Goal: Task Accomplishment & Management: Manage account settings

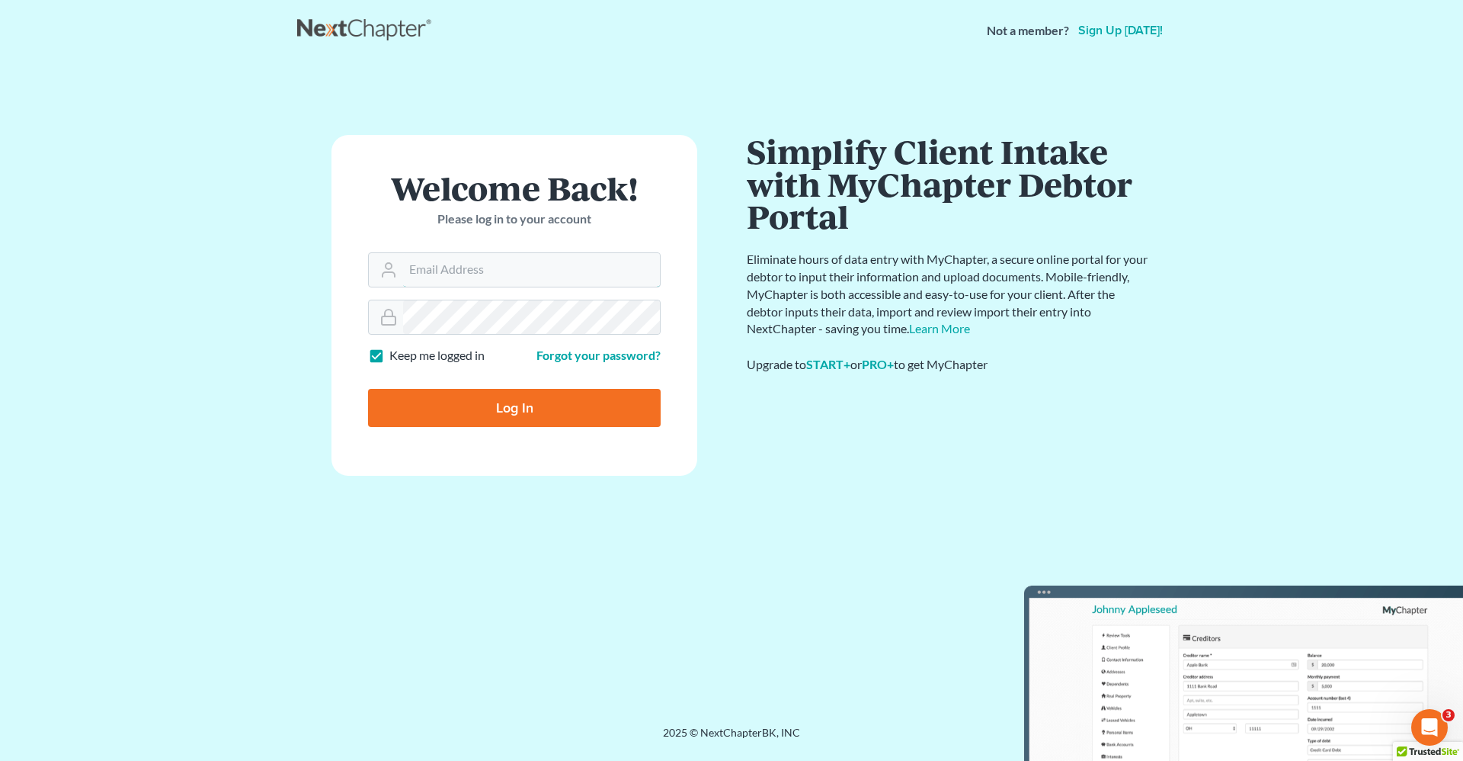
type input "robert.reidhaar@avenuelaw.com"
click at [517, 415] on input "Log In" at bounding box center [514, 408] width 293 height 38
type input "Thinking..."
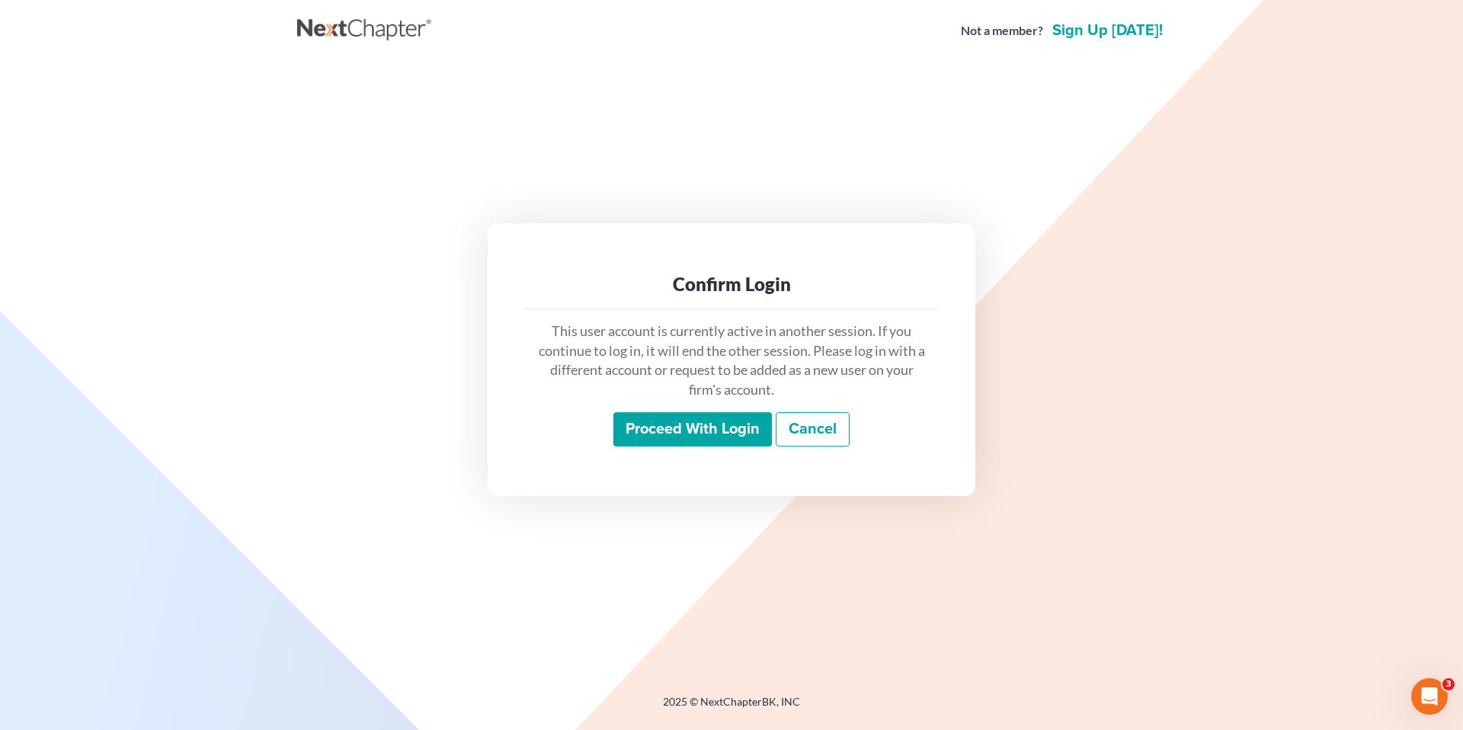
click at [677, 429] on input "Proceed with login" at bounding box center [692, 429] width 159 height 35
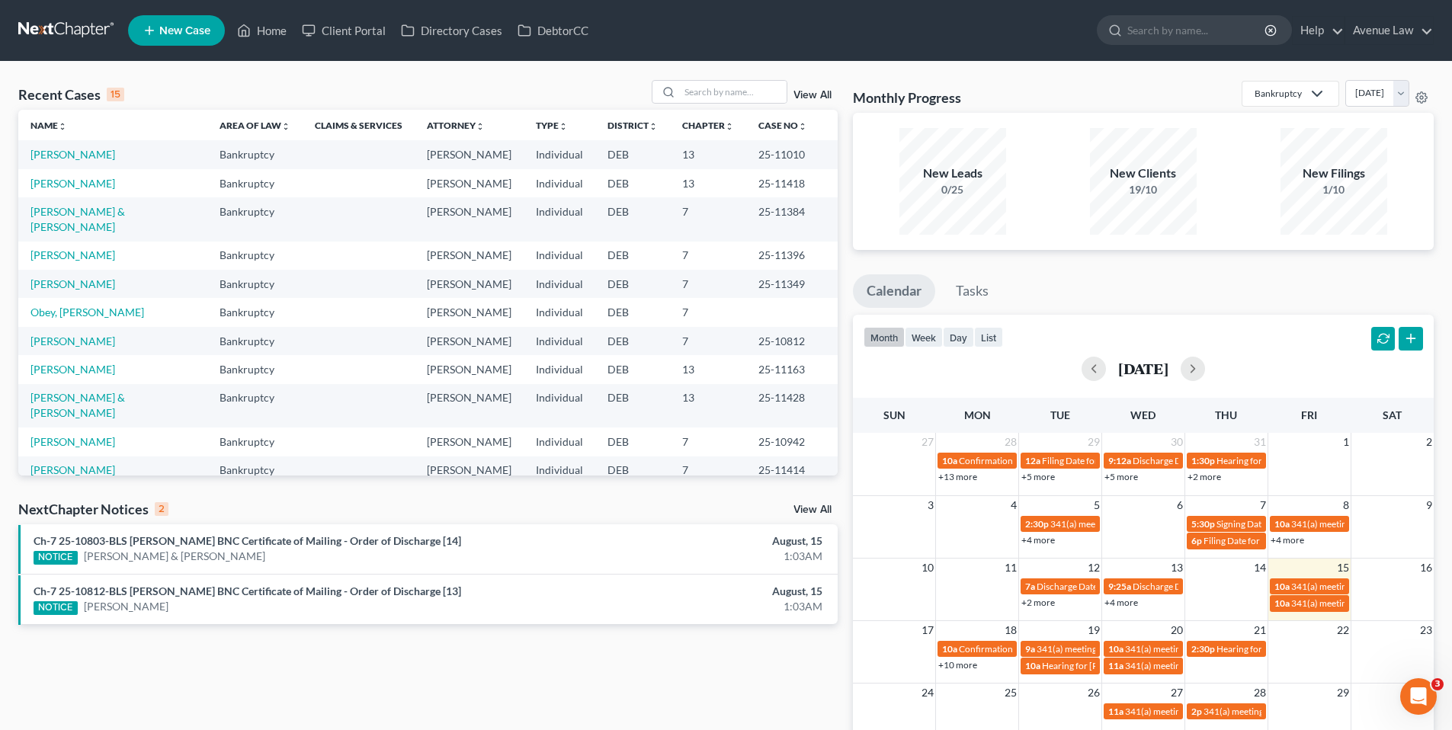
click at [801, 508] on link "View All" at bounding box center [812, 510] width 38 height 11
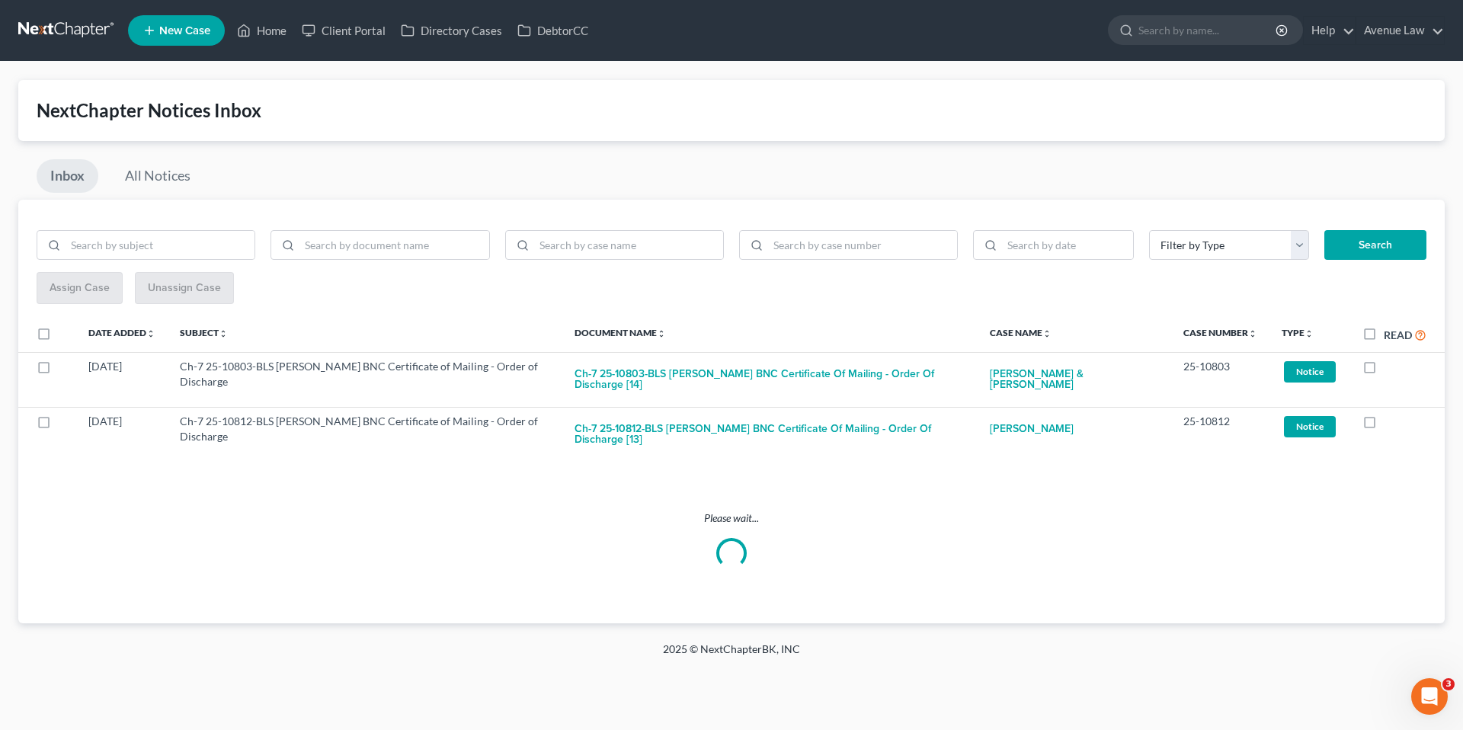
click at [1384, 329] on label "Read" at bounding box center [1405, 335] width 43 height 18
click at [1390, 329] on input "Read" at bounding box center [1395, 331] width 10 height 10
checkbox input "true"
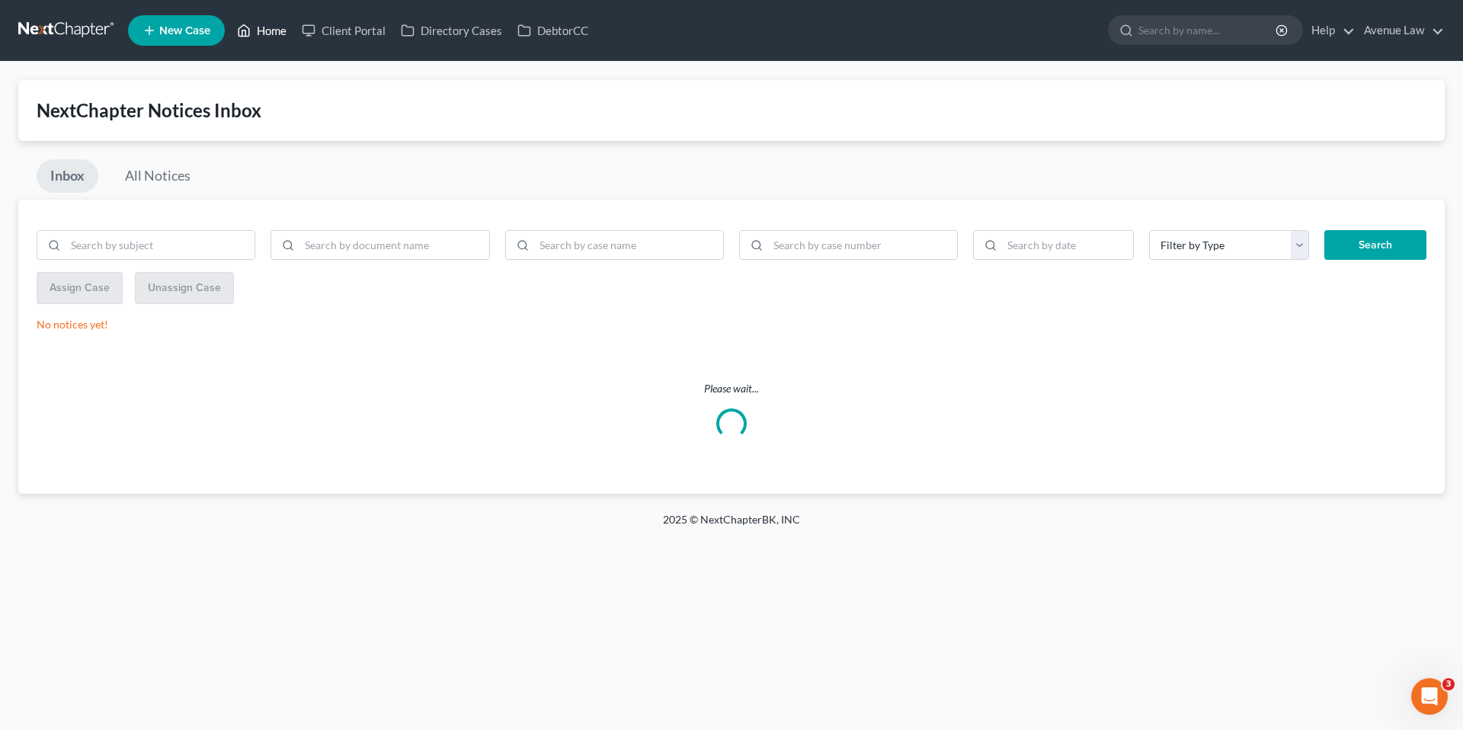
click at [268, 27] on link "Home" at bounding box center [261, 30] width 65 height 27
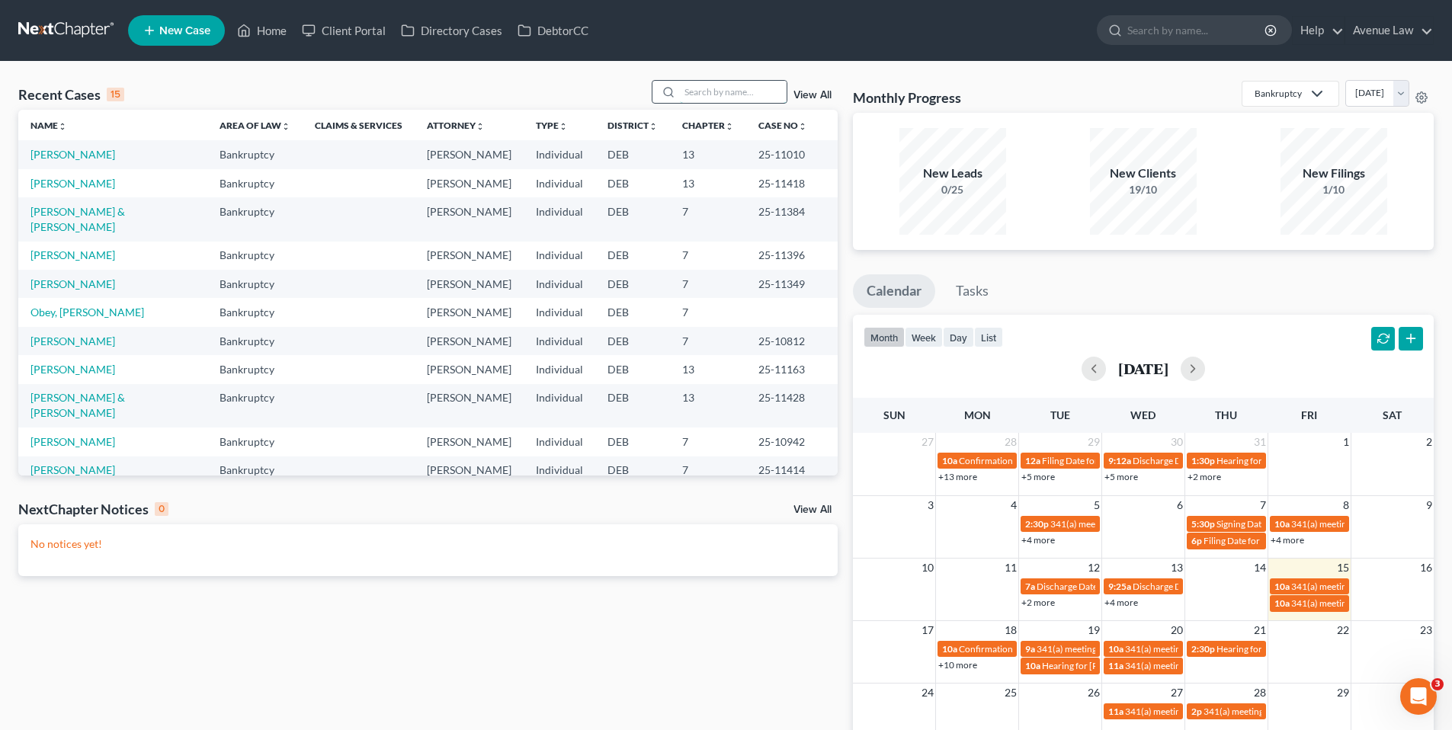
click at [710, 92] on input "search" at bounding box center [733, 92] width 107 height 22
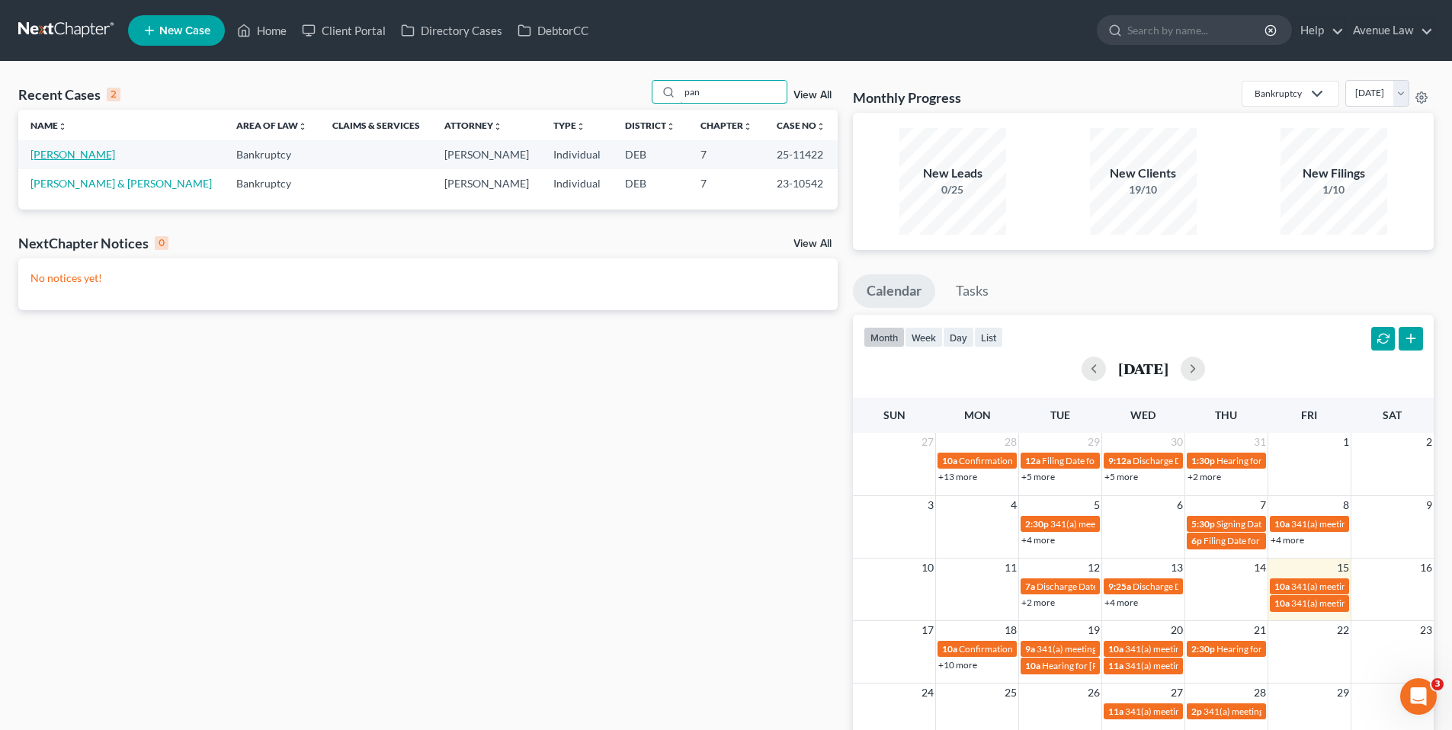
type input "pan"
click at [80, 148] on link "Panicola, Anthony" at bounding box center [72, 154] width 85 height 13
select select "0"
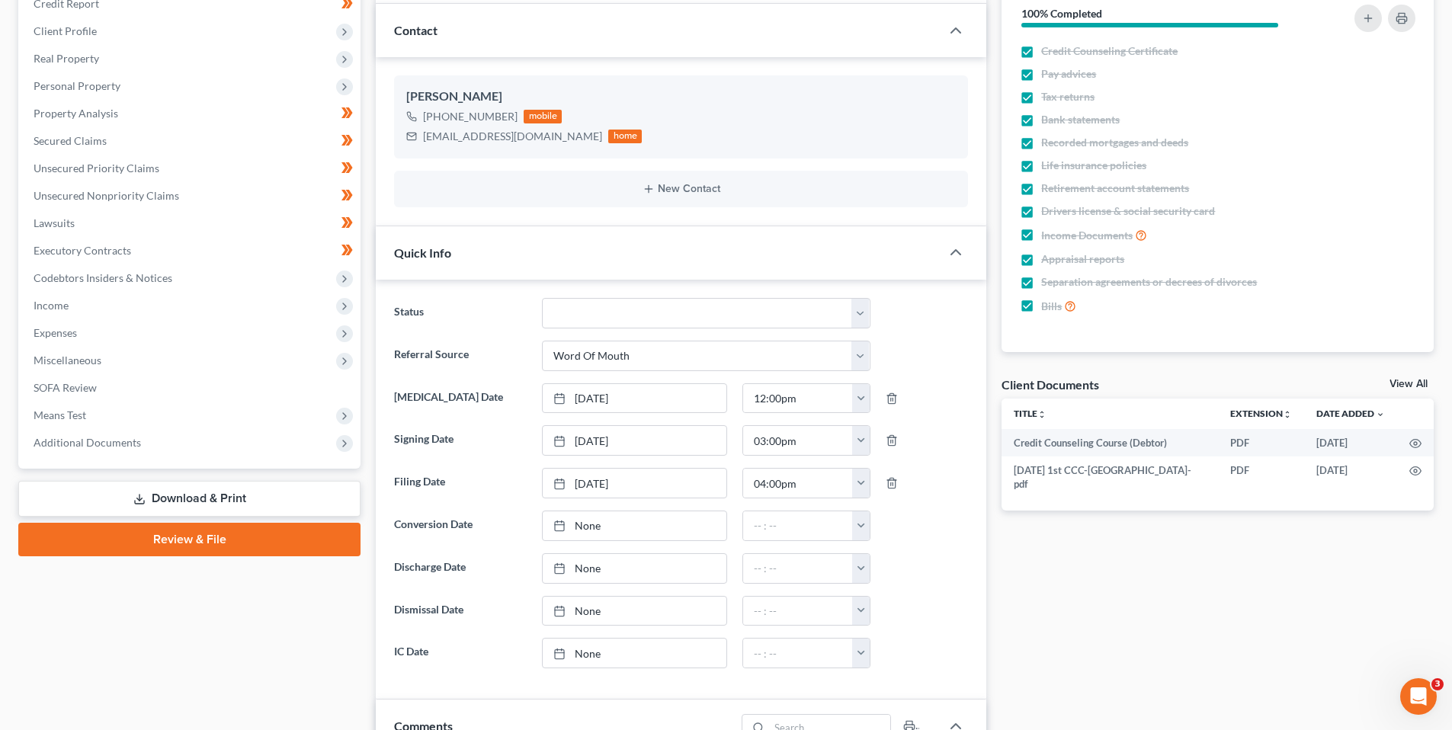
scroll to position [229, 0]
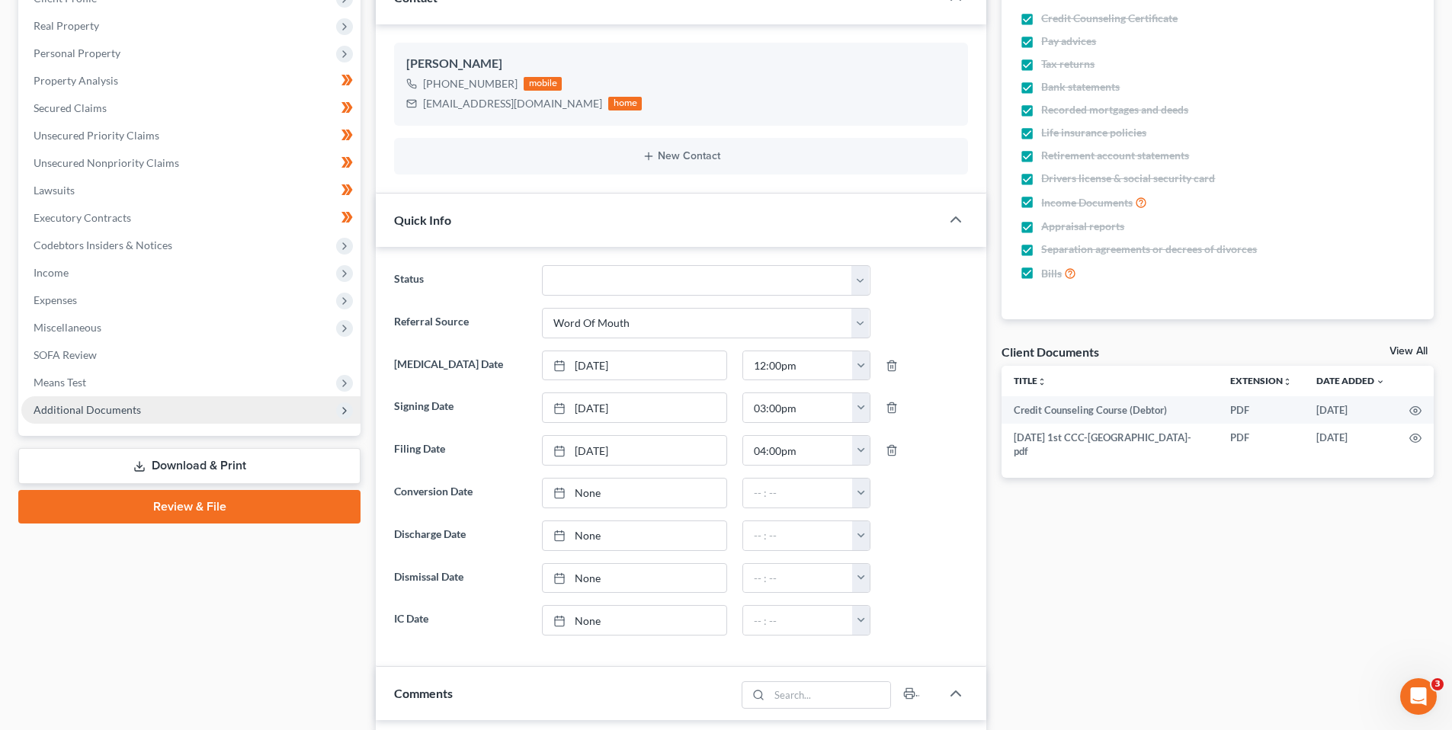
click at [88, 410] on span "Additional Documents" at bounding box center [87, 409] width 107 height 13
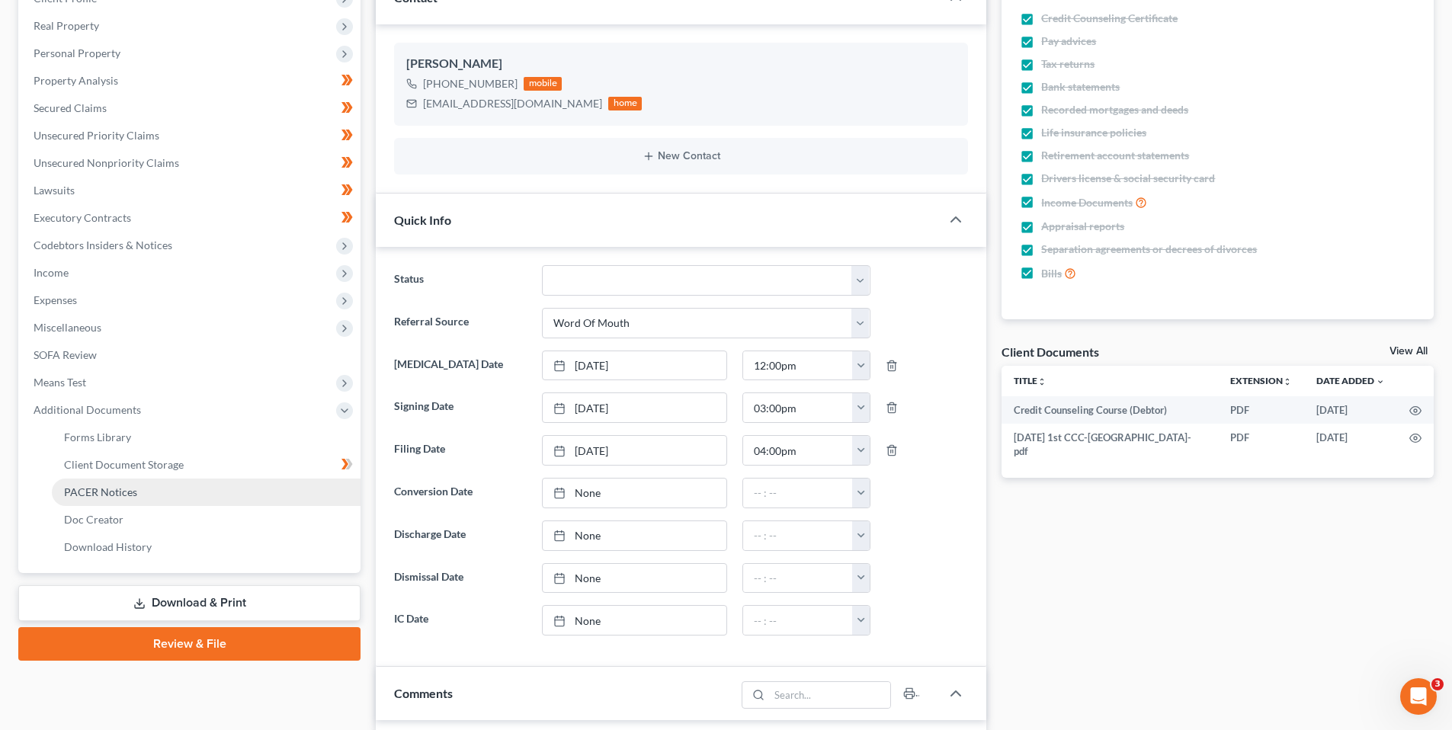
click at [104, 491] on span "PACER Notices" at bounding box center [100, 491] width 73 height 13
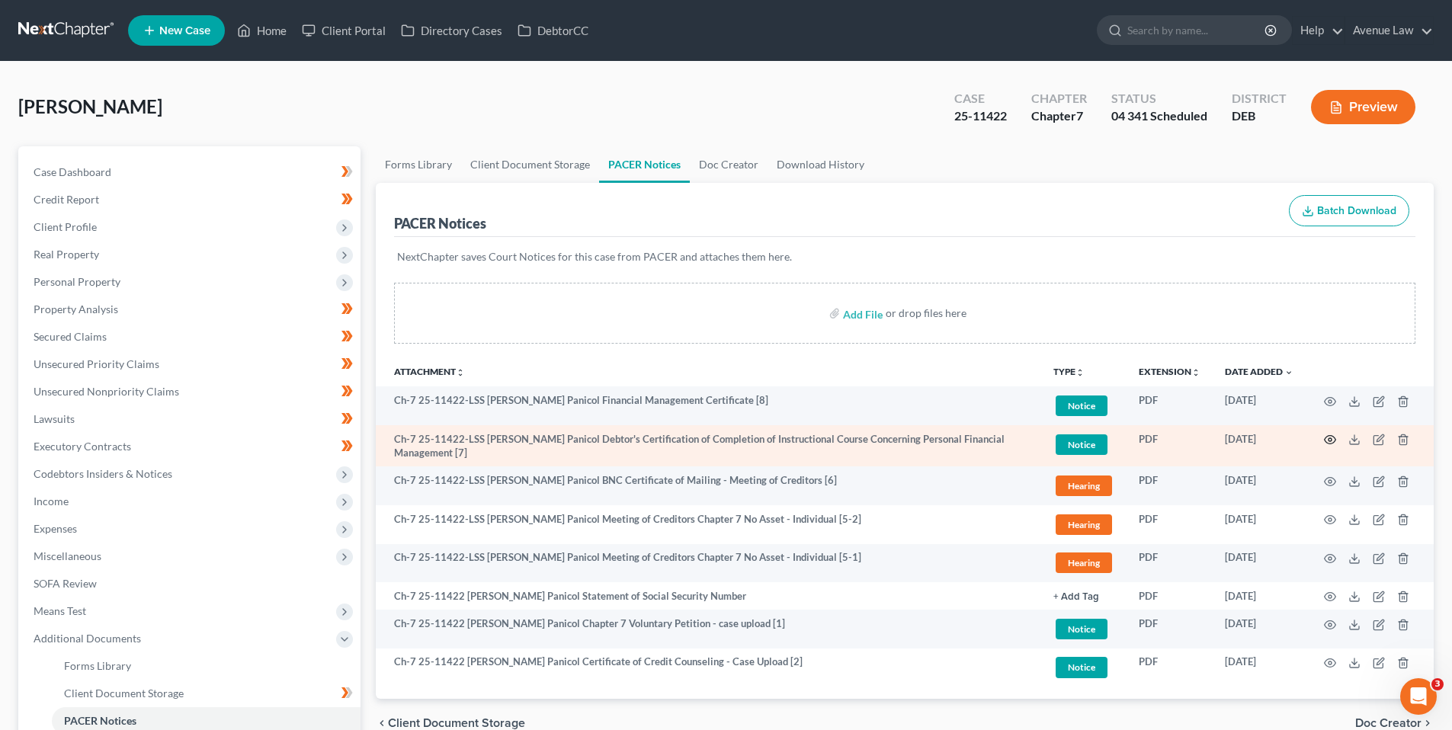
click at [1329, 437] on icon "button" at bounding box center [1330, 440] width 12 height 12
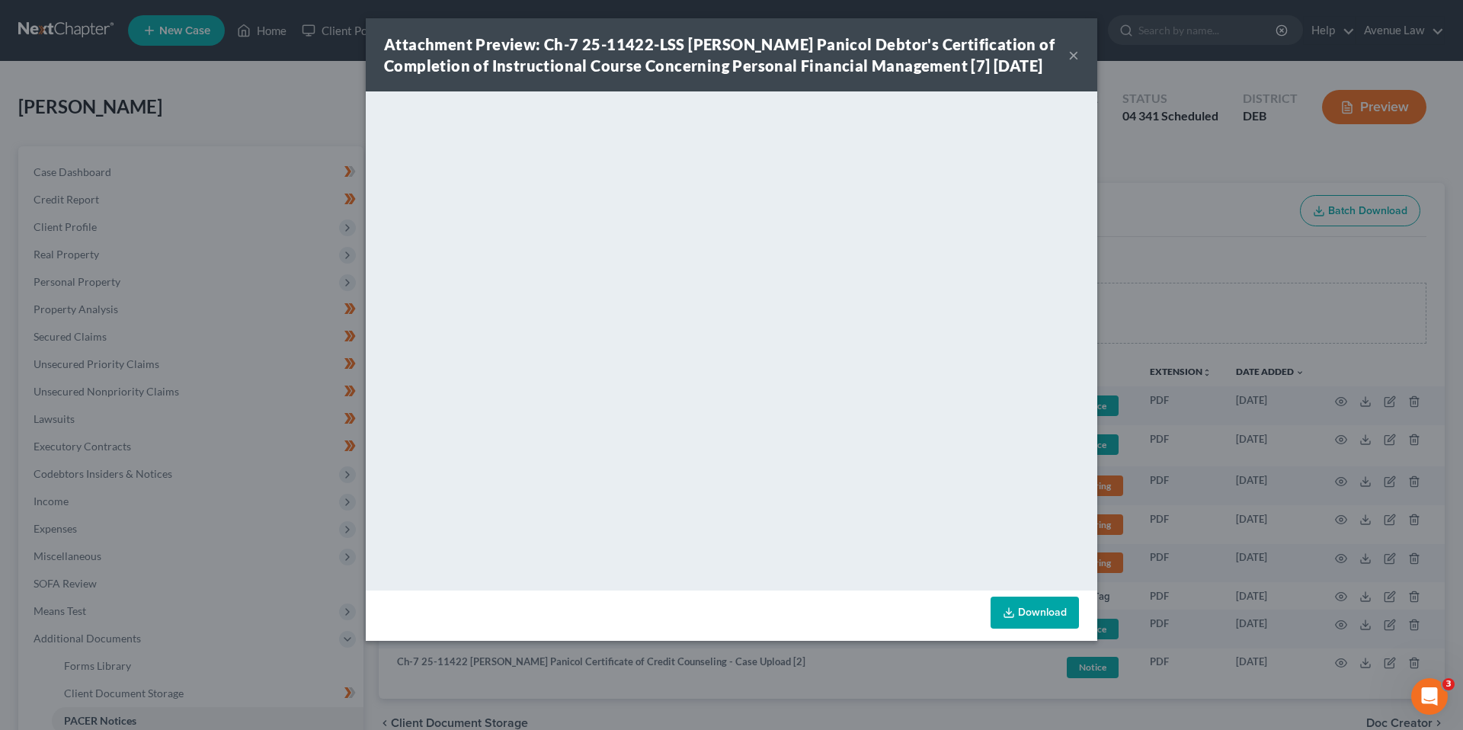
click at [1078, 64] on button "×" at bounding box center [1073, 55] width 11 height 18
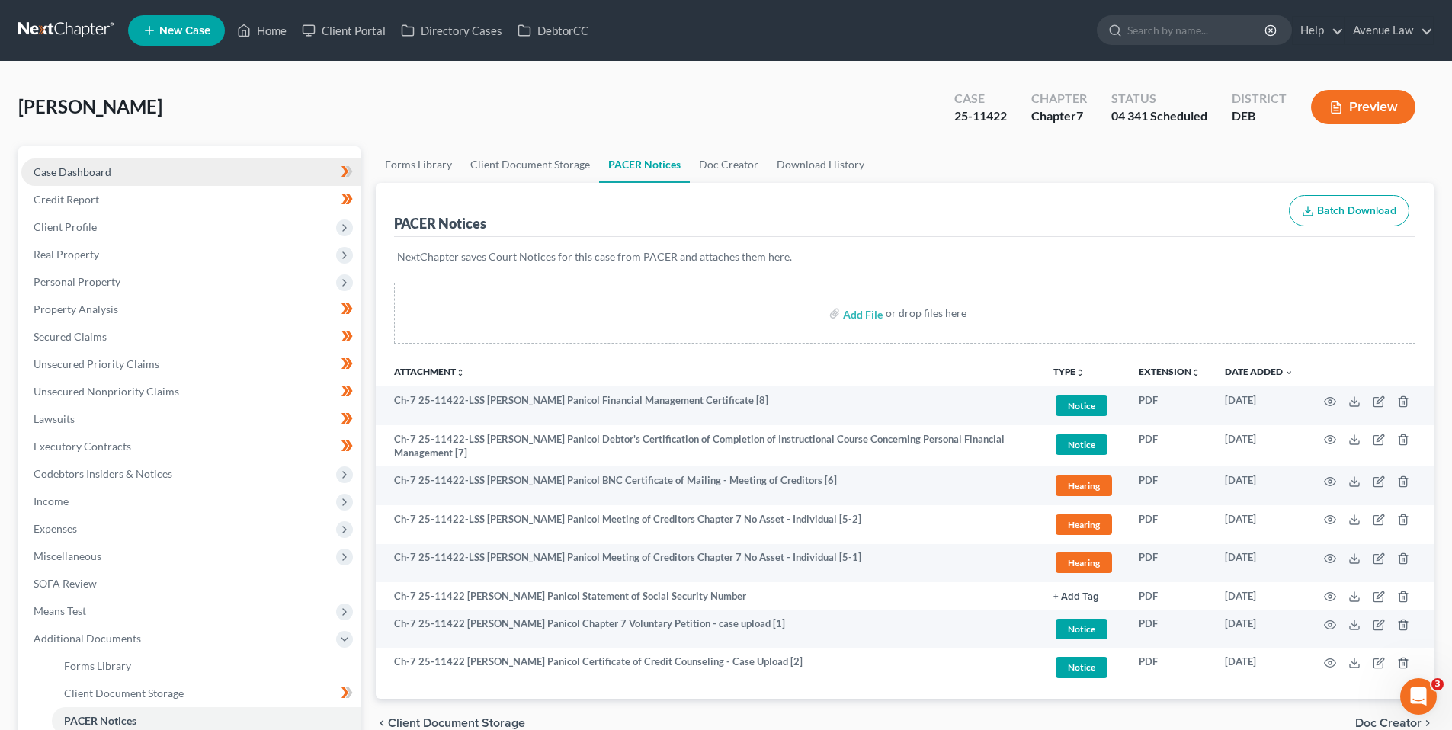
drag, startPoint x: 89, startPoint y: 168, endPoint x: 27, endPoint y: 179, distance: 63.5
click at [89, 169] on span "Case Dashboard" at bounding box center [73, 171] width 78 height 13
select select "0"
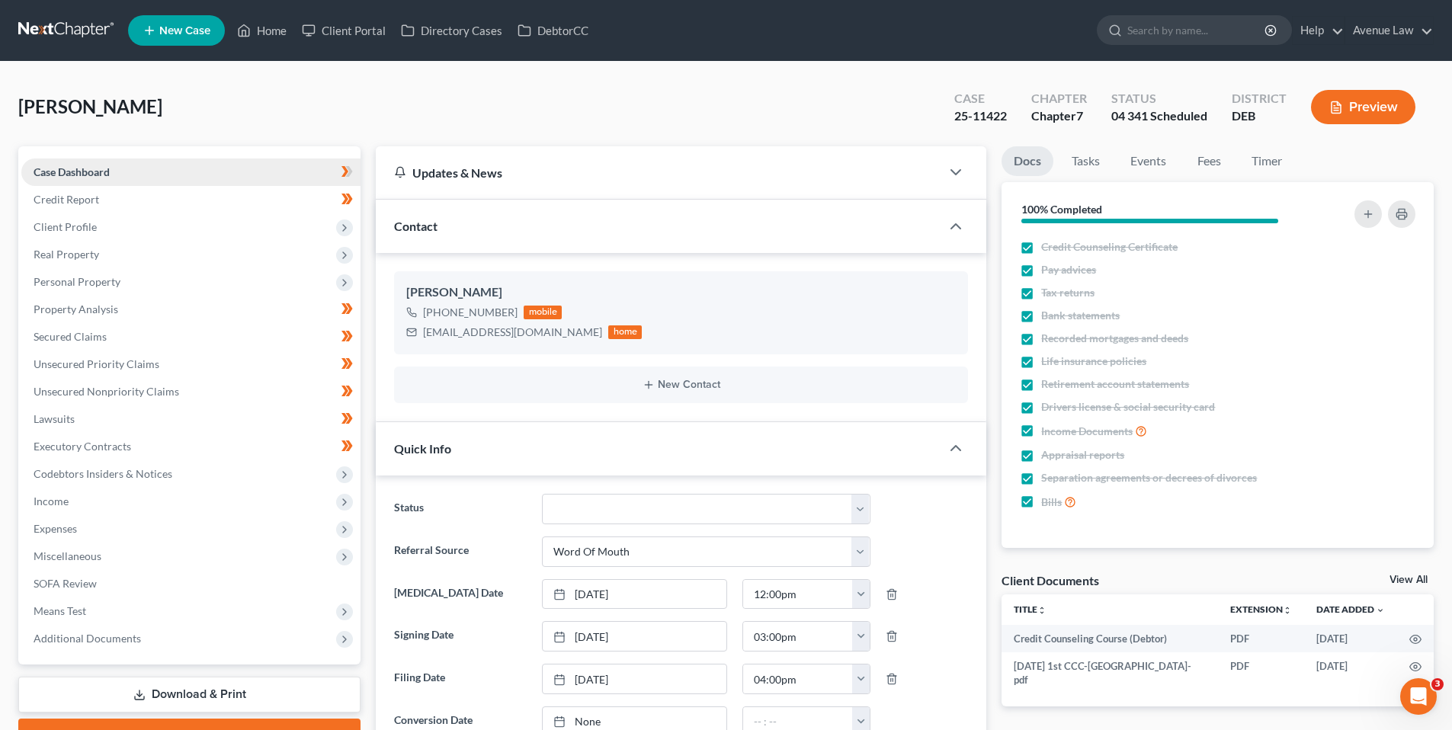
scroll to position [208, 0]
click at [261, 26] on link "Home" at bounding box center [261, 30] width 65 height 27
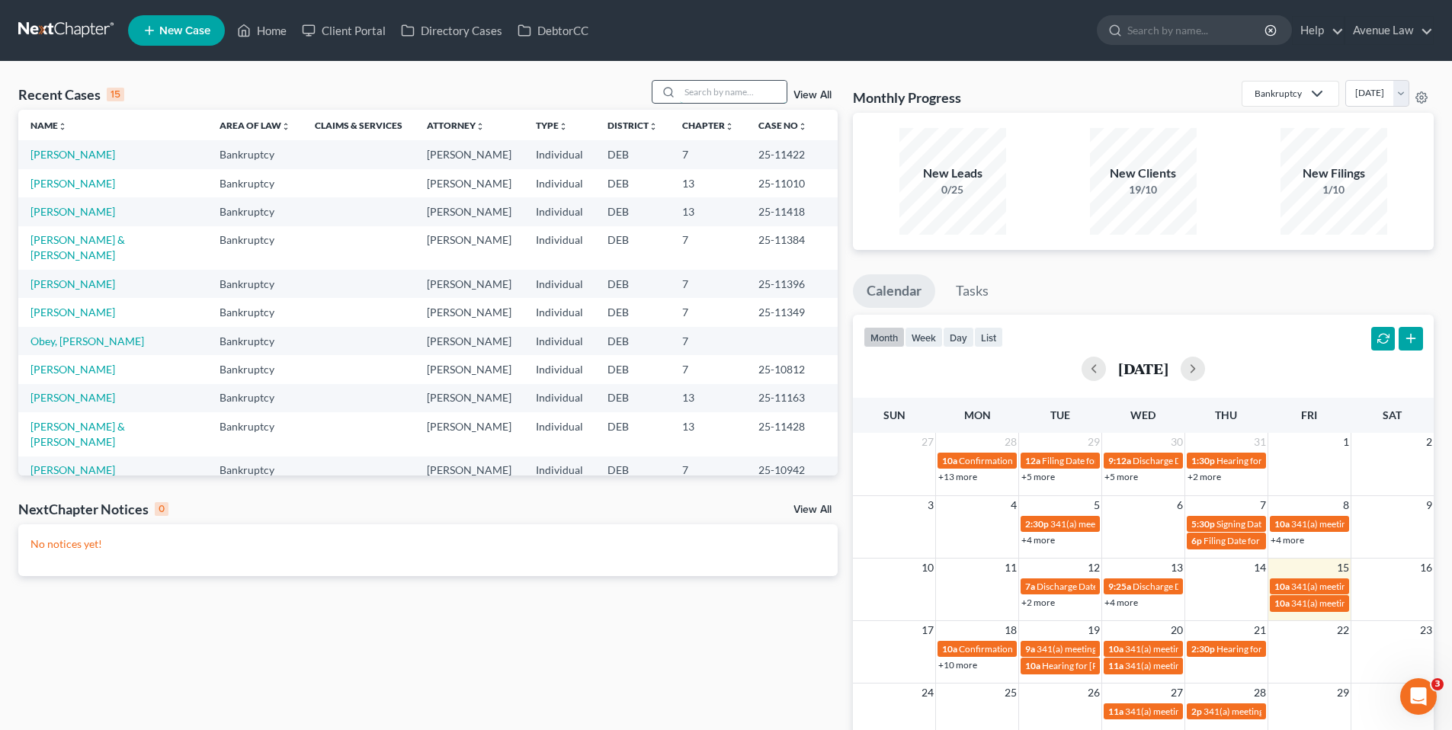
click at [745, 92] on input "search" at bounding box center [733, 92] width 107 height 22
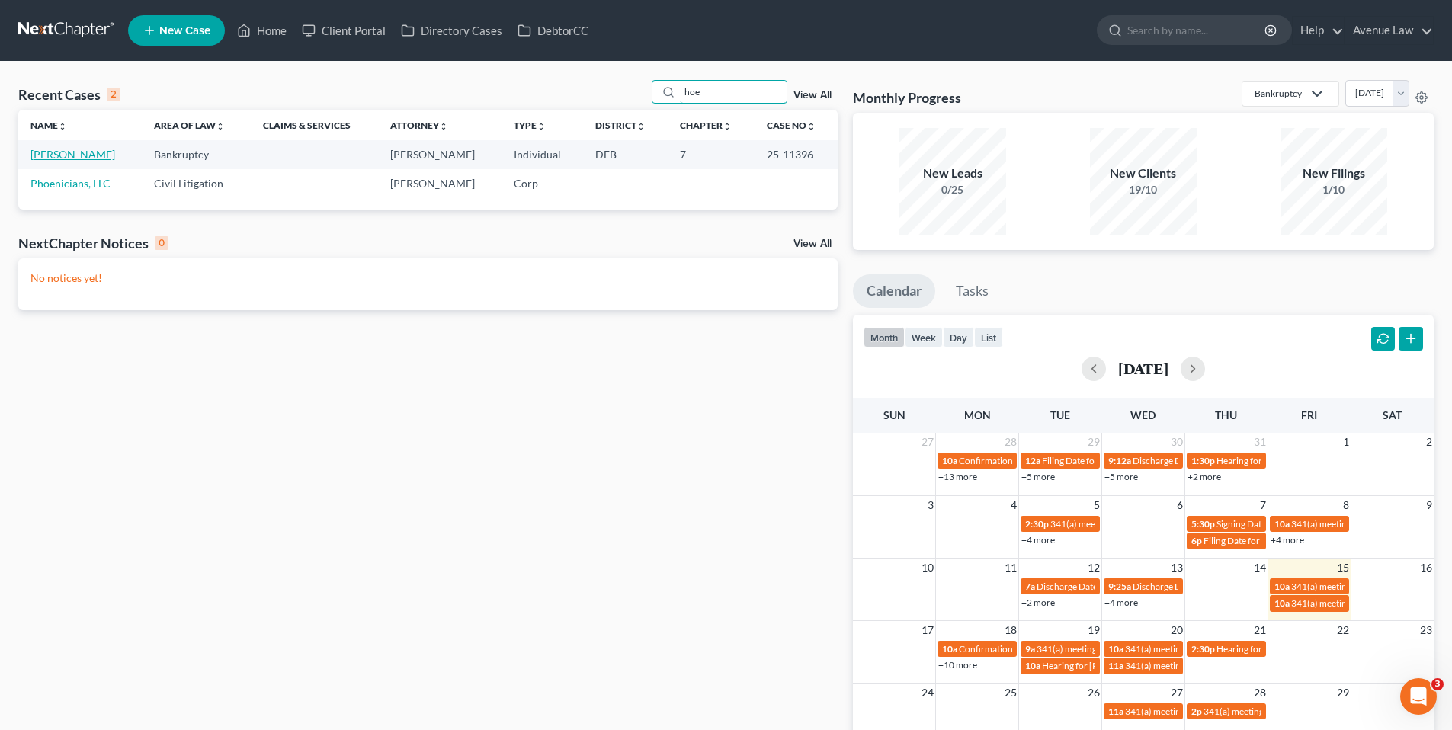
type input "hoe"
click at [88, 150] on link "Hoeflich, Monica" at bounding box center [72, 154] width 85 height 13
select select "0"
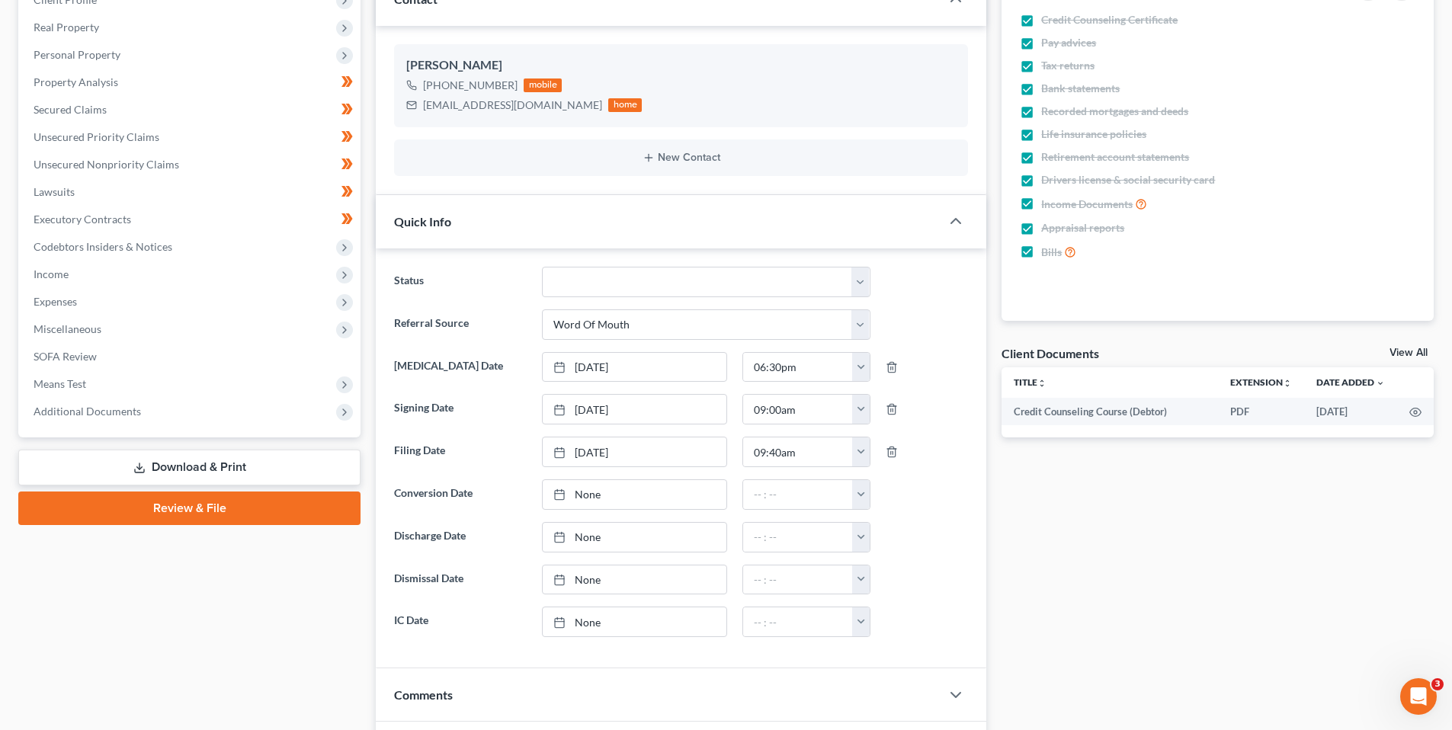
scroll to position [229, 0]
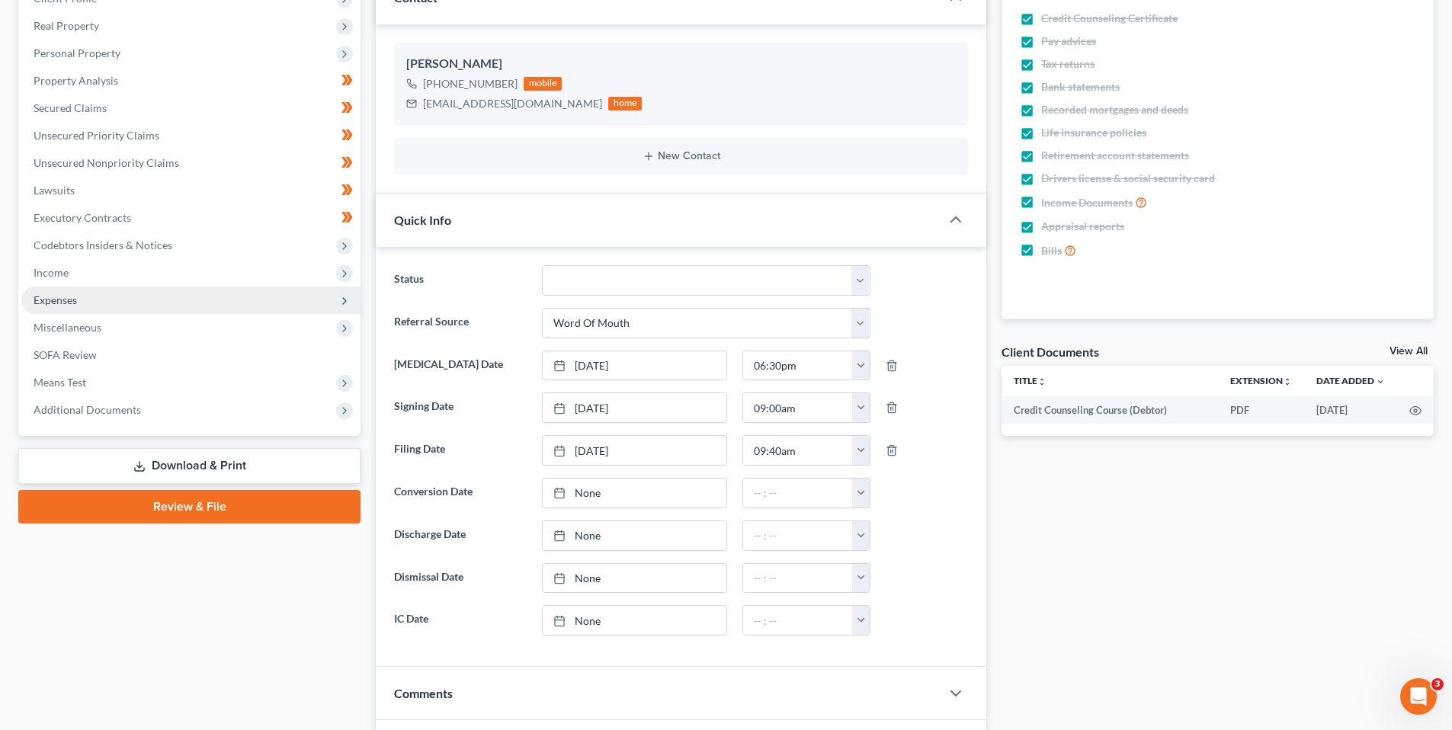
click at [59, 296] on span "Expenses" at bounding box center [55, 299] width 43 height 13
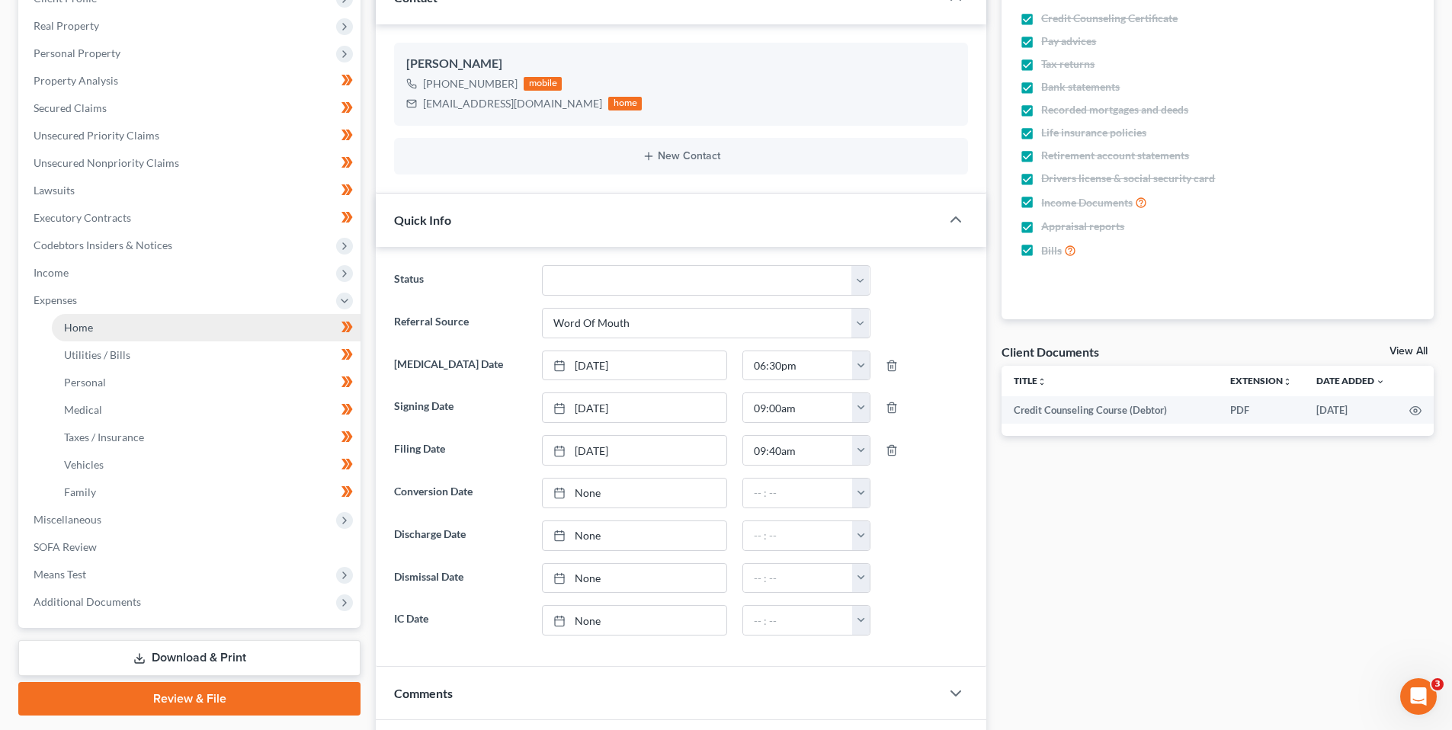
click at [75, 325] on span "Home" at bounding box center [78, 327] width 29 height 13
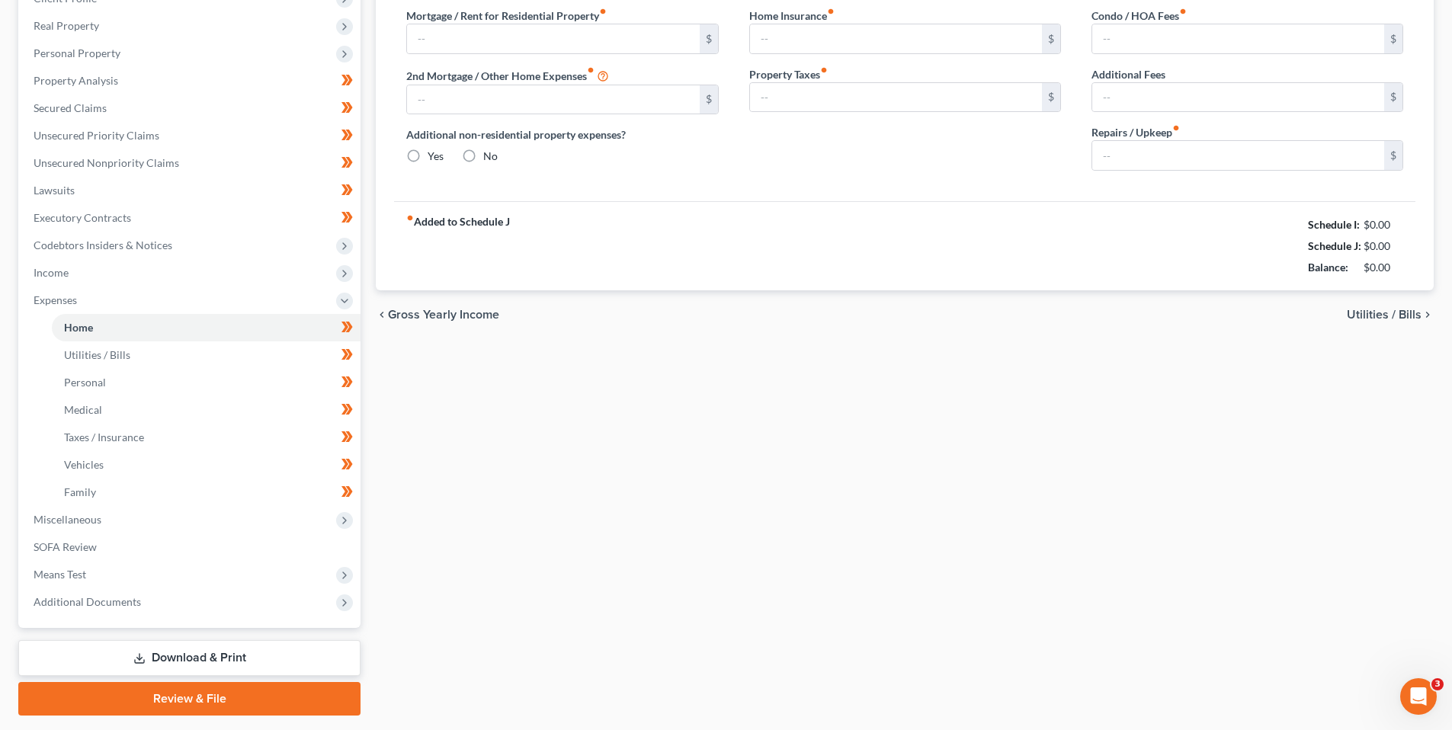
type input "476.39"
type input "0.00"
radio input "true"
type input "0.00"
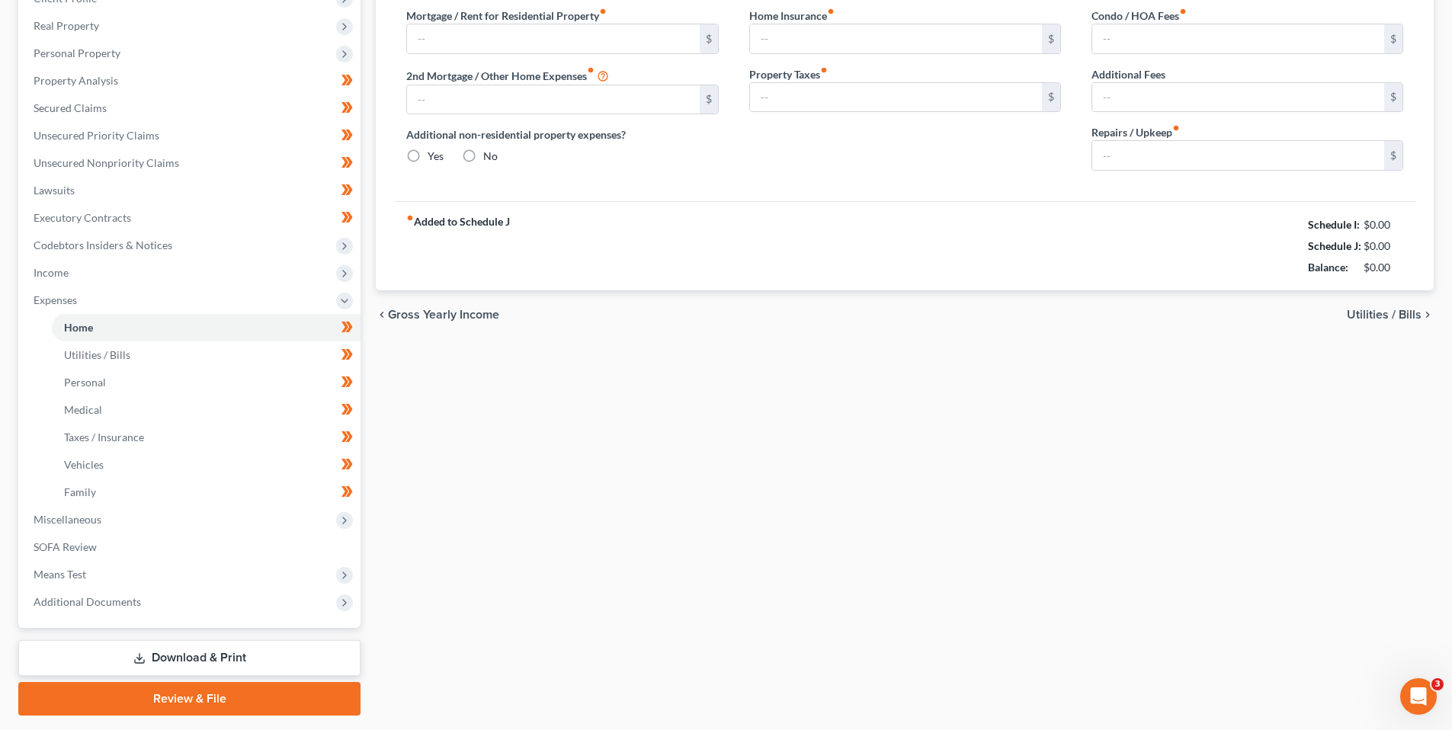
type input "0.00"
type input "85.00"
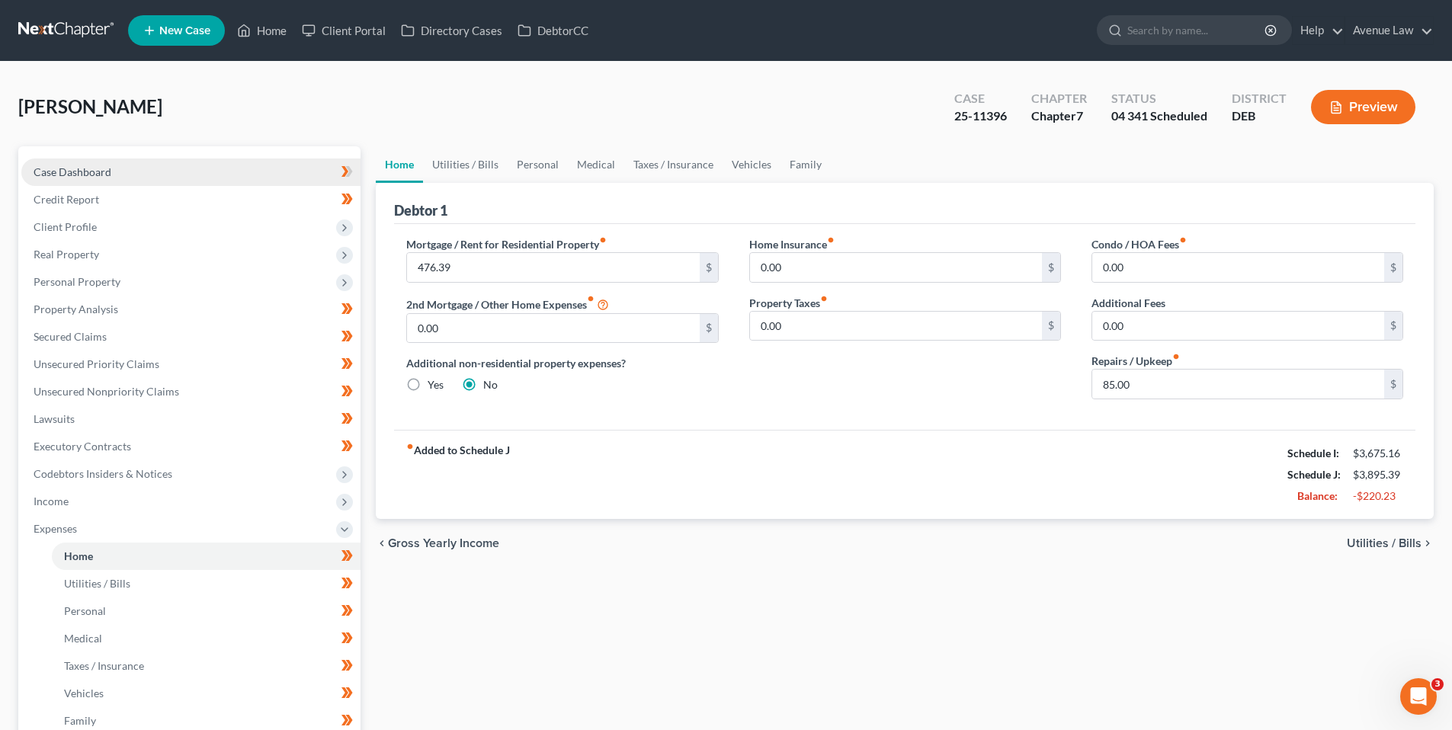
click at [97, 168] on span "Case Dashboard" at bounding box center [73, 171] width 78 height 13
select select "0"
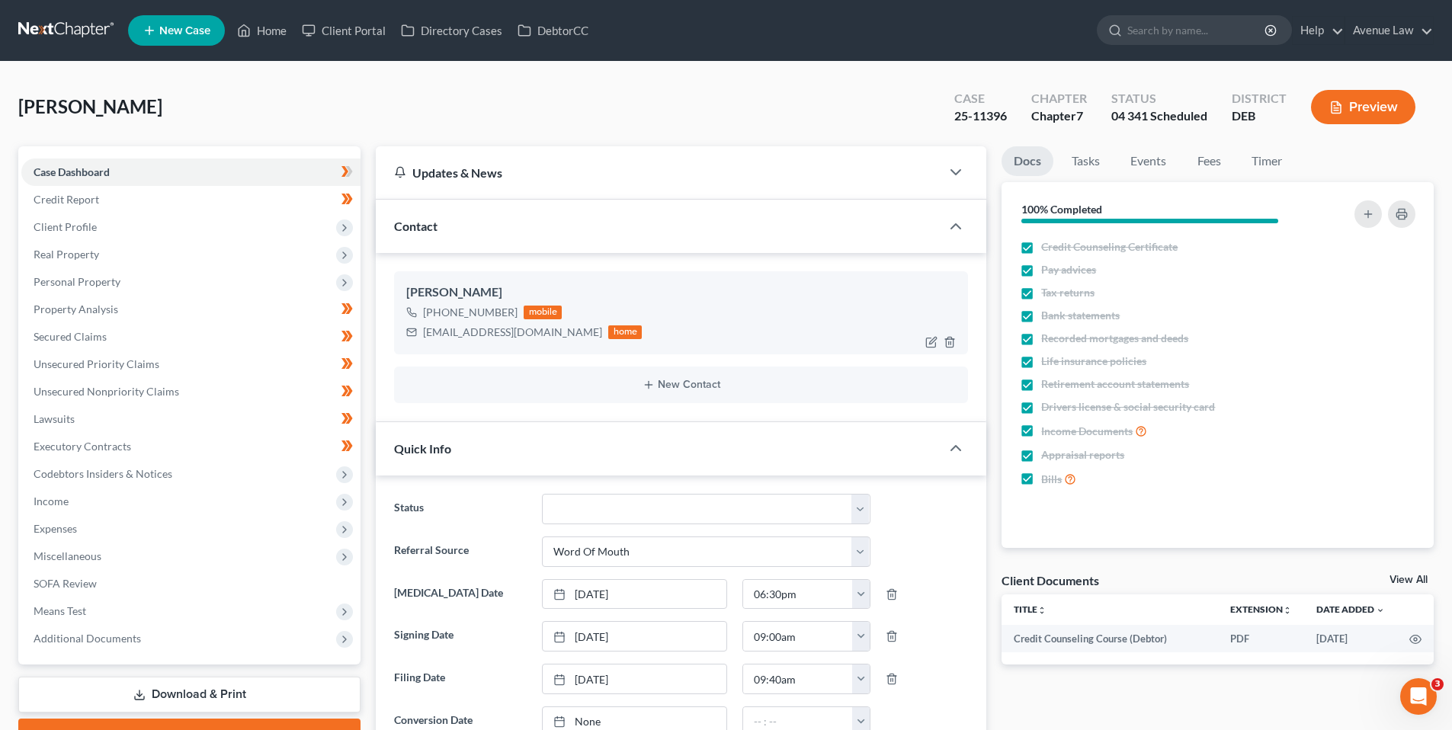
drag, startPoint x: 512, startPoint y: 313, endPoint x: 436, endPoint y: 312, distance: 76.2
click at [434, 314] on div "+1 (302) 535-2503 mobile" at bounding box center [523, 313] width 235 height 20
copy div "(302) 535-2503"
click at [57, 498] on span "Income" at bounding box center [51, 501] width 35 height 13
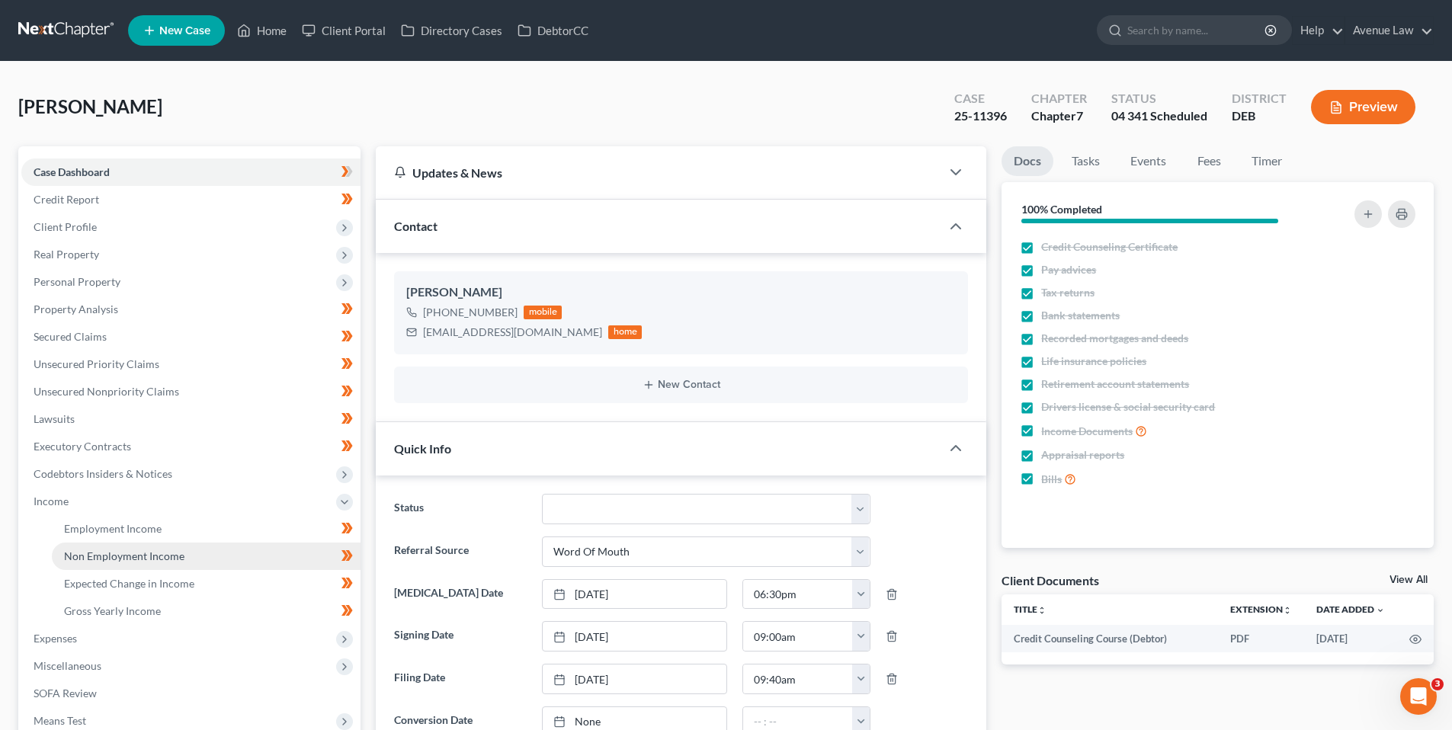
click at [86, 550] on span "Non Employment Income" at bounding box center [124, 555] width 120 height 13
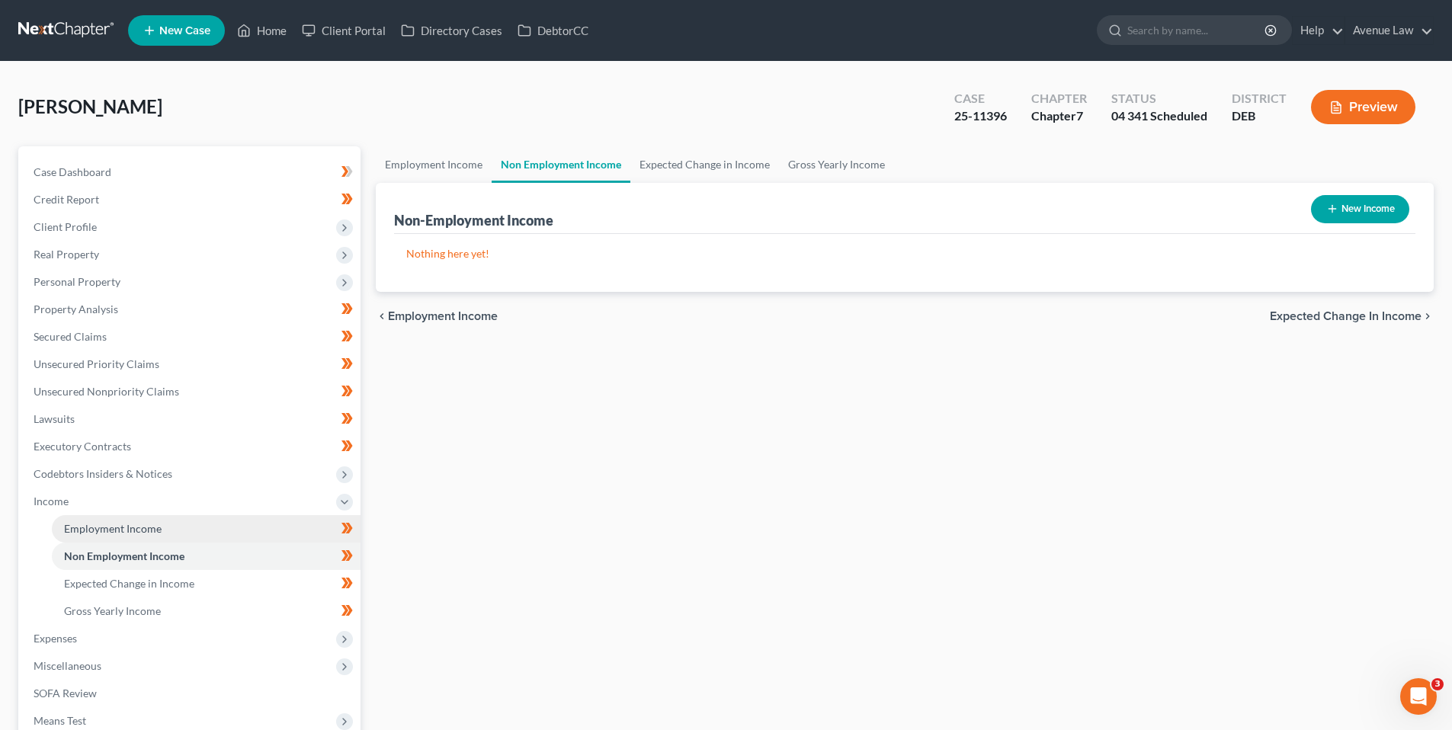
click at [120, 524] on span "Employment Income" at bounding box center [113, 528] width 98 height 13
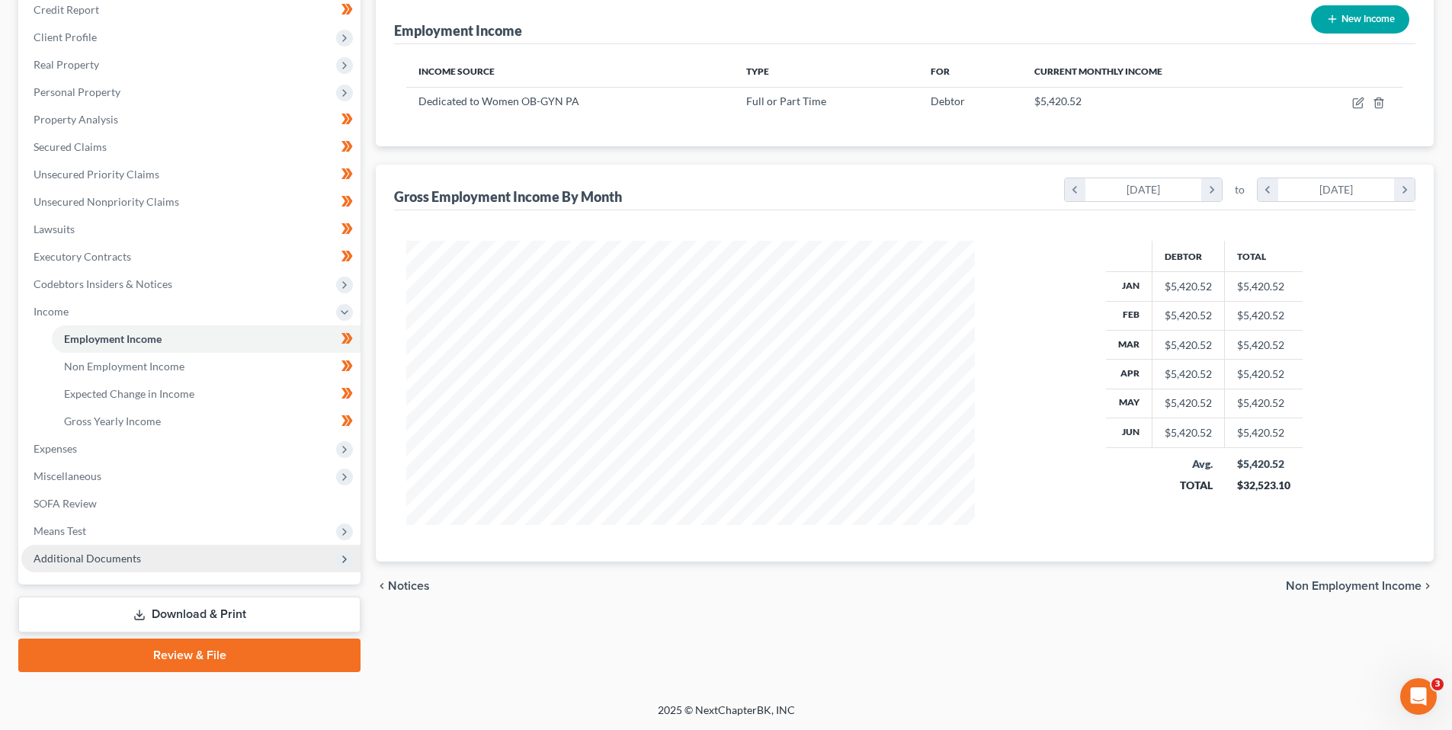
scroll to position [114, 0]
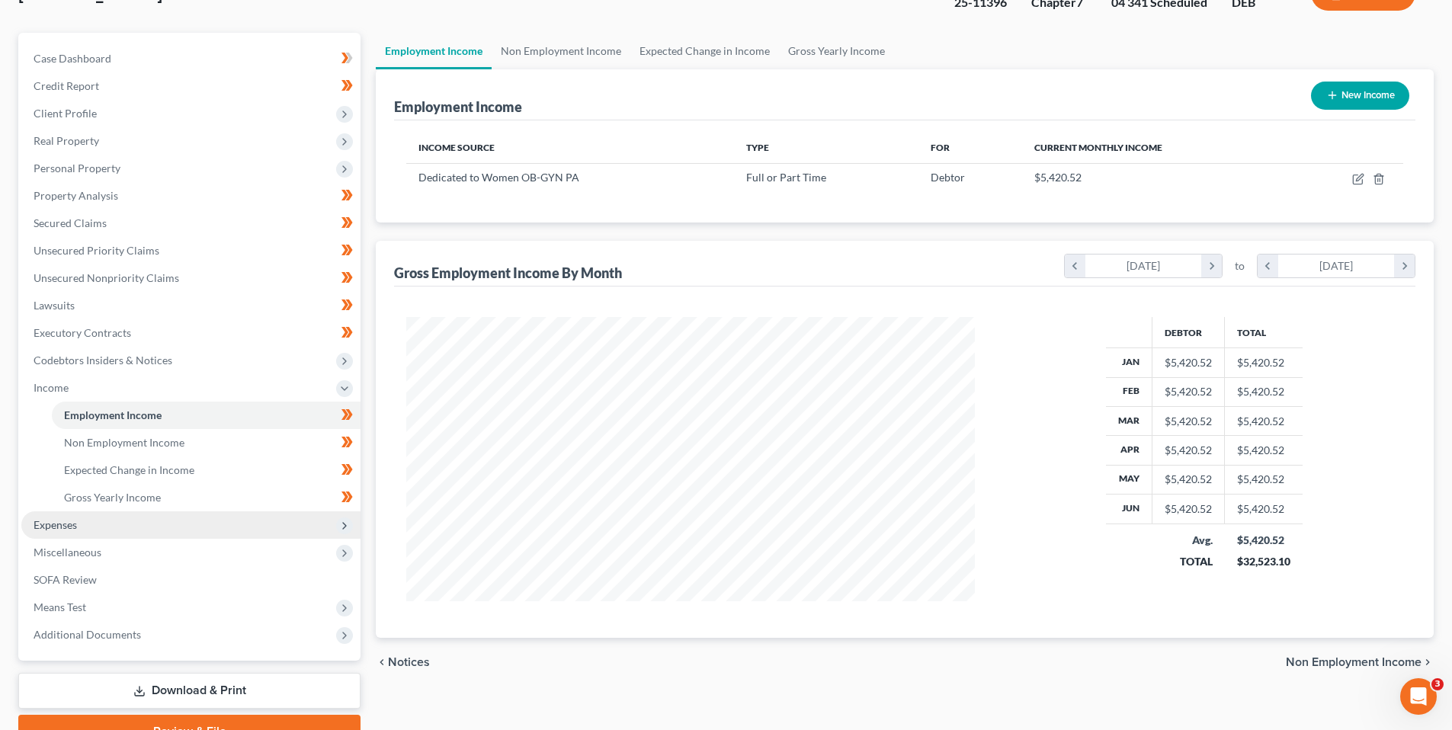
drag, startPoint x: 58, startPoint y: 525, endPoint x: 69, endPoint y: 523, distance: 10.9
click at [58, 525] on span "Expenses" at bounding box center [55, 524] width 43 height 13
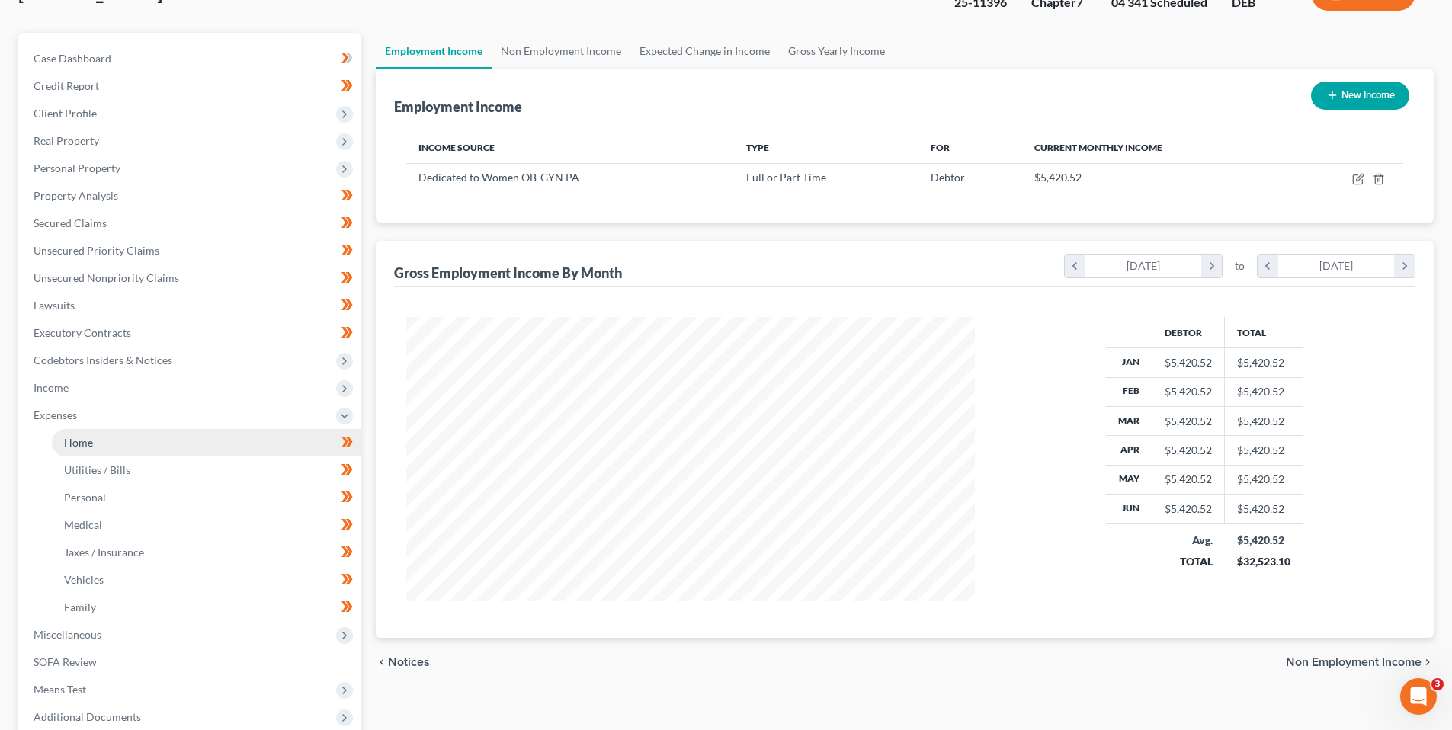
click at [78, 438] on span "Home" at bounding box center [78, 442] width 29 height 13
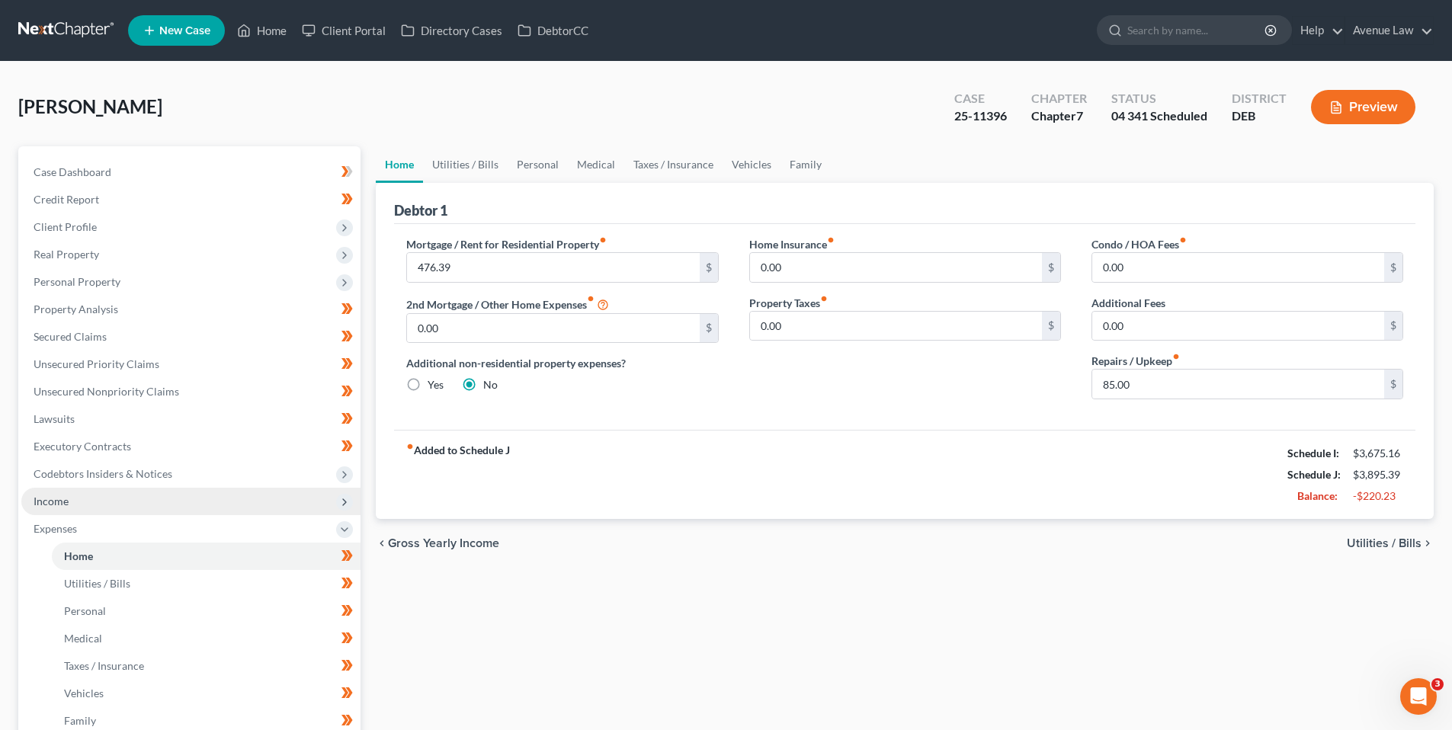
click at [56, 495] on span "Income" at bounding box center [51, 501] width 35 height 13
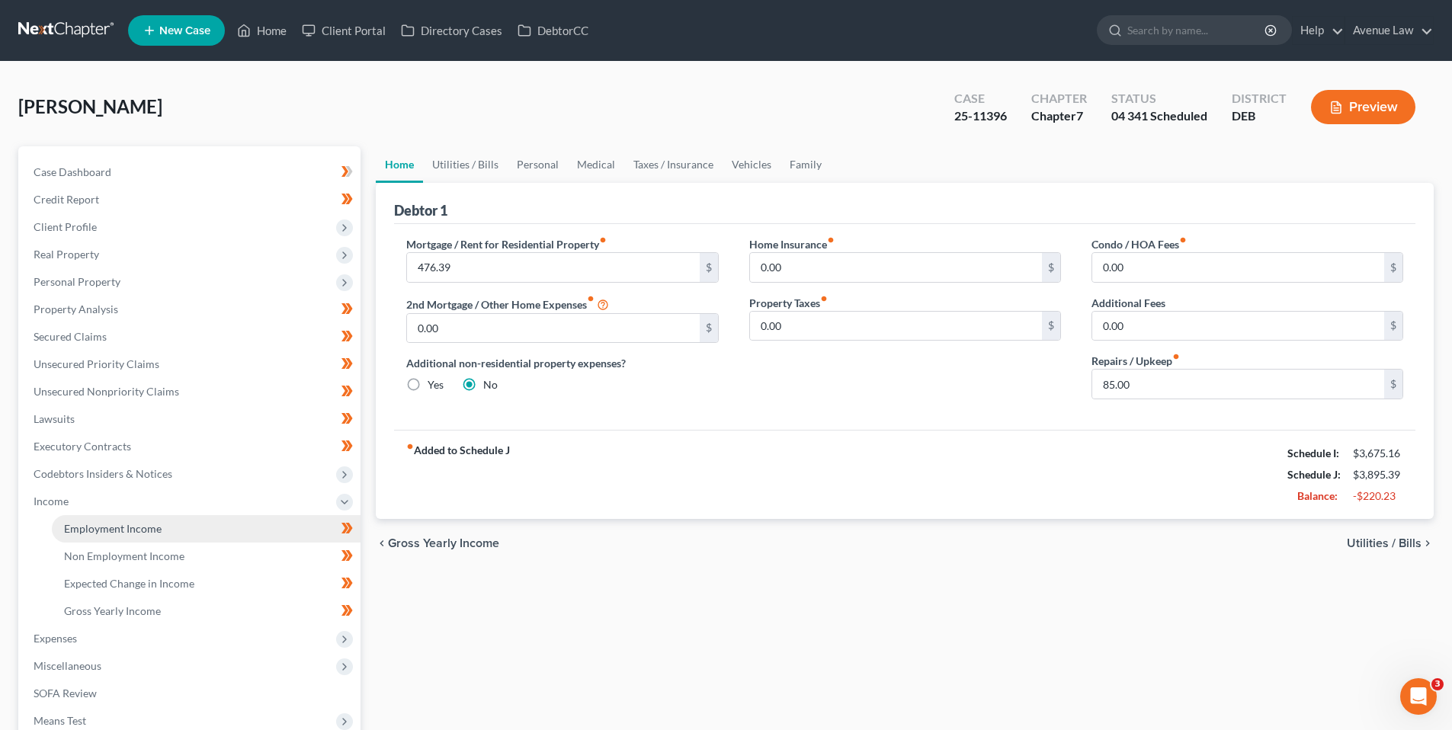
click at [87, 522] on span "Employment Income" at bounding box center [113, 528] width 98 height 13
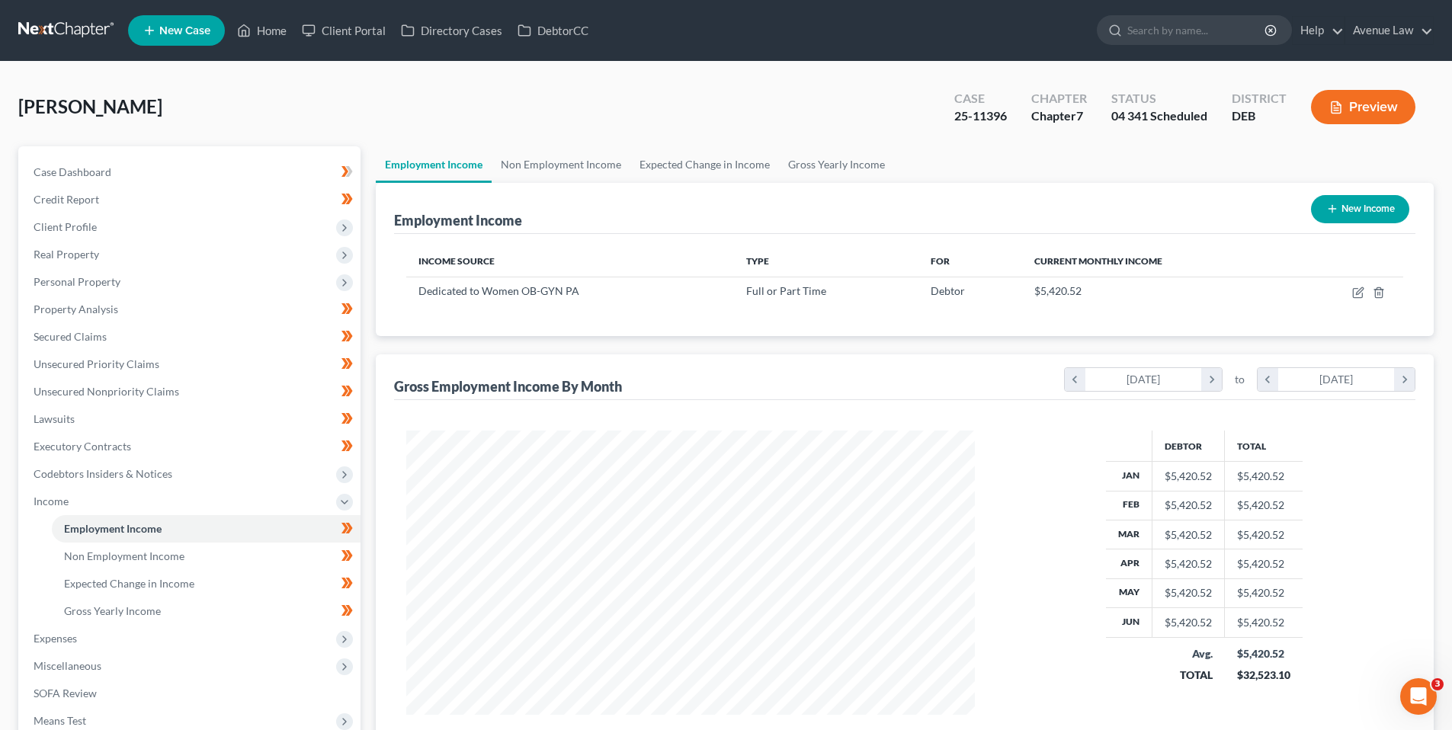
scroll to position [284, 599]
click at [273, 29] on link "Home" at bounding box center [261, 30] width 65 height 27
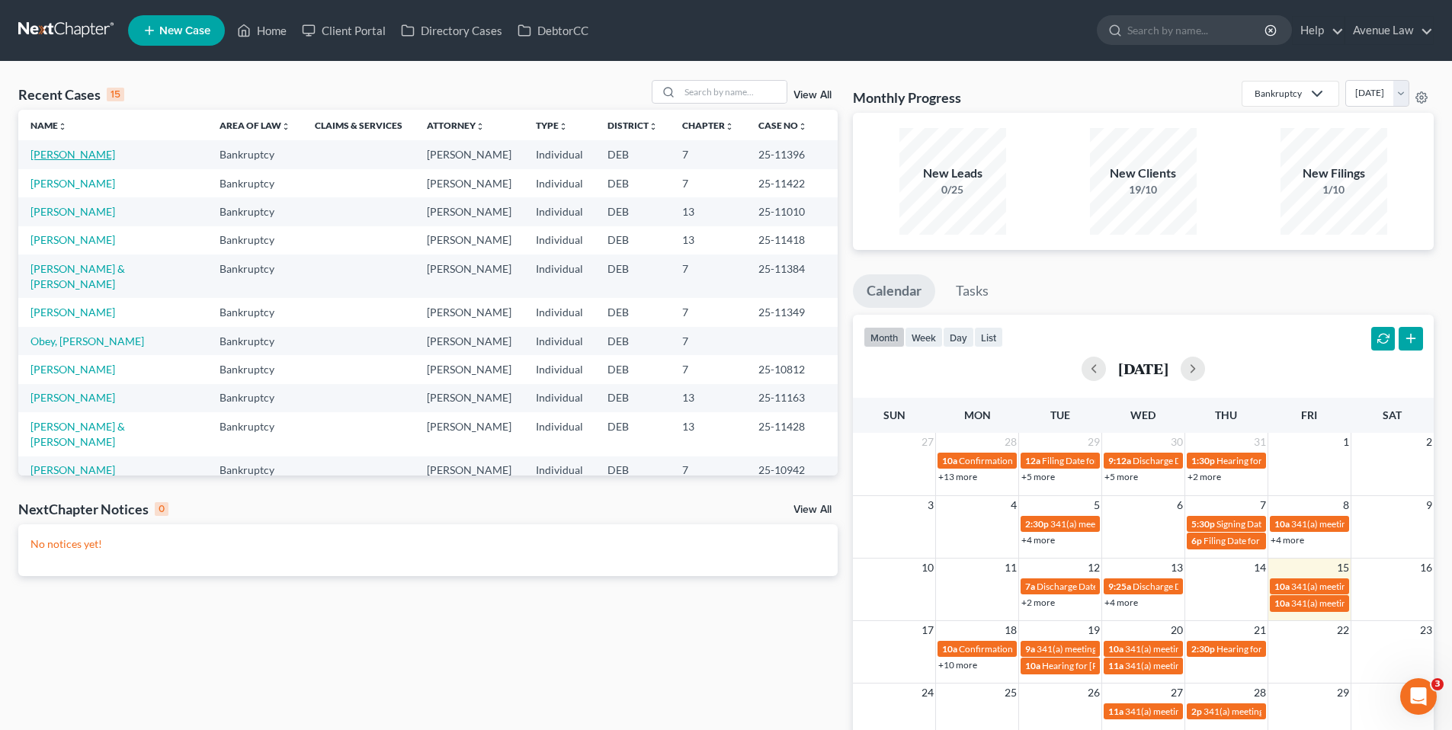
click at [102, 153] on link "Hoeflich, Monica" at bounding box center [72, 154] width 85 height 13
select select "0"
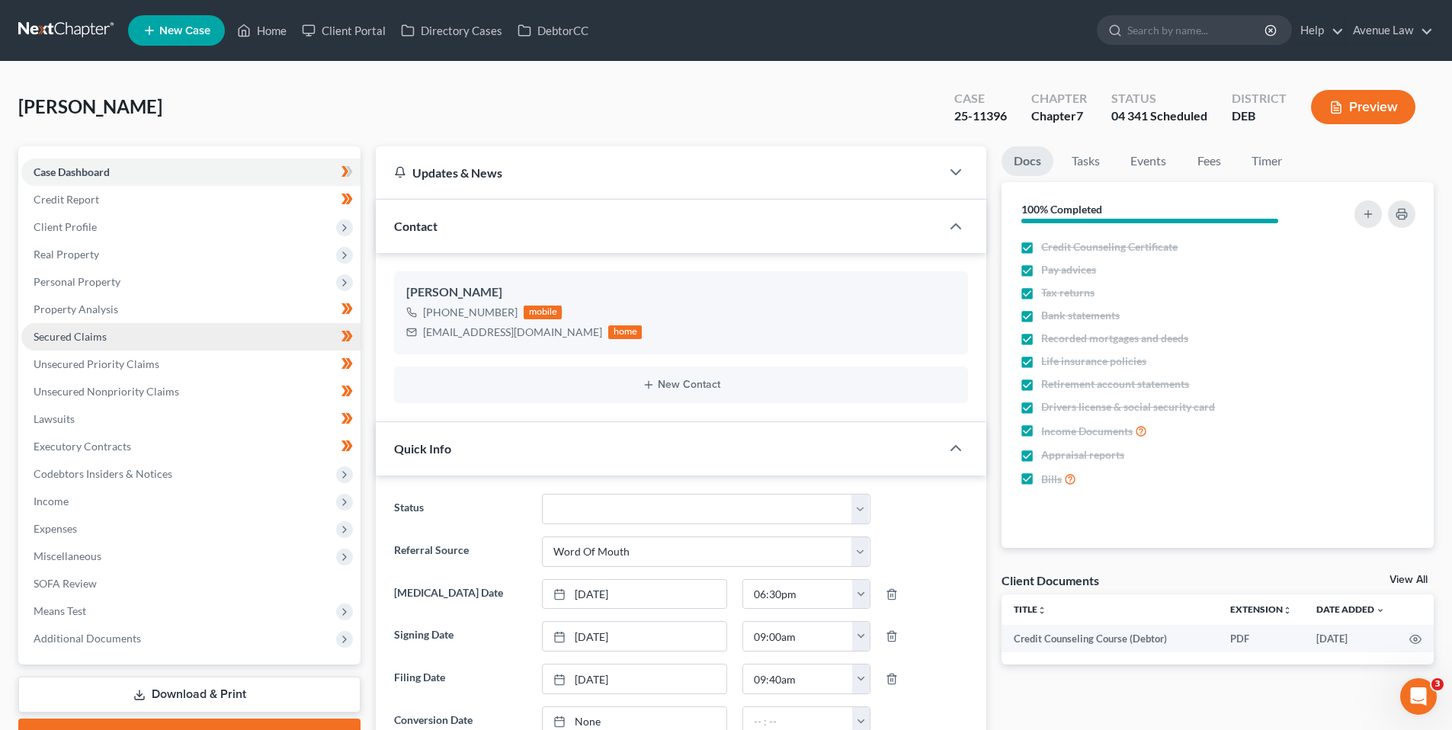
click at [82, 330] on span "Secured Claims" at bounding box center [70, 336] width 73 height 13
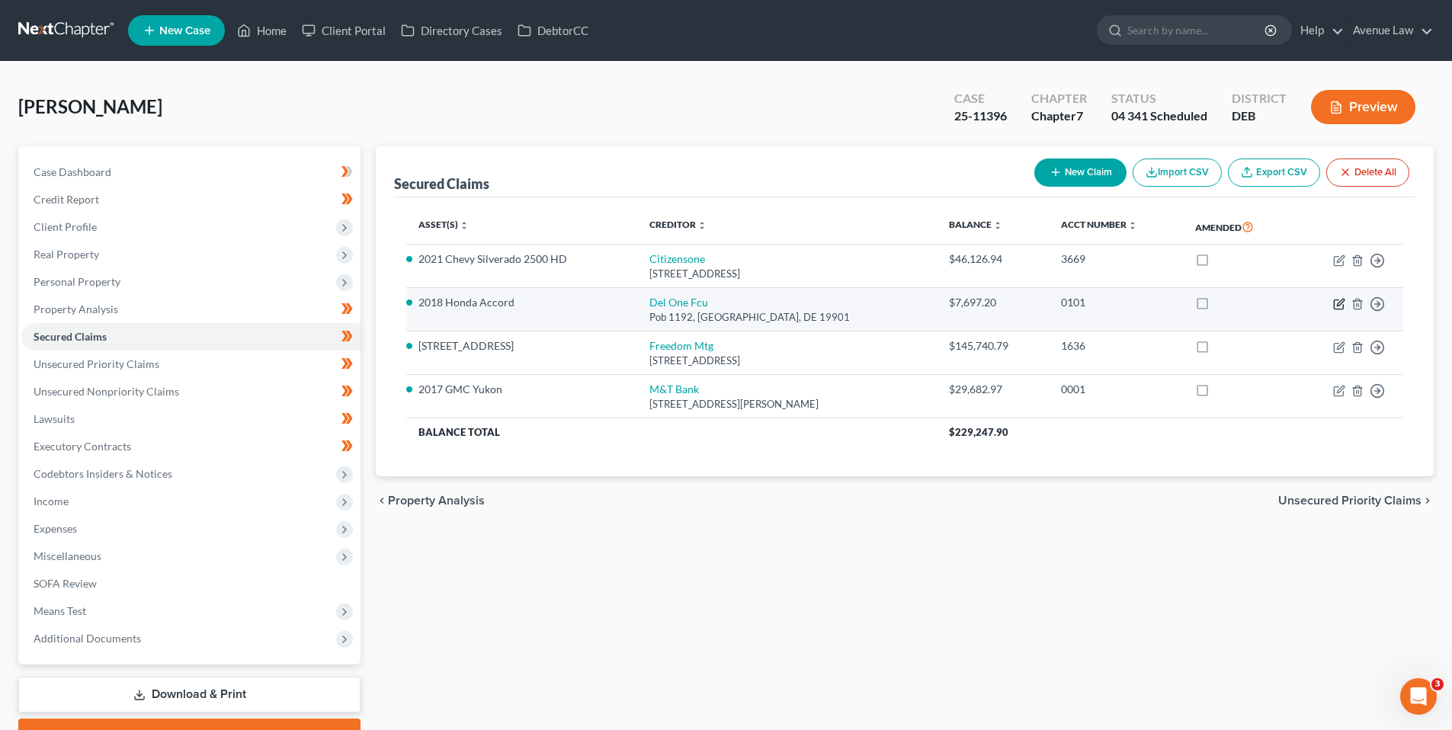
click at [1337, 303] on icon "button" at bounding box center [1339, 304] width 12 height 12
select select "7"
select select "2"
select select "0"
select select "1"
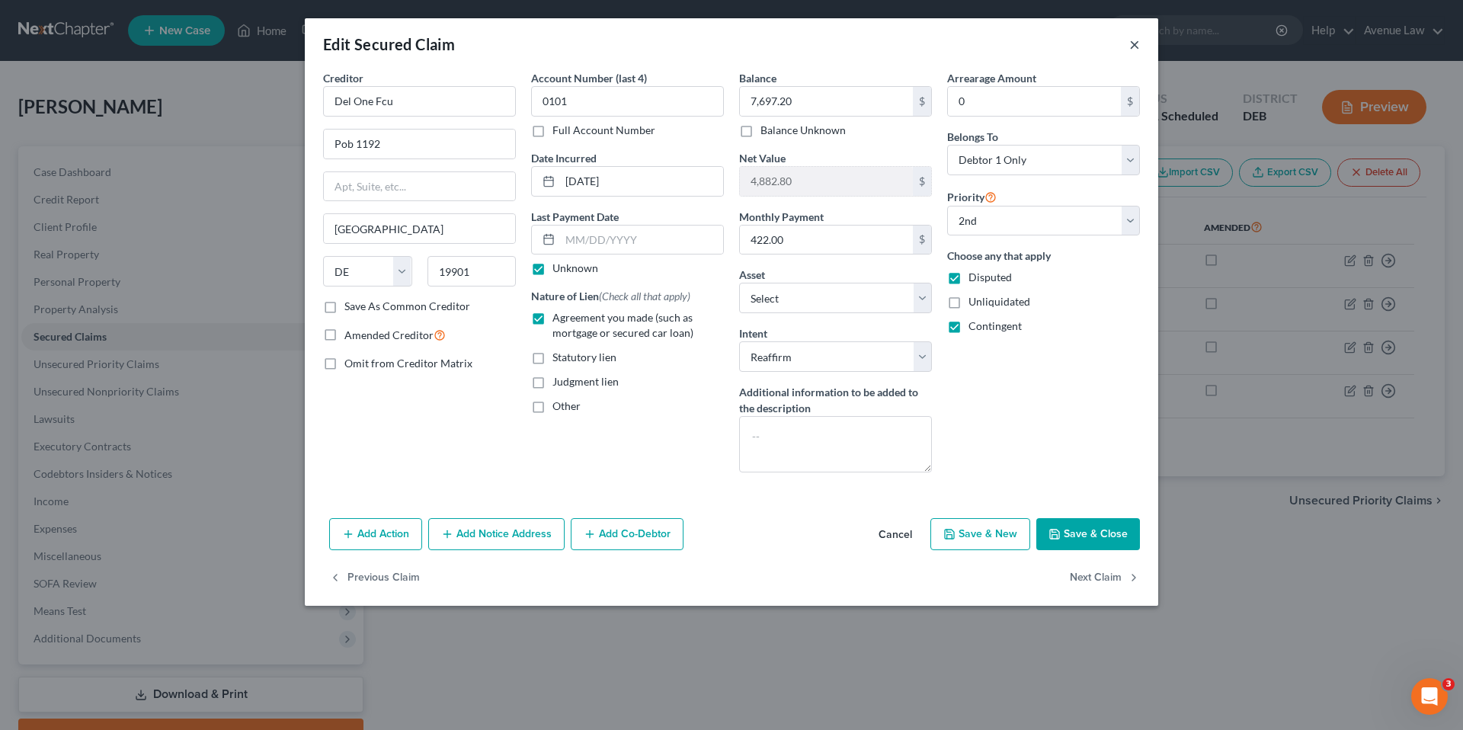
click at [1134, 40] on button "×" at bounding box center [1134, 44] width 11 height 18
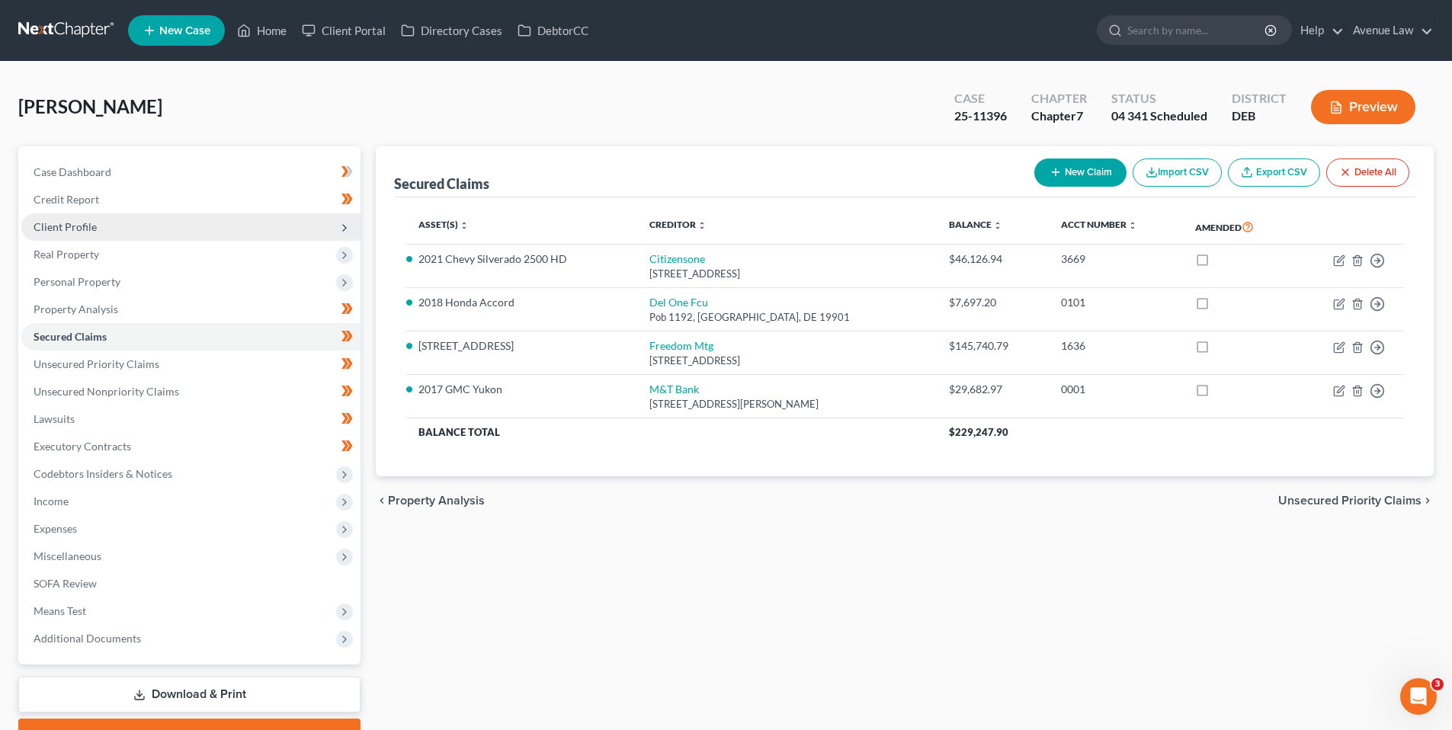
click at [56, 223] on span "Client Profile" at bounding box center [65, 226] width 63 height 13
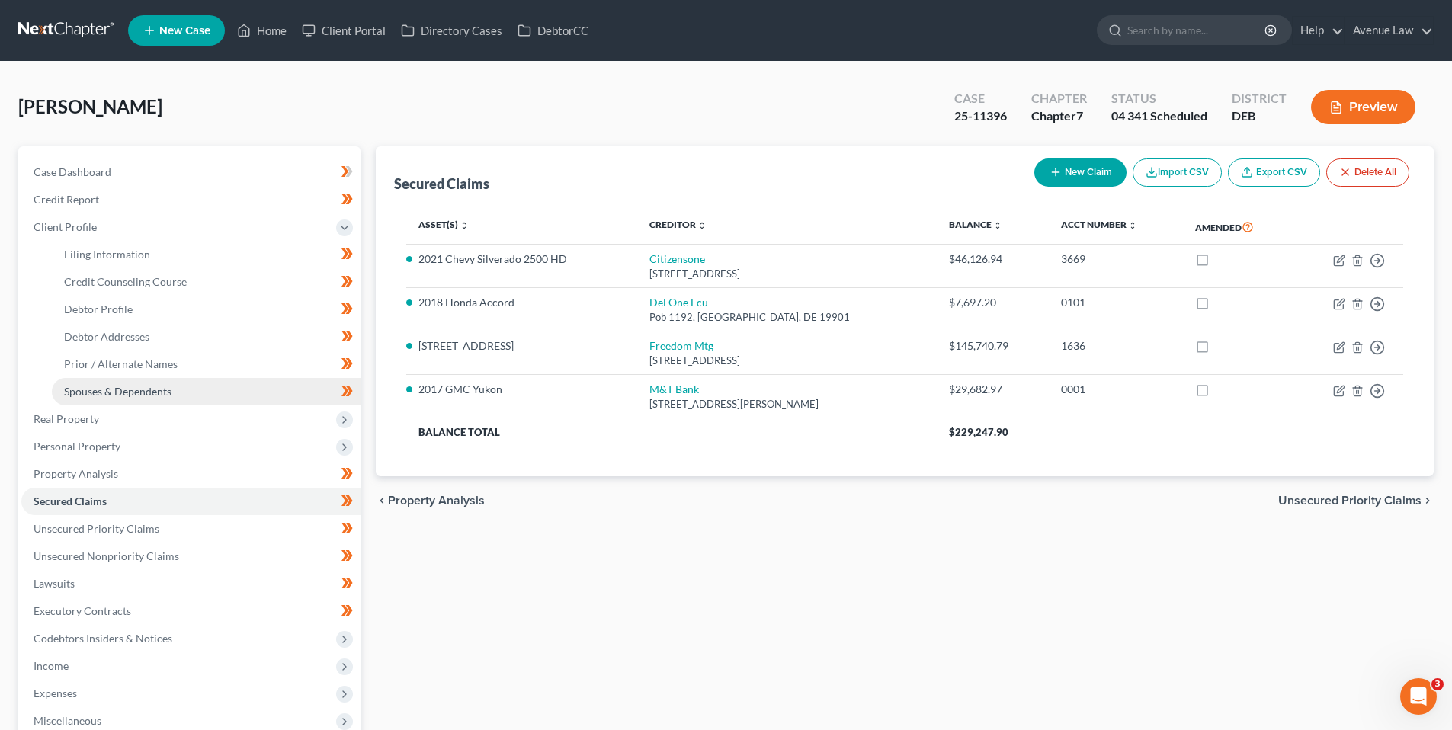
click at [101, 387] on span "Spouses & Dependents" at bounding box center [117, 391] width 107 height 13
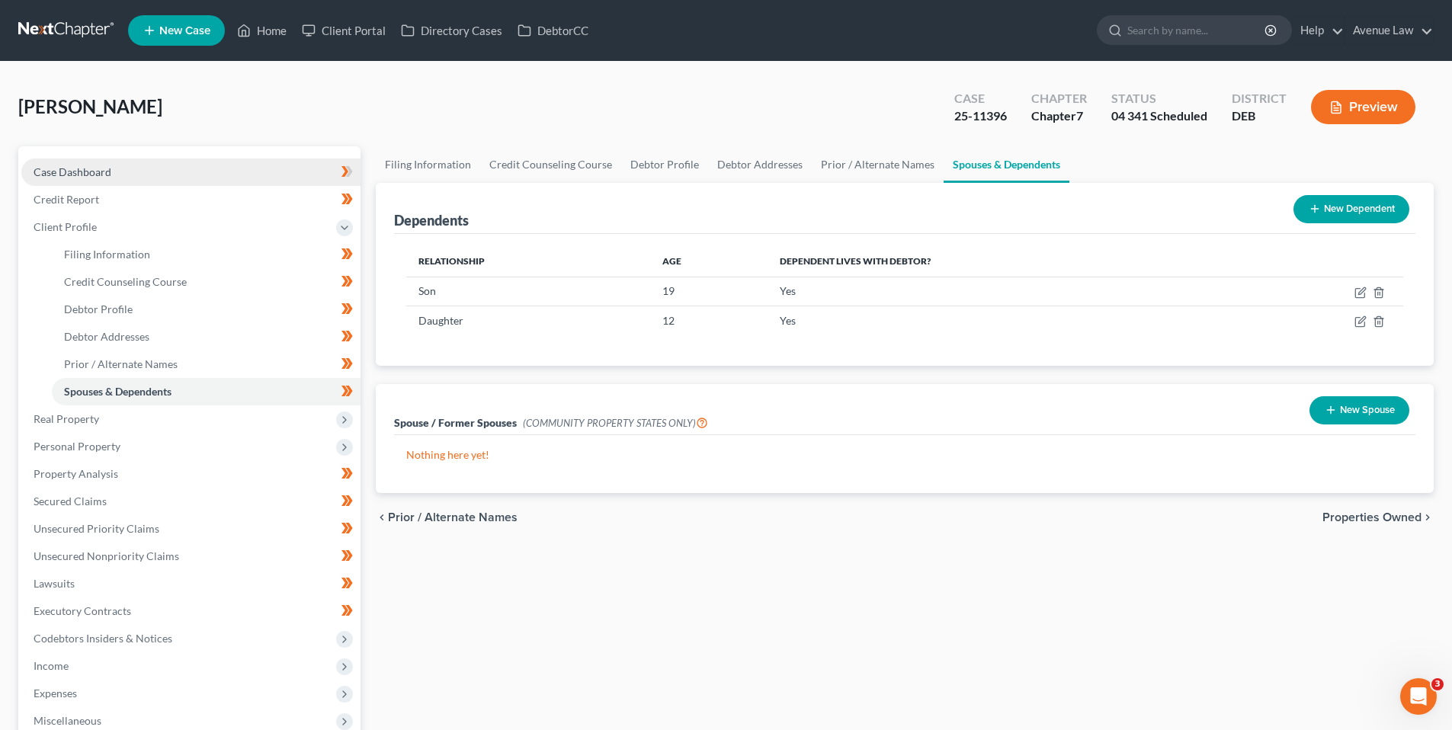
click at [92, 170] on span "Case Dashboard" at bounding box center [73, 171] width 78 height 13
select select "0"
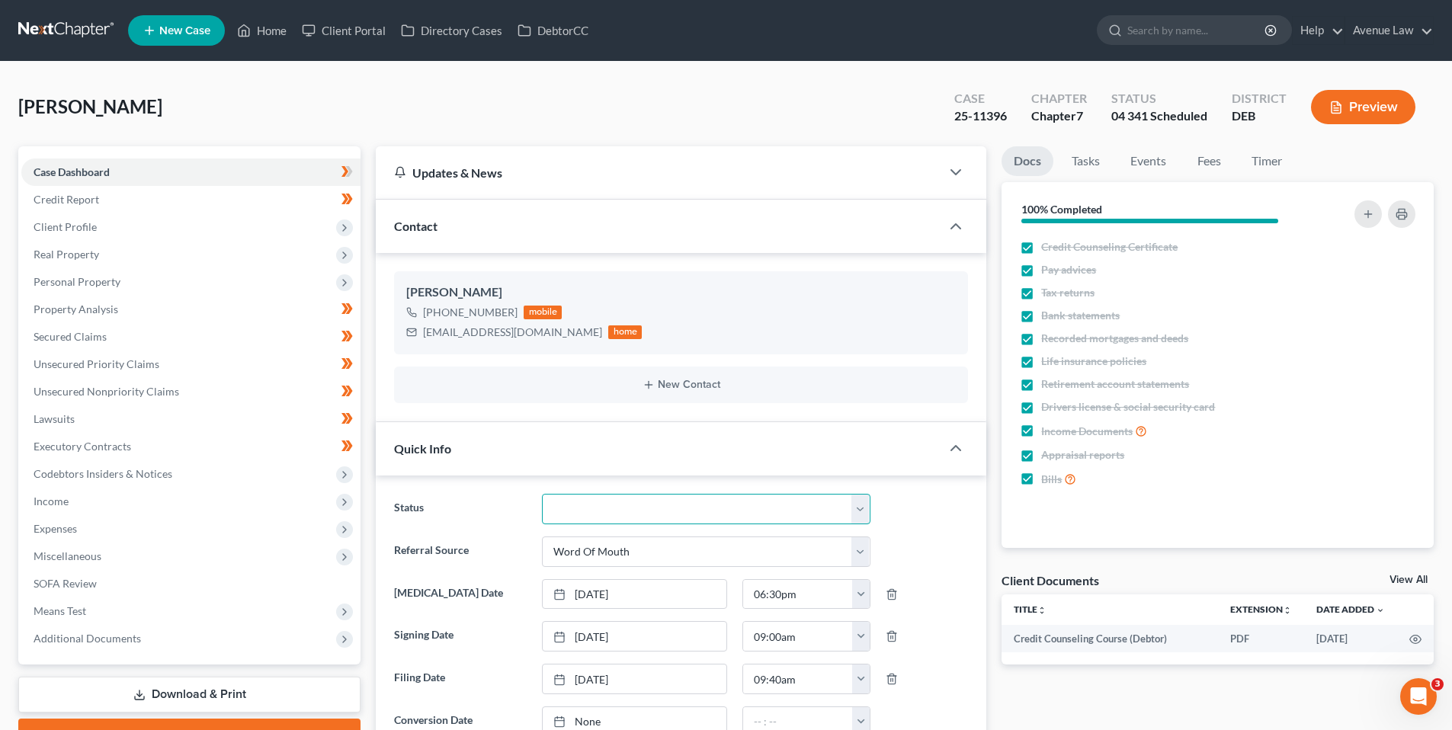
drag, startPoint x: 673, startPoint y: 508, endPoint x: 670, endPoint y: 522, distance: 14.8
click at [673, 508] on select "01 Data Entry 02 Ready for Review and File 03 Filed 04 341 Scheduled 05 341 Con…" at bounding box center [706, 509] width 328 height 30
select select "4"
click at [542, 494] on select "01 Data Entry 02 Ready for Review and File 03 Filed 04 341 Scheduled 05 341 Con…" at bounding box center [706, 509] width 328 height 30
click at [265, 28] on link "Home" at bounding box center [261, 30] width 65 height 27
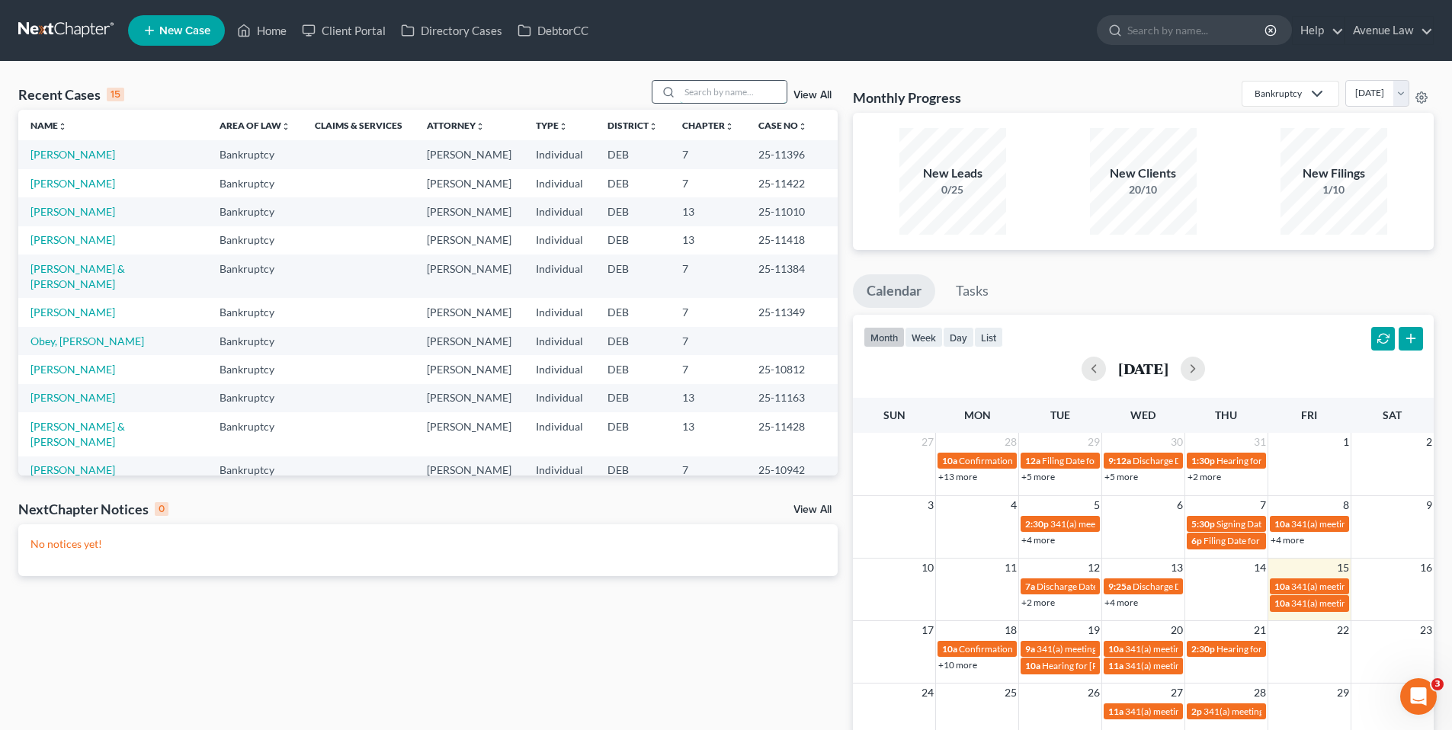
click at [748, 97] on input "search" at bounding box center [733, 92] width 107 height 22
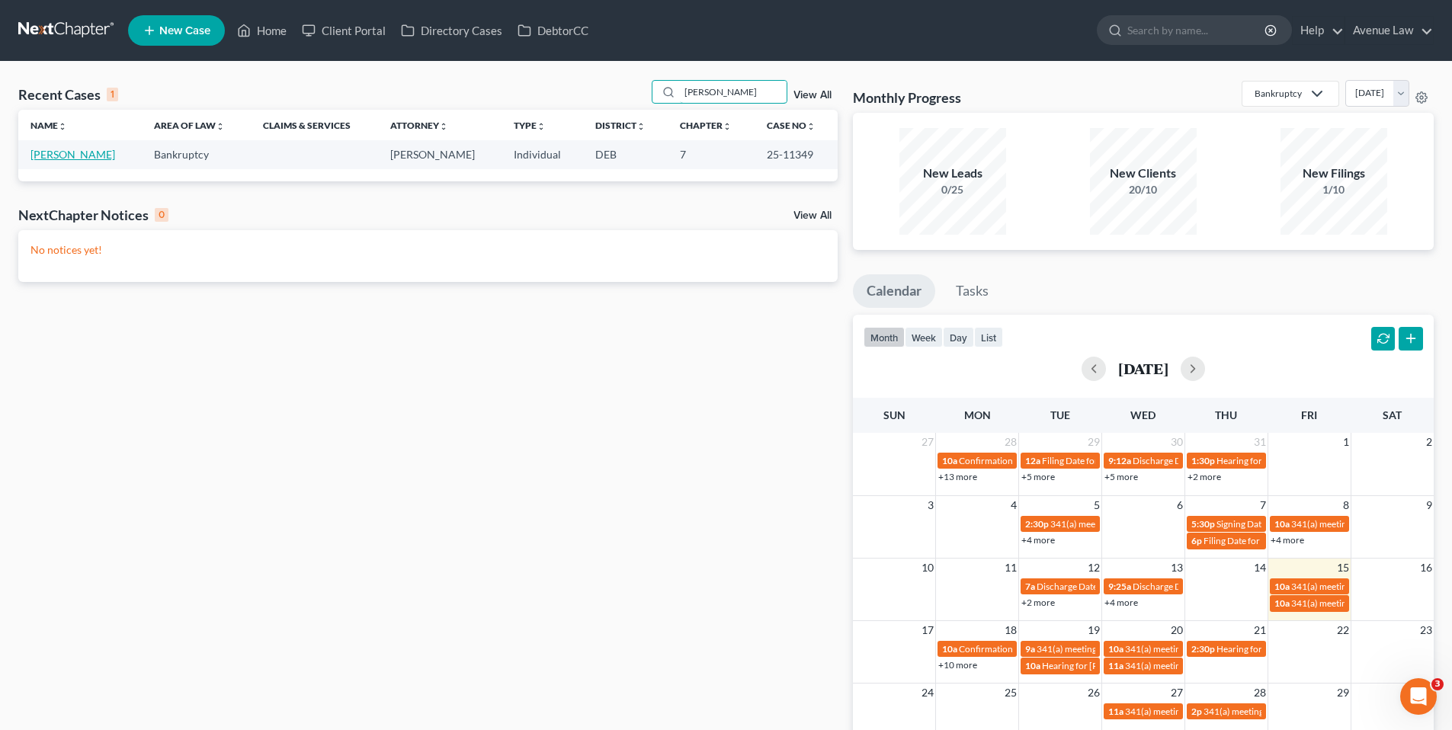
type input "goslee"
click at [85, 152] on link "Goslee, Anya" at bounding box center [72, 154] width 85 height 13
select select "0"
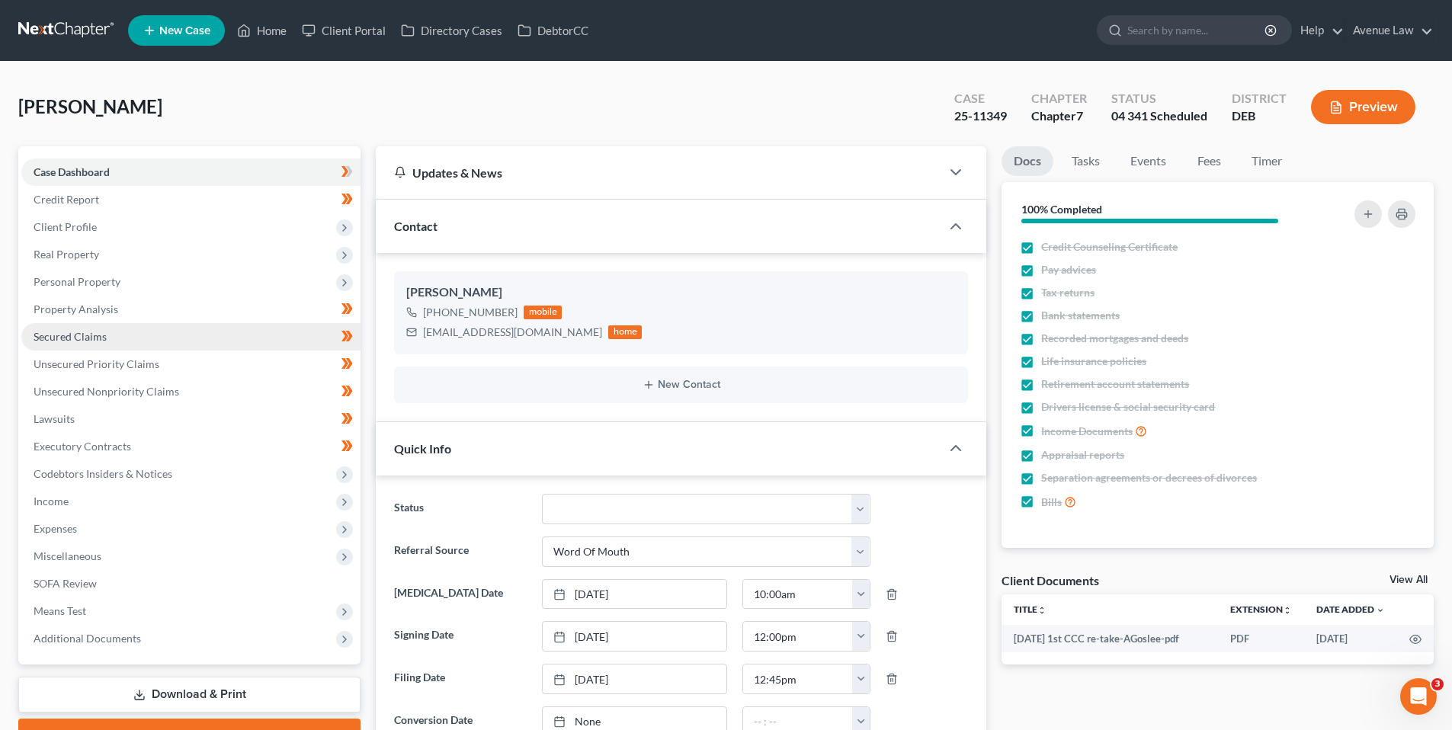
click at [66, 332] on span "Secured Claims" at bounding box center [70, 336] width 73 height 13
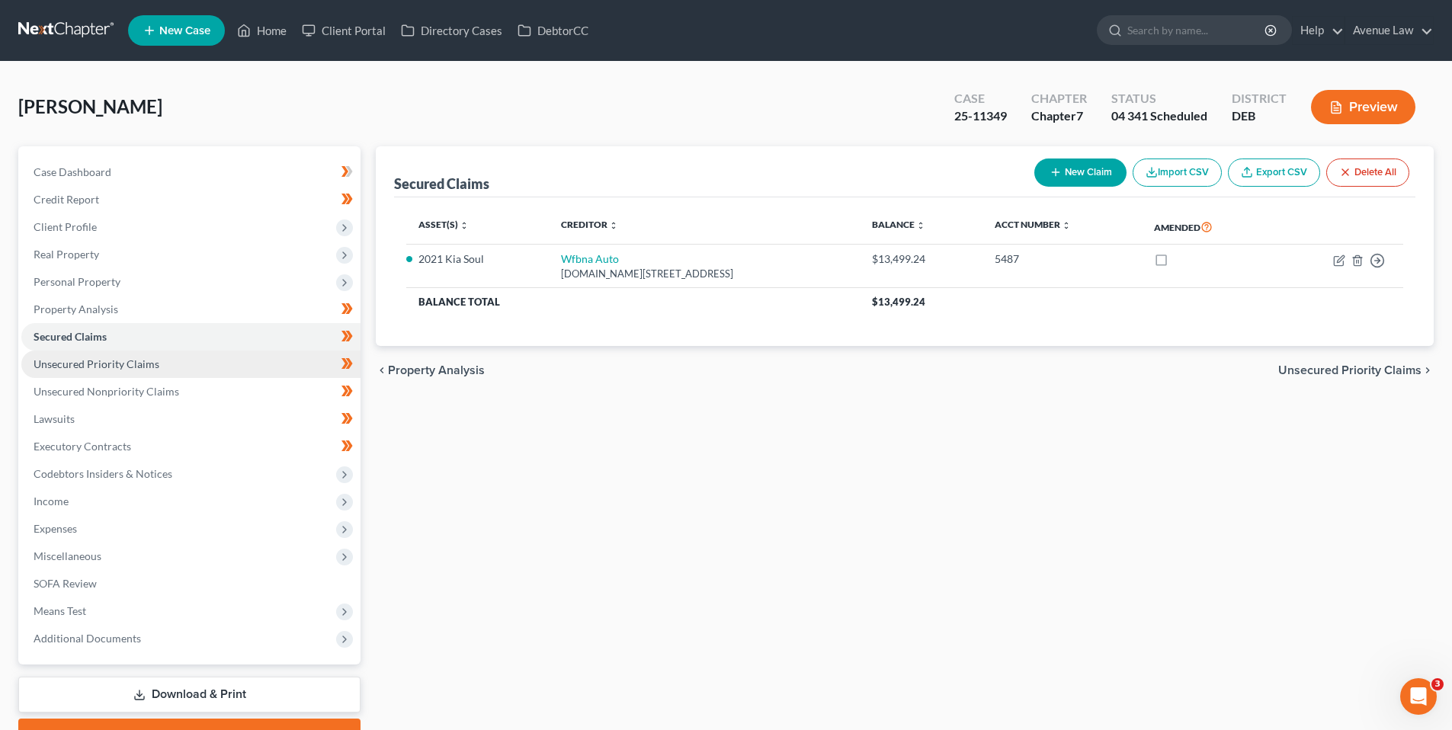
click at [87, 357] on span "Unsecured Priority Claims" at bounding box center [97, 363] width 126 height 13
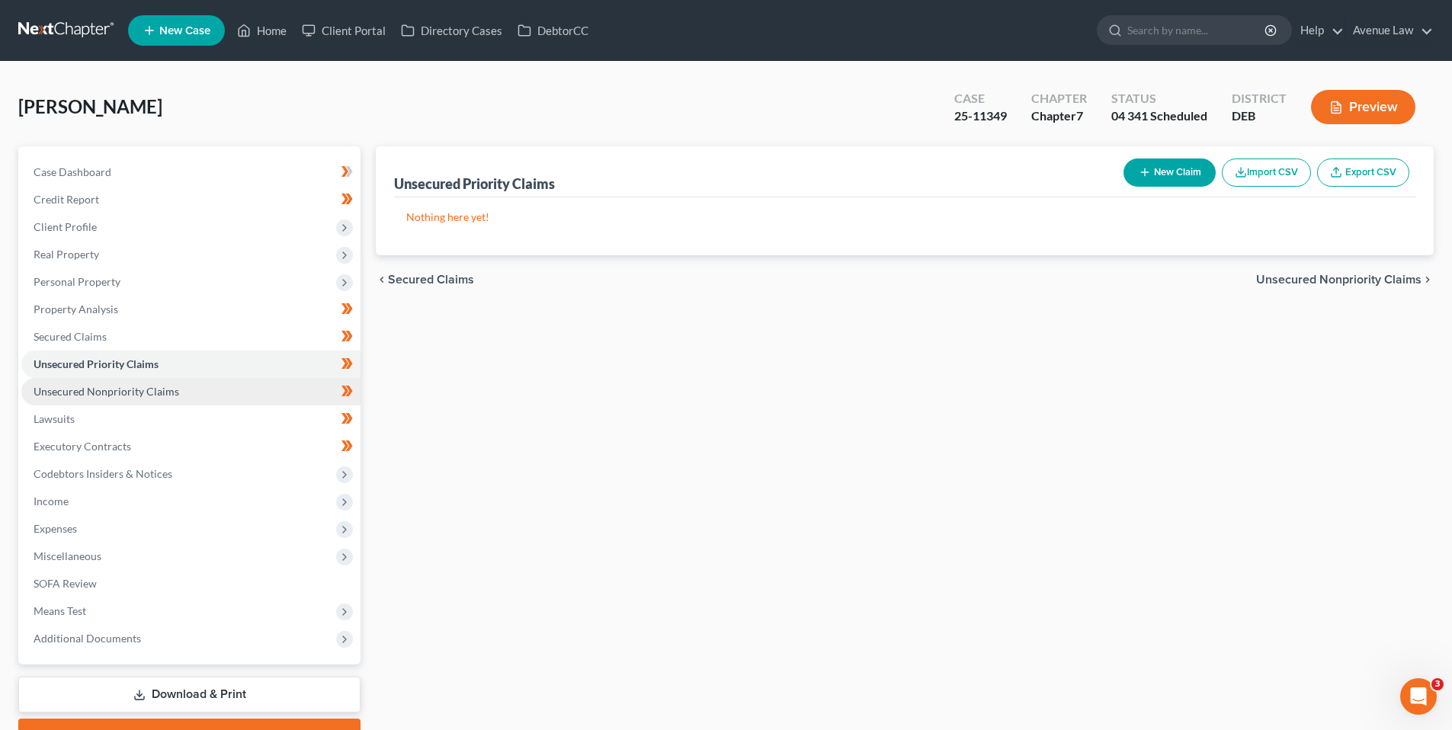
click at [85, 390] on span "Unsecured Nonpriority Claims" at bounding box center [107, 391] width 146 height 13
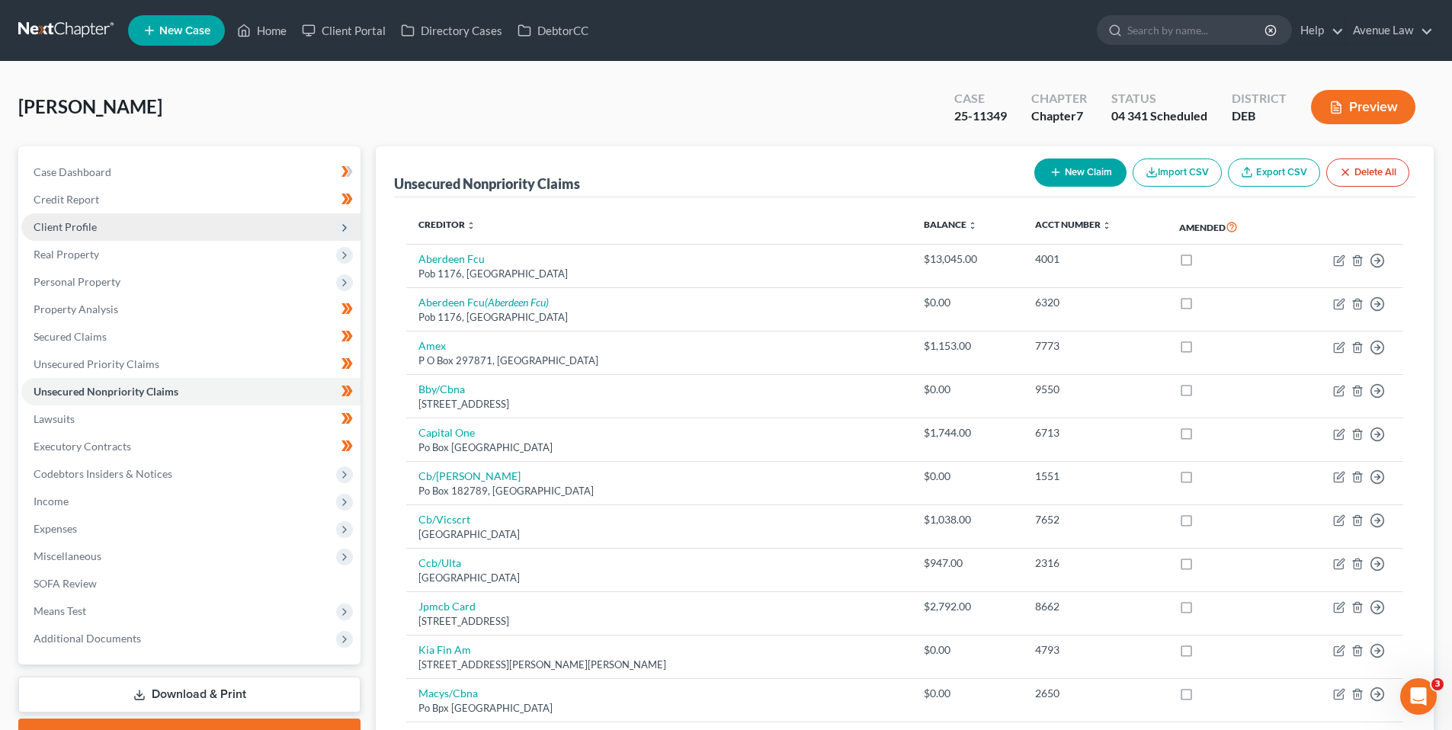
click at [60, 226] on span "Client Profile" at bounding box center [65, 226] width 63 height 13
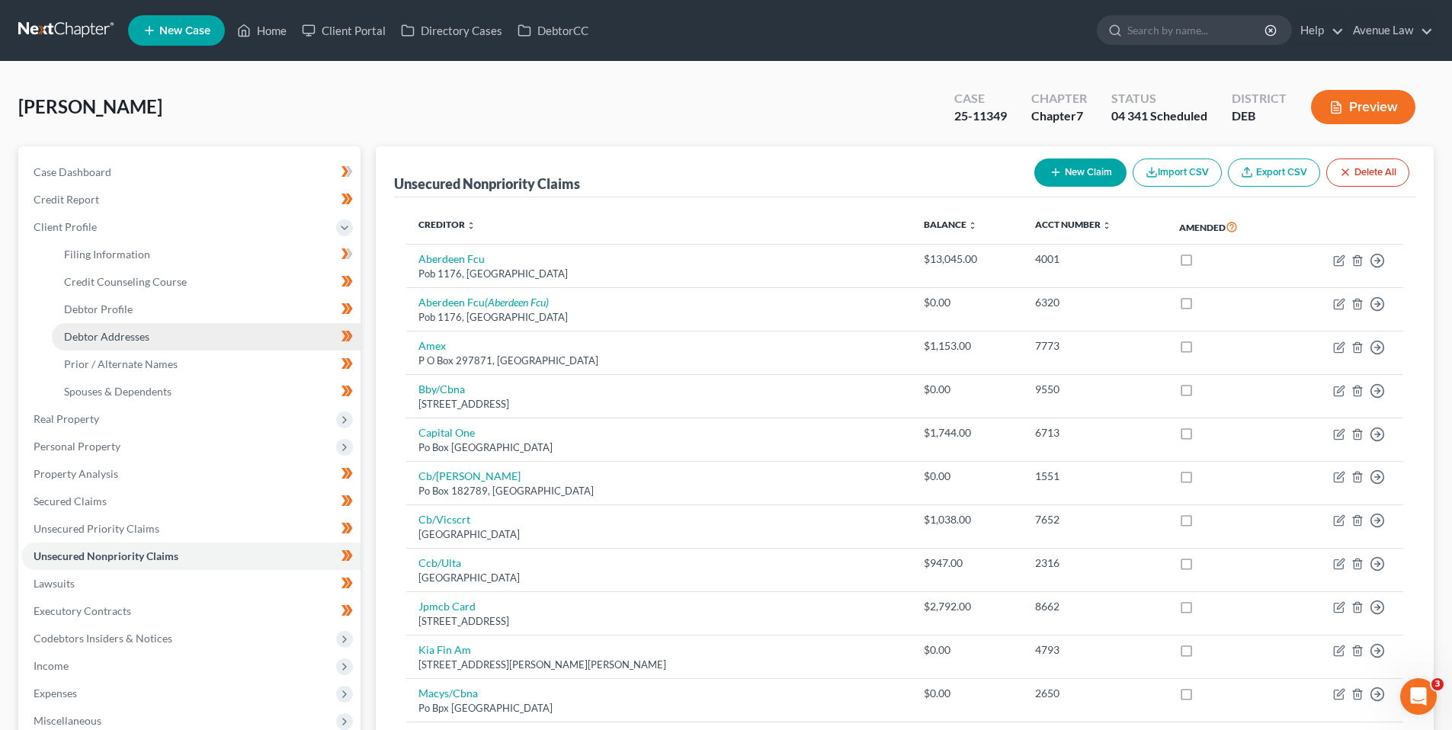
click at [100, 336] on span "Debtor Addresses" at bounding box center [106, 336] width 85 height 13
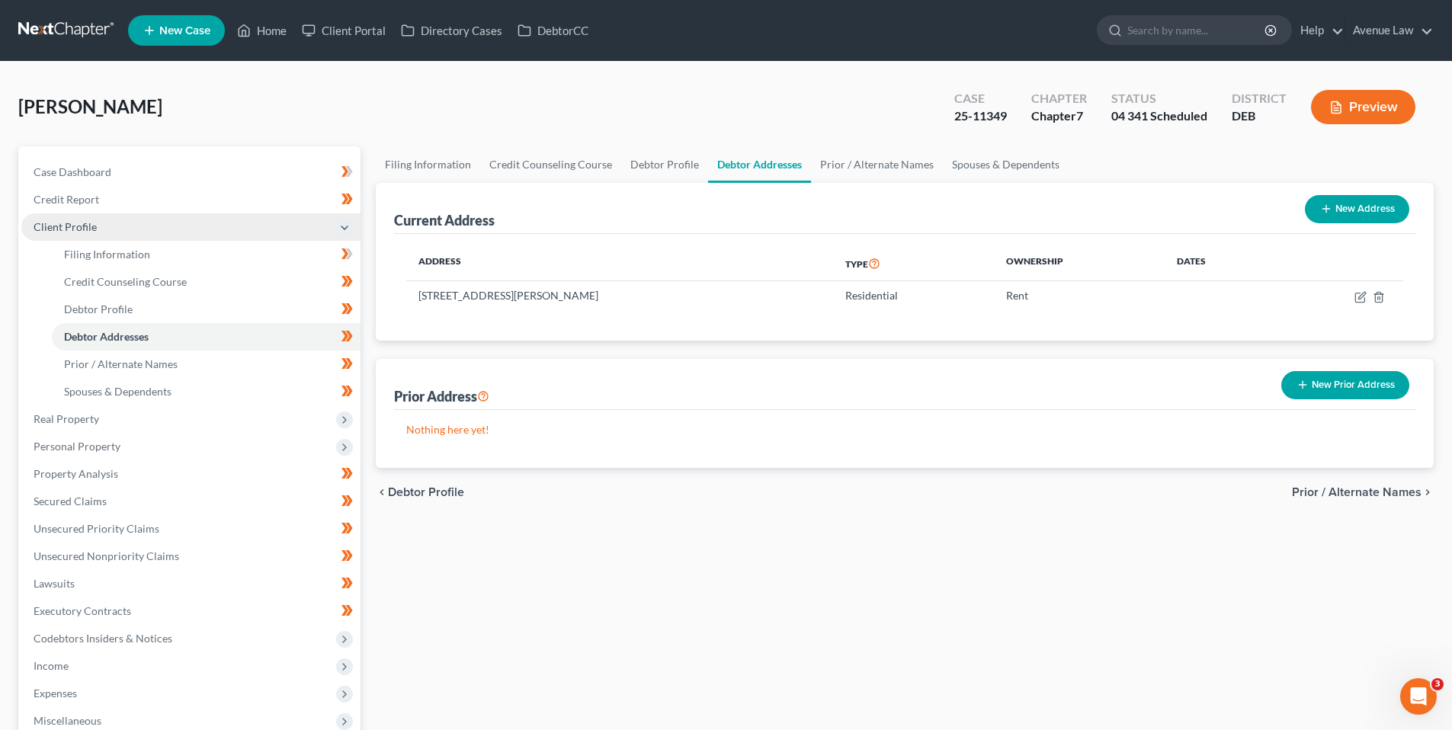
click at [69, 223] on span "Client Profile" at bounding box center [65, 226] width 63 height 13
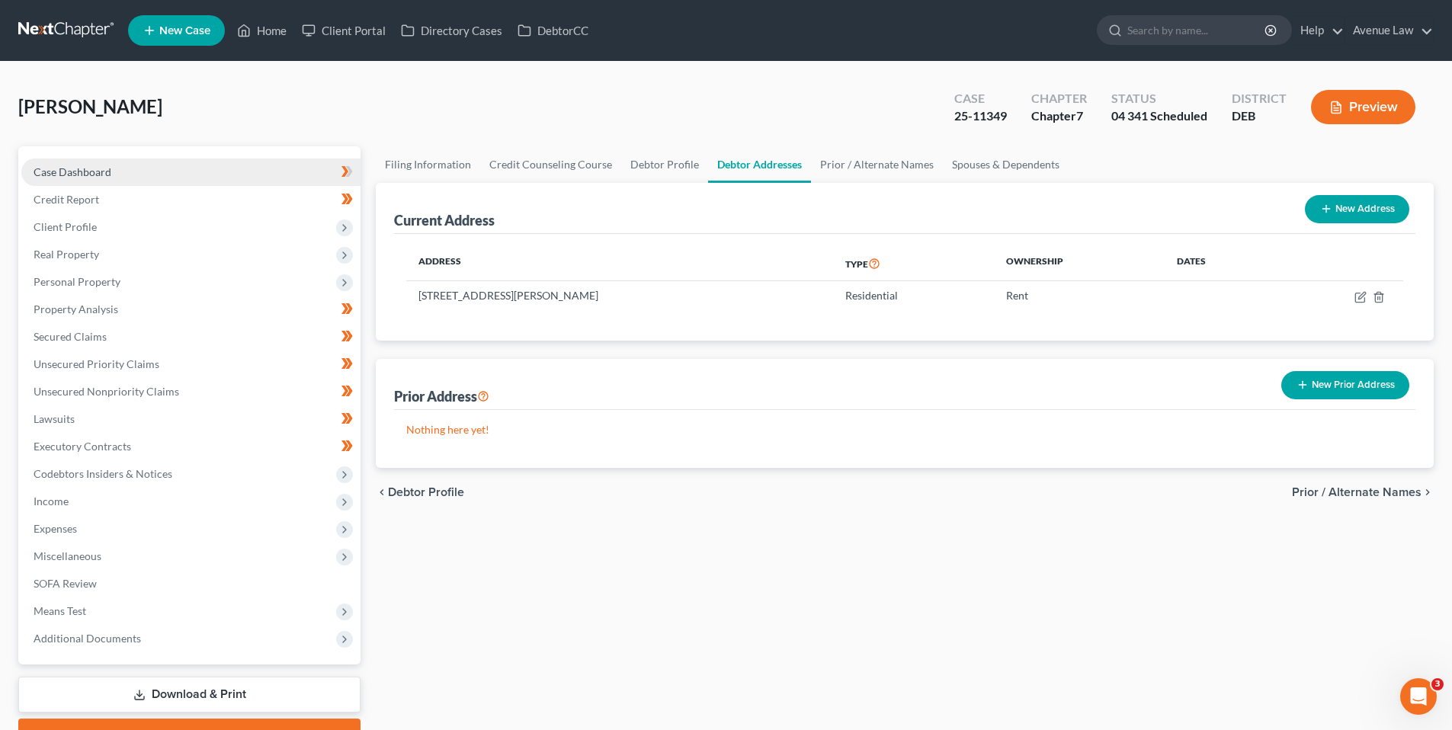
click at [98, 173] on span "Case Dashboard" at bounding box center [73, 171] width 78 height 13
select select "0"
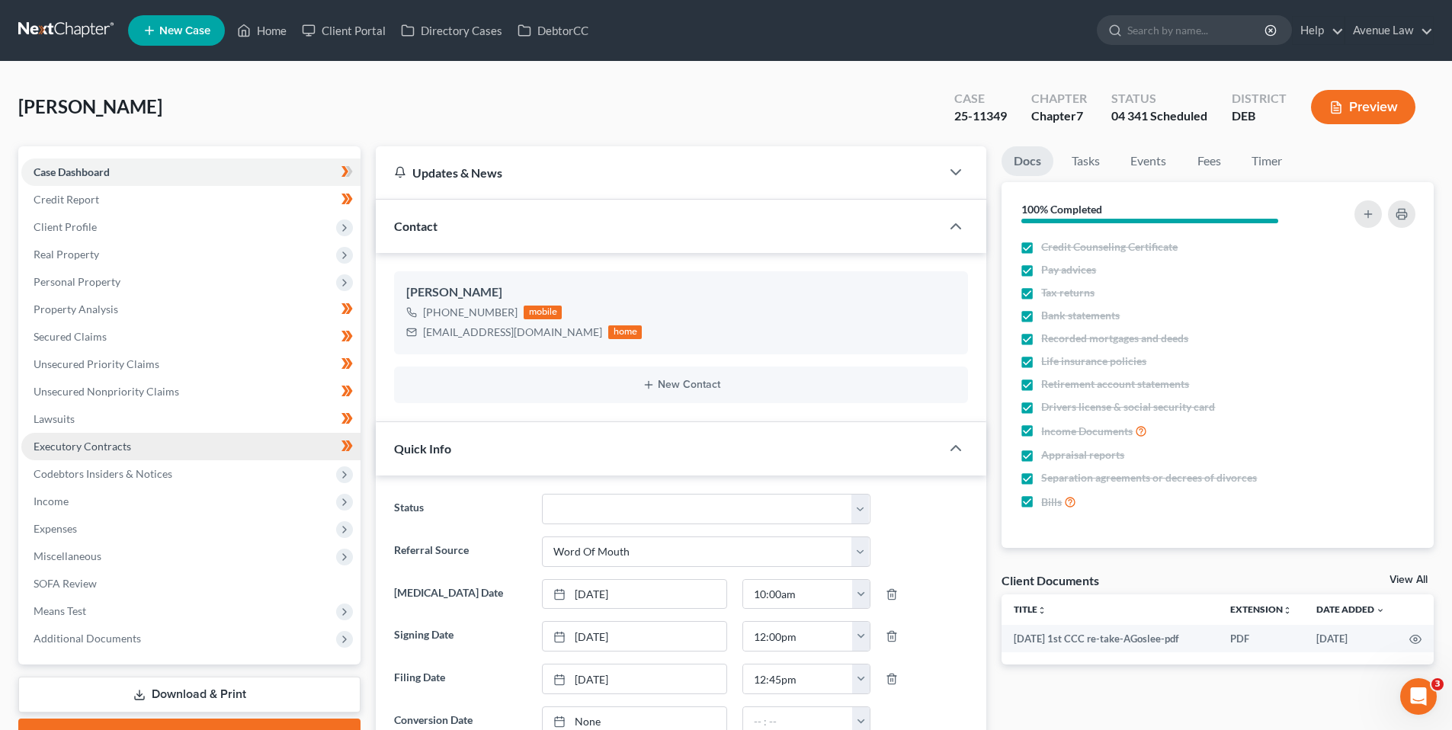
click at [74, 447] on span "Executory Contracts" at bounding box center [83, 446] width 98 height 13
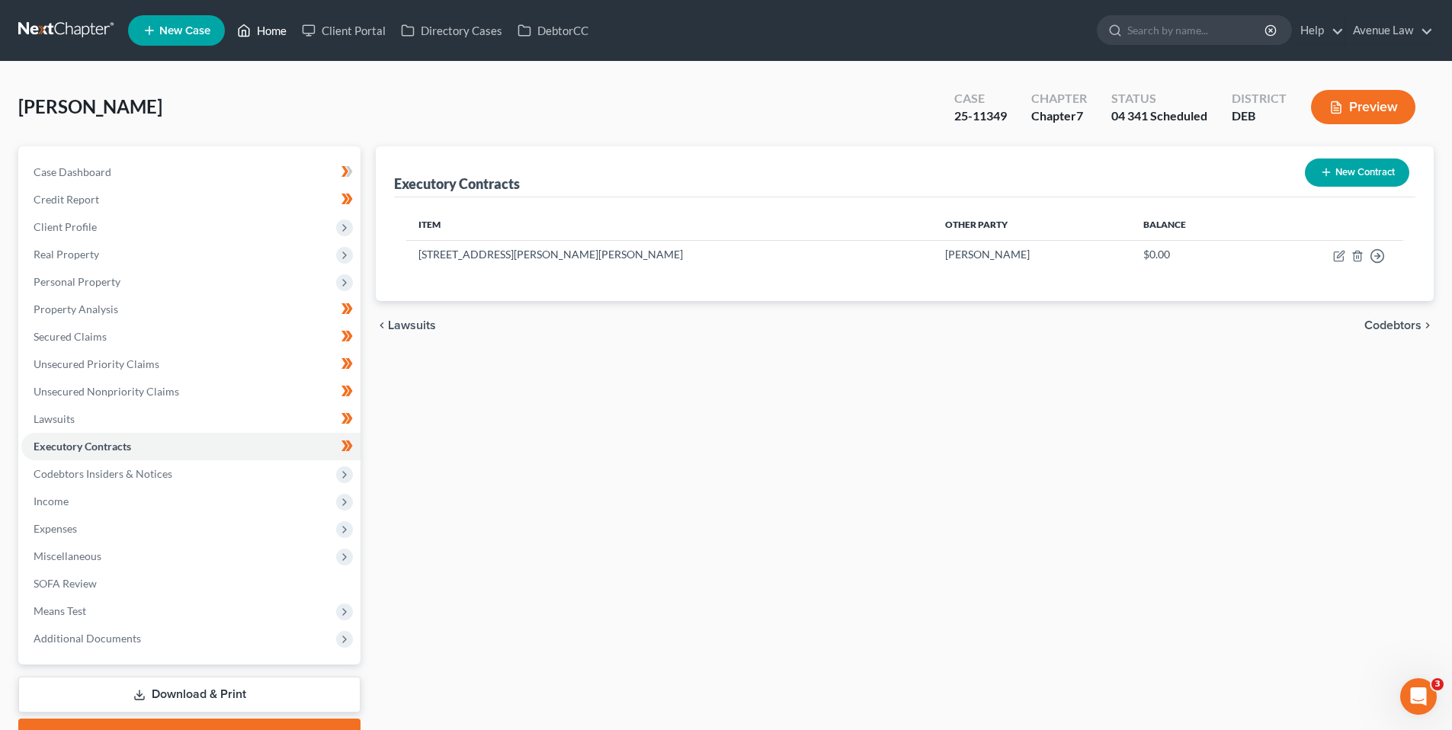
click at [282, 27] on link "Home" at bounding box center [261, 30] width 65 height 27
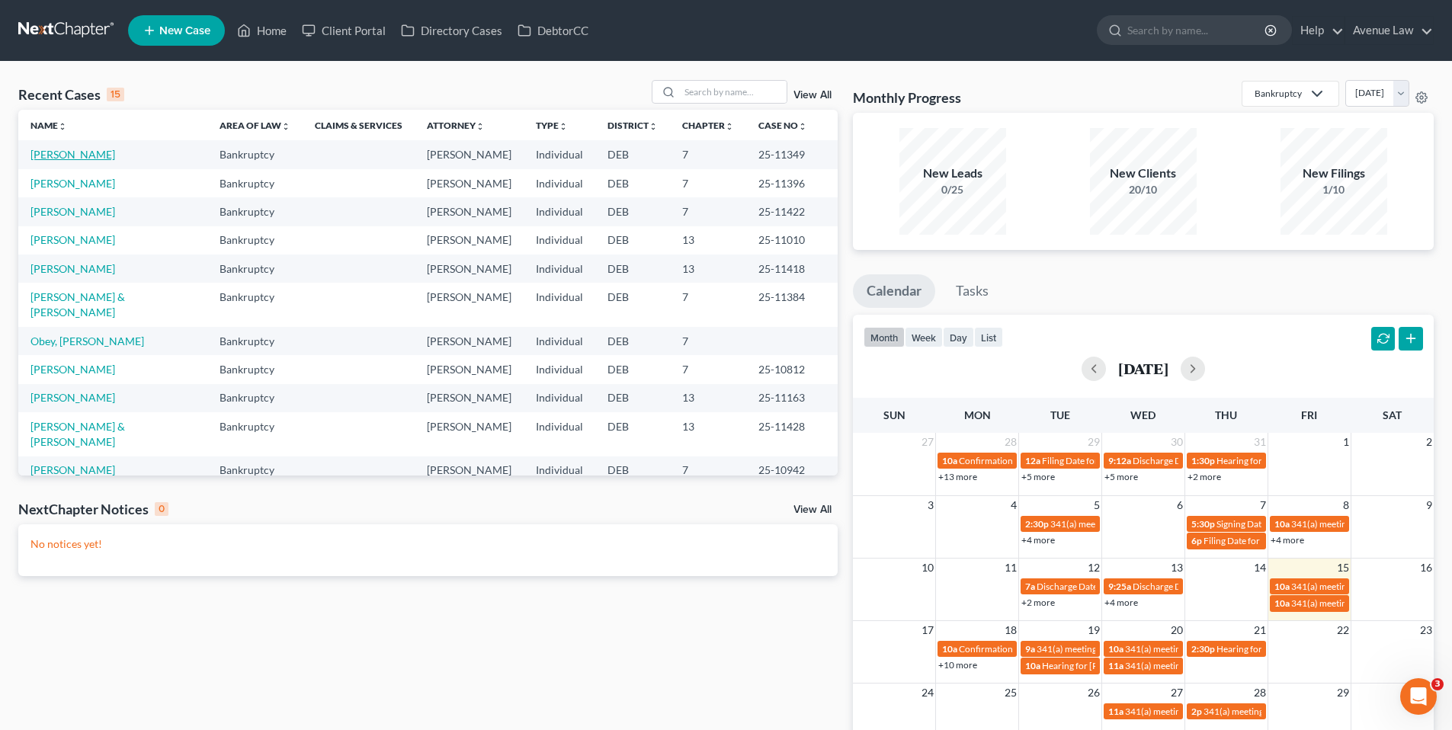
click at [69, 149] on link "Goslee, Anya" at bounding box center [72, 154] width 85 height 13
select select "0"
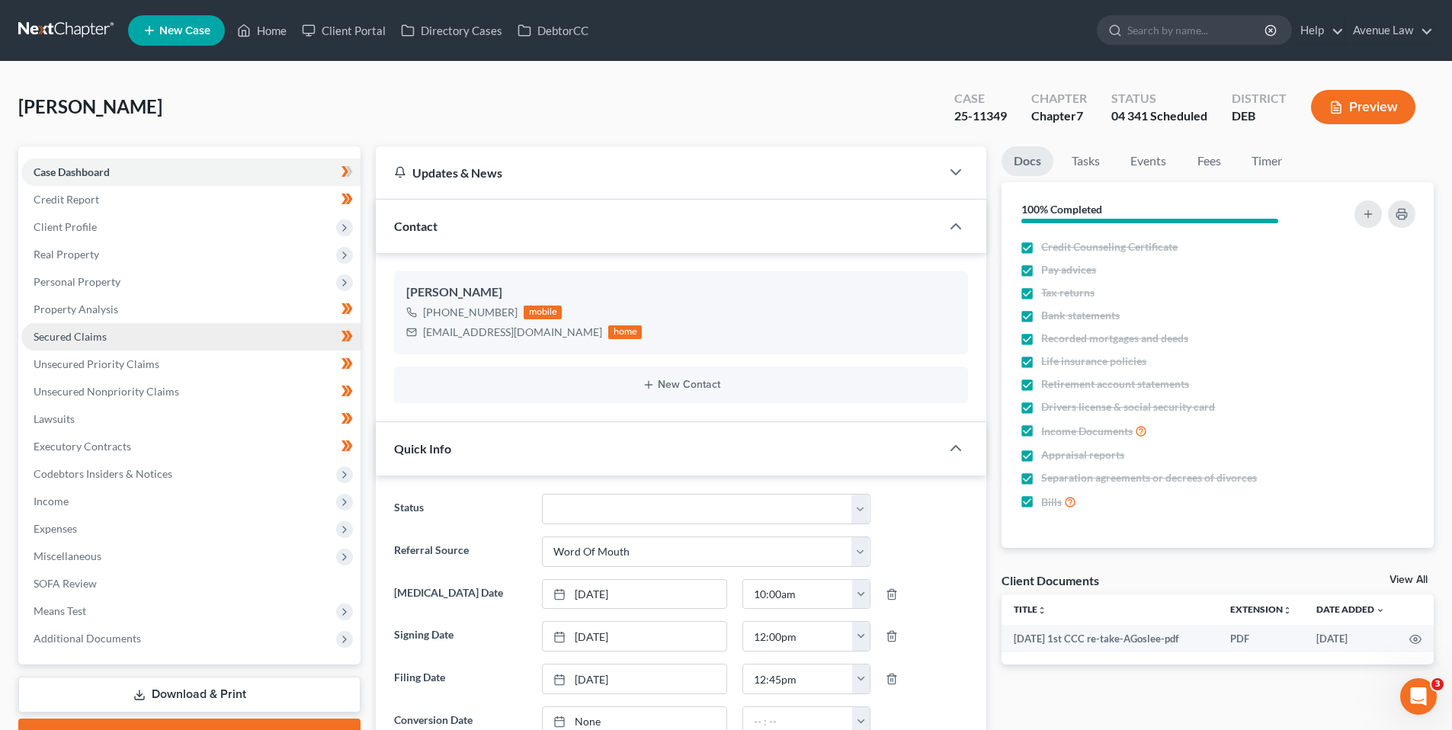
click at [88, 339] on span "Secured Claims" at bounding box center [70, 336] width 73 height 13
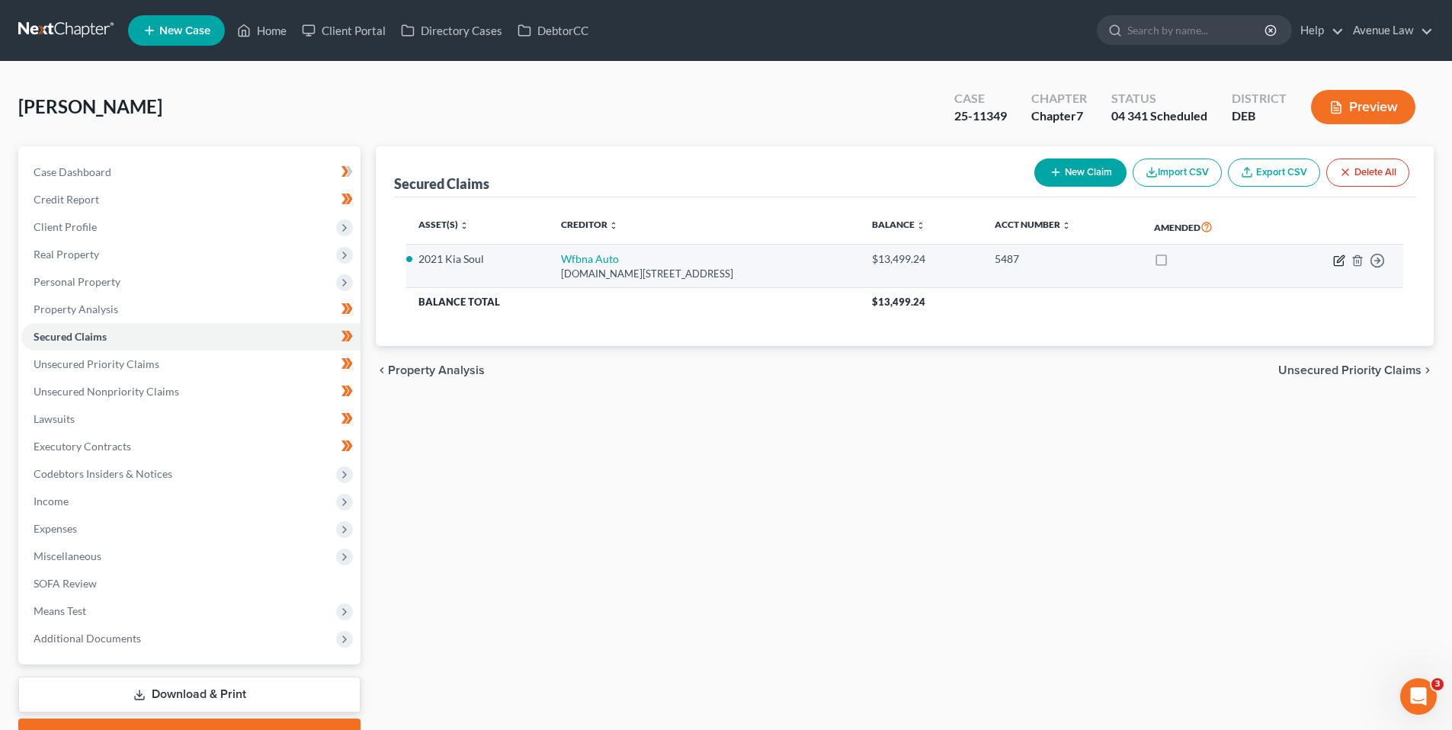
click at [1337, 256] on icon "button" at bounding box center [1338, 260] width 9 height 9
select select "28"
select select "2"
select select "0"
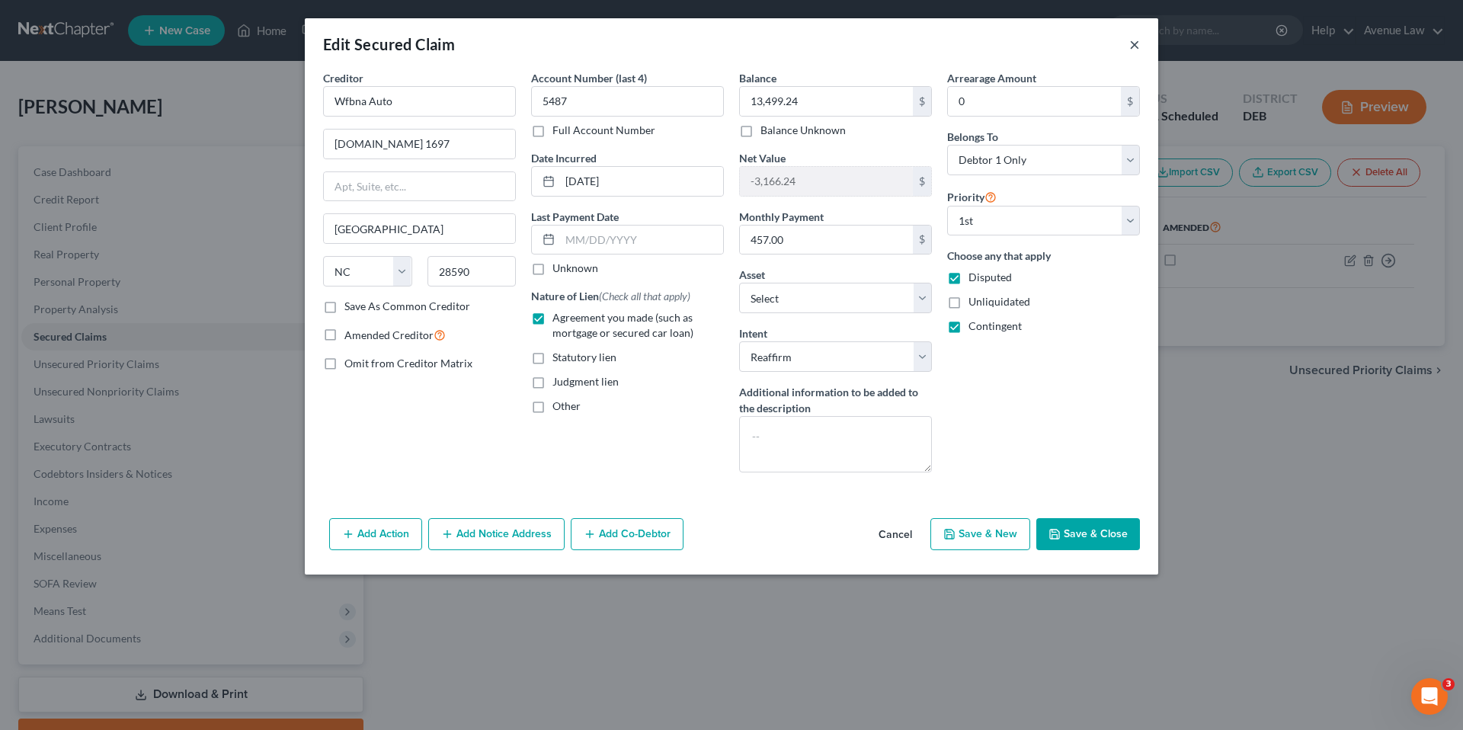
click at [1132, 40] on button "×" at bounding box center [1134, 44] width 11 height 18
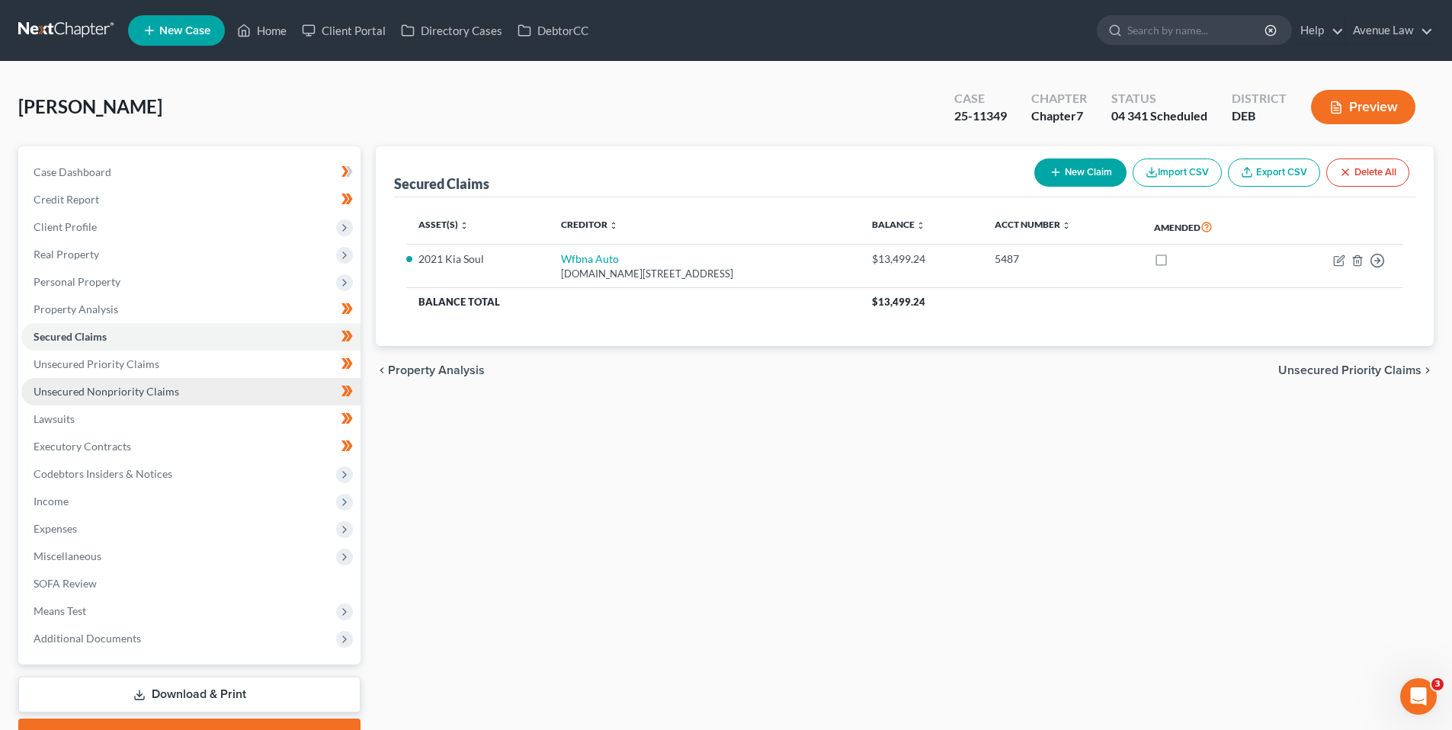
click at [79, 391] on span "Unsecured Nonpriority Claims" at bounding box center [107, 391] width 146 height 13
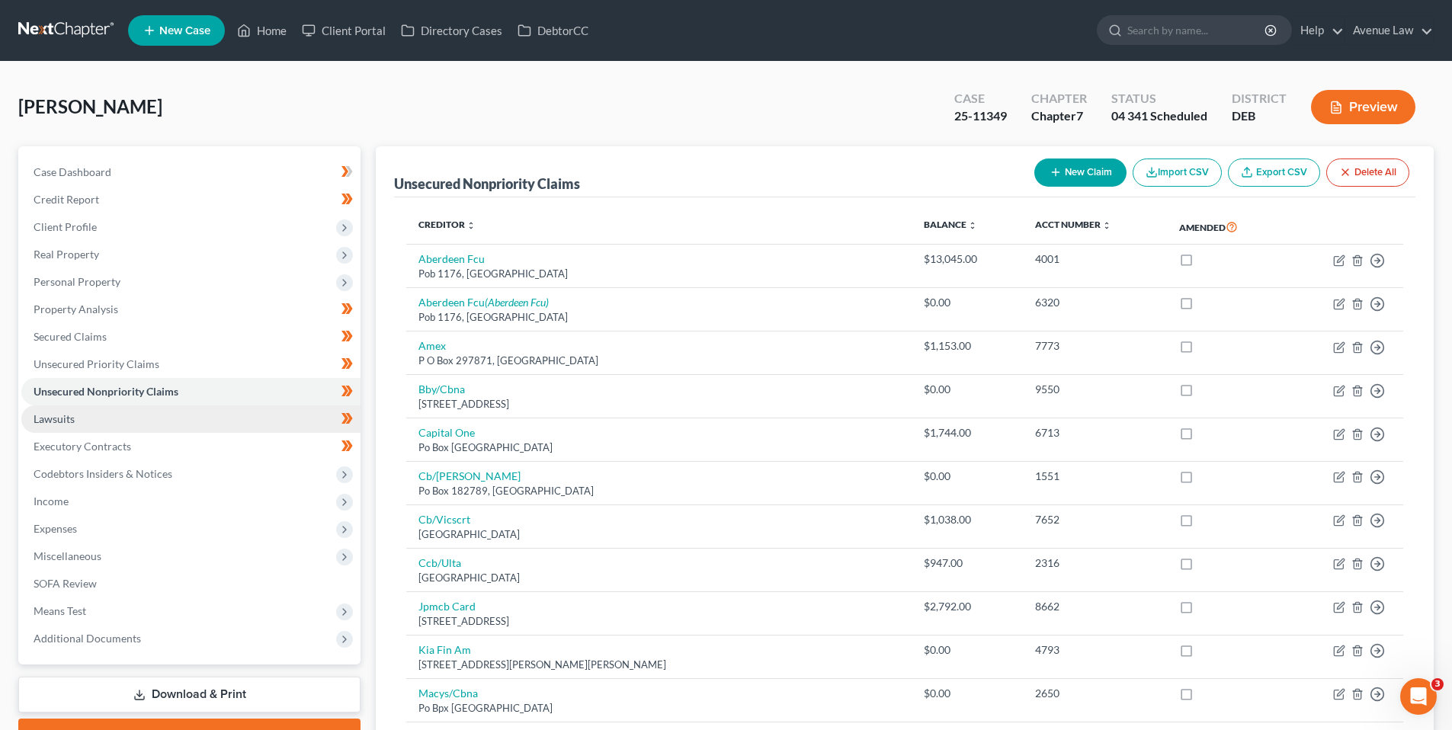
click at [62, 416] on span "Lawsuits" at bounding box center [54, 418] width 41 height 13
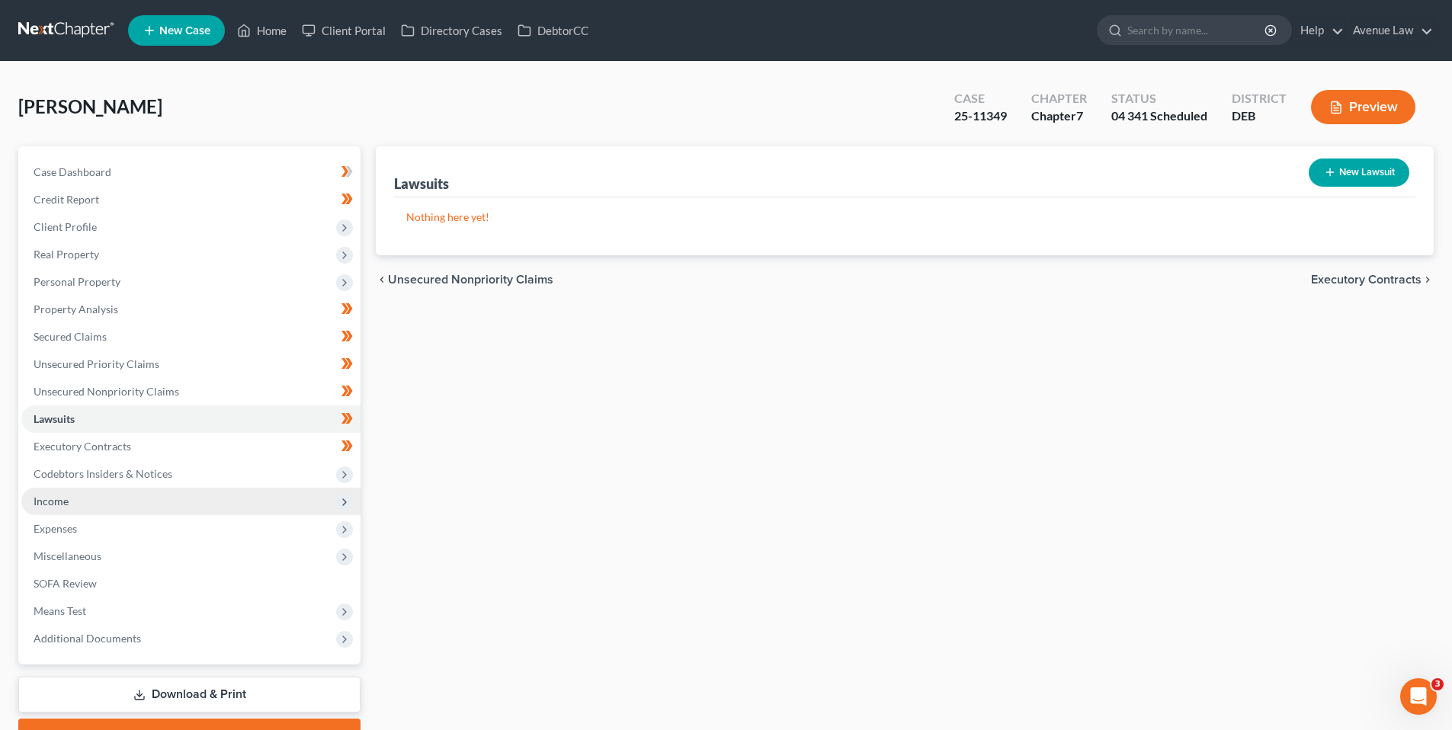
click at [46, 498] on span "Income" at bounding box center [51, 501] width 35 height 13
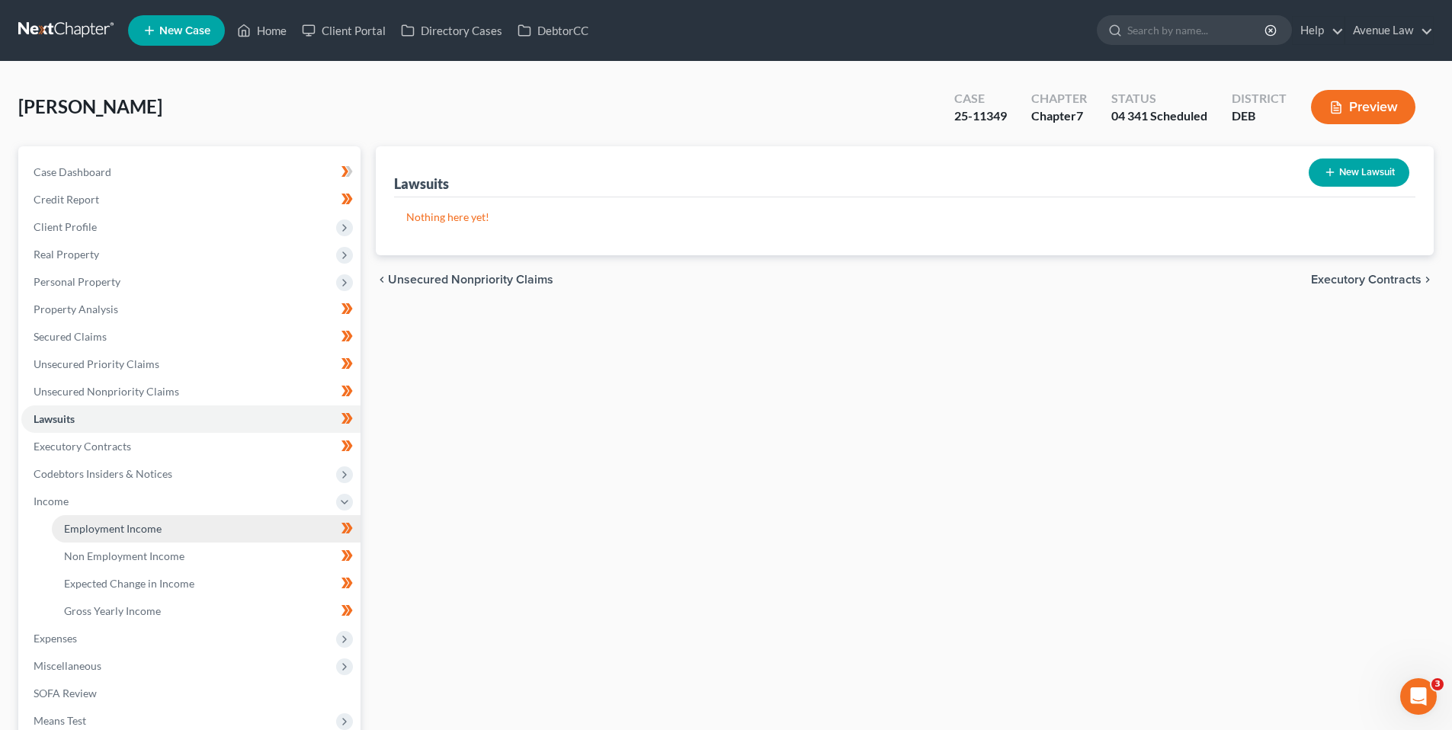
click at [73, 529] on span "Employment Income" at bounding box center [113, 528] width 98 height 13
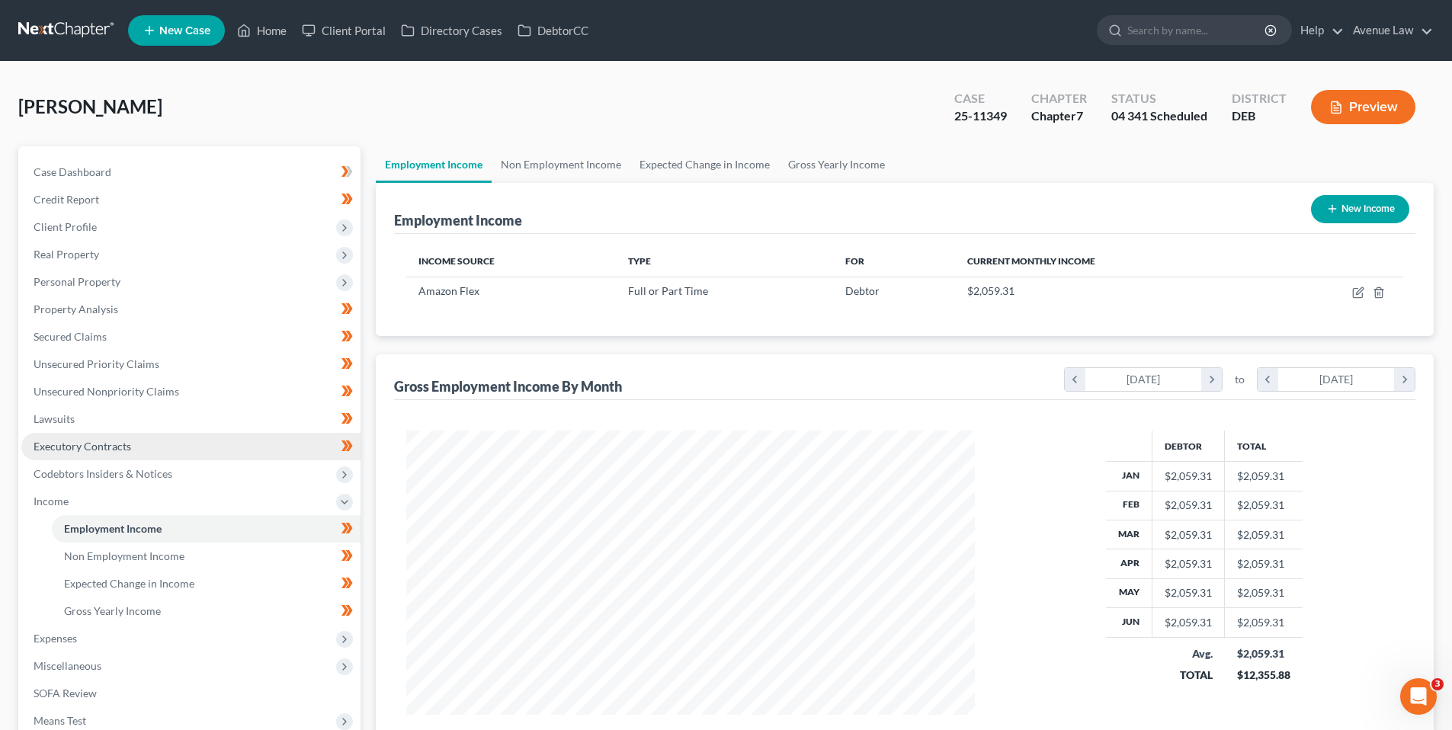
scroll to position [284, 599]
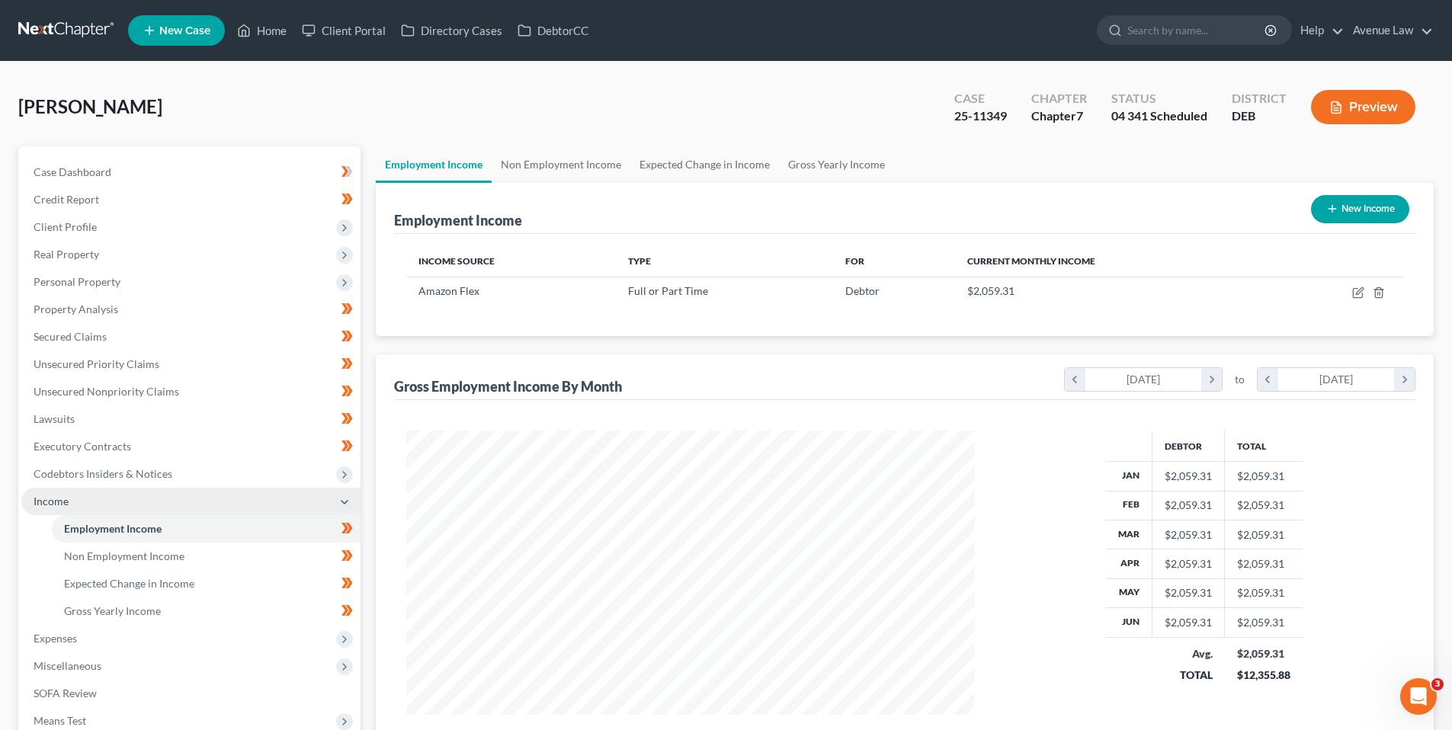
click at [60, 501] on span "Income" at bounding box center [51, 501] width 35 height 13
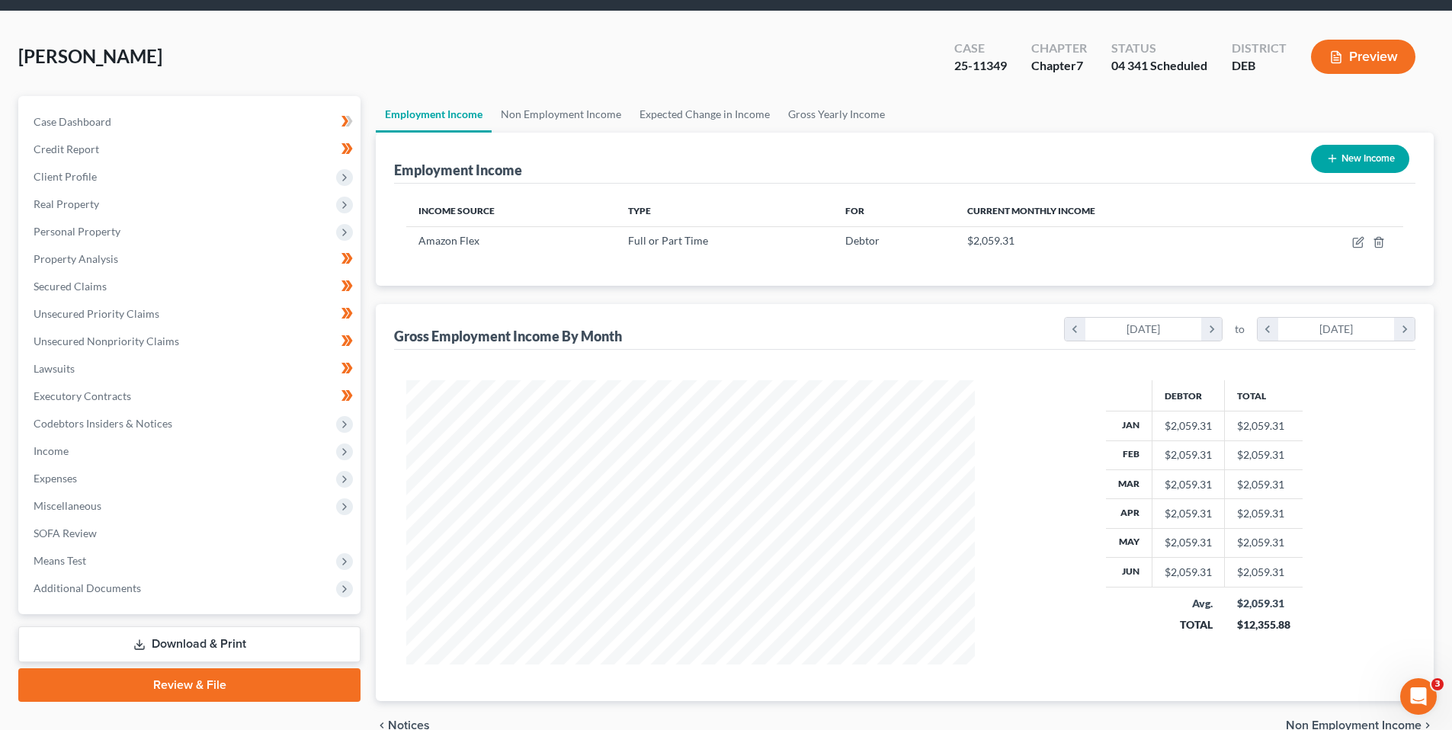
scroll to position [76, 0]
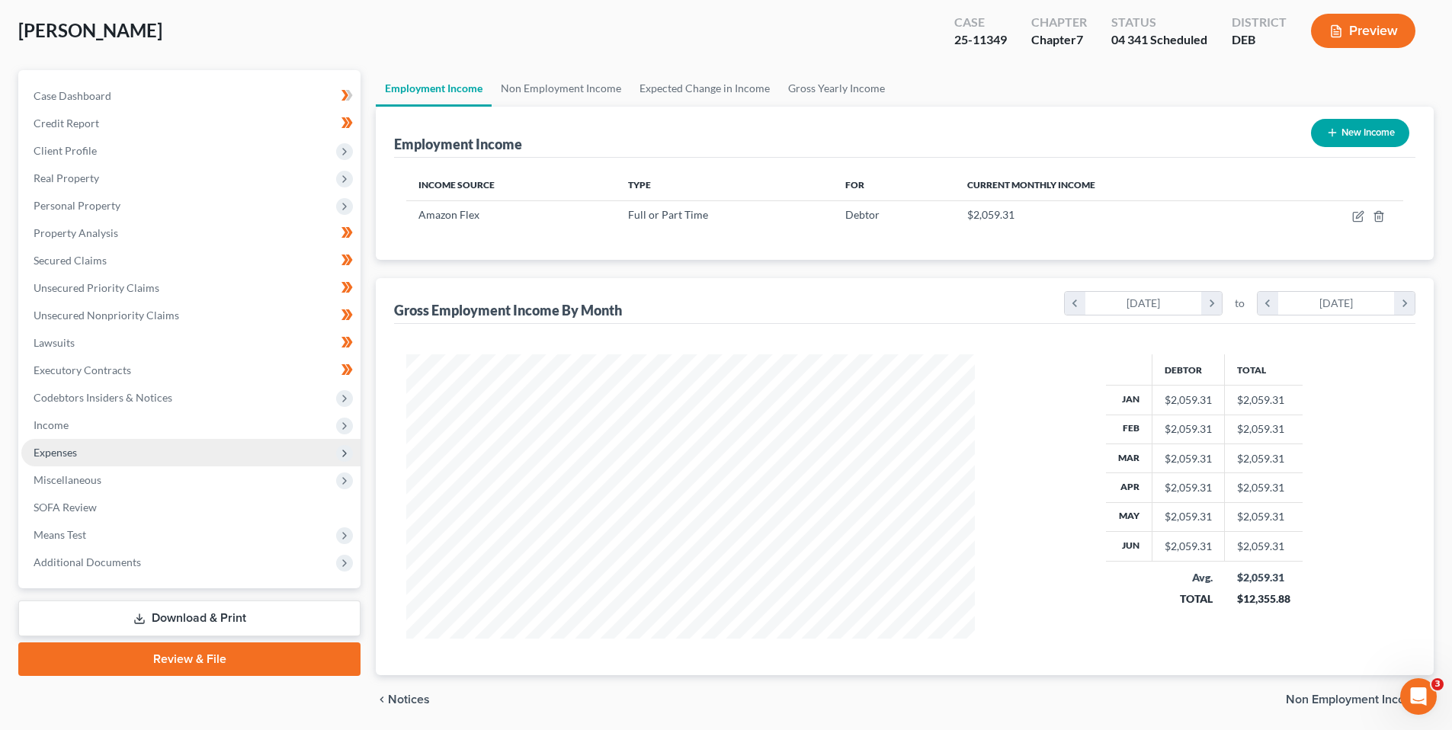
click at [71, 453] on span "Expenses" at bounding box center [55, 452] width 43 height 13
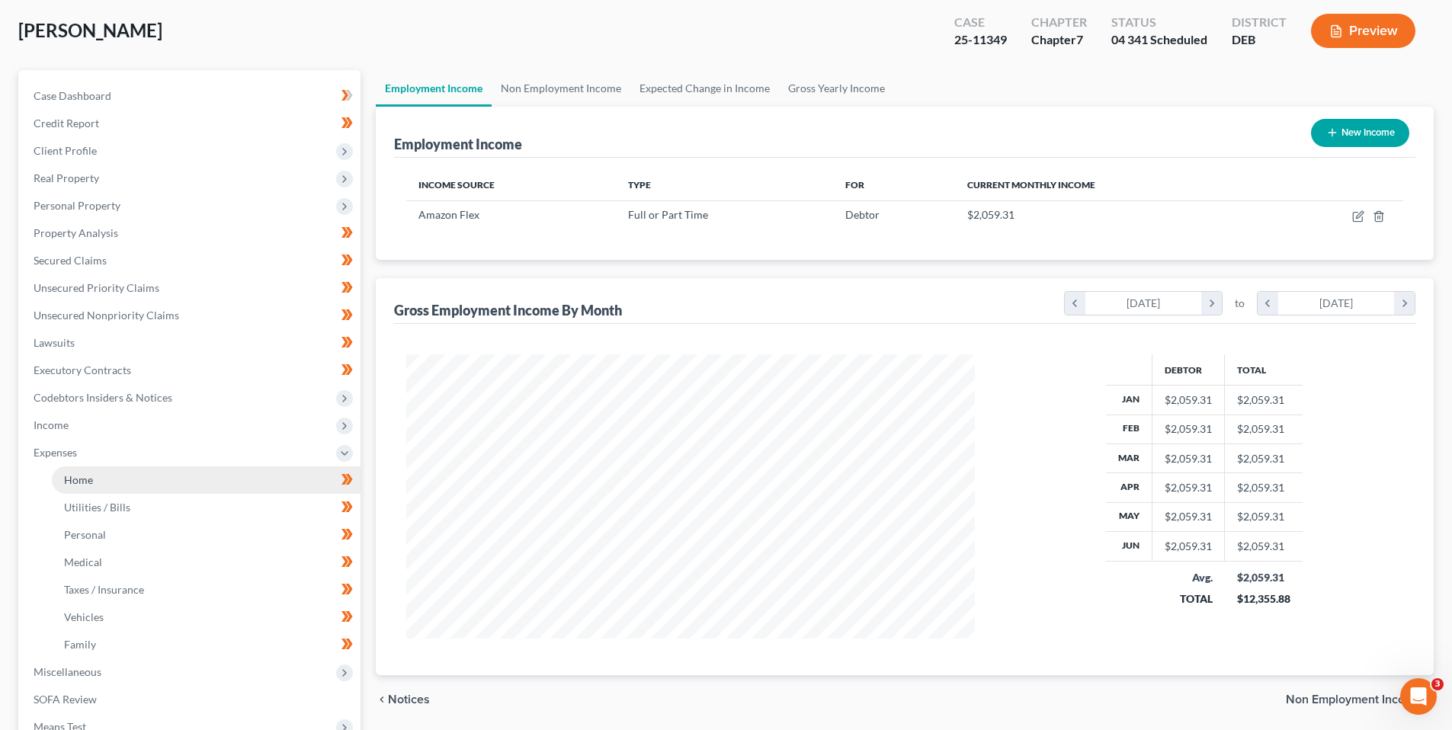
click at [91, 478] on span "Home" at bounding box center [78, 479] width 29 height 13
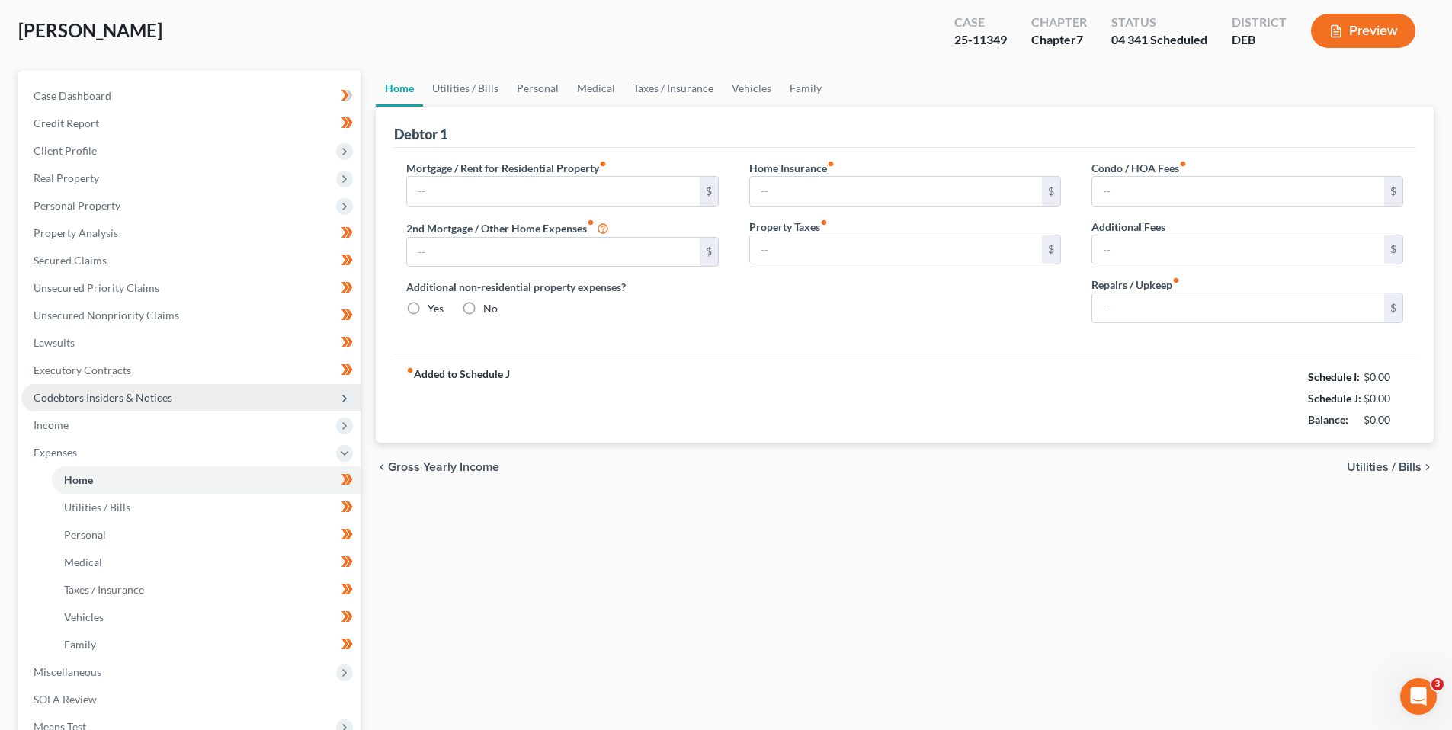
scroll to position [38, 0]
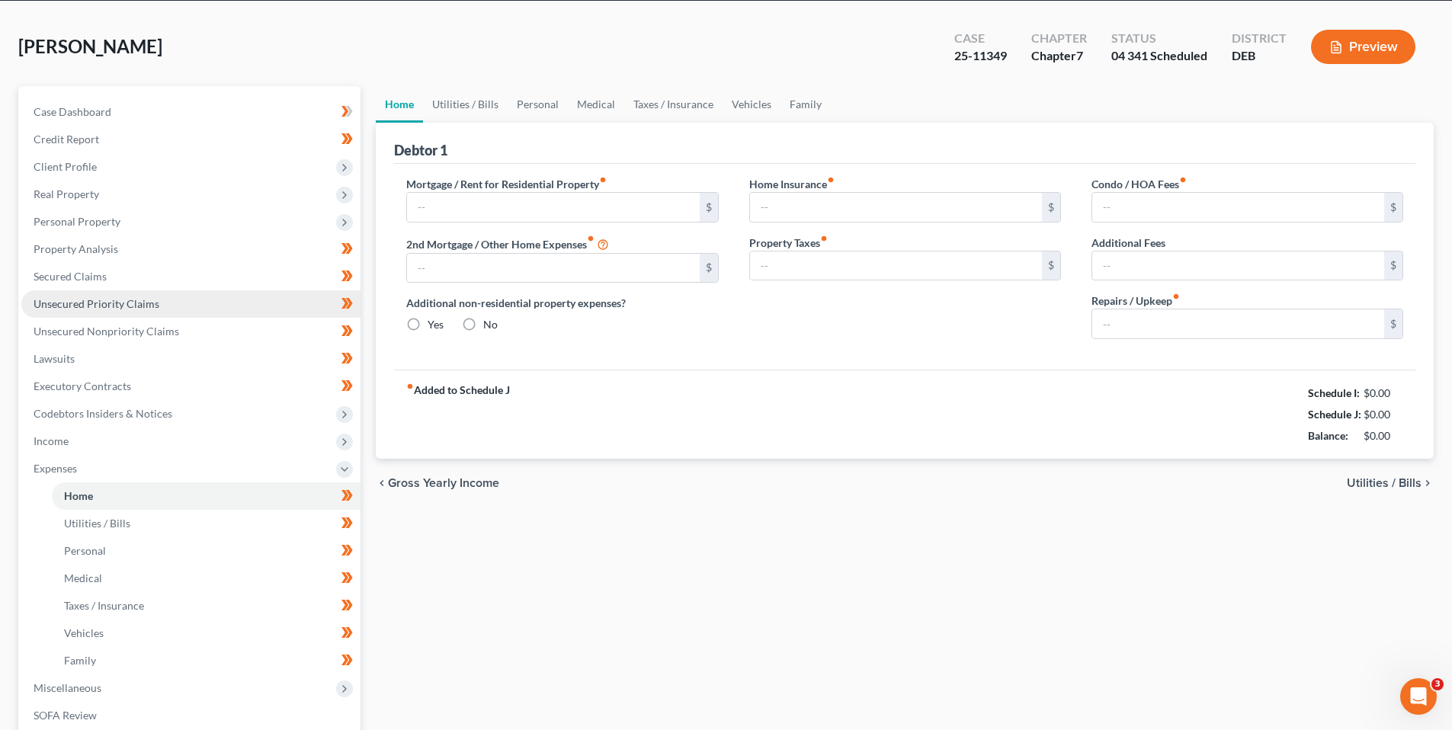
type input "0.00"
radio input "true"
type input "0.00"
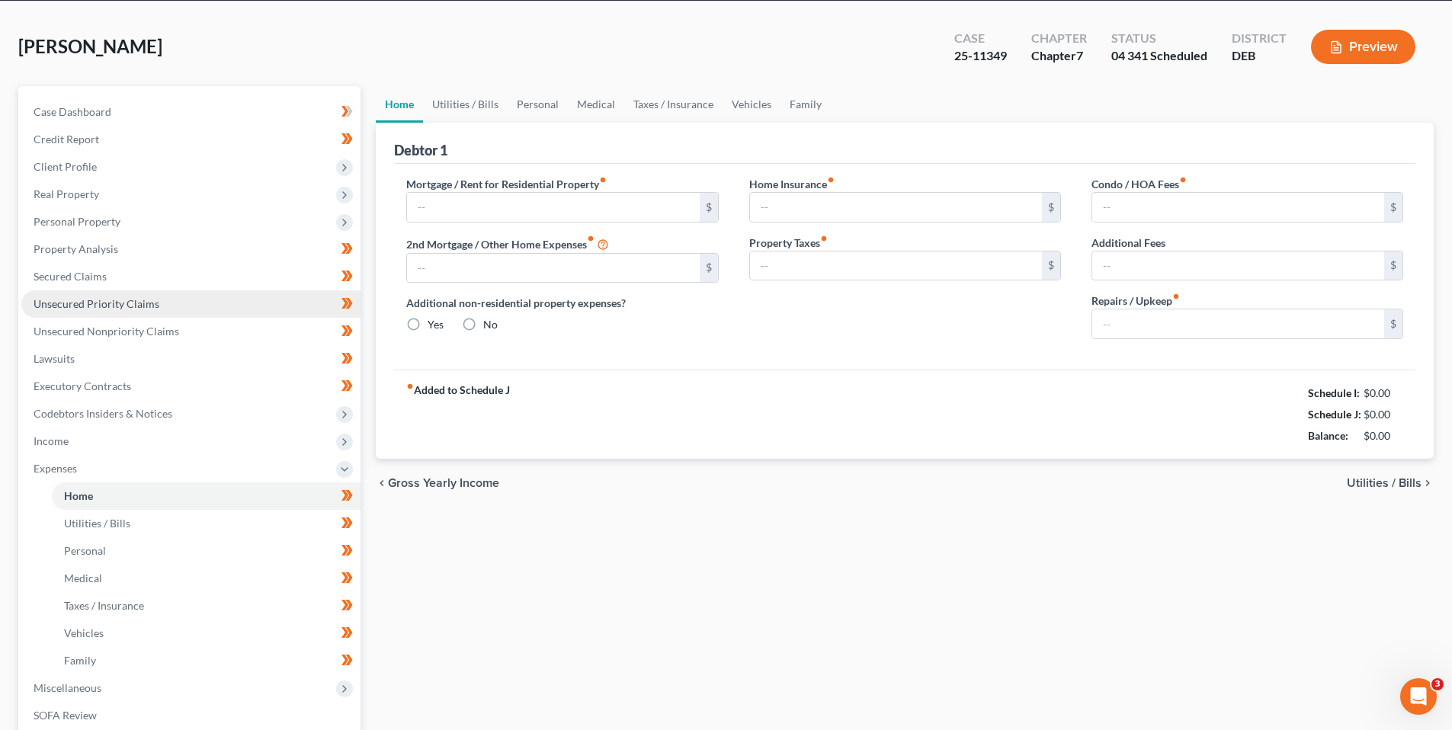
type input "0.00"
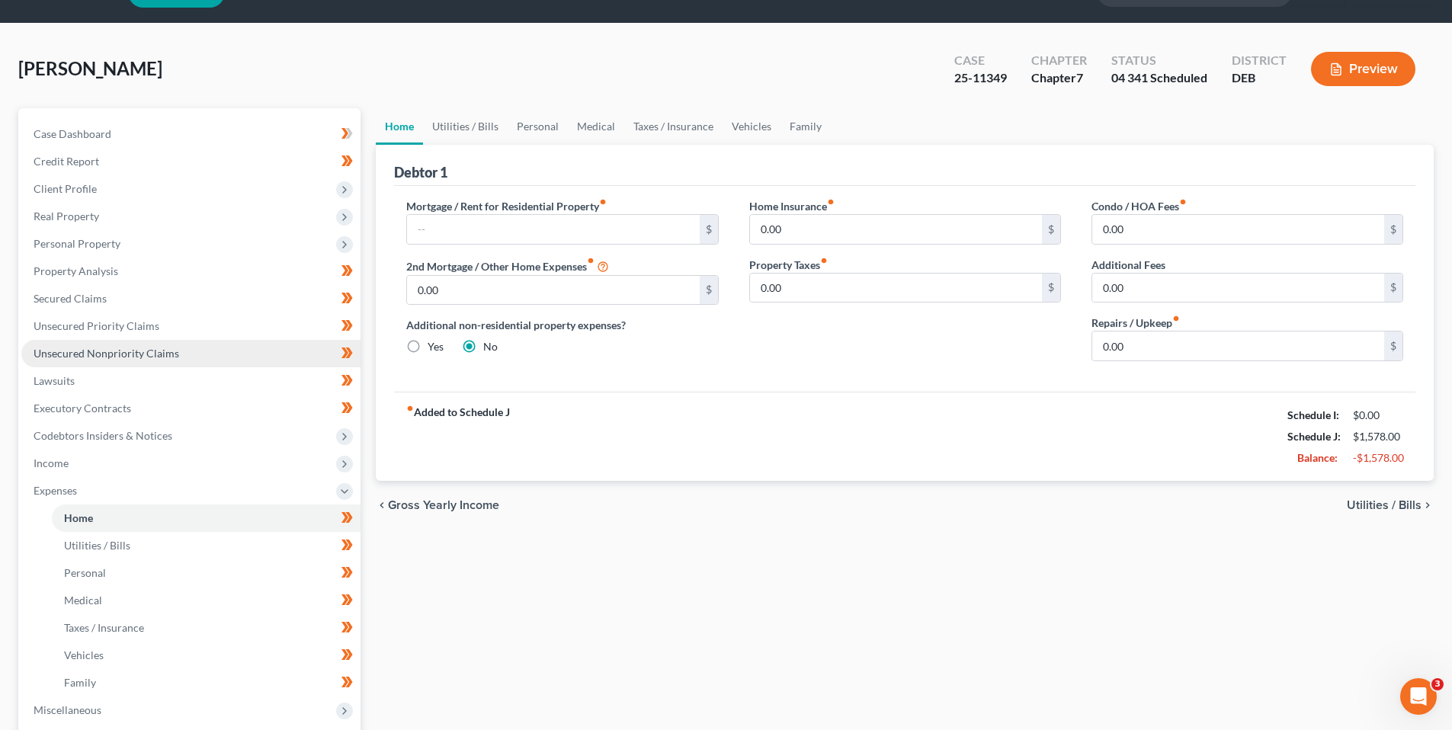
scroll to position [0, 0]
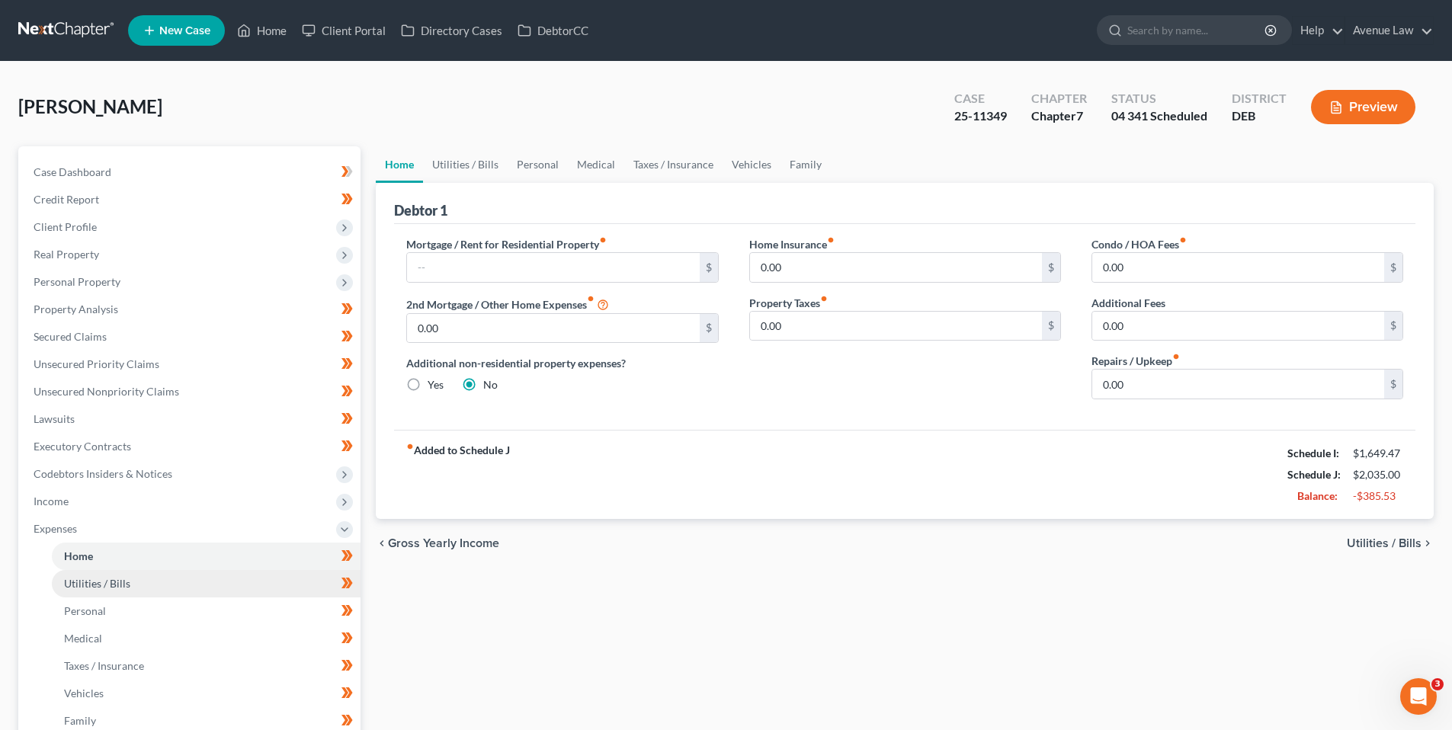
click at [100, 585] on span "Utilities / Bills" at bounding box center [97, 583] width 66 height 13
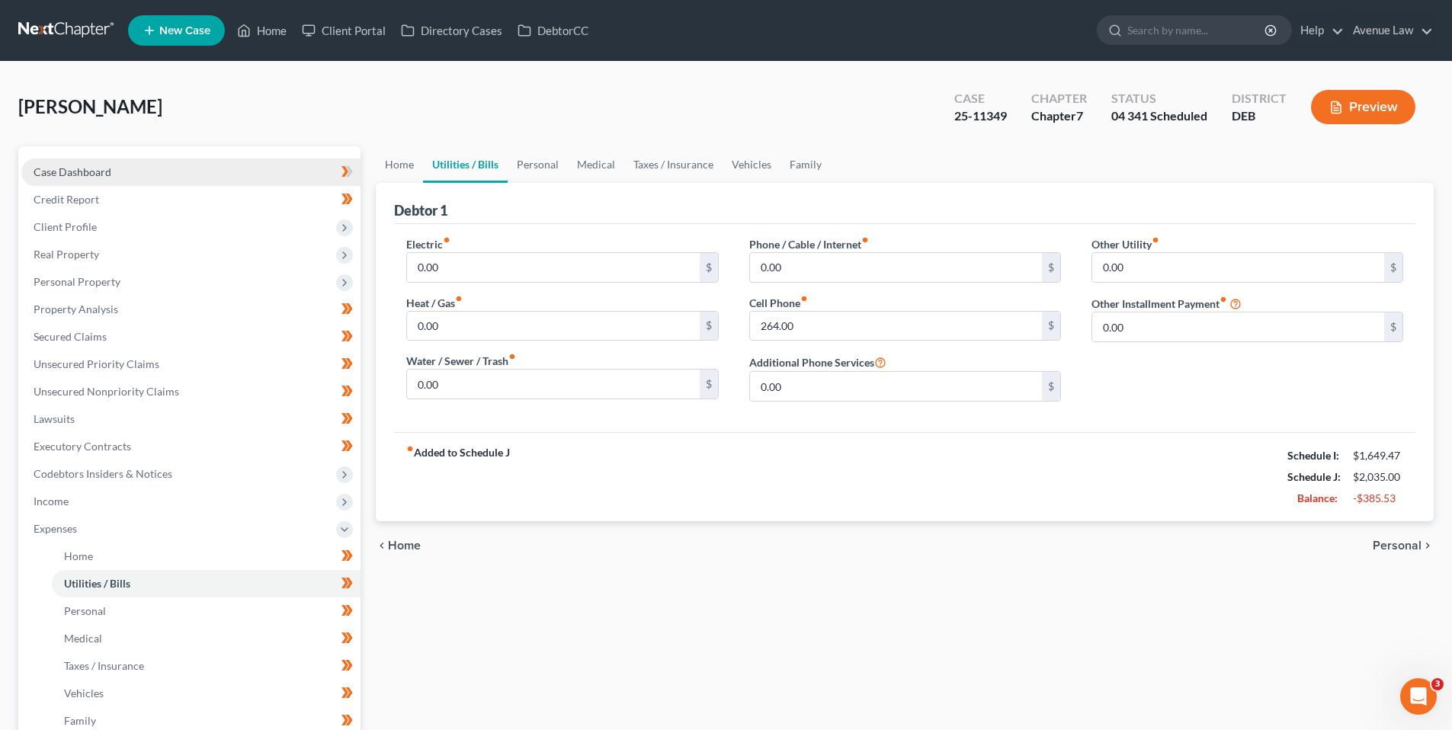
click at [82, 166] on span "Case Dashboard" at bounding box center [73, 171] width 78 height 13
select select "0"
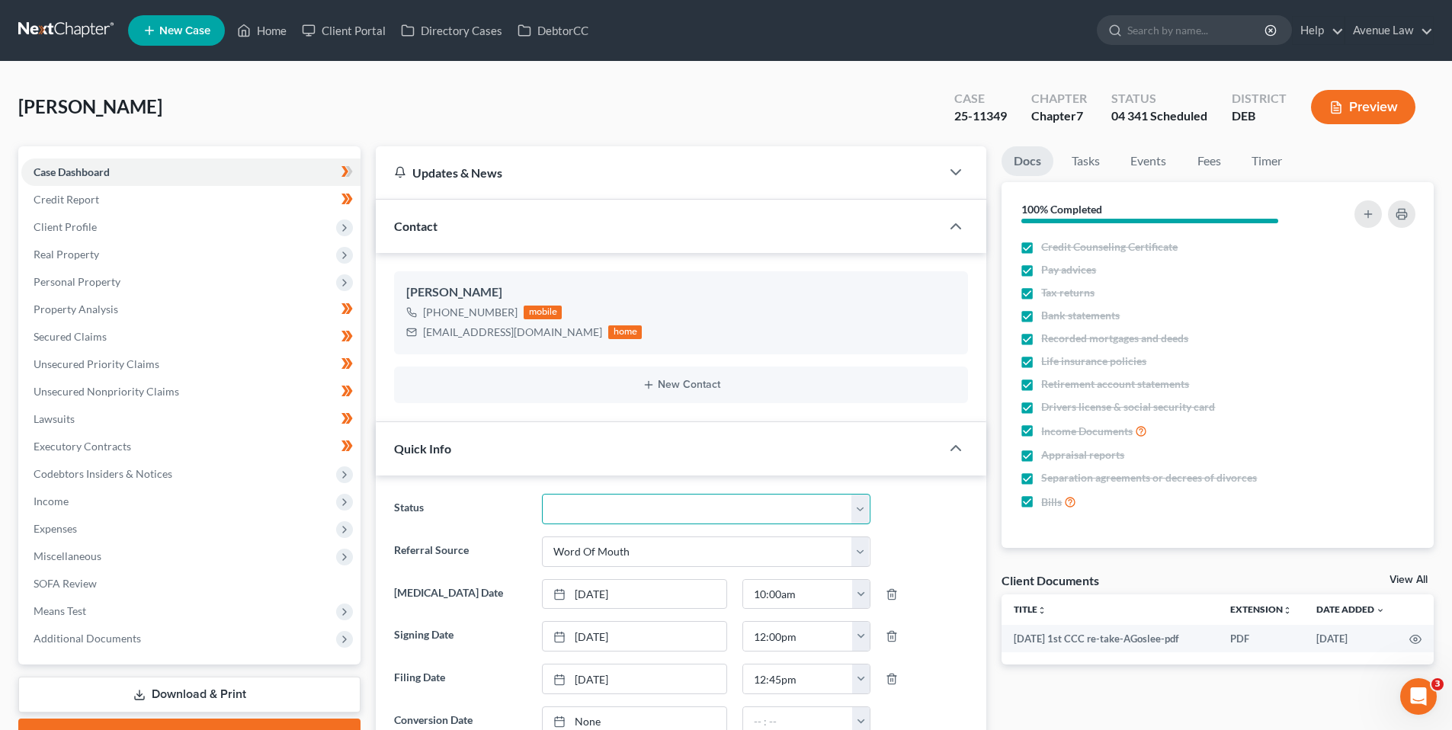
drag, startPoint x: 711, startPoint y: 505, endPoint x: 696, endPoint y: 498, distance: 16.4
click at [711, 505] on select "01 Data Entry 02 Ready for Review and File 03 Filed 04 341 Scheduled 05 341 Con…" at bounding box center [706, 509] width 328 height 30
click at [648, 513] on select "01 Data Entry 02 Ready for Review and File 03 Filed 04 341 Scheduled 05 341 Con…" at bounding box center [706, 509] width 328 height 30
select select "4"
click at [542, 494] on select "01 Data Entry 02 Ready for Review and File 03 Filed 04 341 Scheduled 05 341 Con…" at bounding box center [706, 509] width 328 height 30
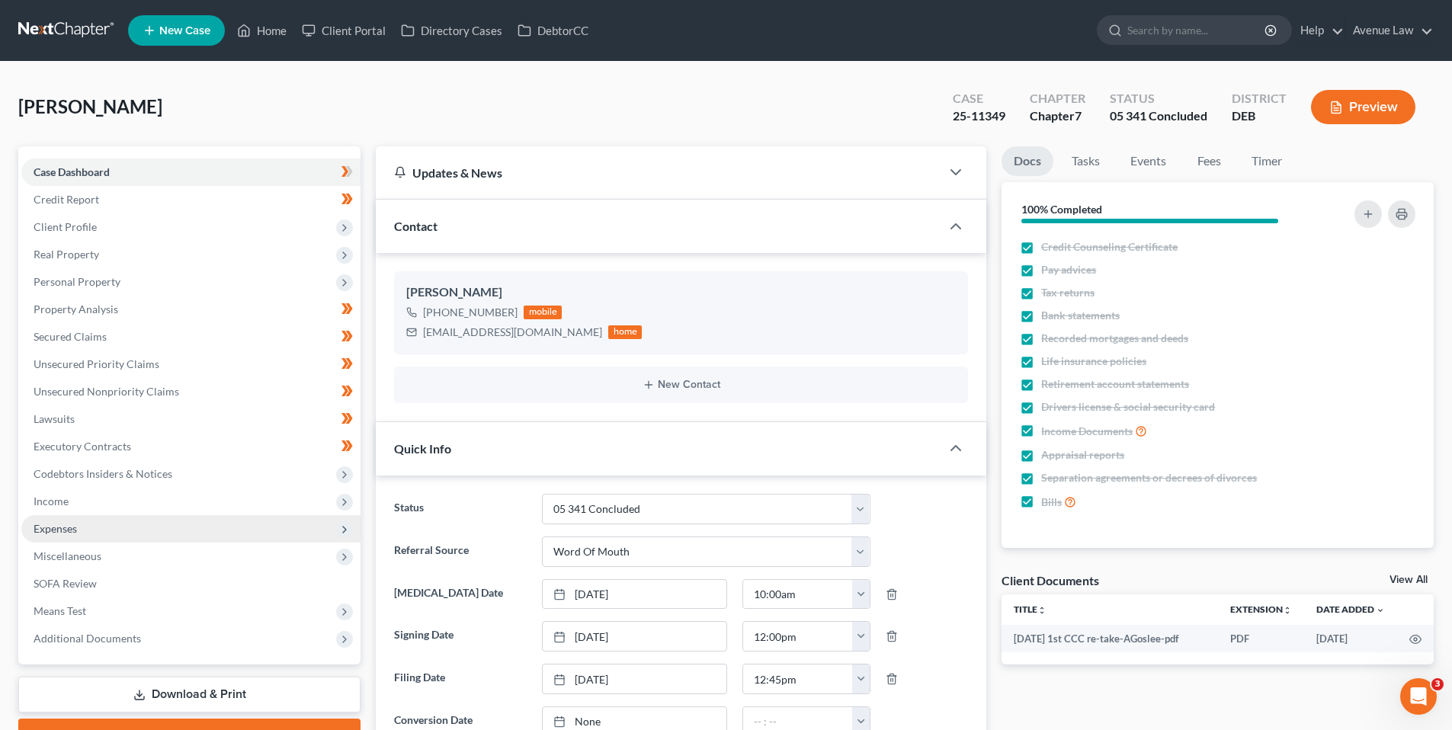
click at [66, 529] on span "Expenses" at bounding box center [55, 528] width 43 height 13
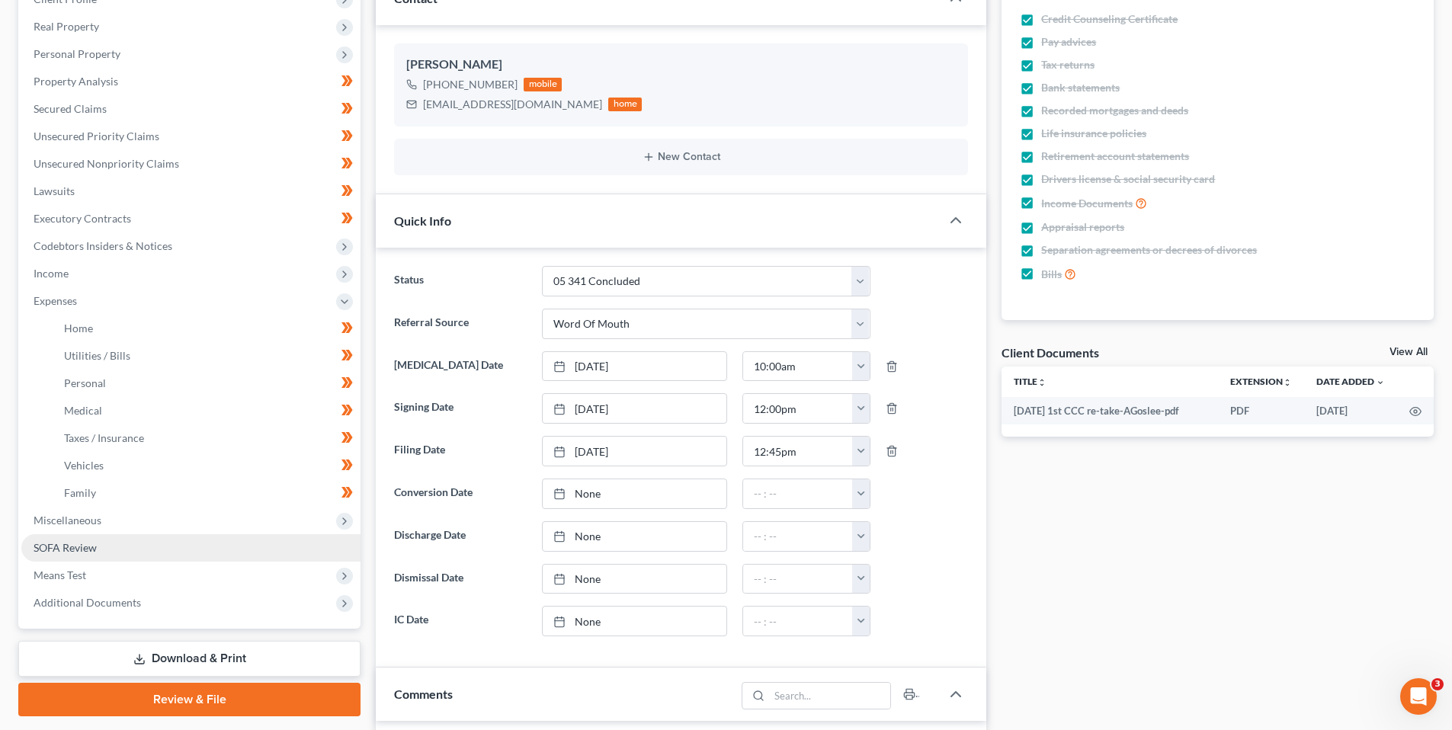
scroll to position [229, 0]
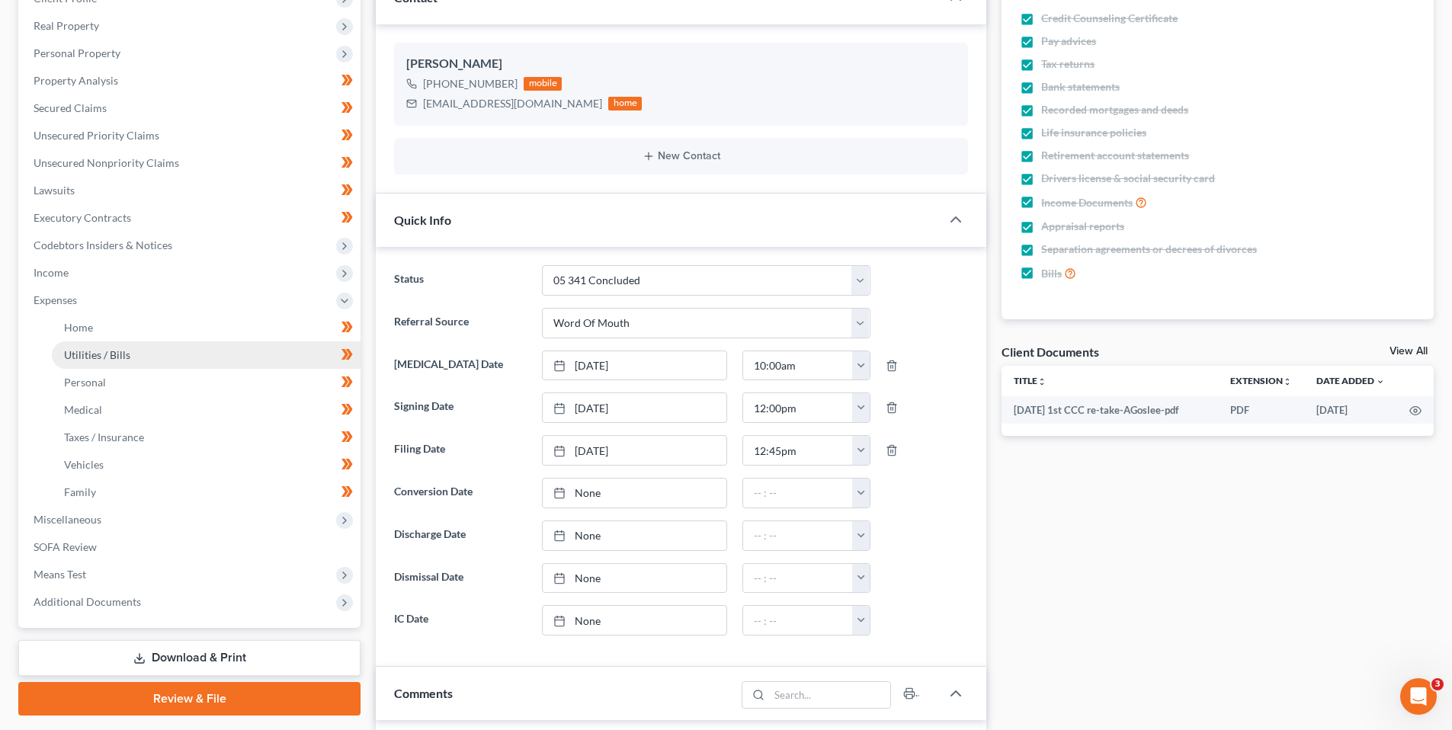
click at [114, 357] on span "Utilities / Bills" at bounding box center [97, 354] width 66 height 13
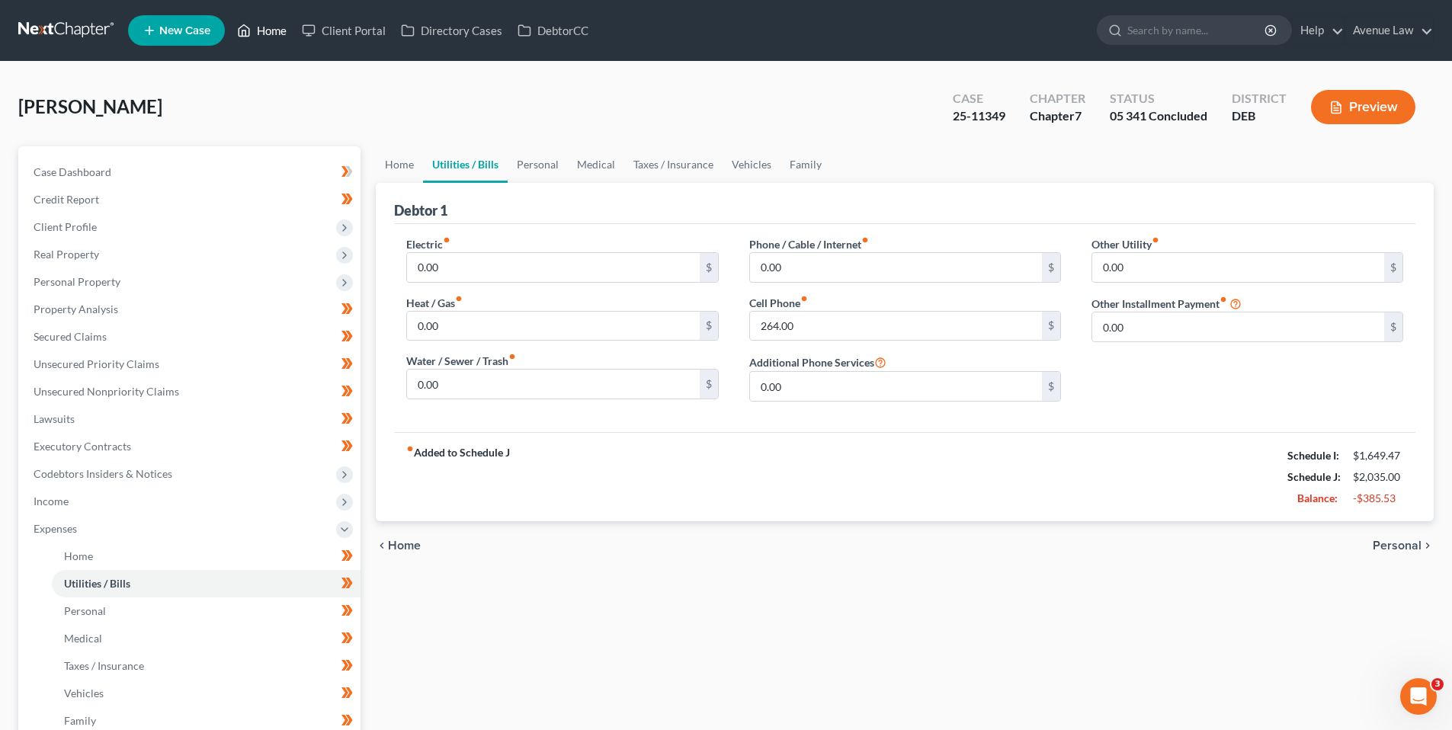
click at [278, 28] on link "Home" at bounding box center [261, 30] width 65 height 27
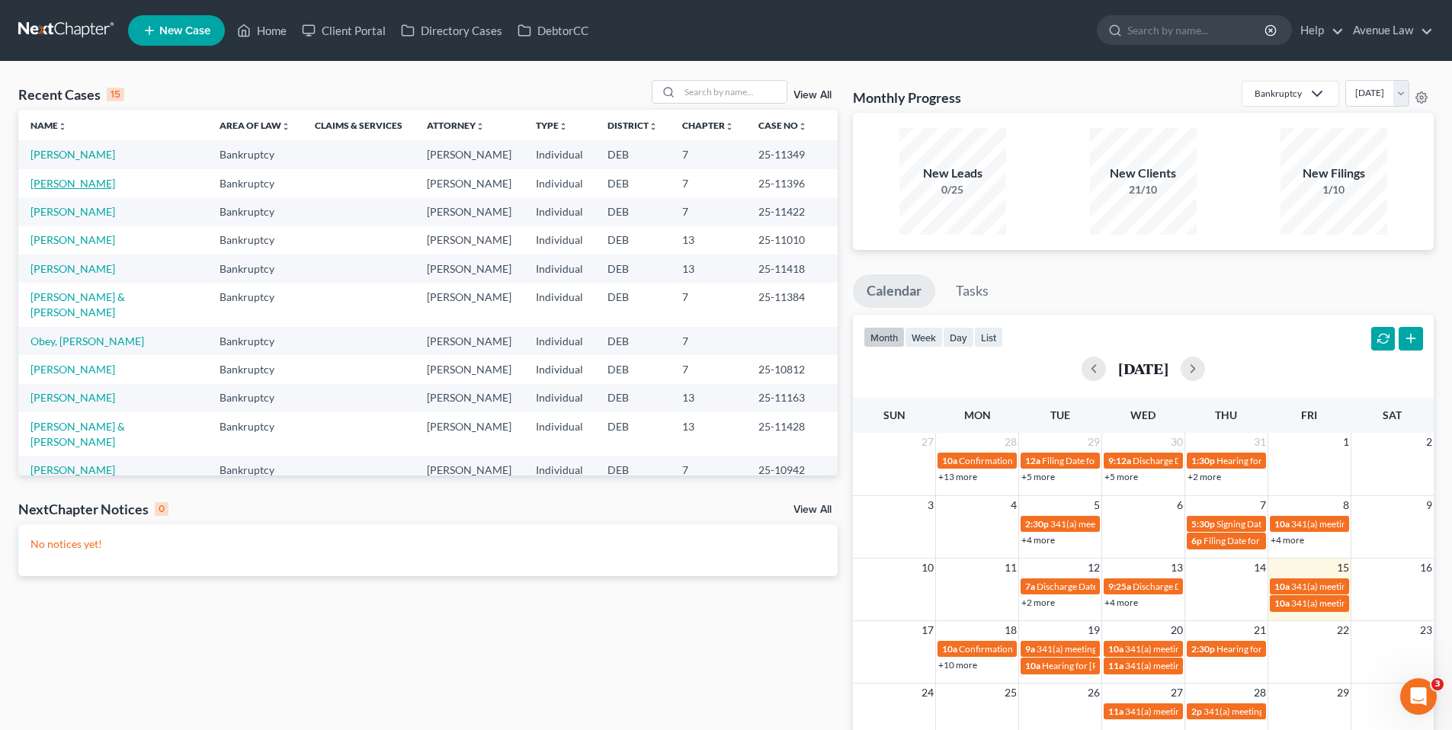
click at [48, 190] on link "Hoeflich, Monica" at bounding box center [72, 183] width 85 height 13
select select "0"
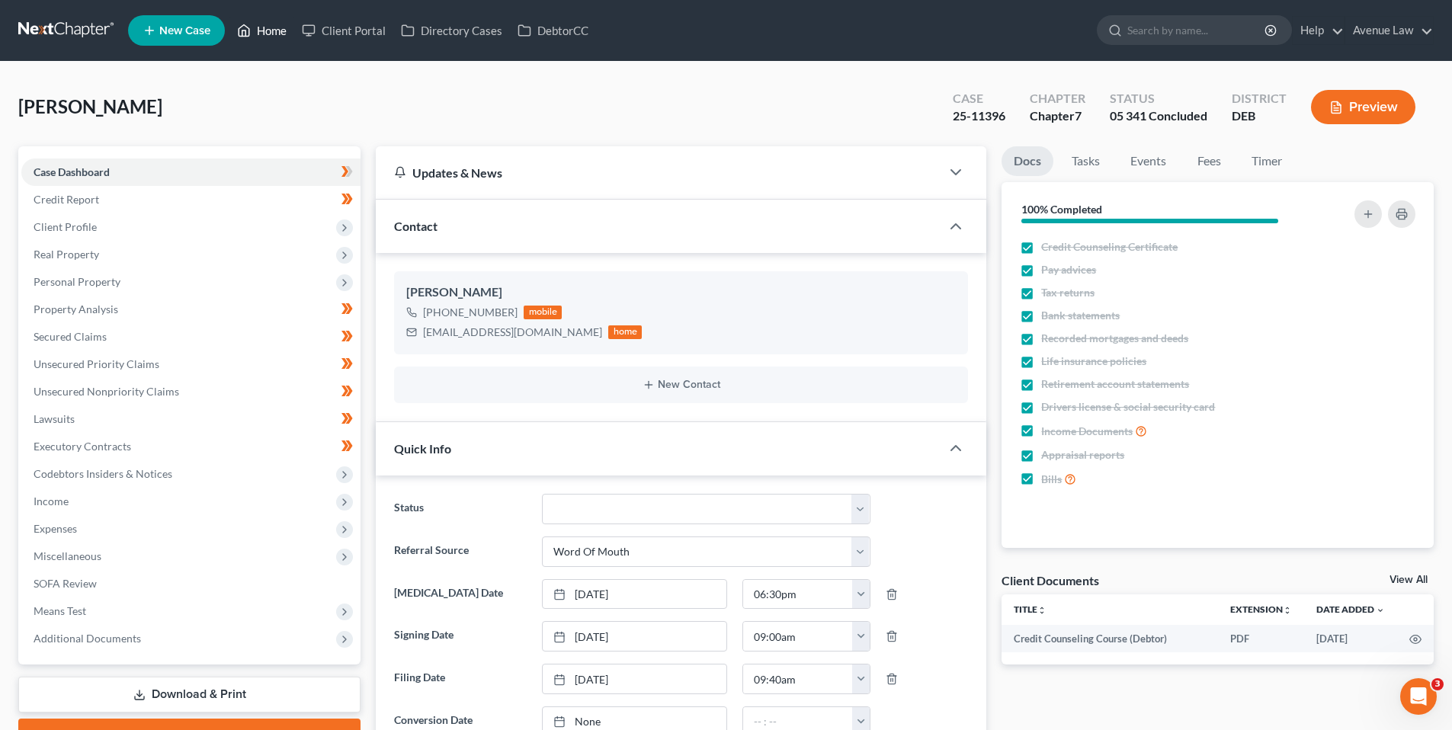
drag, startPoint x: 261, startPoint y: 28, endPoint x: 69, endPoint y: 4, distance: 193.6
click at [261, 28] on link "Home" at bounding box center [261, 30] width 65 height 27
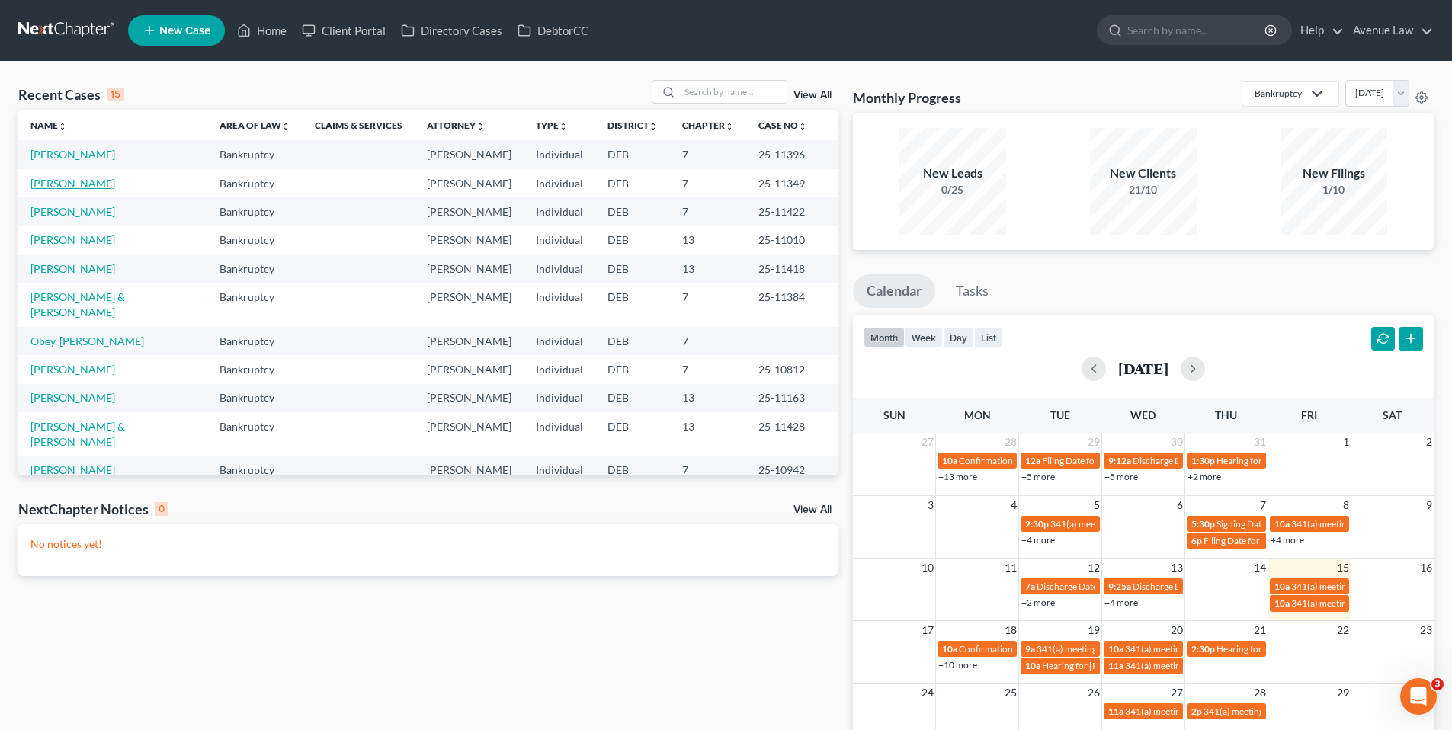
click at [74, 190] on link "Goslee, Anya" at bounding box center [72, 183] width 85 height 13
select select "0"
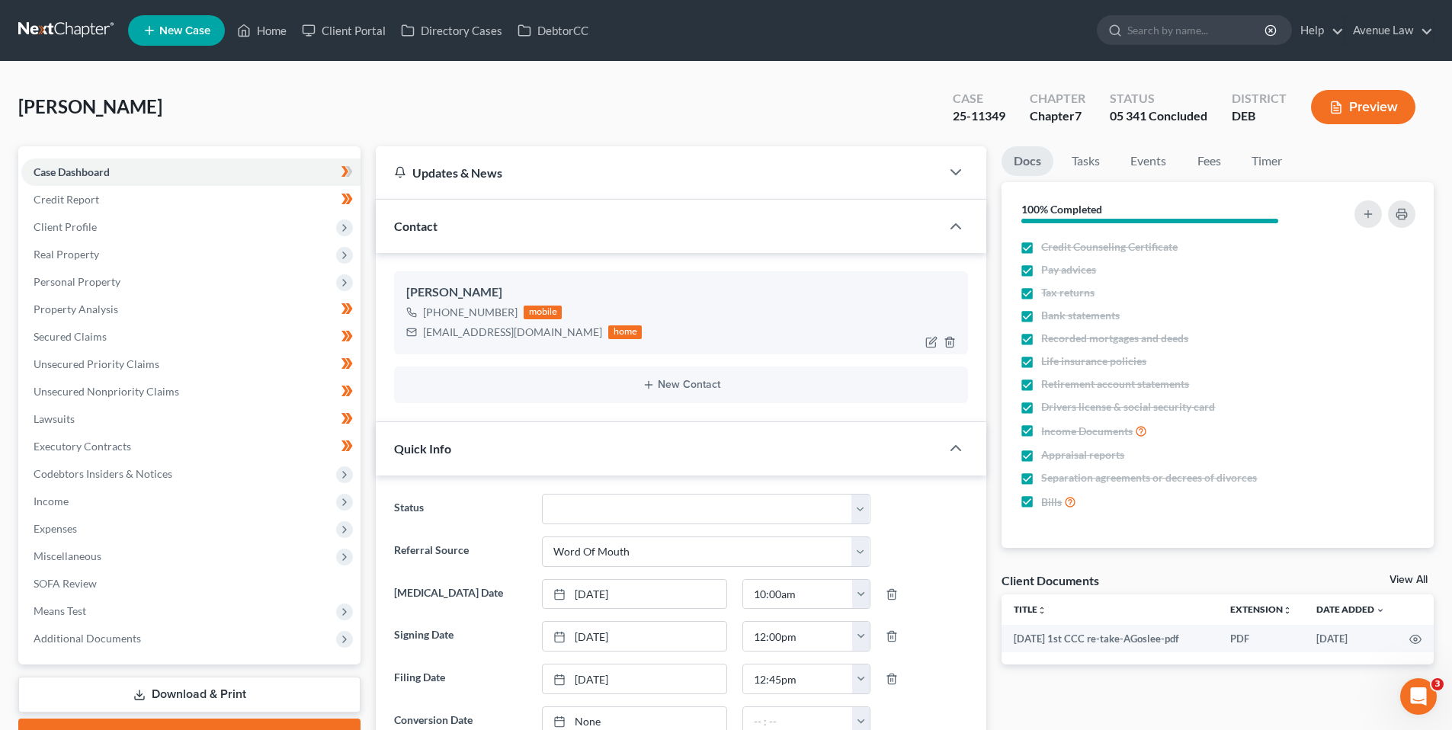
drag, startPoint x: 512, startPoint y: 311, endPoint x: 436, endPoint y: 316, distance: 76.3
click at [436, 316] on div "+1 (302) 256-3478 mobile" at bounding box center [523, 313] width 235 height 20
copy div "(302) 256-3478"
click at [281, 28] on link "Home" at bounding box center [261, 30] width 65 height 27
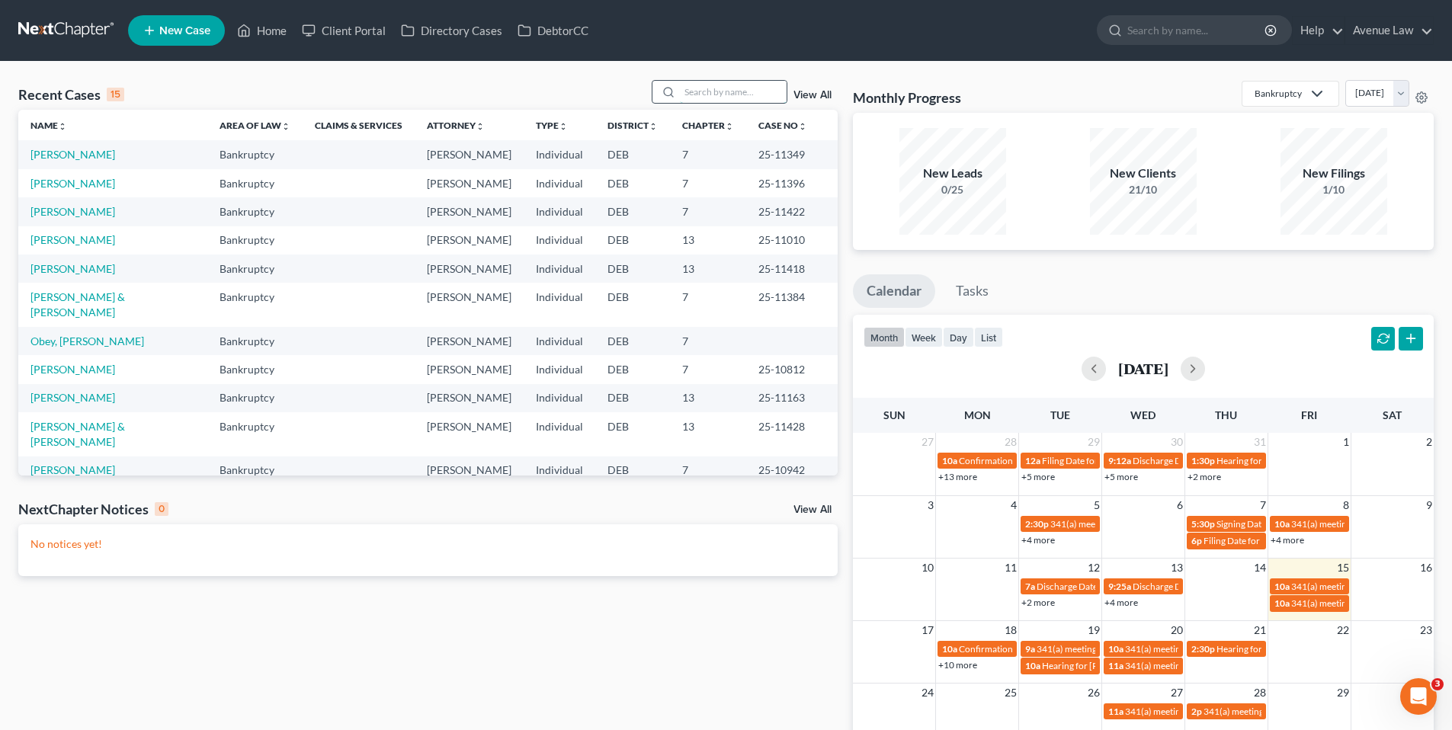
click at [713, 93] on input "search" at bounding box center [733, 92] width 107 height 22
type input "thorner"
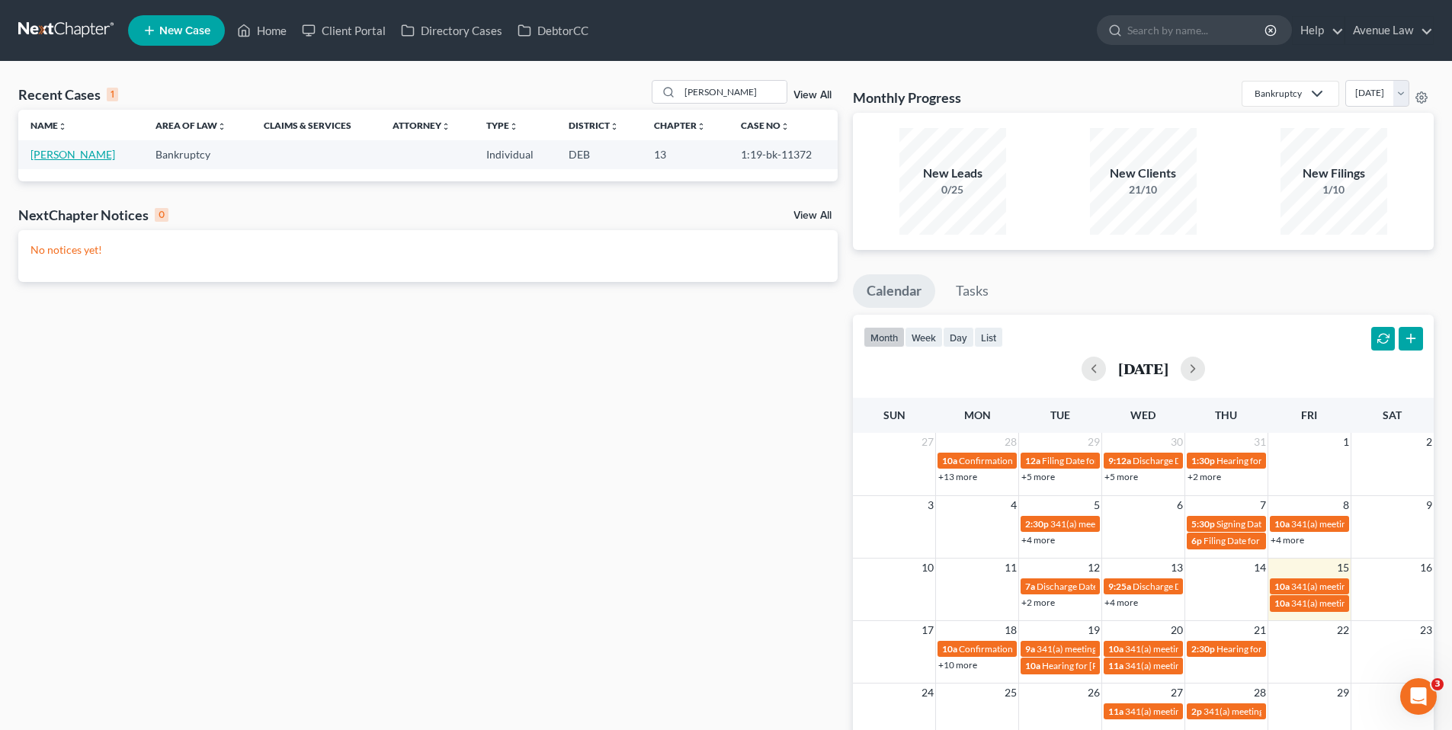
click at [72, 154] on link "Thorner, Janice" at bounding box center [72, 154] width 85 height 13
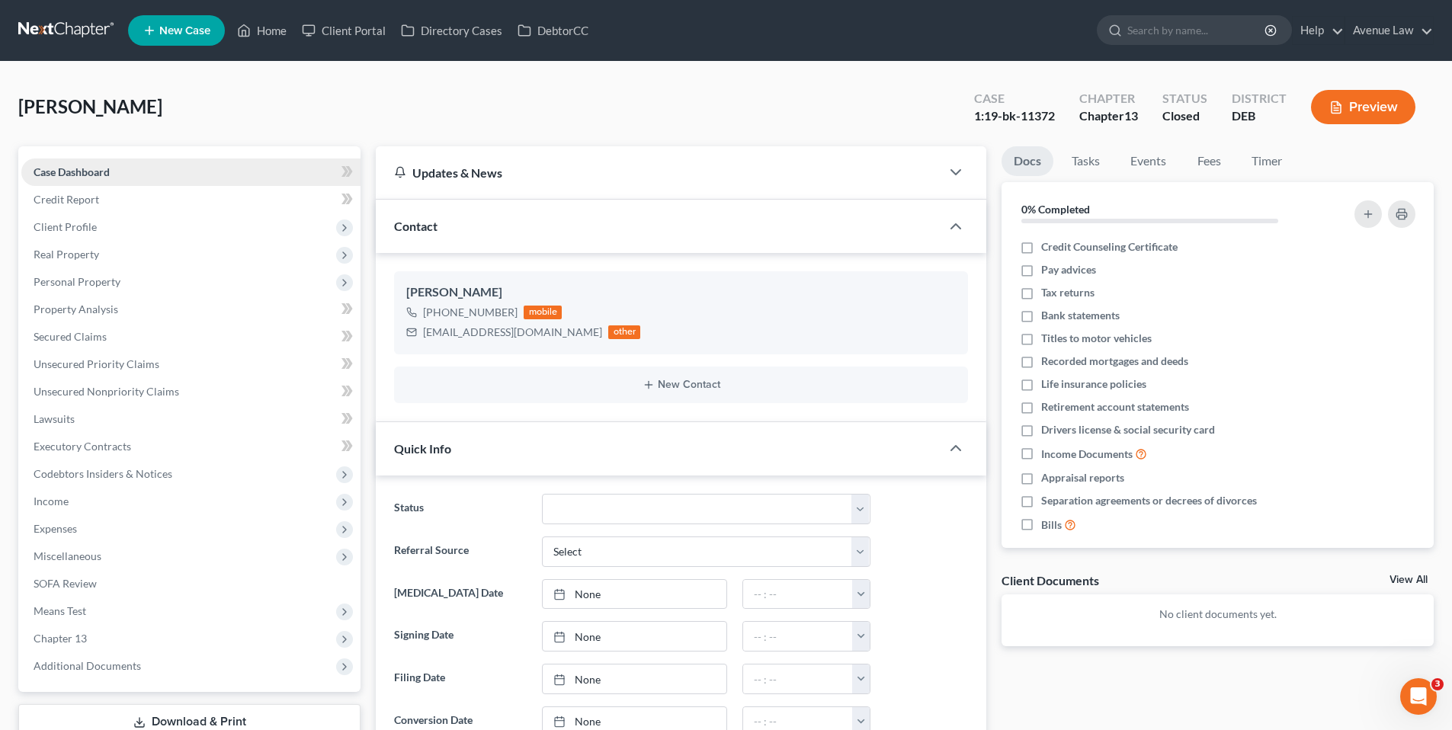
click at [88, 170] on span "Case Dashboard" at bounding box center [72, 171] width 76 height 13
click at [279, 34] on link "Home" at bounding box center [261, 30] width 65 height 27
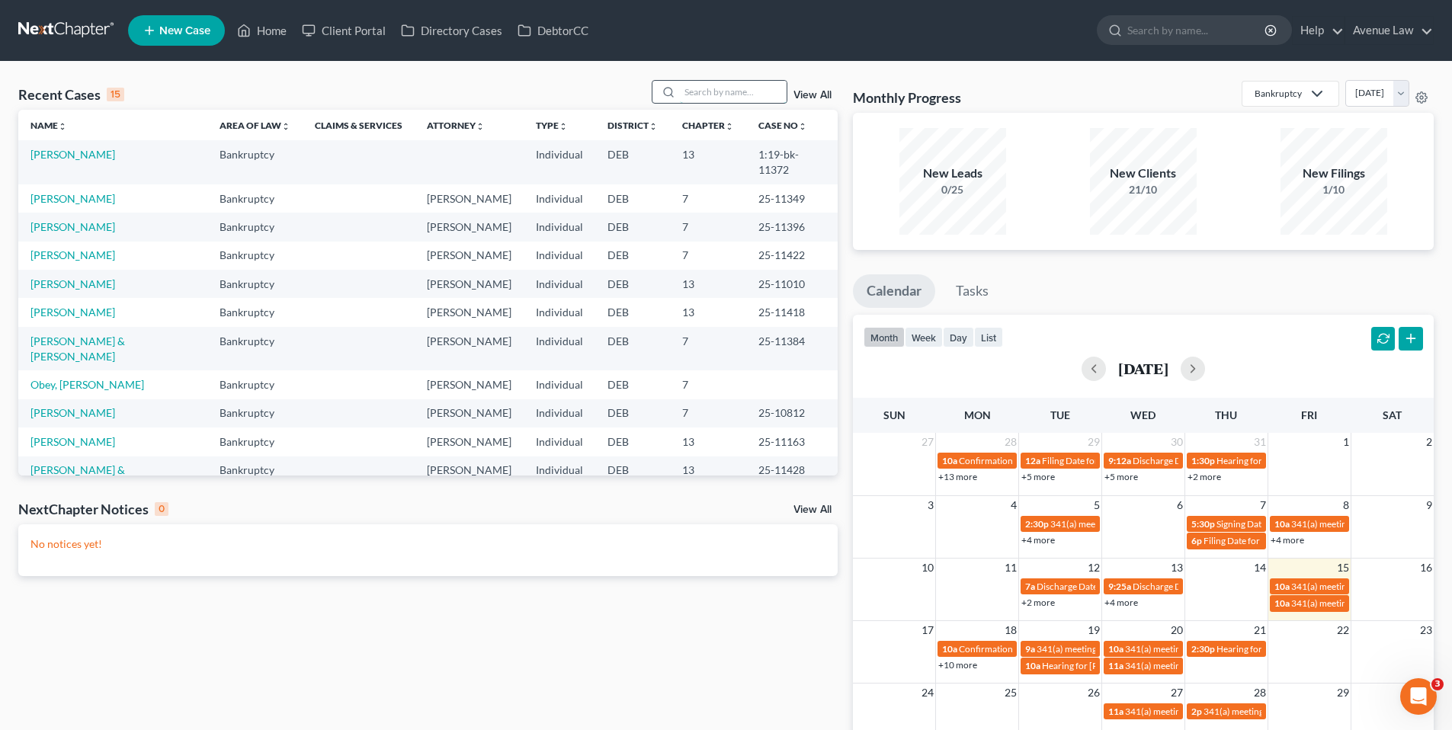
click at [693, 90] on input "search" at bounding box center [733, 92] width 107 height 22
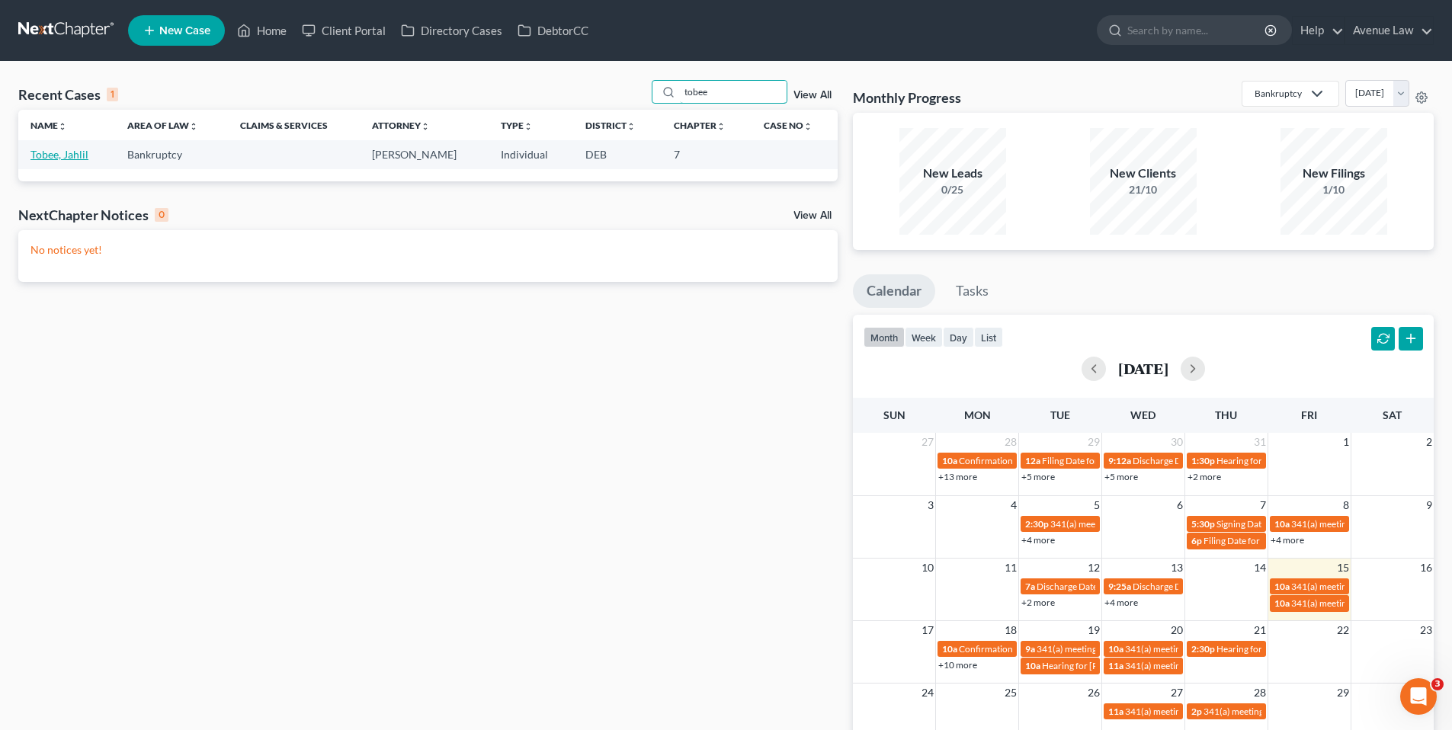
type input "tobee"
click at [54, 154] on link "Tobee, Jahlil" at bounding box center [59, 154] width 58 height 13
select select "0"
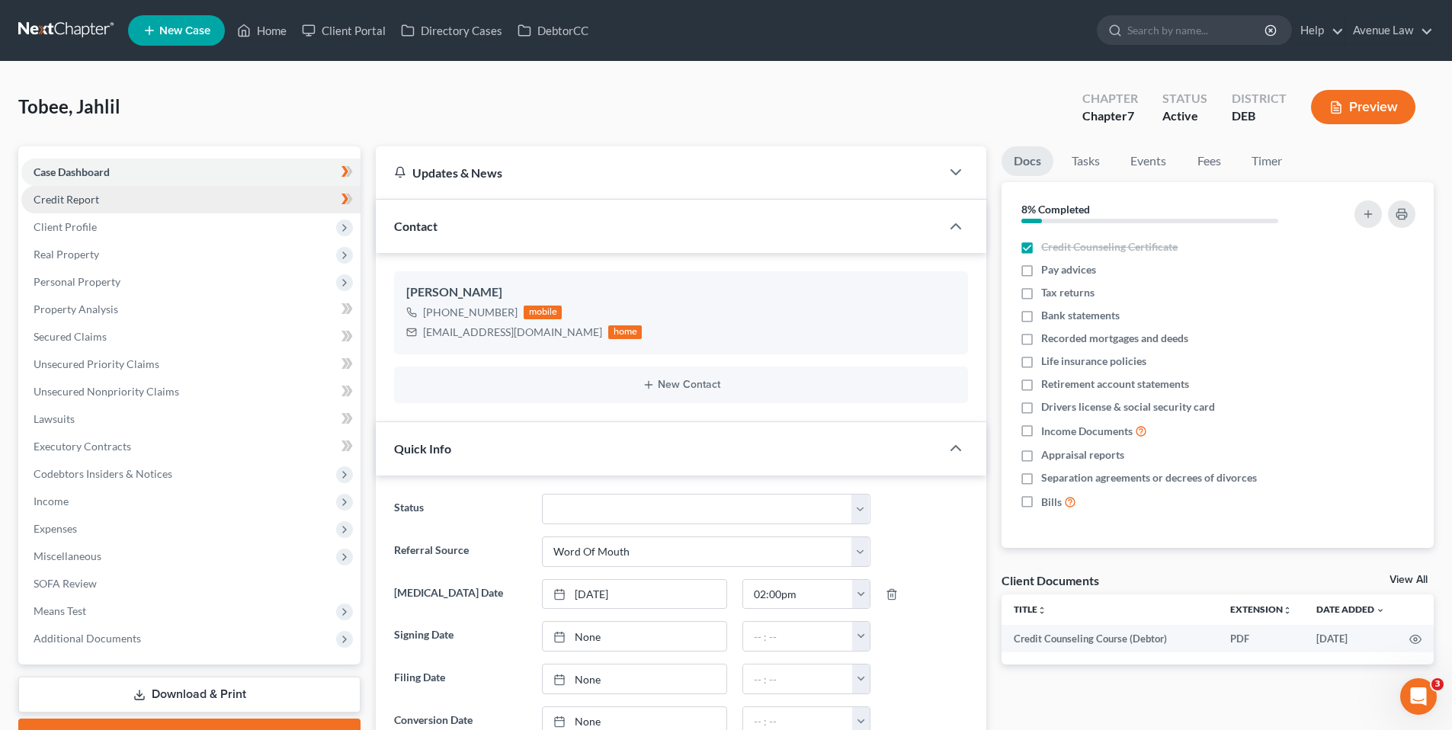
click at [50, 198] on span "Credit Report" at bounding box center [67, 199] width 66 height 13
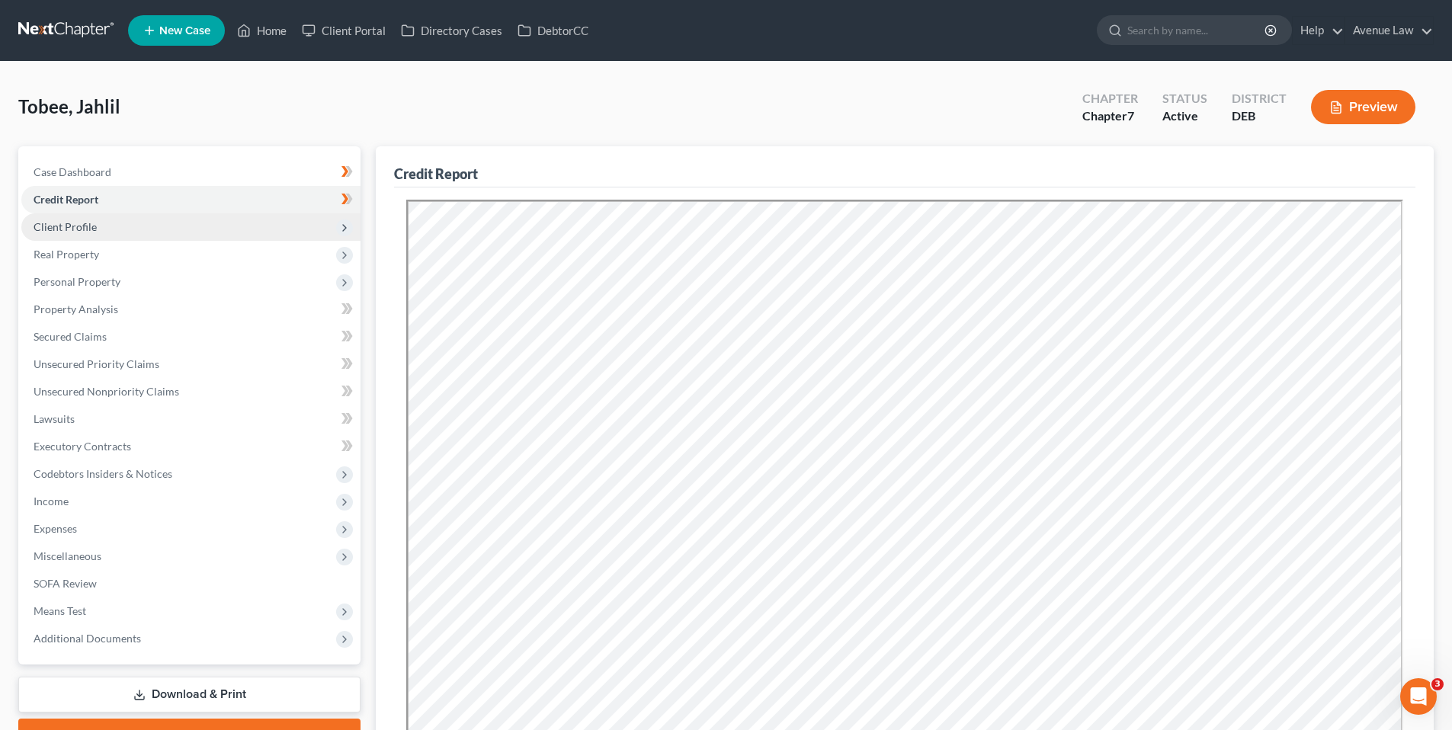
click at [70, 223] on span "Client Profile" at bounding box center [65, 226] width 63 height 13
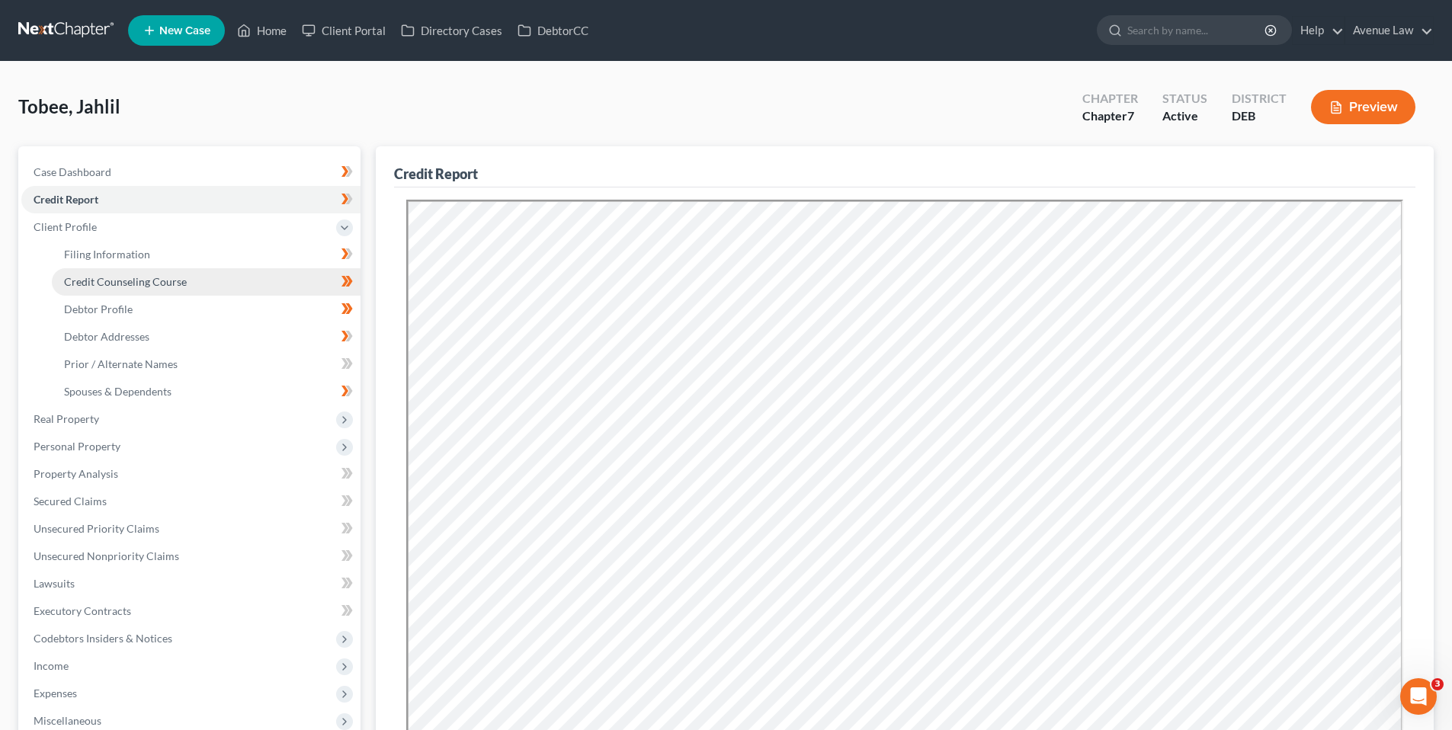
click at [100, 285] on span "Credit Counseling Course" at bounding box center [125, 281] width 123 height 13
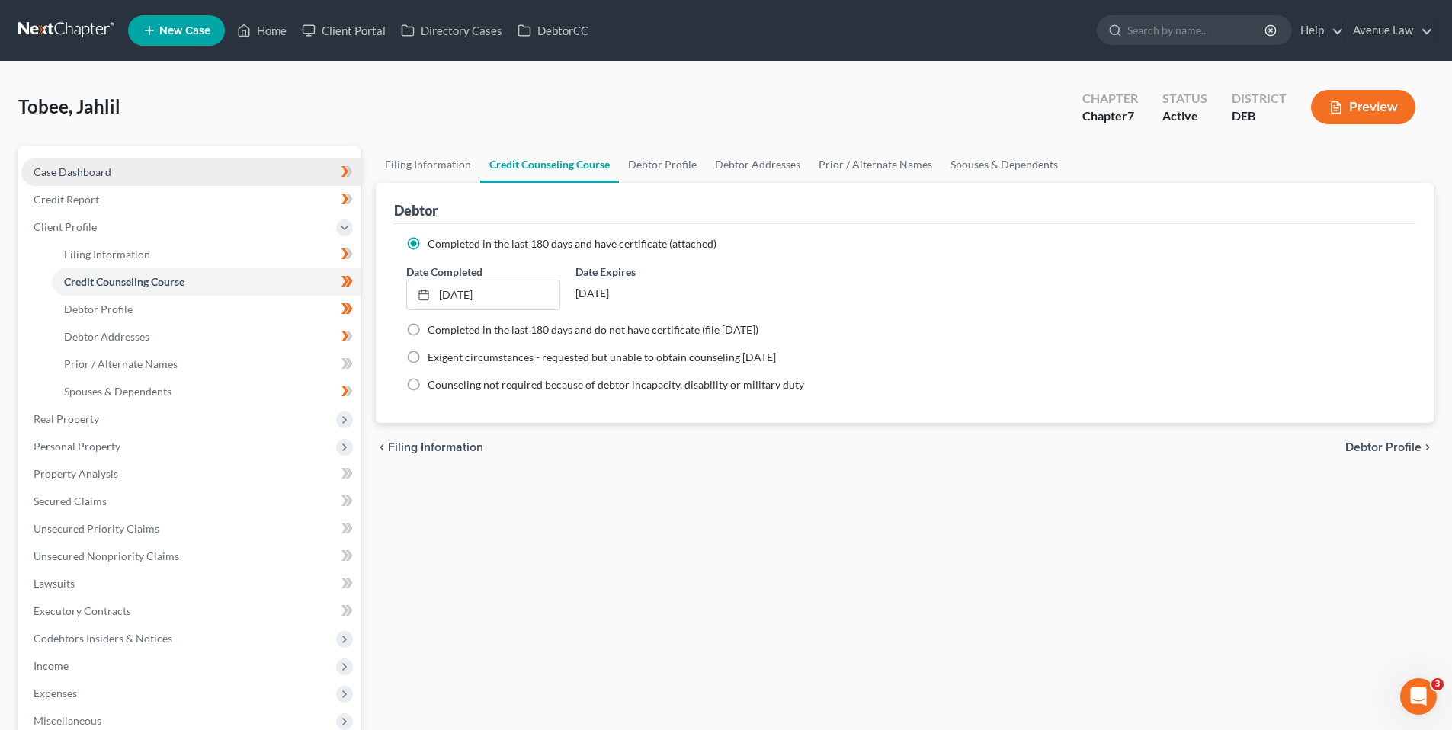
drag, startPoint x: 88, startPoint y: 170, endPoint x: 318, endPoint y: 166, distance: 229.4
click at [88, 170] on span "Case Dashboard" at bounding box center [73, 171] width 78 height 13
select select "0"
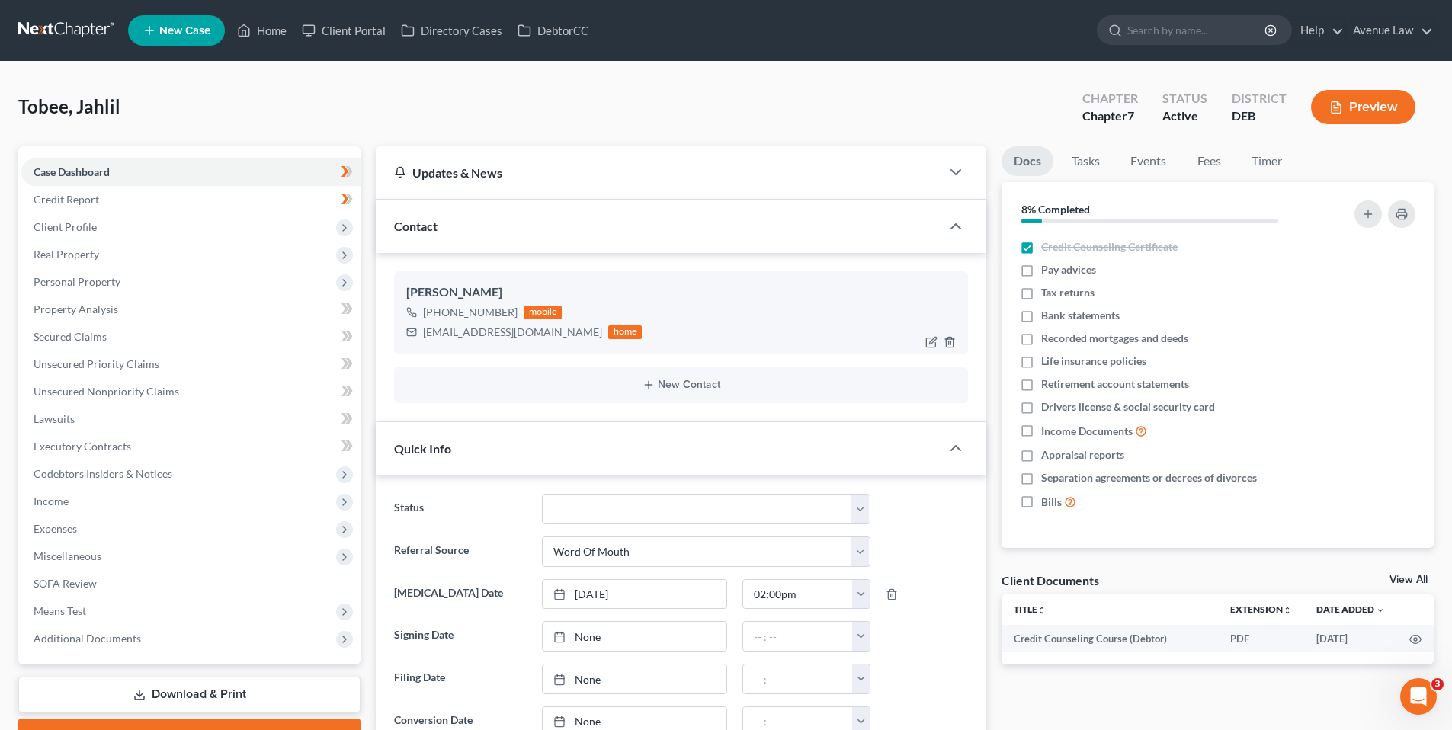
drag, startPoint x: 80, startPoint y: 164, endPoint x: 537, endPoint y: 291, distance: 473.9
click at [80, 164] on link "Case Dashboard" at bounding box center [190, 172] width 339 height 27
drag, startPoint x: 517, startPoint y: 309, endPoint x: 431, endPoint y: 319, distance: 85.9
click at [431, 319] on div "+1 (646) 244-8801 mobile" at bounding box center [523, 313] width 235 height 20
copy div "1 (646) 244-8801"
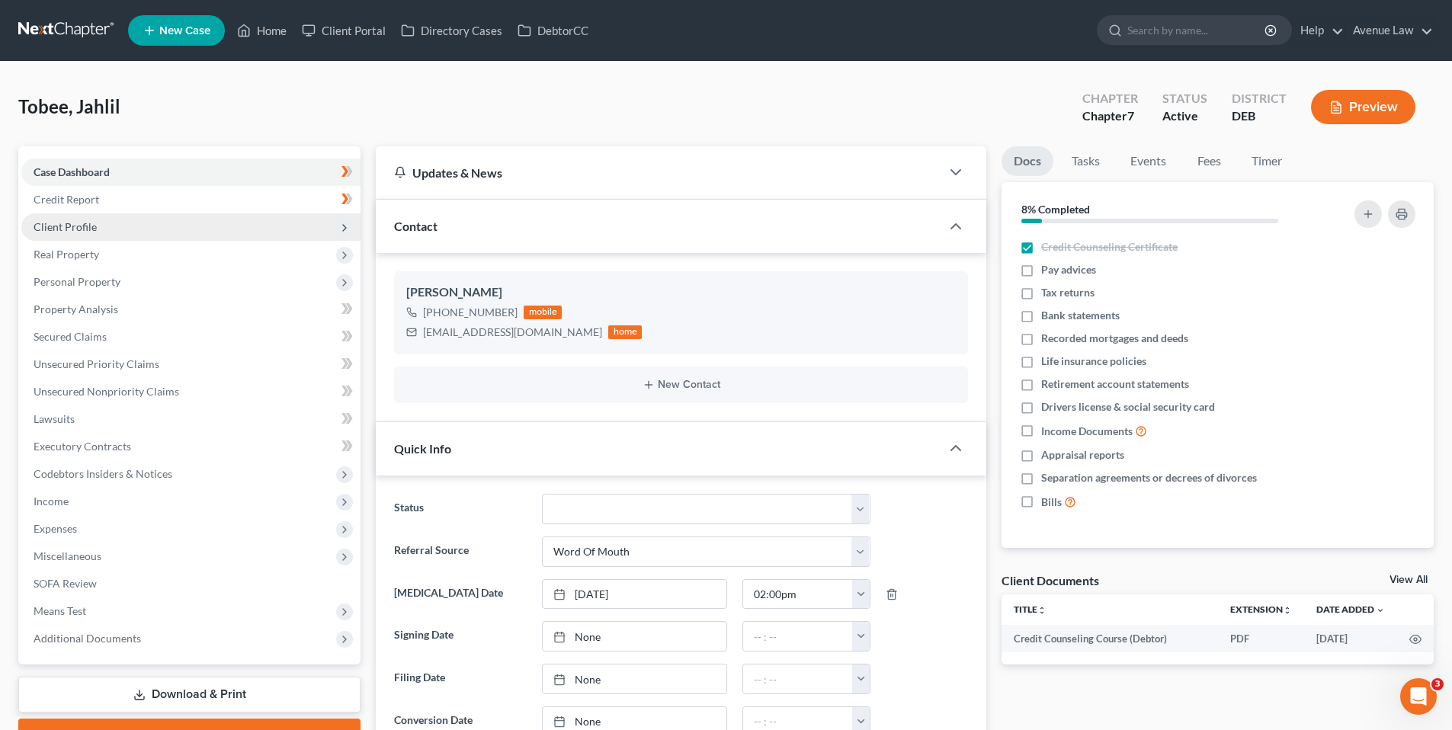
drag, startPoint x: 67, startPoint y: 226, endPoint x: 117, endPoint y: 218, distance: 50.2
click at [67, 226] on span "Client Profile" at bounding box center [65, 226] width 63 height 13
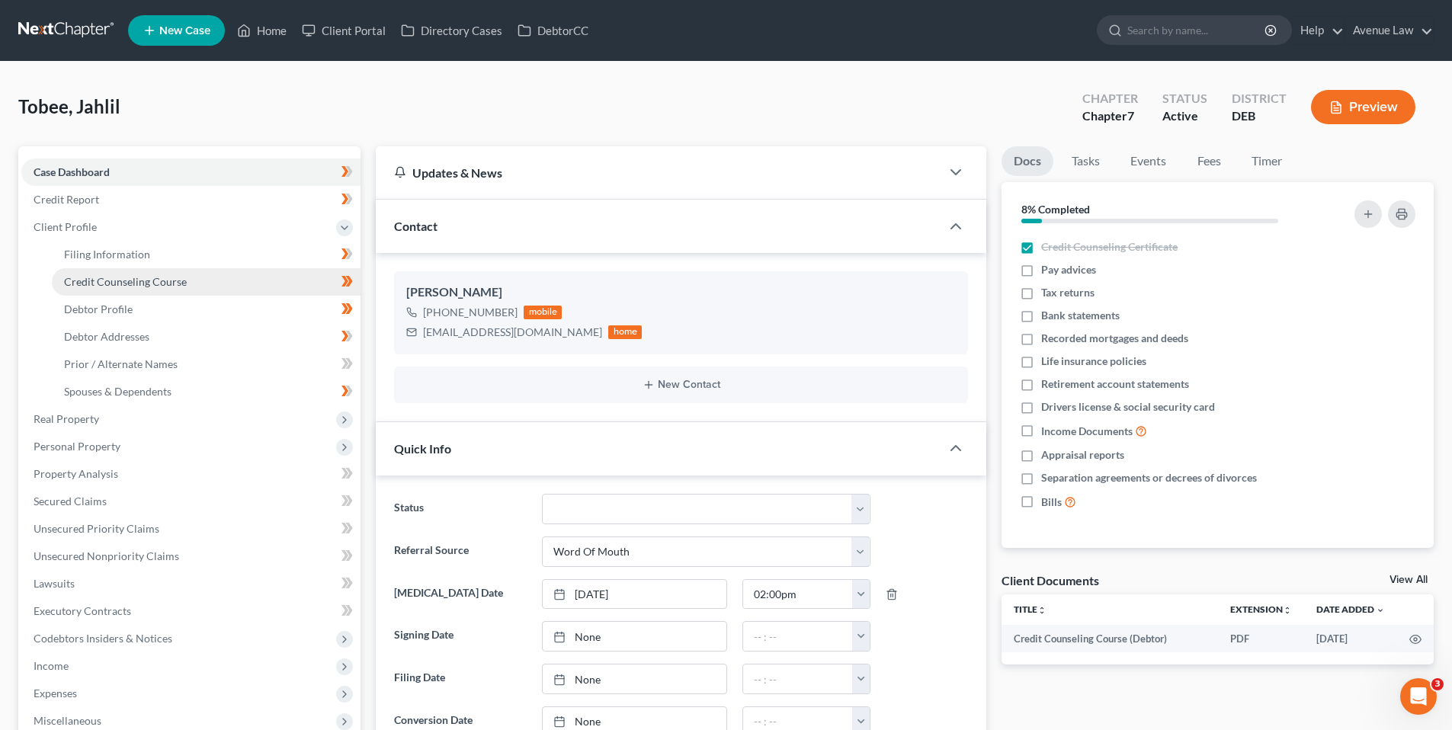
click at [125, 284] on span "Credit Counseling Course" at bounding box center [125, 281] width 123 height 13
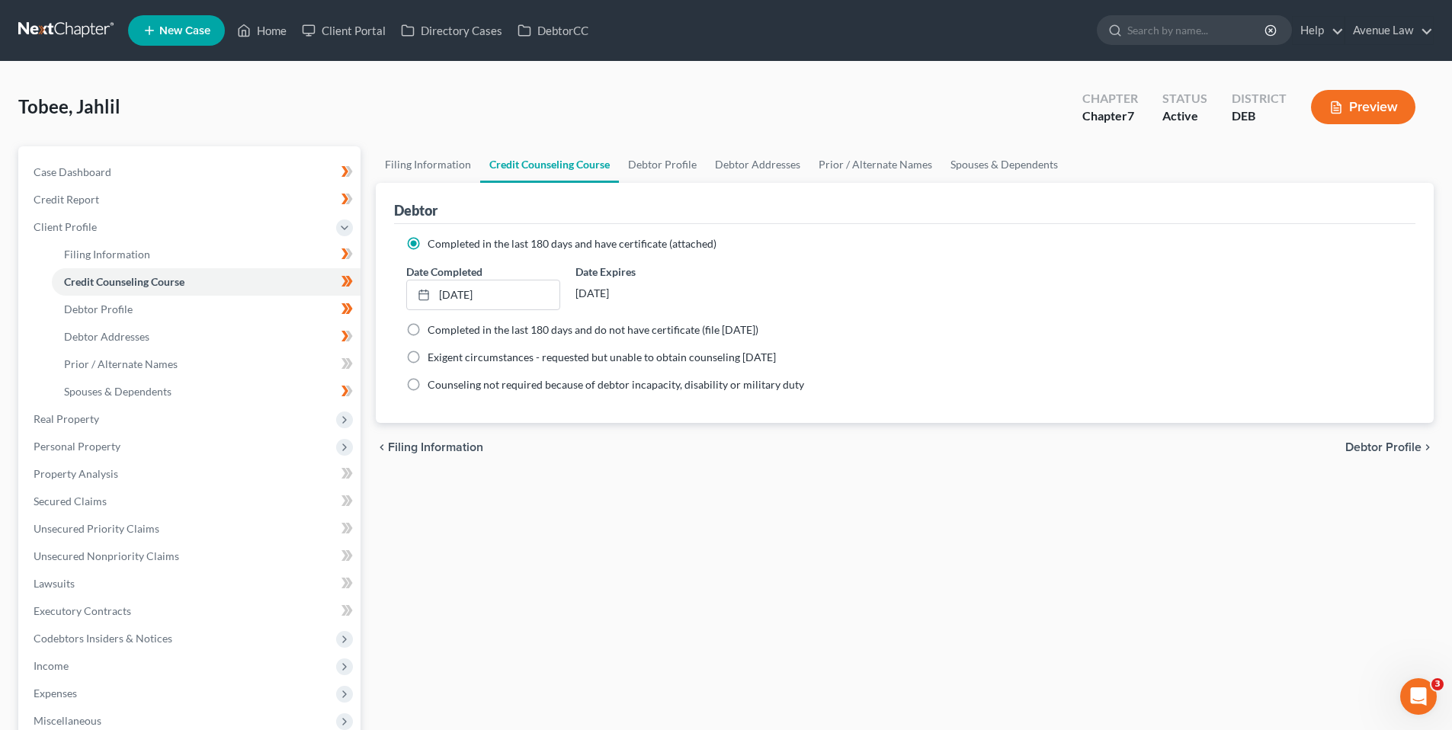
click at [1120, 133] on div "Chapter Chapter 7 Status Active District DEB Preview" at bounding box center [1249, 107] width 370 height 54
click at [101, 173] on span "Case Dashboard" at bounding box center [73, 171] width 78 height 13
select select "0"
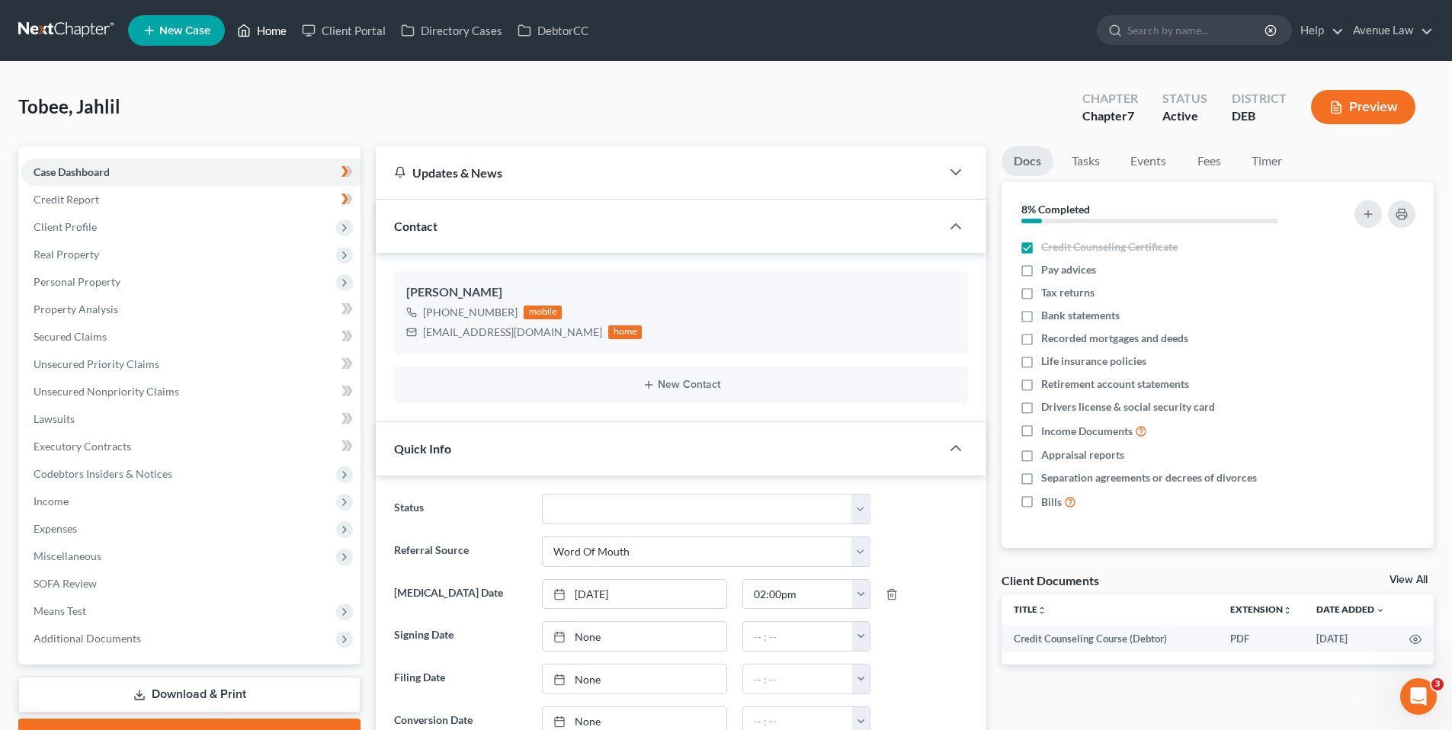
click at [268, 27] on link "Home" at bounding box center [261, 30] width 65 height 27
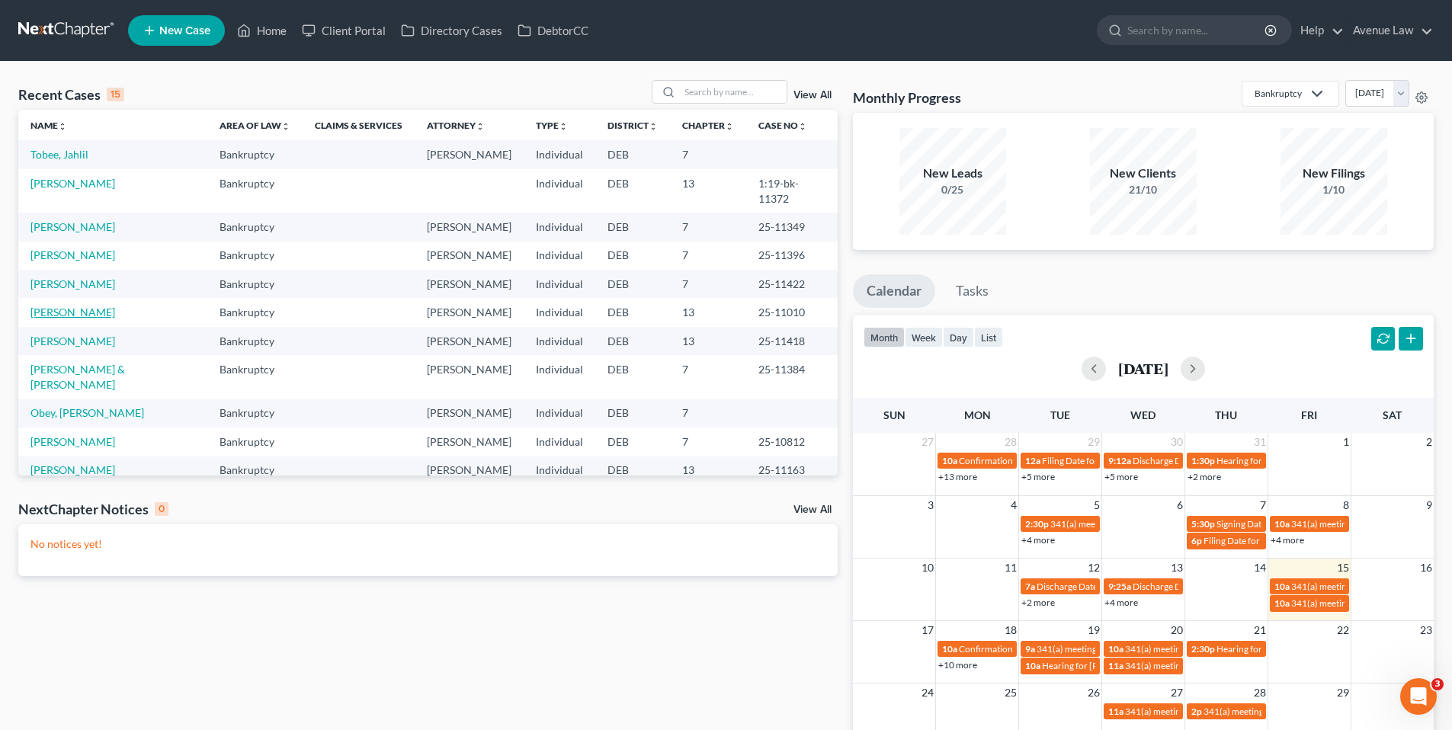
drag, startPoint x: 54, startPoint y: 371, endPoint x: 70, endPoint y: 369, distance: 16.2
click at [56, 319] on link "Cochran, Callie" at bounding box center [72, 312] width 85 height 13
select select "0"
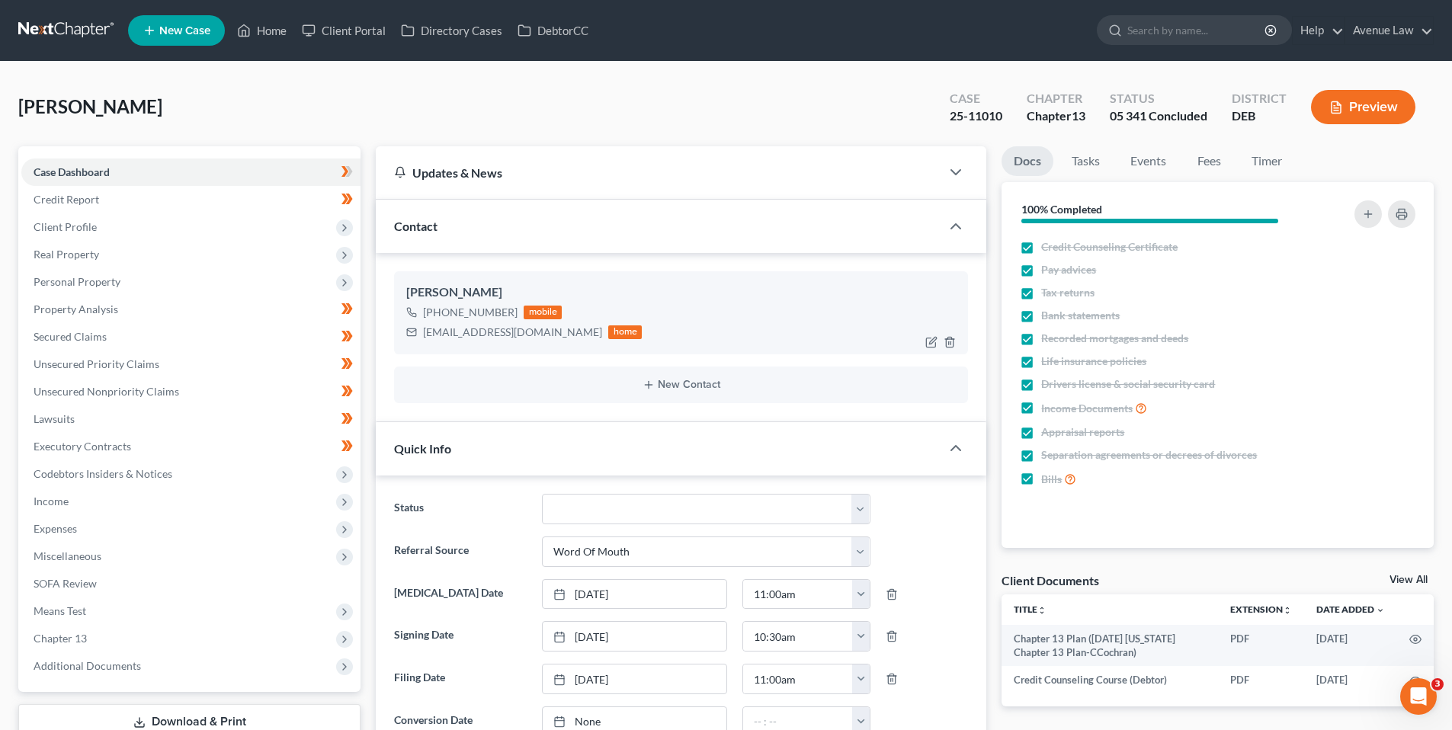
drag, startPoint x: 514, startPoint y: 309, endPoint x: 439, endPoint y: 317, distance: 75.1
click at [439, 317] on div "+1 (302) 612-3667 mobile" at bounding box center [523, 313] width 235 height 20
copy div "(302) 612-3667"
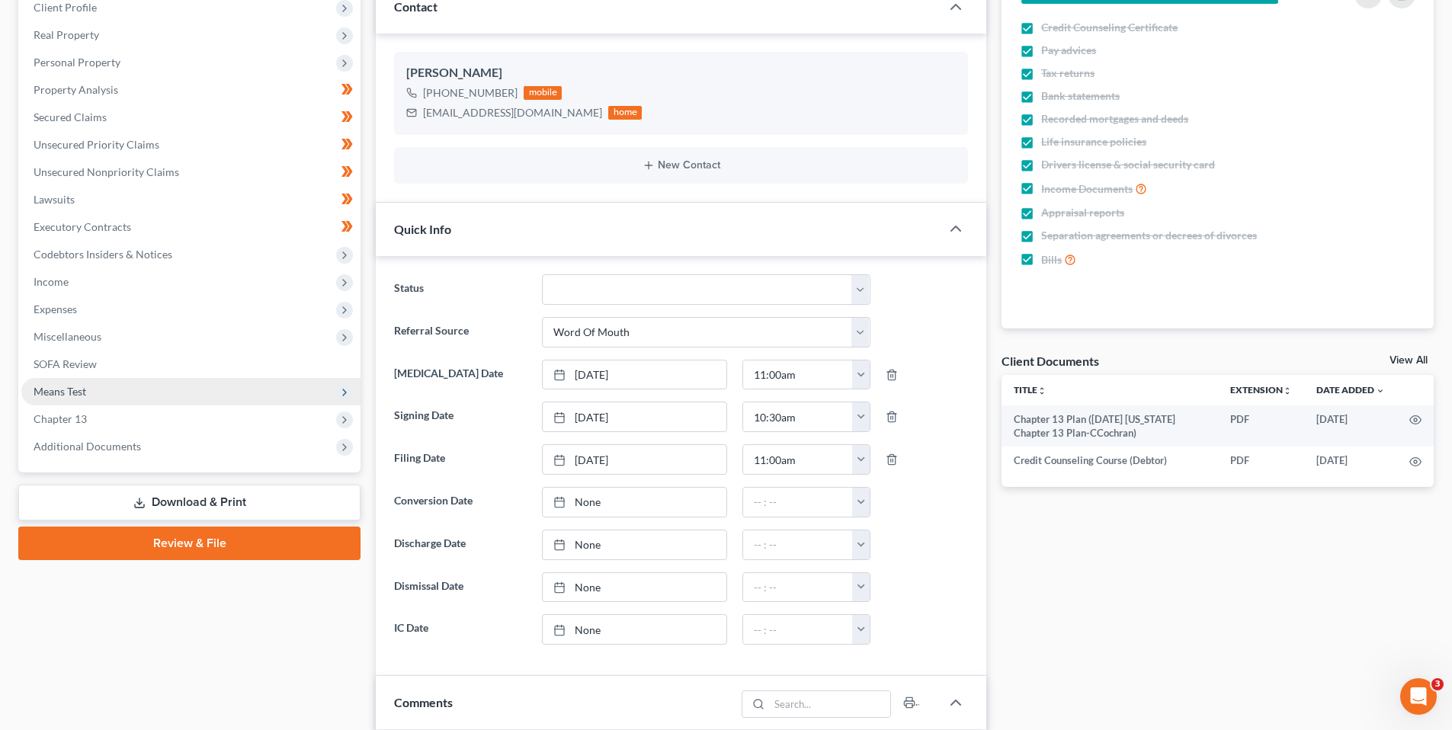
scroll to position [229, 0]
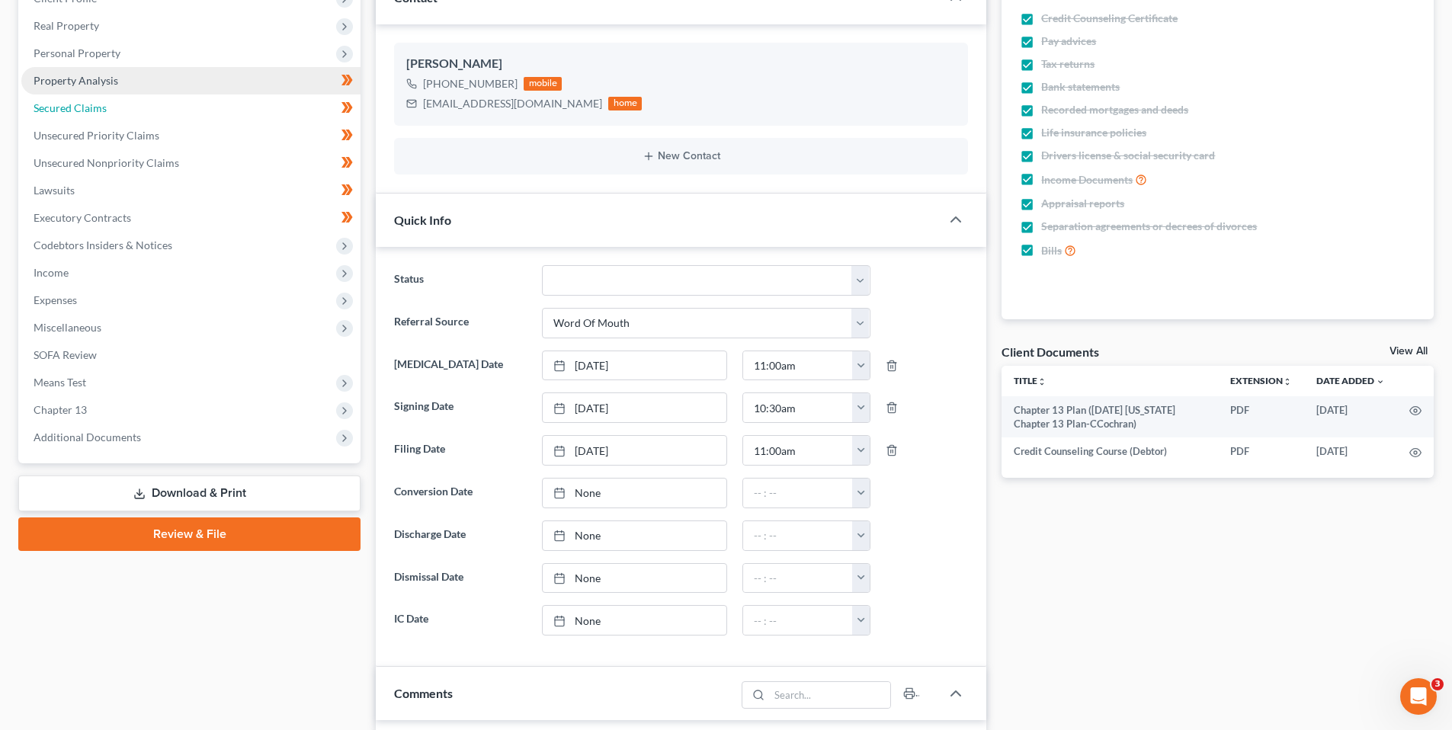
drag, startPoint x: 77, startPoint y: 107, endPoint x: 360, endPoint y: 190, distance: 295.2
click at [77, 107] on span "Secured Claims" at bounding box center [70, 107] width 73 height 13
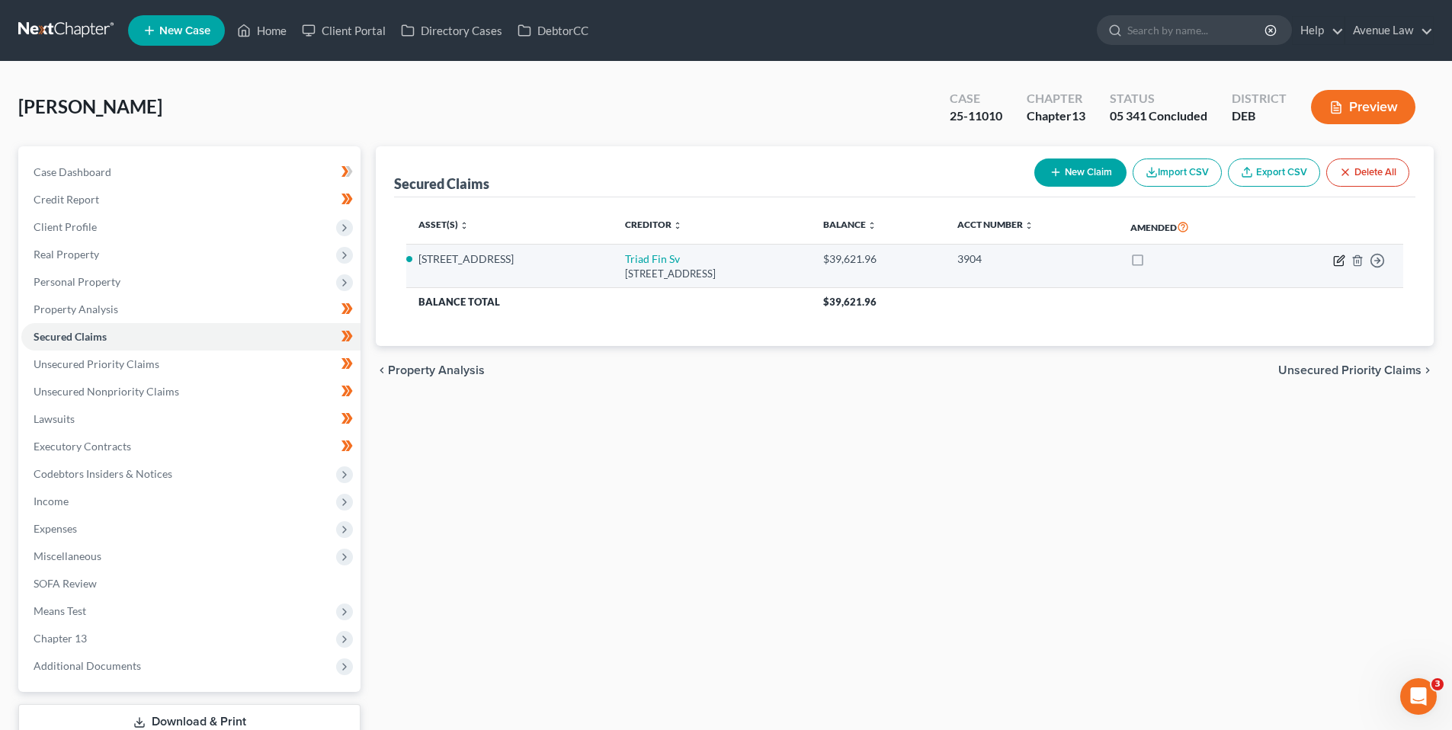
click at [1341, 255] on icon "button" at bounding box center [1339, 261] width 12 height 12
select select "9"
select select "4"
select select "0"
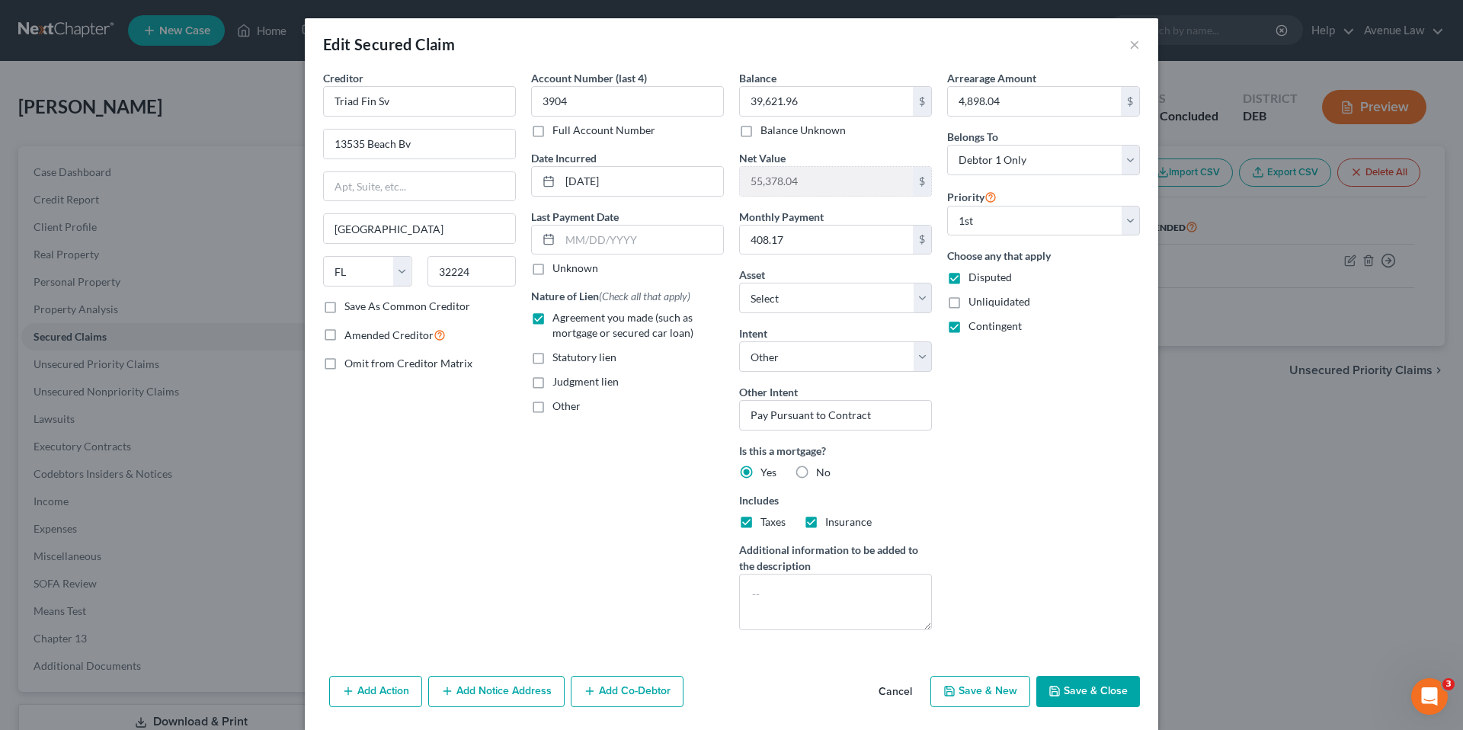
click at [895, 684] on button "Cancel" at bounding box center [896, 693] width 58 height 30
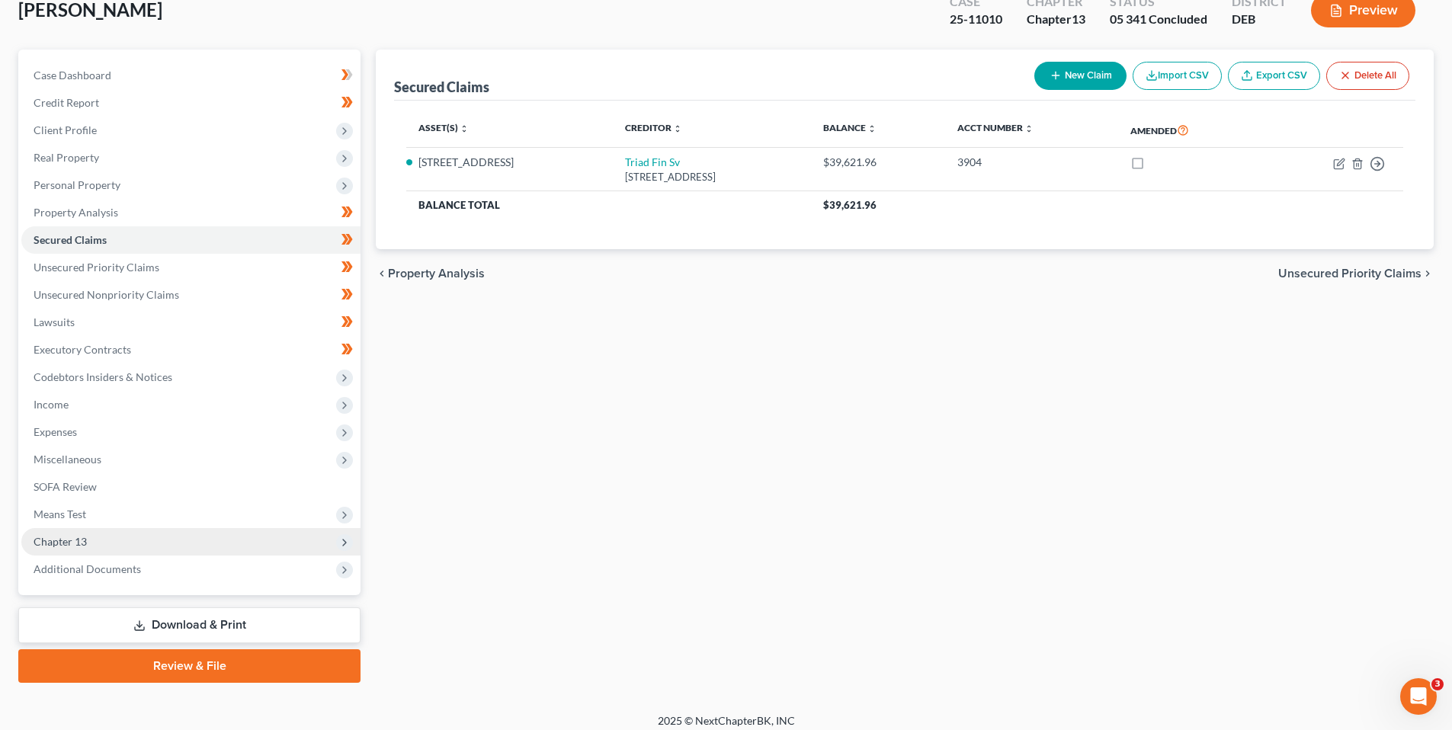
scroll to position [107, 0]
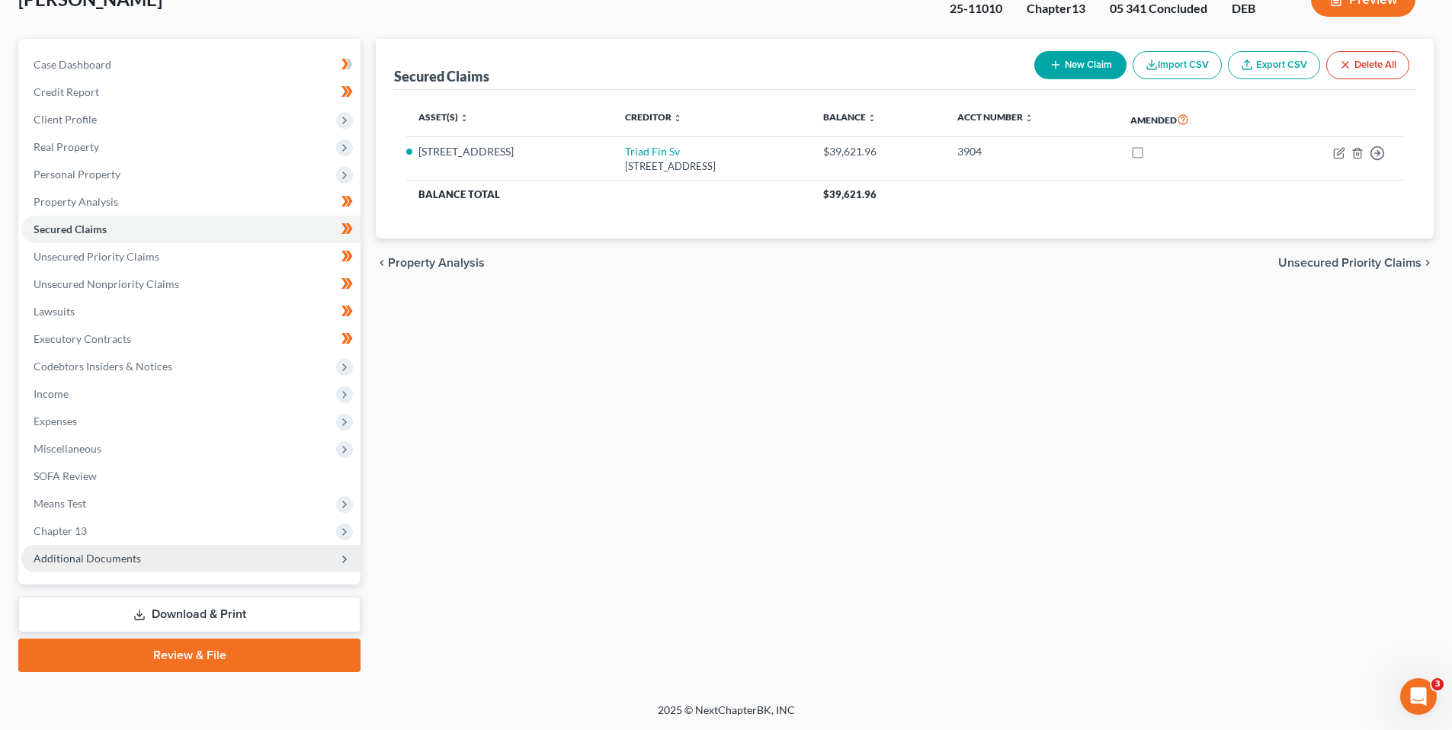
click at [85, 560] on span "Additional Documents" at bounding box center [87, 558] width 107 height 13
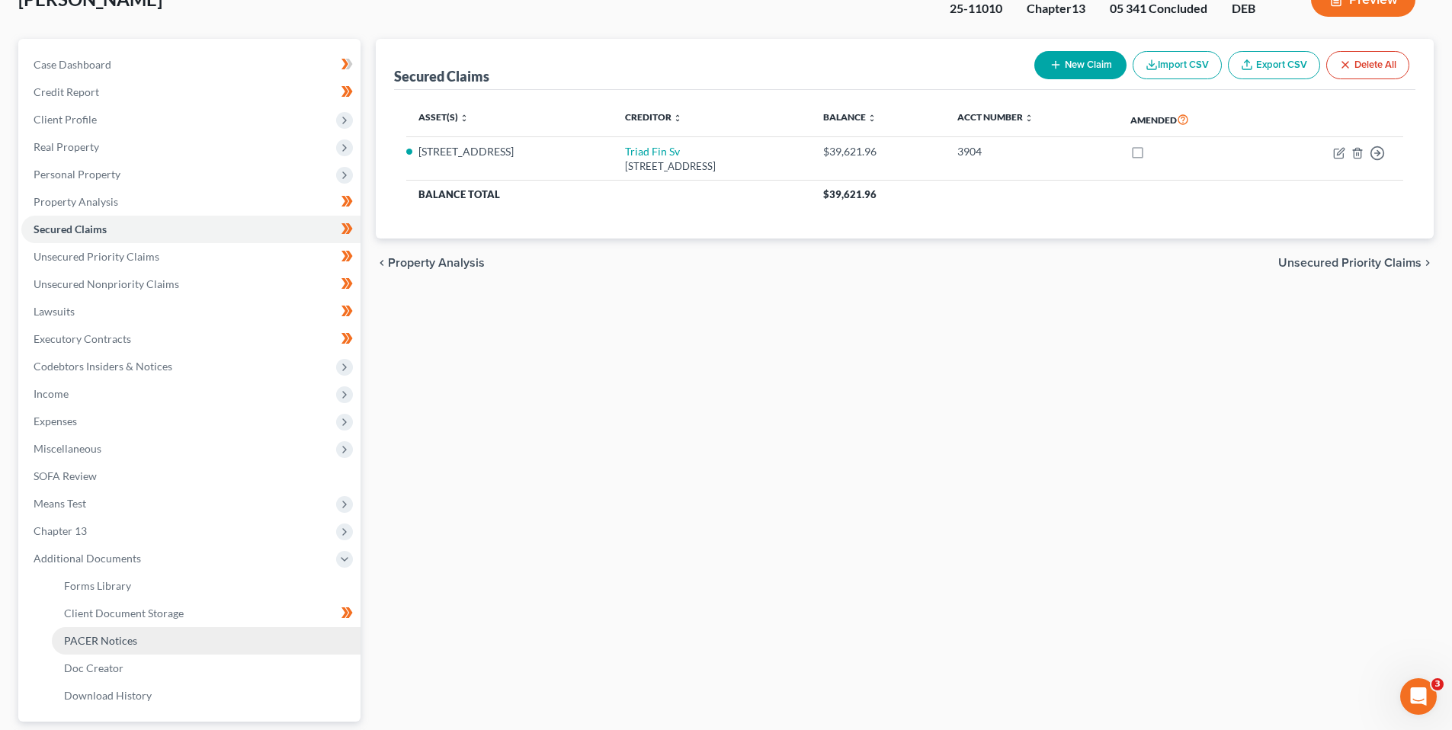
click at [110, 641] on span "PACER Notices" at bounding box center [100, 640] width 73 height 13
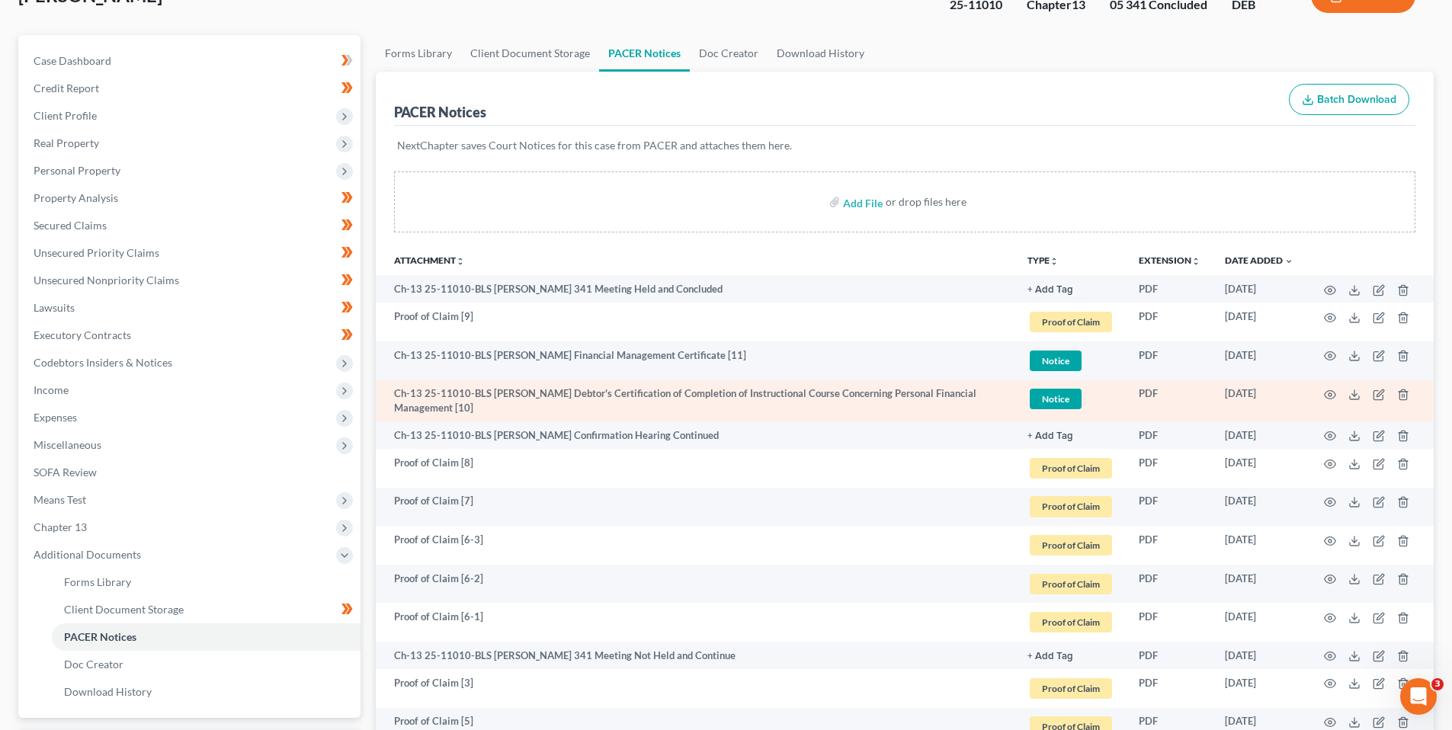
scroll to position [152, 0]
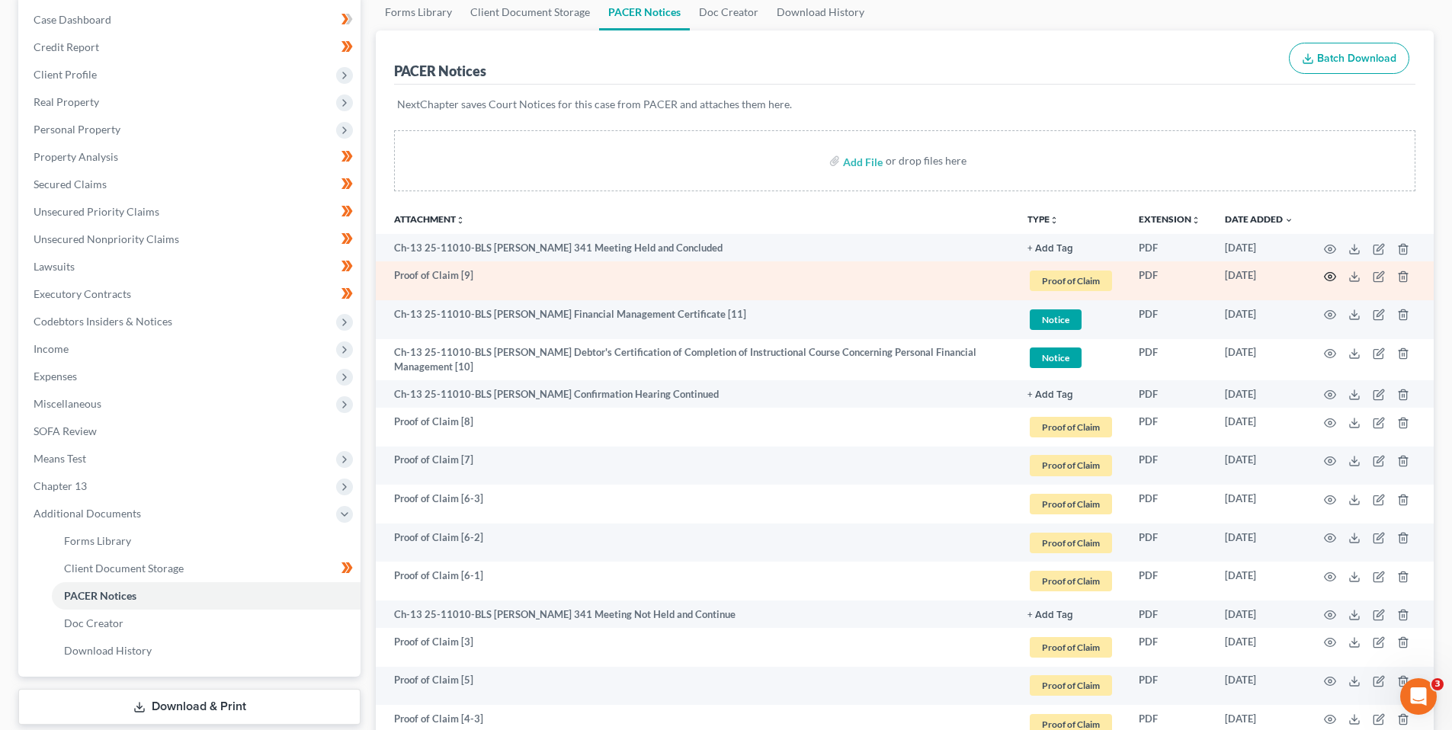
click at [1328, 274] on icon "button" at bounding box center [1330, 277] width 12 height 12
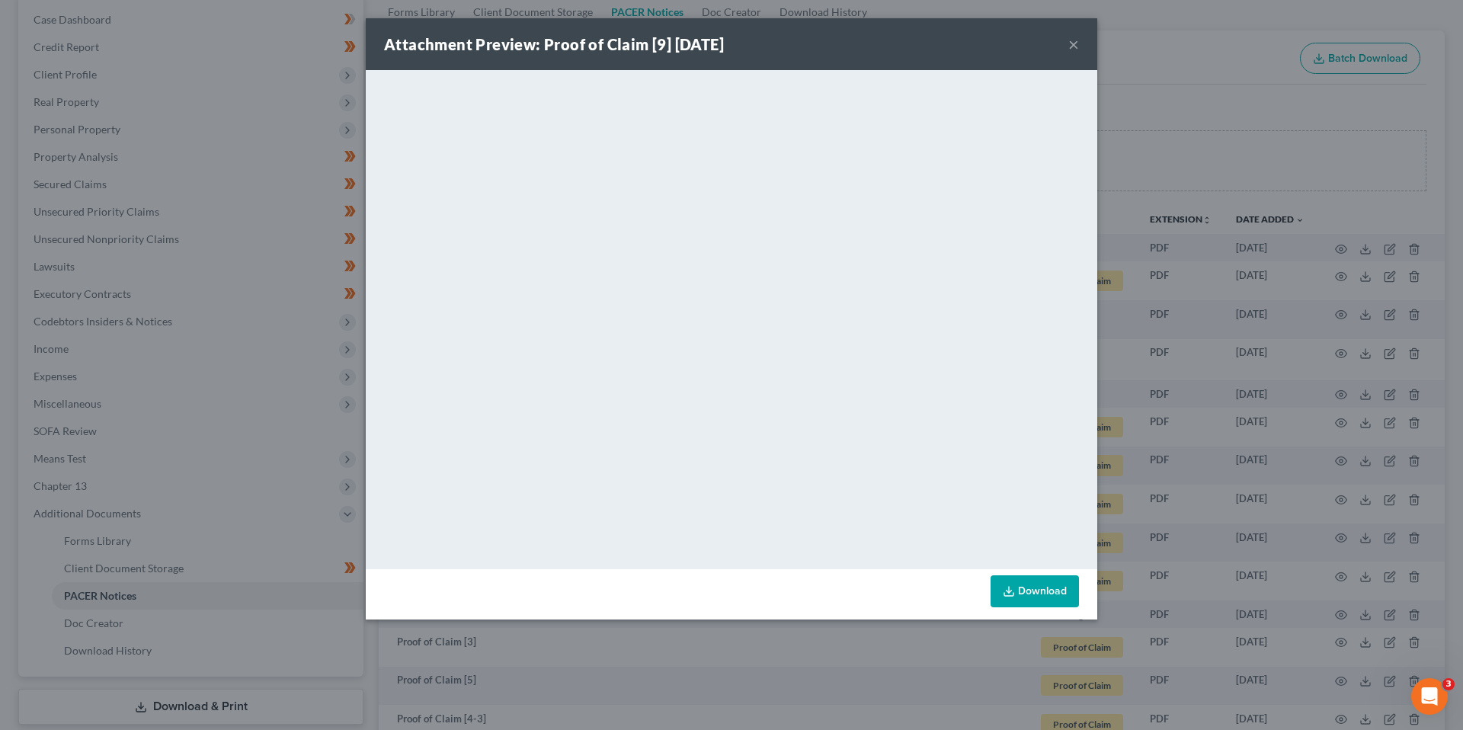
drag, startPoint x: 1075, startPoint y: 42, endPoint x: 1053, endPoint y: 53, distance: 24.9
click at [1075, 42] on button "×" at bounding box center [1073, 44] width 11 height 18
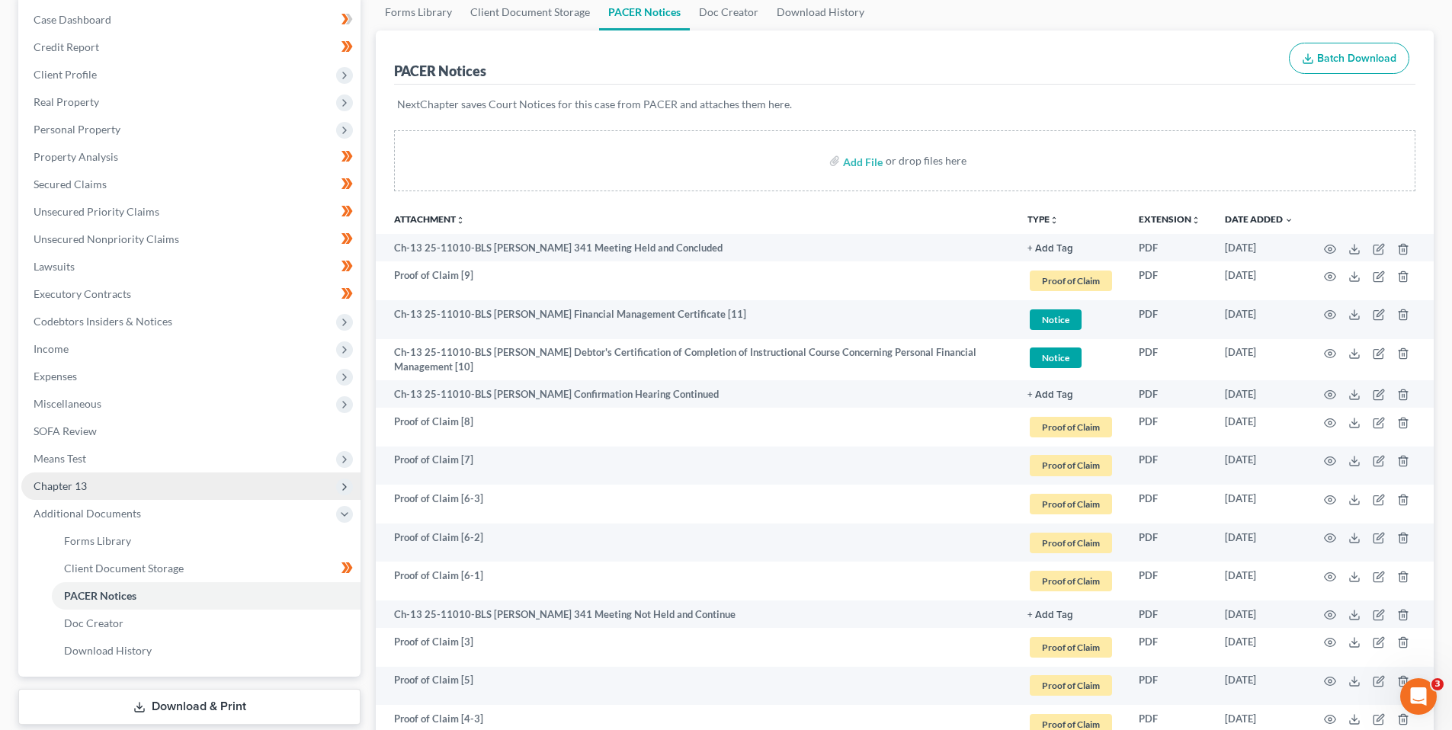
click at [57, 485] on span "Chapter 13" at bounding box center [60, 485] width 53 height 13
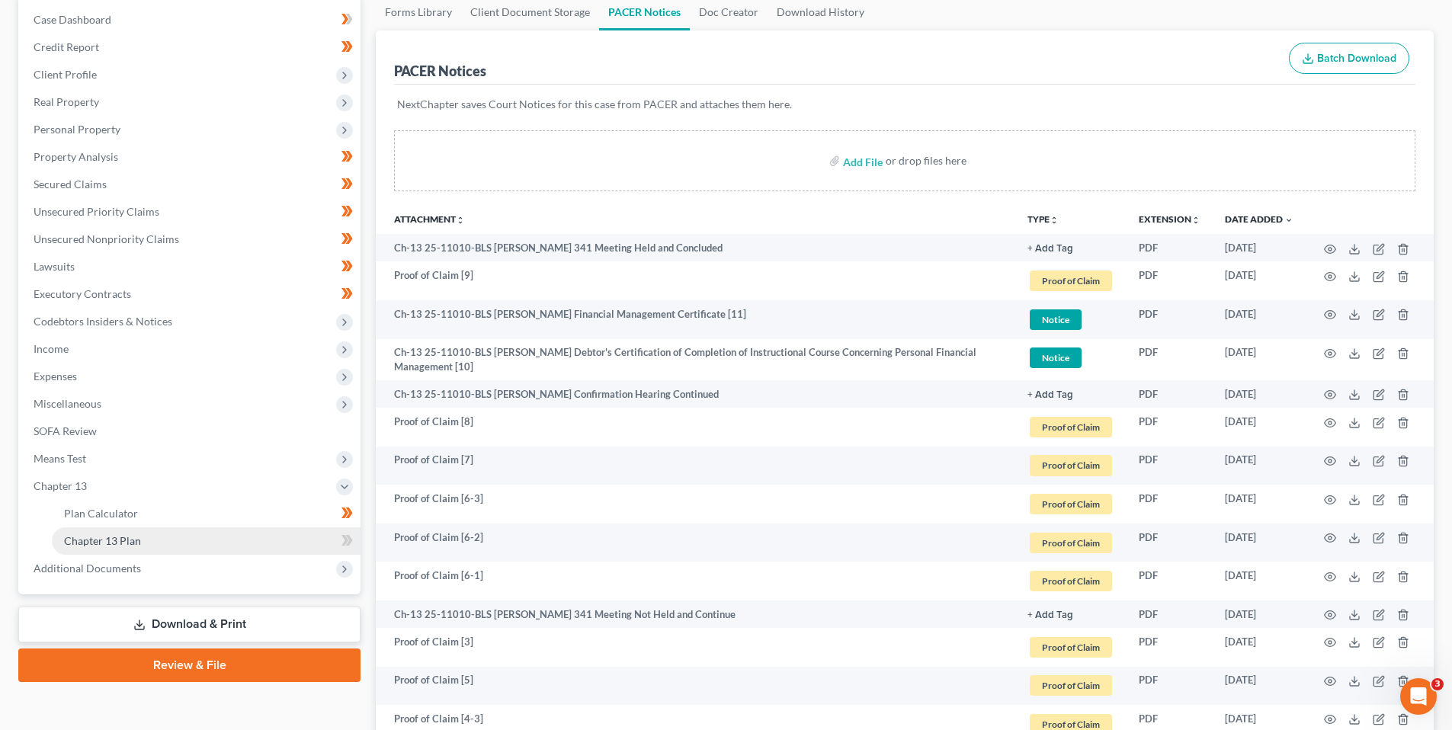
click at [105, 541] on span "Chapter 13 Plan" at bounding box center [102, 540] width 77 height 13
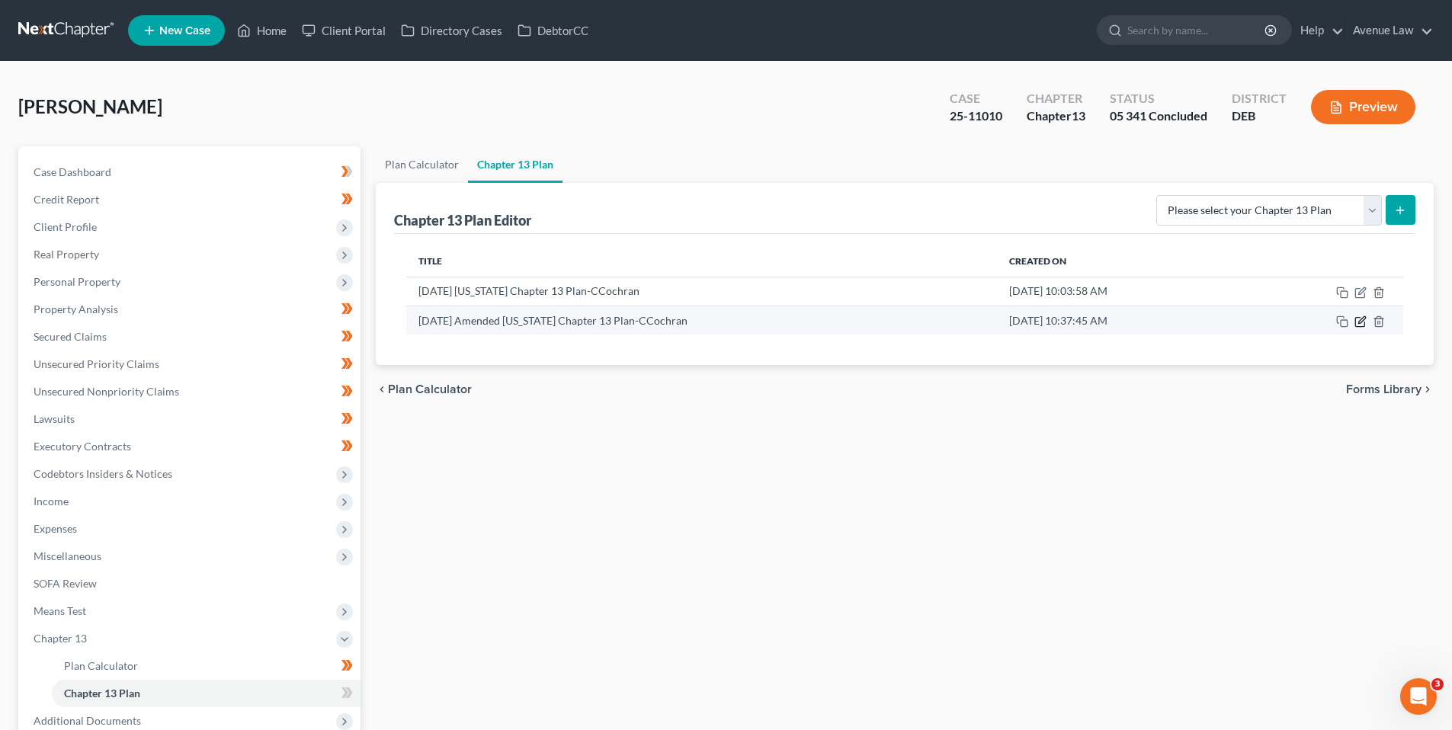
click at [1363, 322] on icon "button" at bounding box center [1360, 322] width 12 height 12
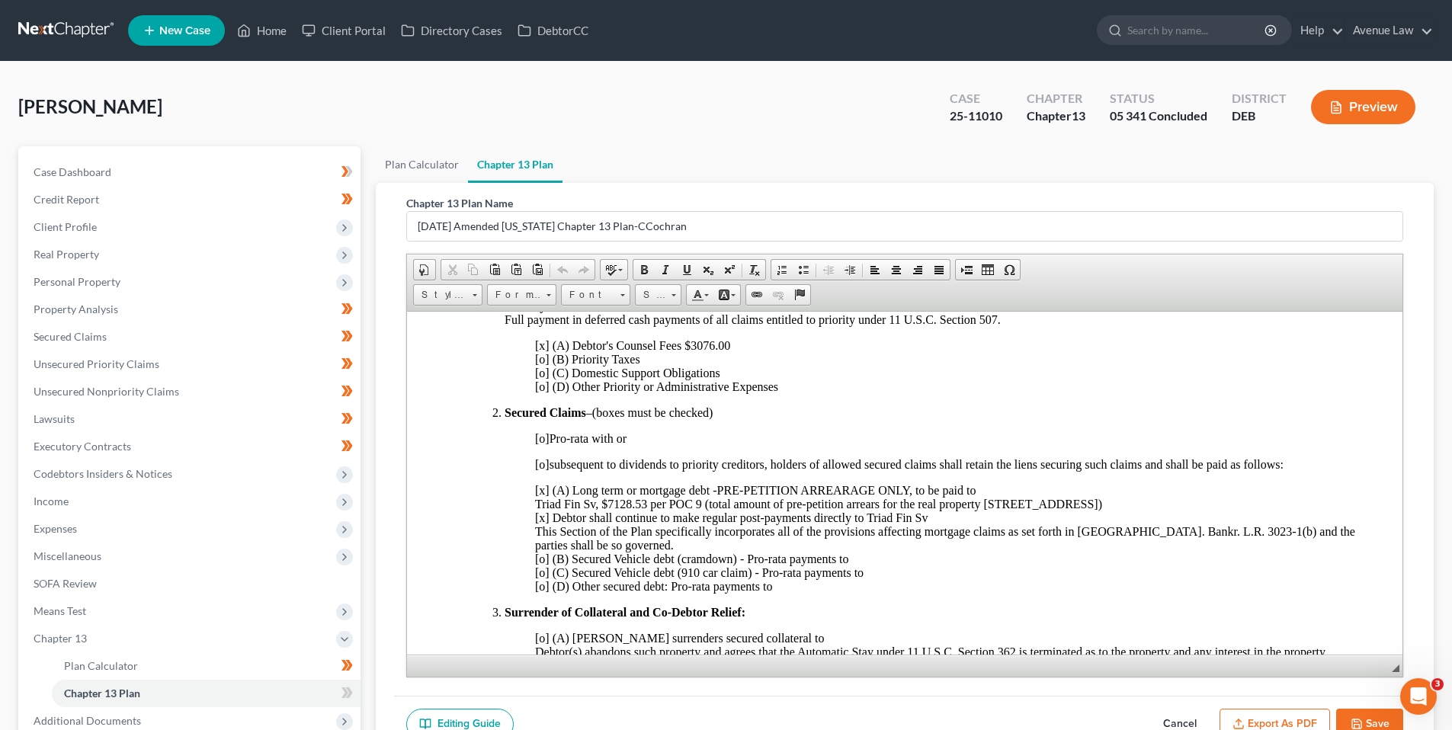
scroll to position [457, 0]
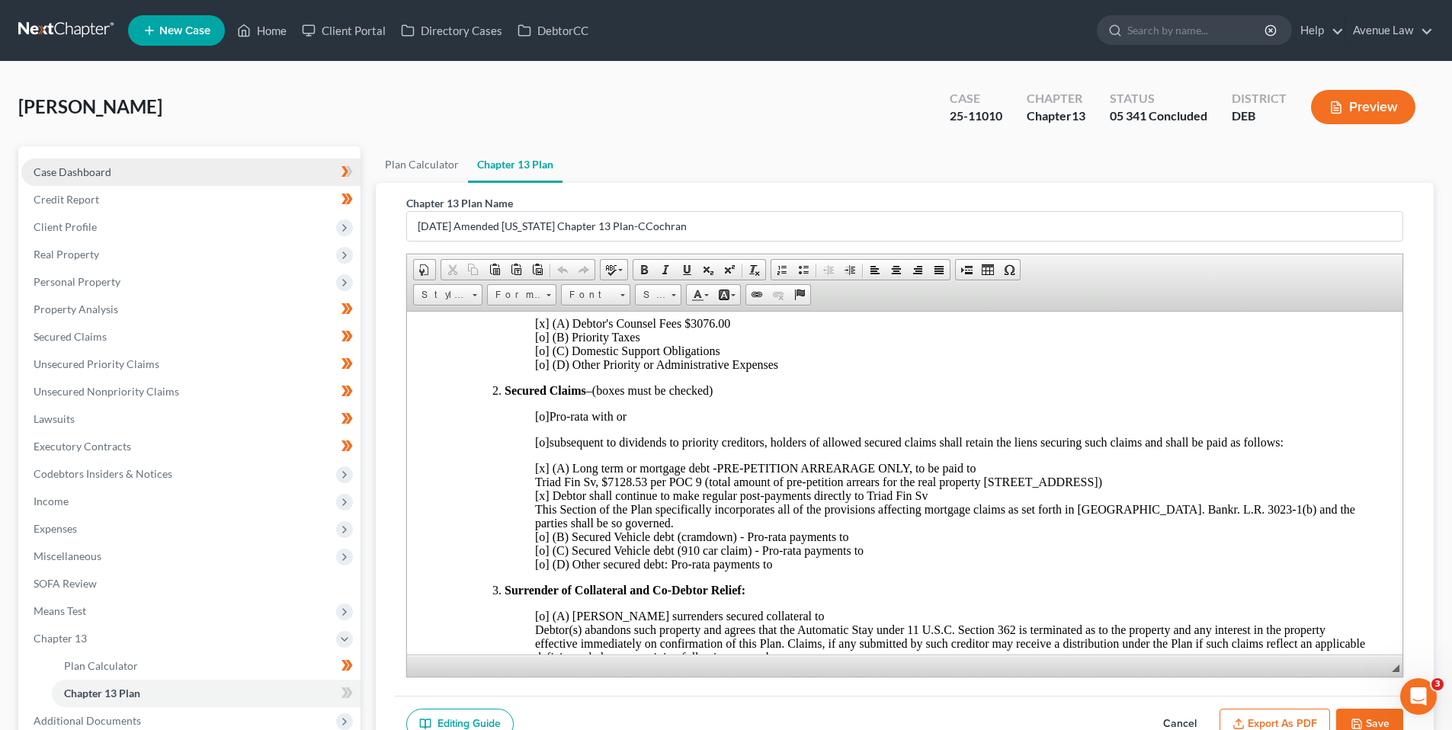
drag, startPoint x: 82, startPoint y: 173, endPoint x: 78, endPoint y: 181, distance: 8.2
click at [82, 174] on span "Case Dashboard" at bounding box center [73, 171] width 78 height 13
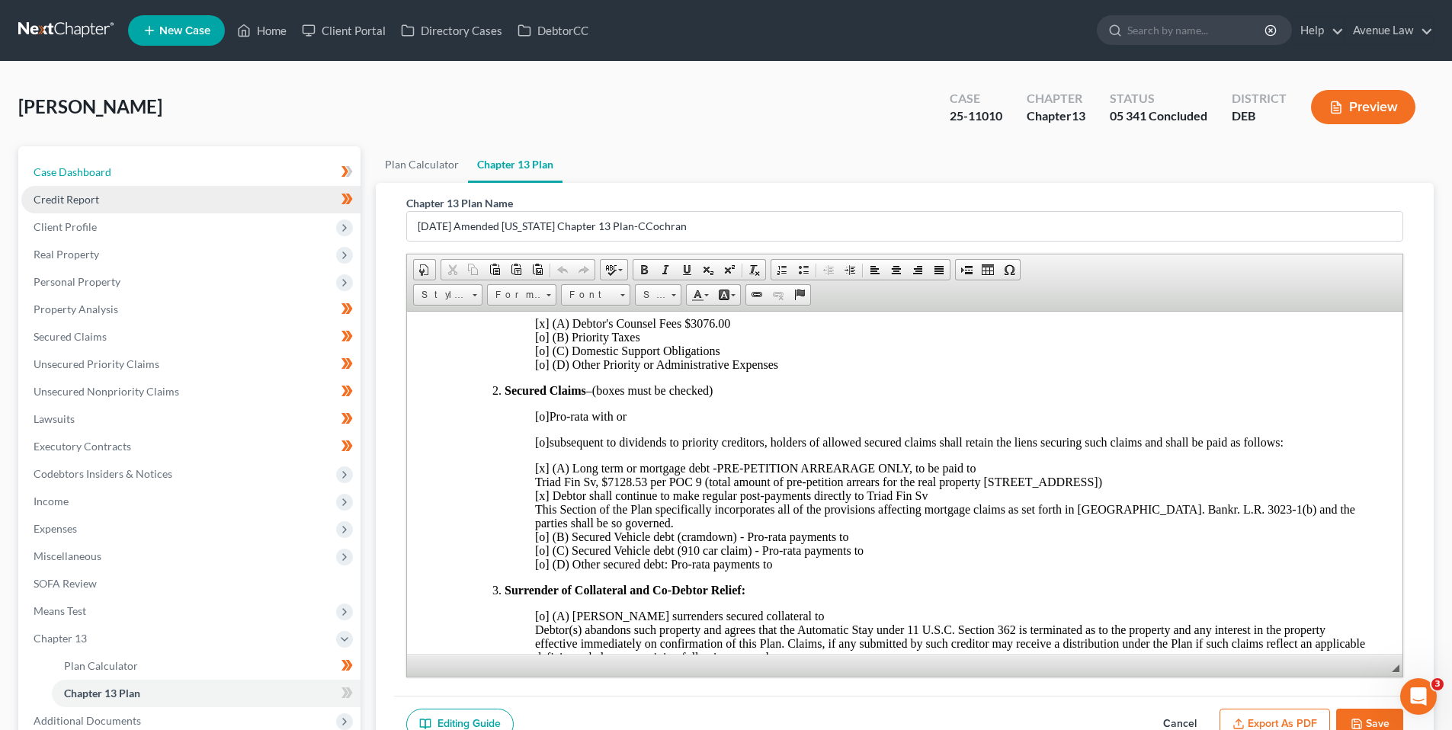
select select "0"
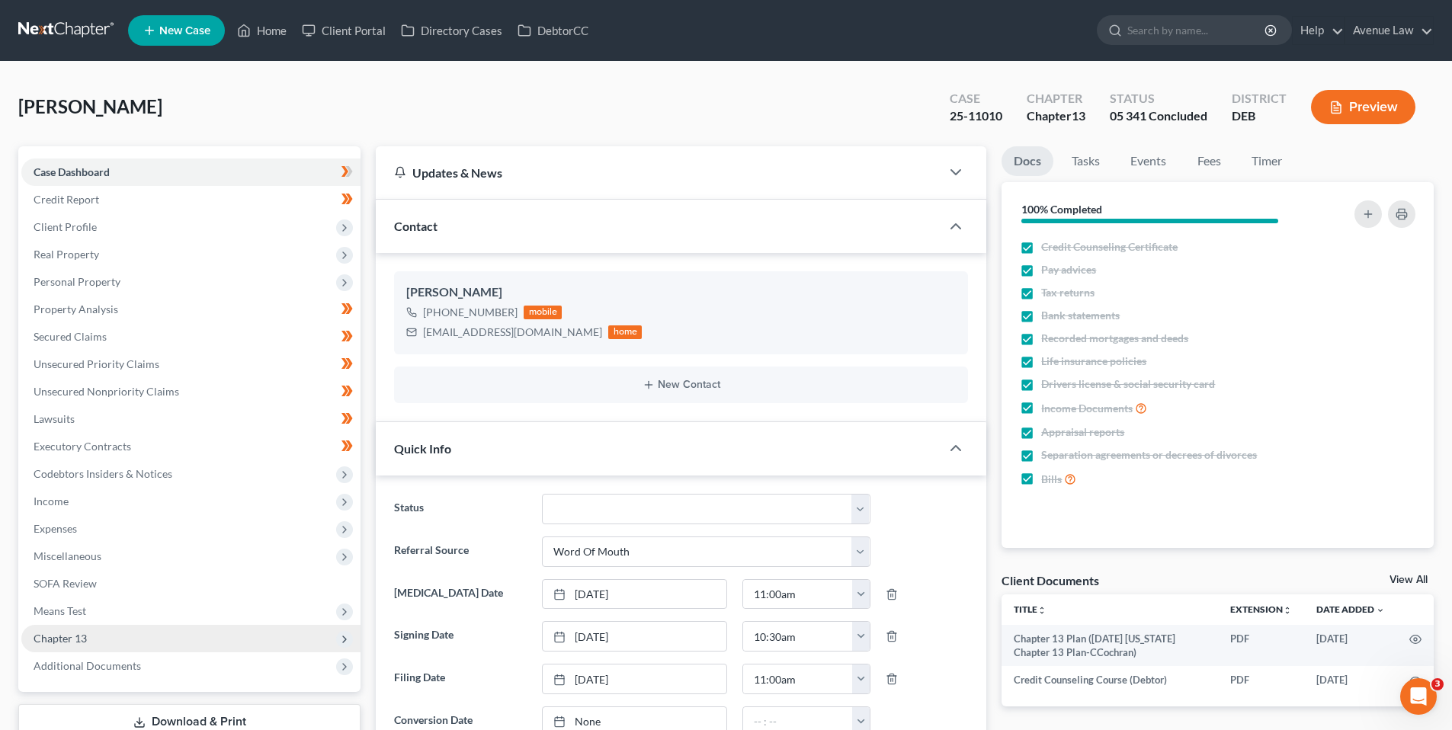
click at [67, 633] on span "Chapter 13" at bounding box center [60, 638] width 53 height 13
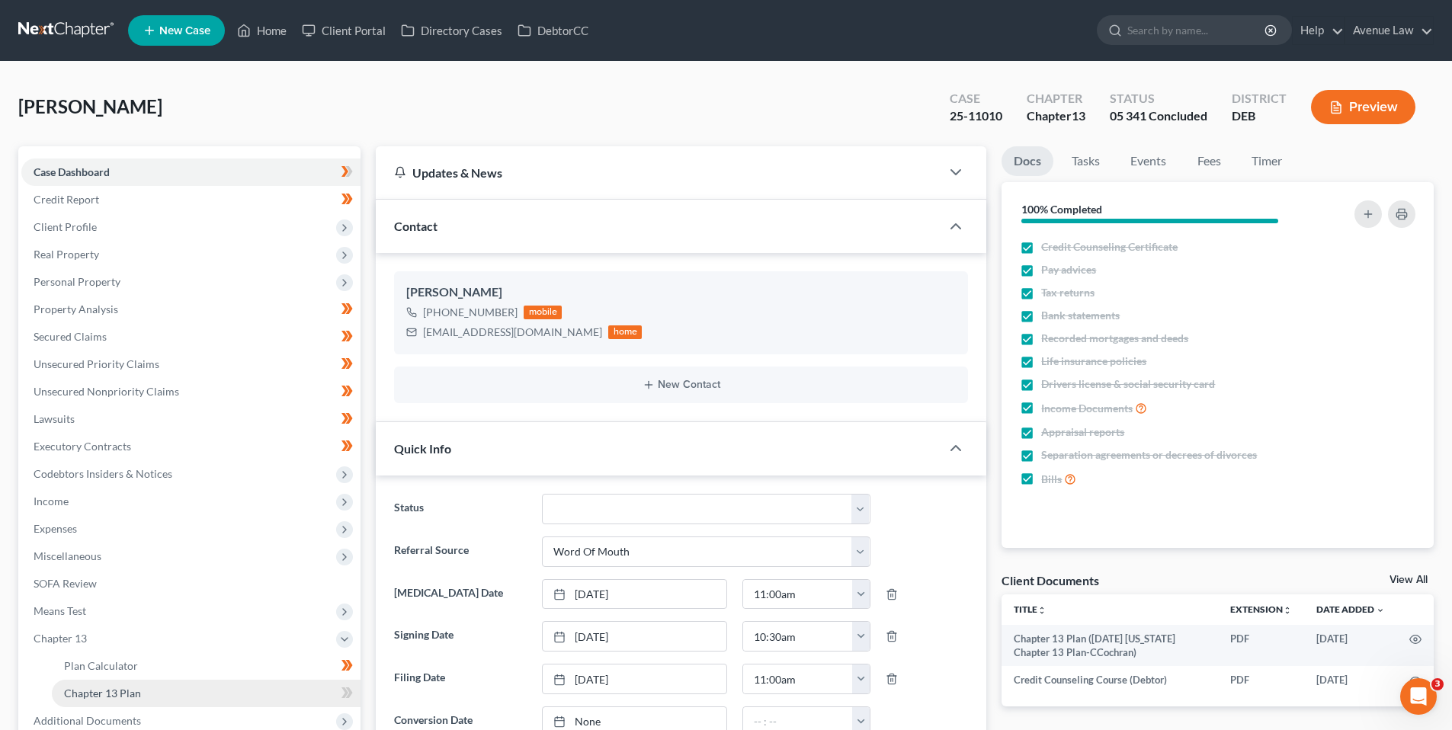
click at [104, 687] on span "Chapter 13 Plan" at bounding box center [102, 693] width 77 height 13
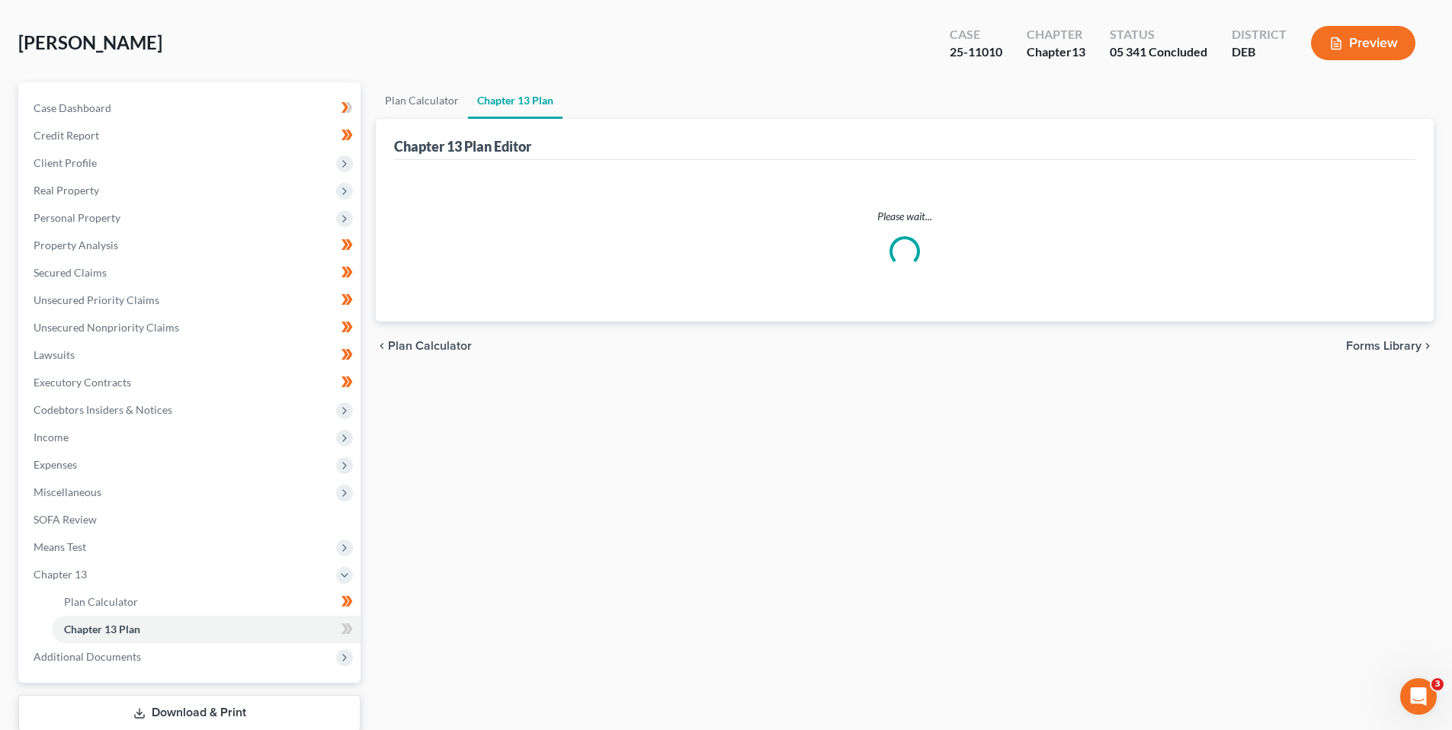
scroll to position [152, 0]
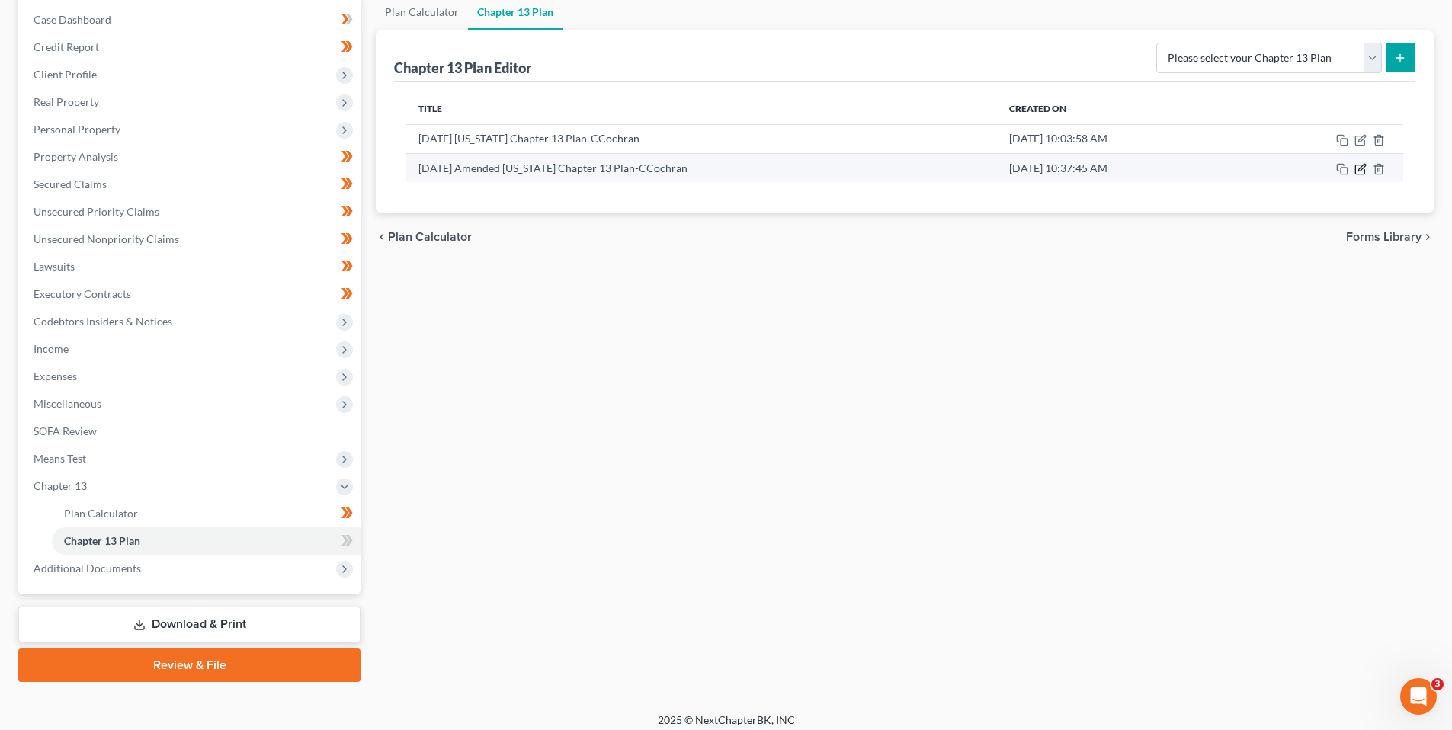
click at [1361, 167] on icon "button" at bounding box center [1361, 167] width 7 height 7
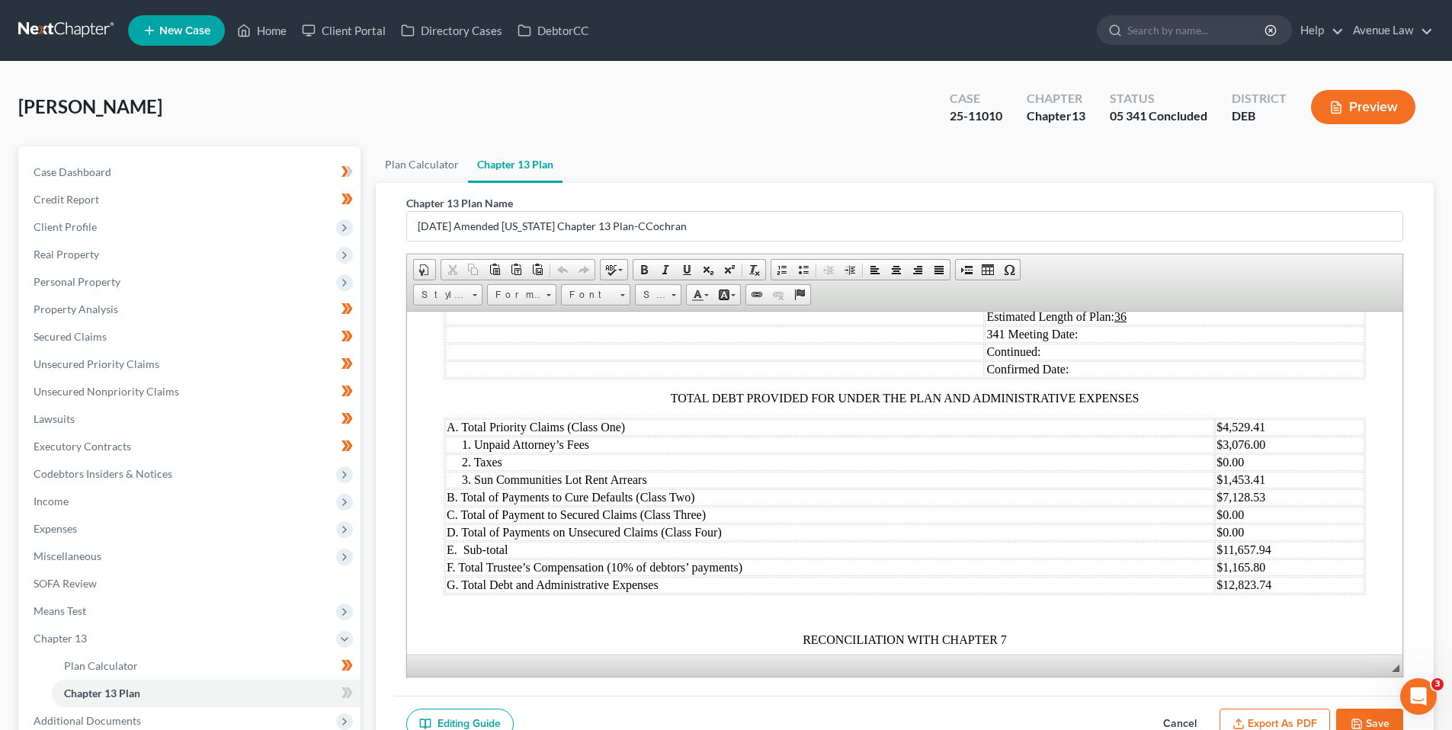
scroll to position [1645, 0]
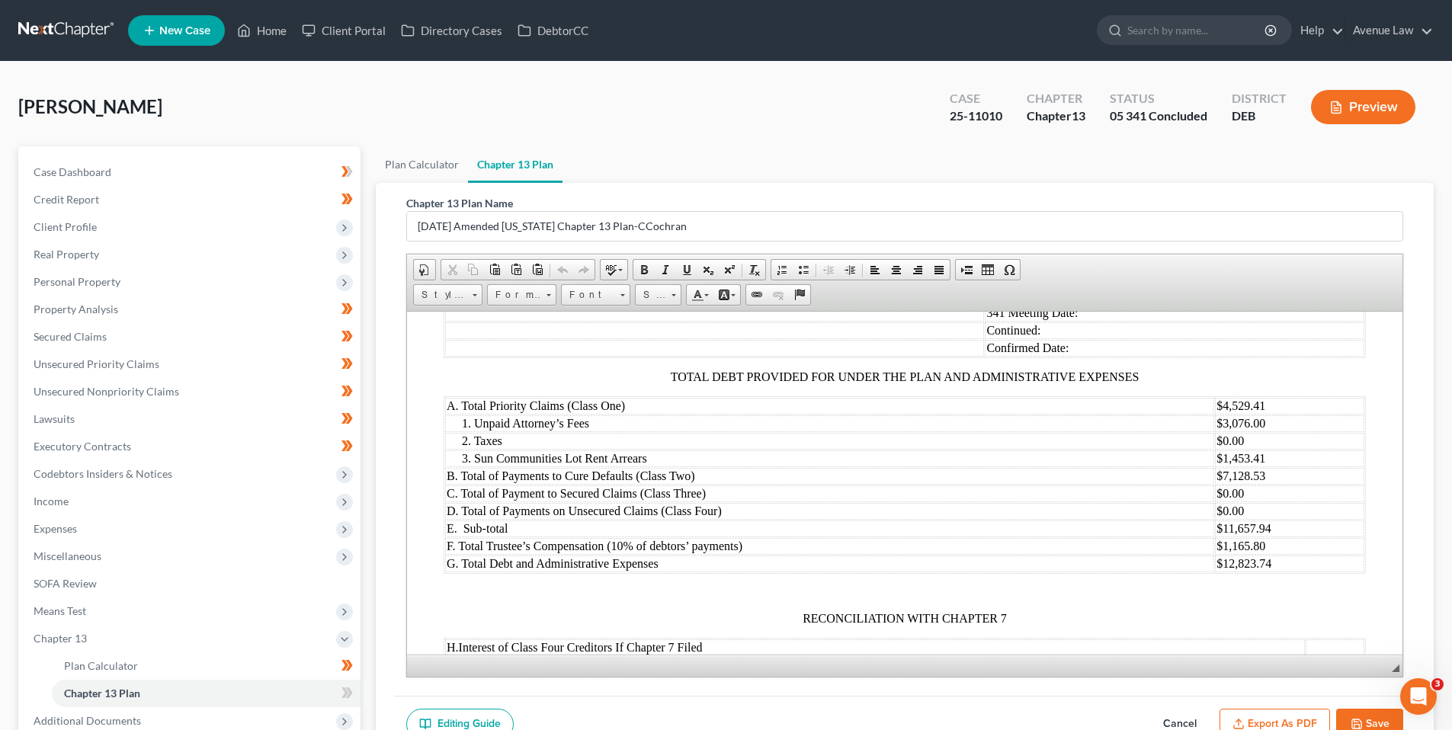
drag, startPoint x: 1300, startPoint y: 716, endPoint x: 1265, endPoint y: 703, distance: 37.4
click at [1300, 715] on button "Export as PDF" at bounding box center [1274, 725] width 111 height 32
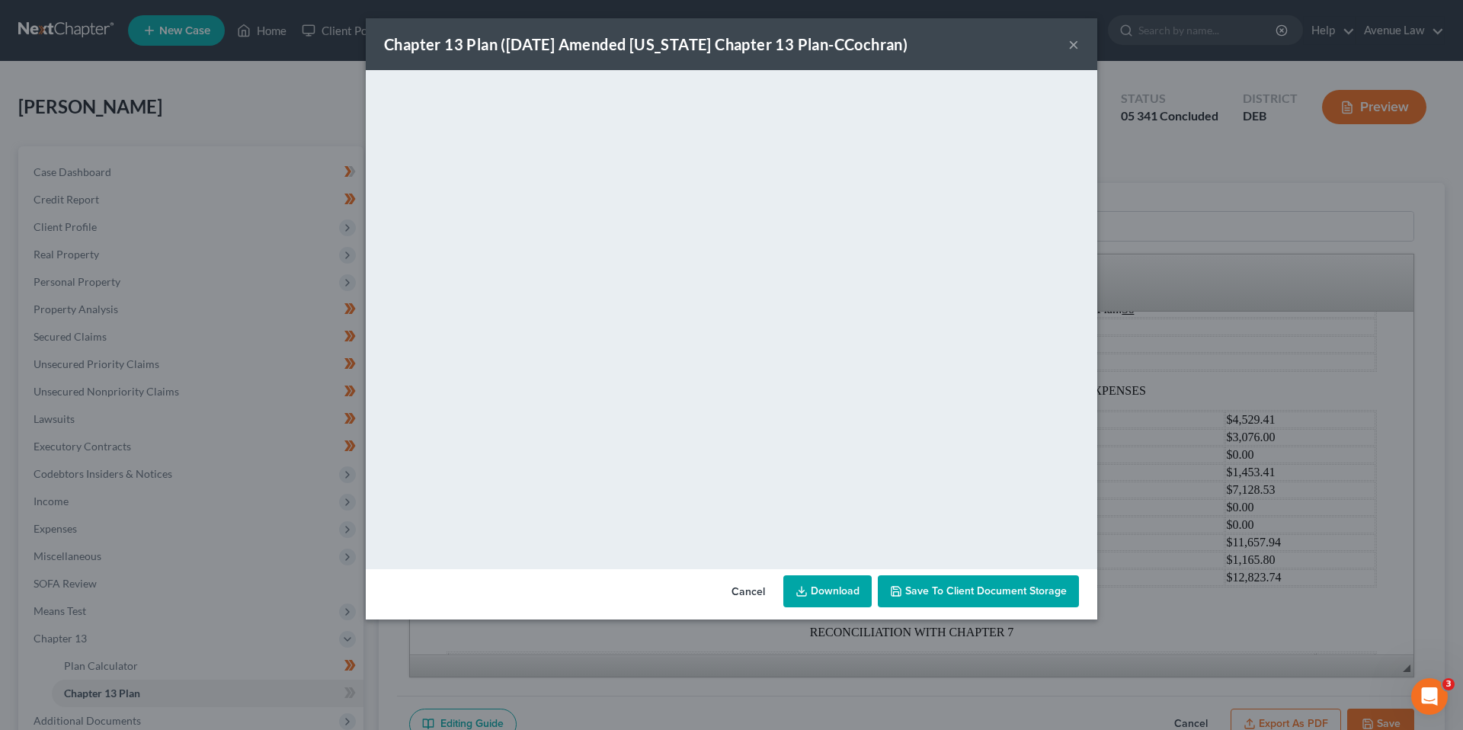
click at [934, 43] on div "Chapter 13 Plan (2025-08-14 Amended Delaware Chapter 13 Plan-CCochran) ×" at bounding box center [732, 44] width 732 height 52
click at [1075, 43] on button "×" at bounding box center [1073, 44] width 11 height 18
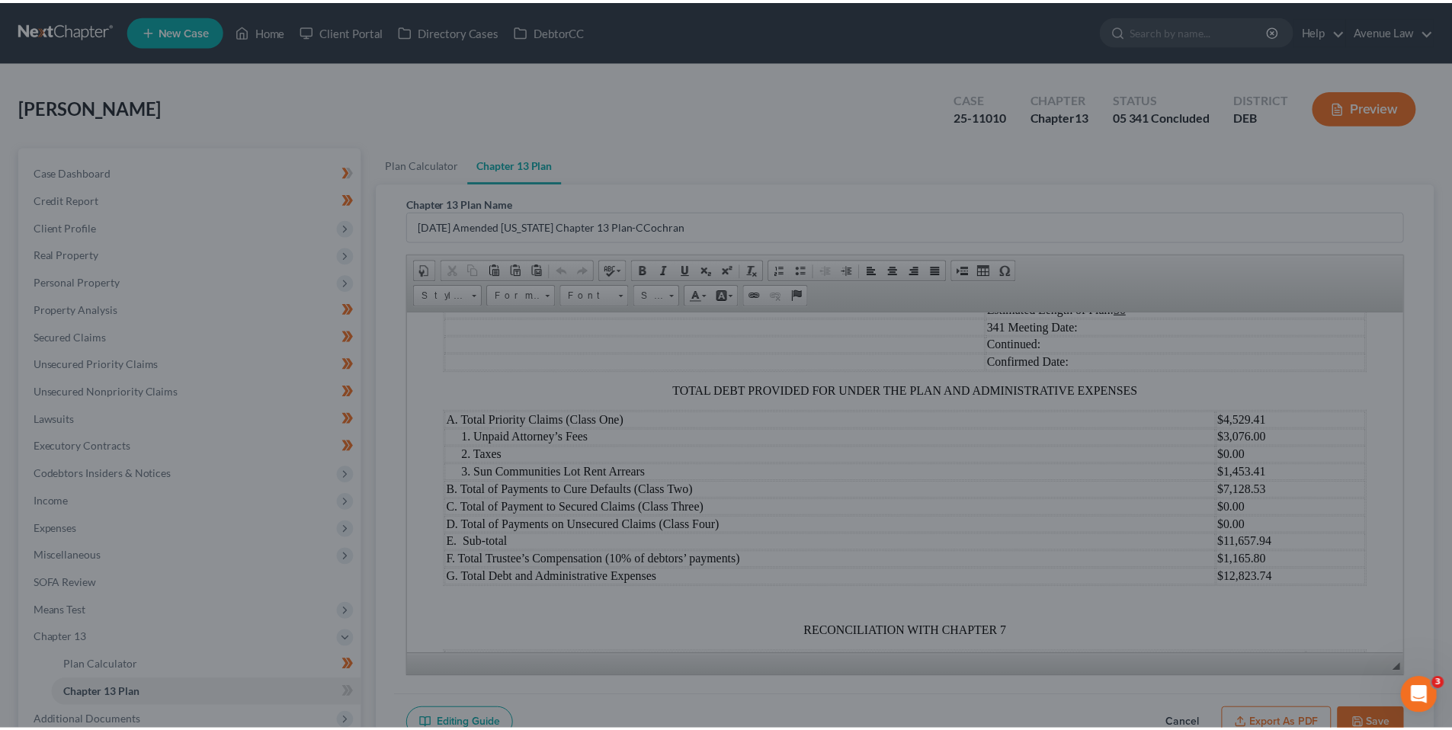
scroll to position [1645, 0]
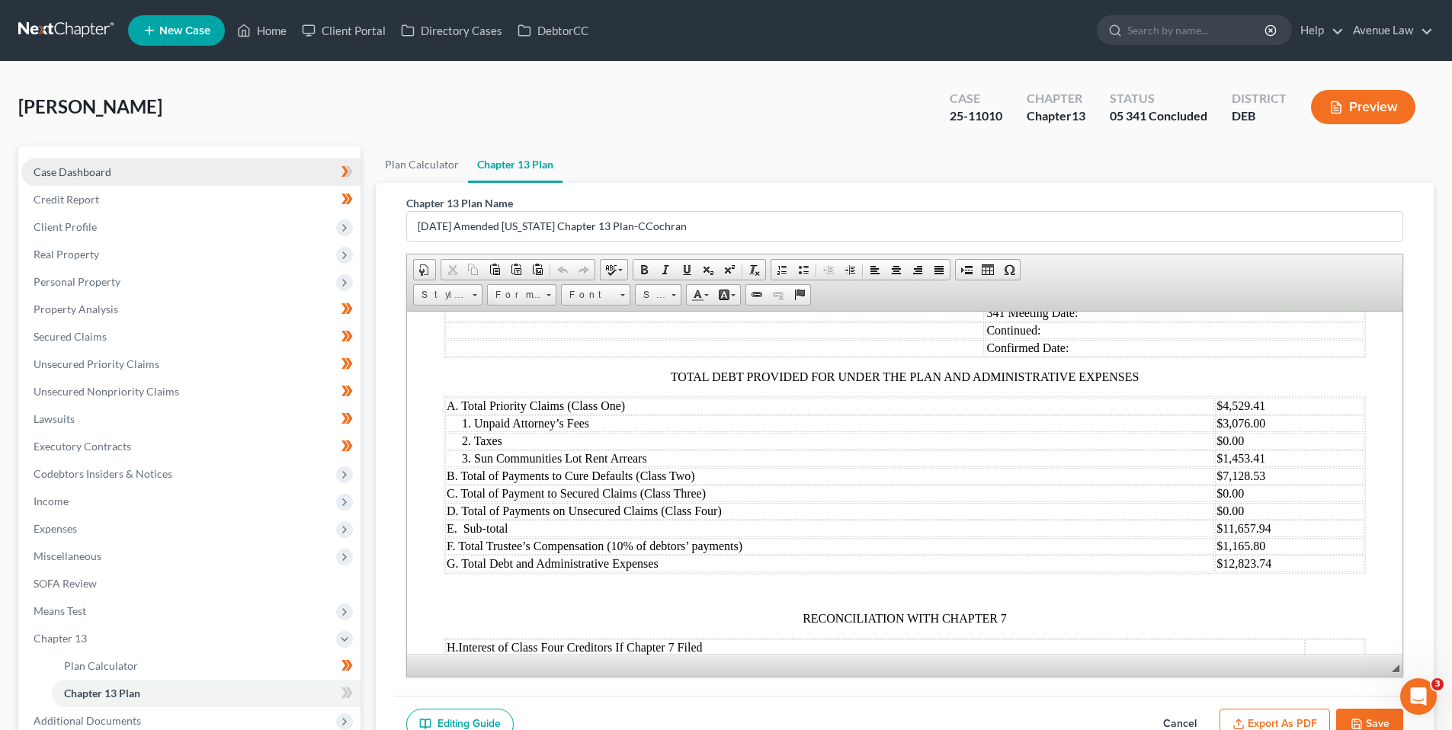
drag, startPoint x: 82, startPoint y: 172, endPoint x: 4, endPoint y: 140, distance: 84.1
click at [82, 171] on span "Case Dashboard" at bounding box center [73, 171] width 78 height 13
select select "0"
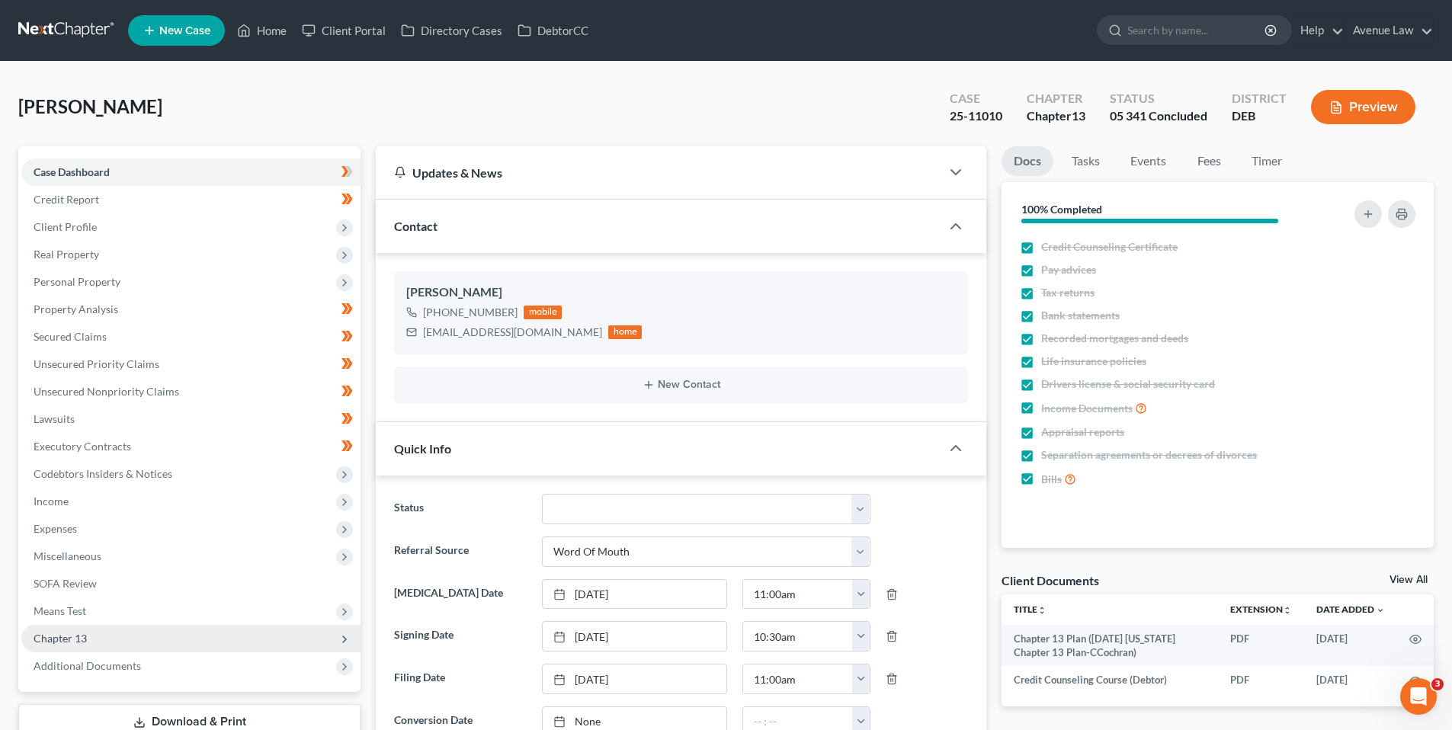
click at [50, 635] on span "Chapter 13" at bounding box center [60, 638] width 53 height 13
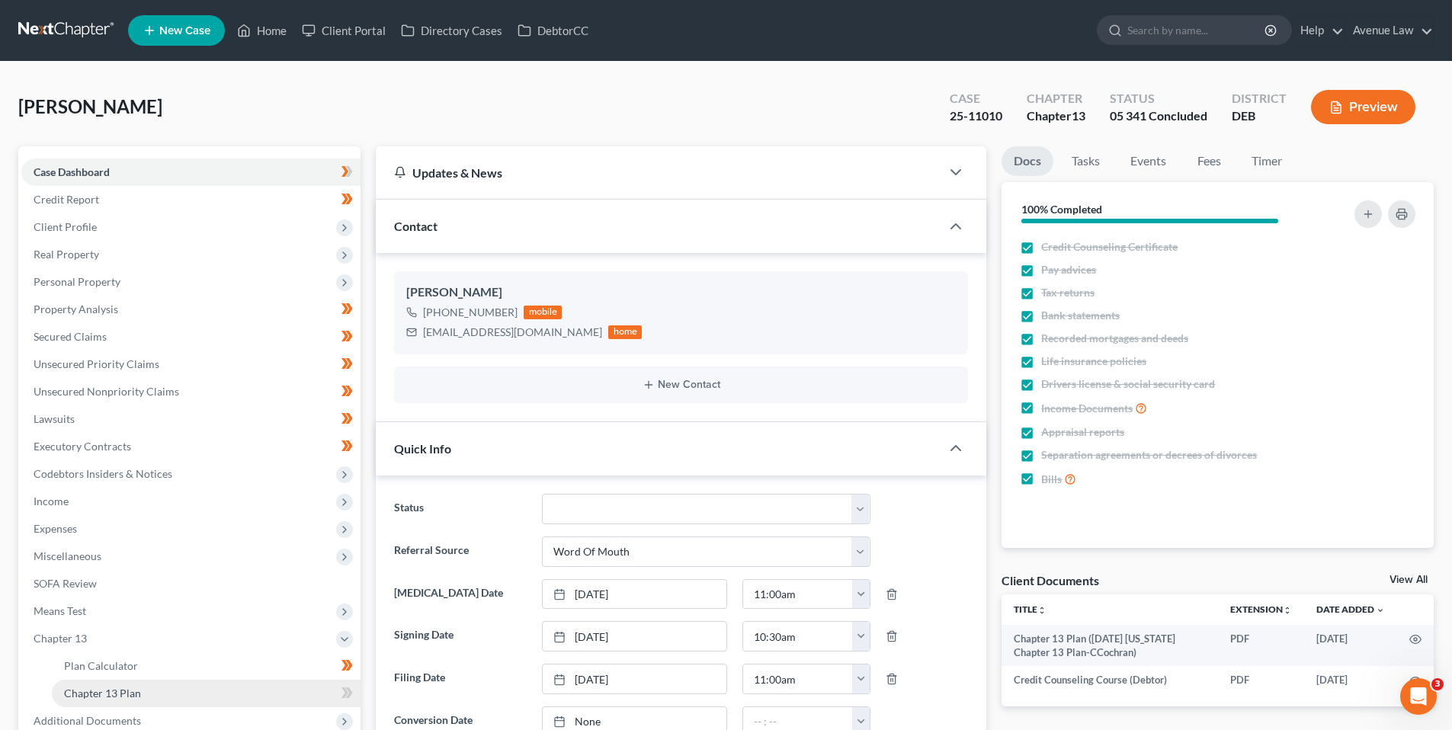
click at [104, 690] on span "Chapter 13 Plan" at bounding box center [102, 693] width 77 height 13
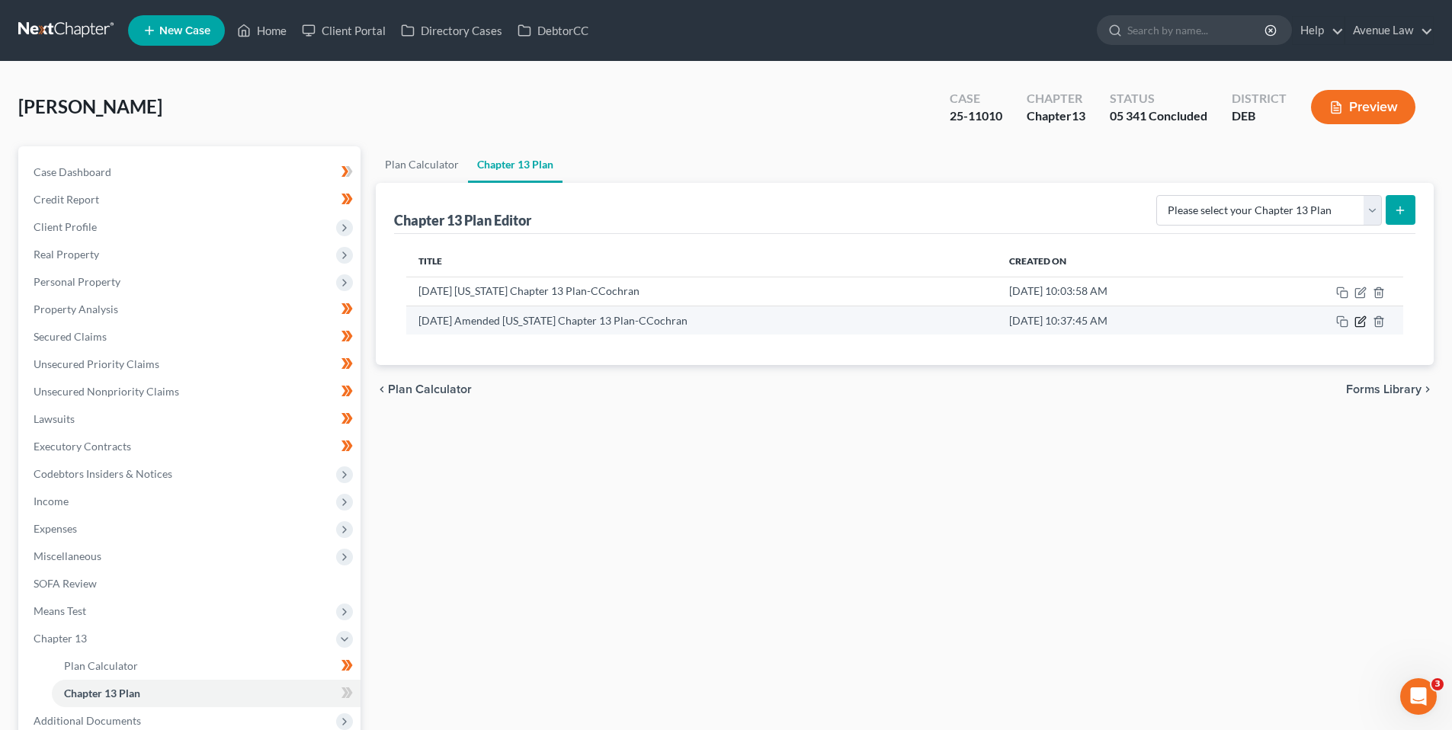
click at [1360, 319] on icon "button" at bounding box center [1360, 322] width 12 height 12
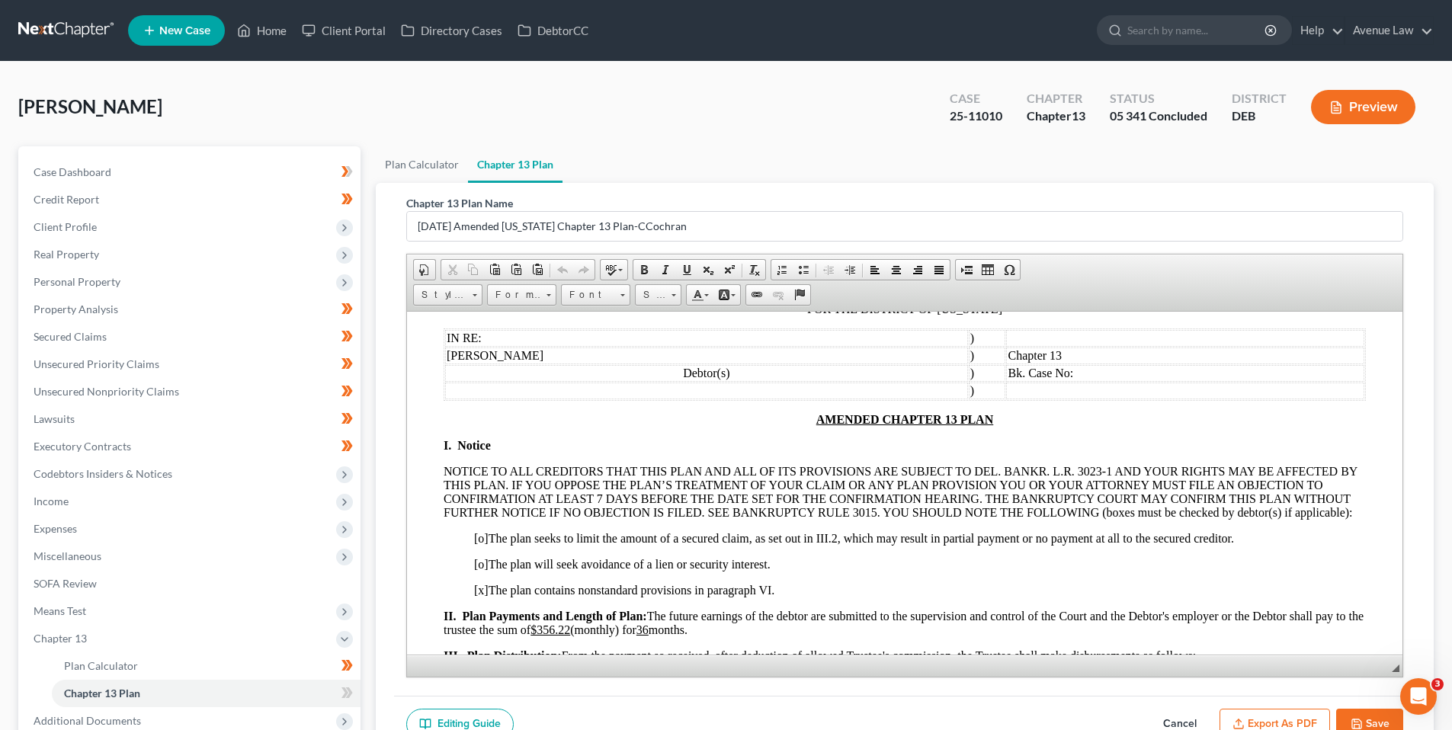
scroll to position [76, 0]
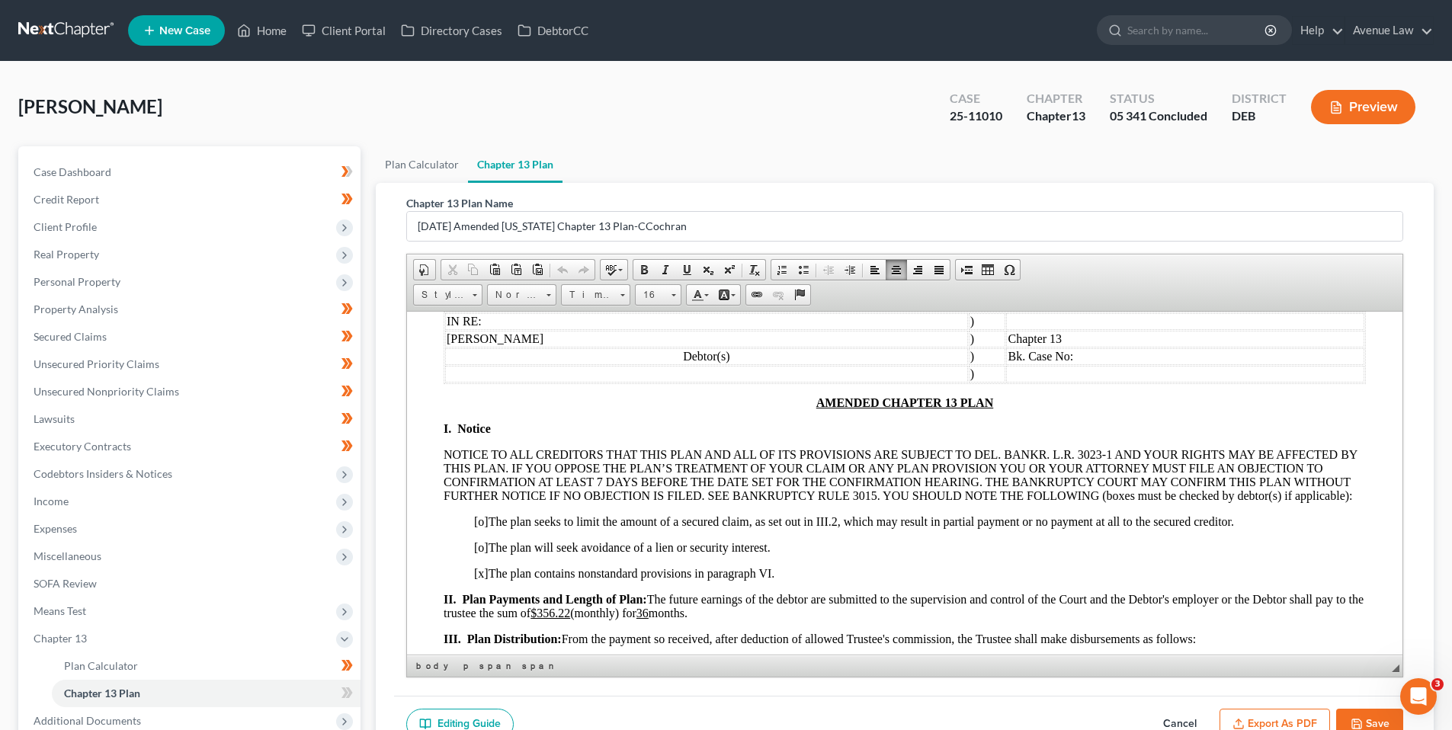
click at [1062, 354] on td "Bk. Case No:" at bounding box center [1185, 356] width 358 height 17
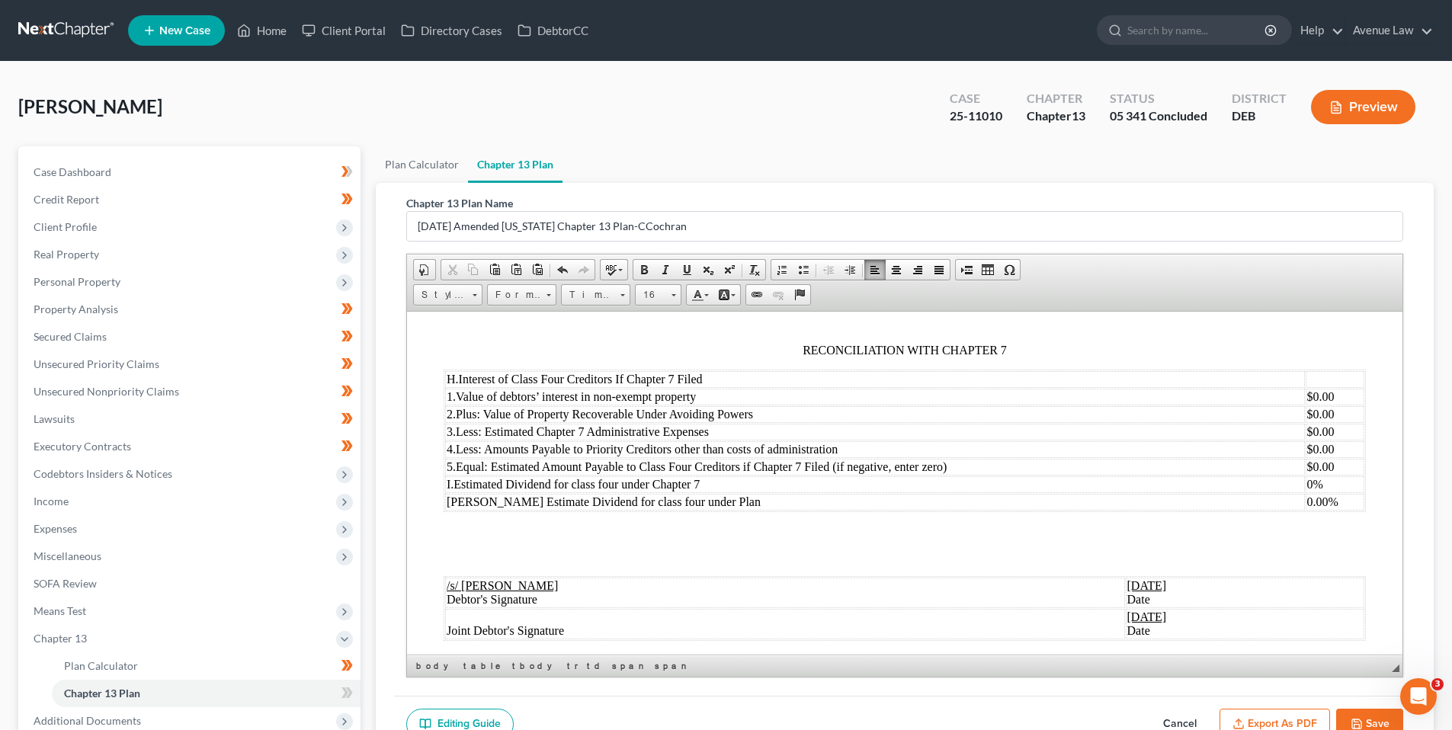
scroll to position [1873, 0]
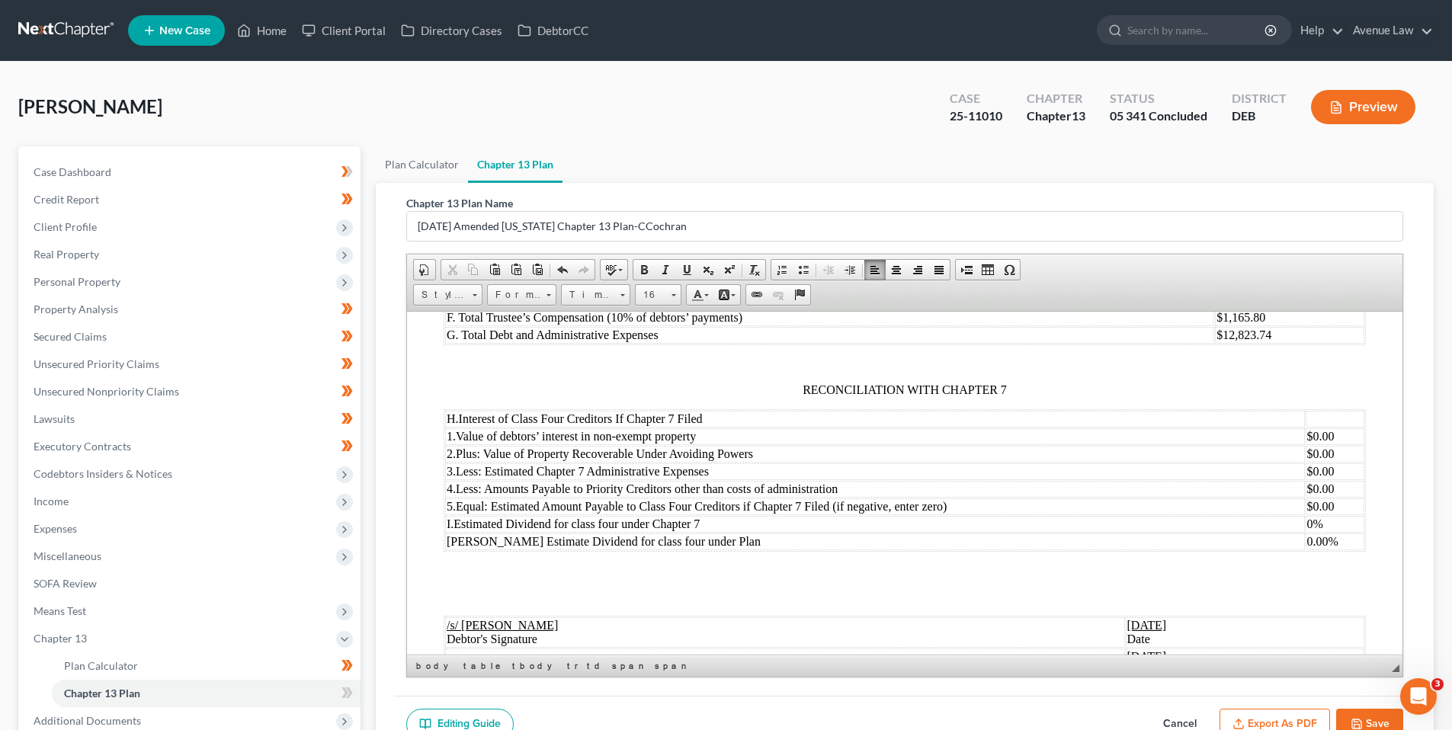
click at [1357, 718] on icon "button" at bounding box center [1356, 724] width 12 height 12
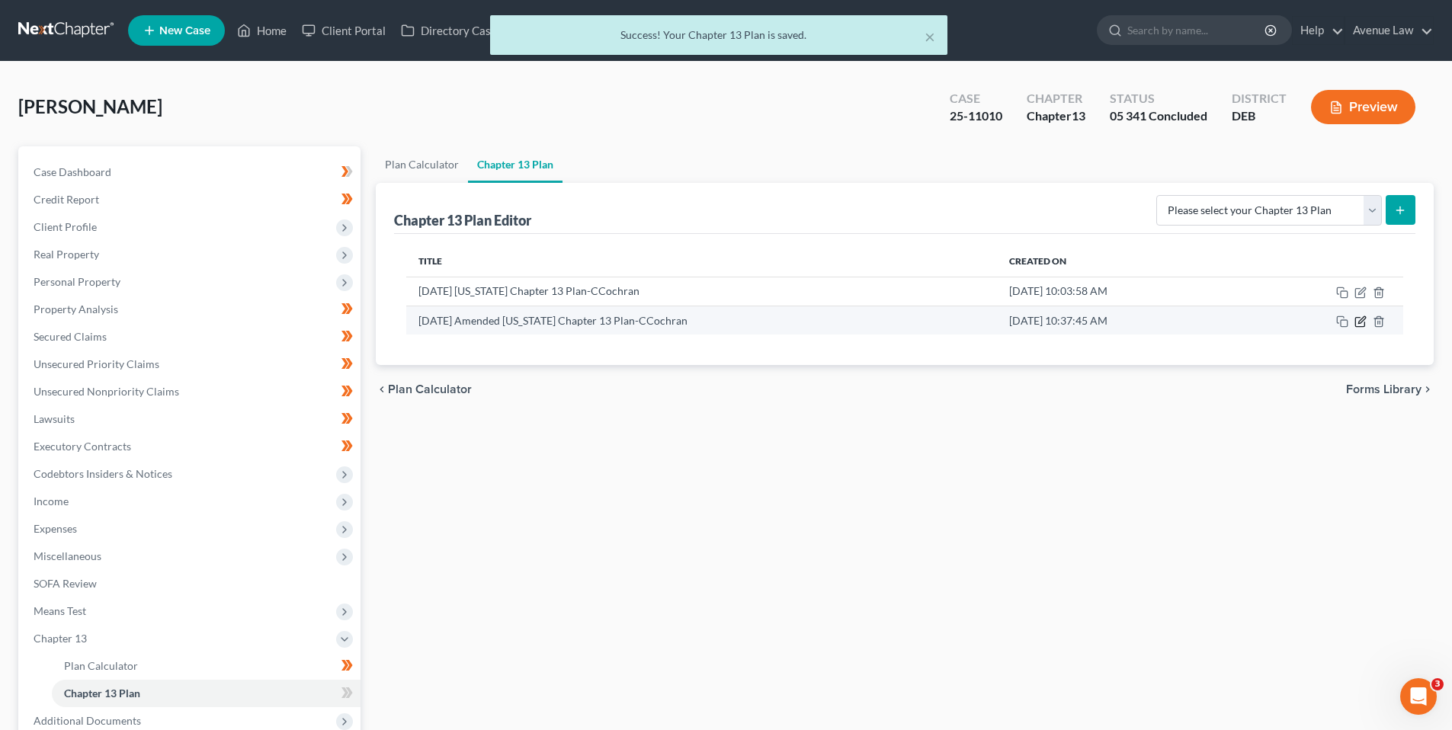
click at [1360, 316] on icon "button" at bounding box center [1360, 322] width 12 height 12
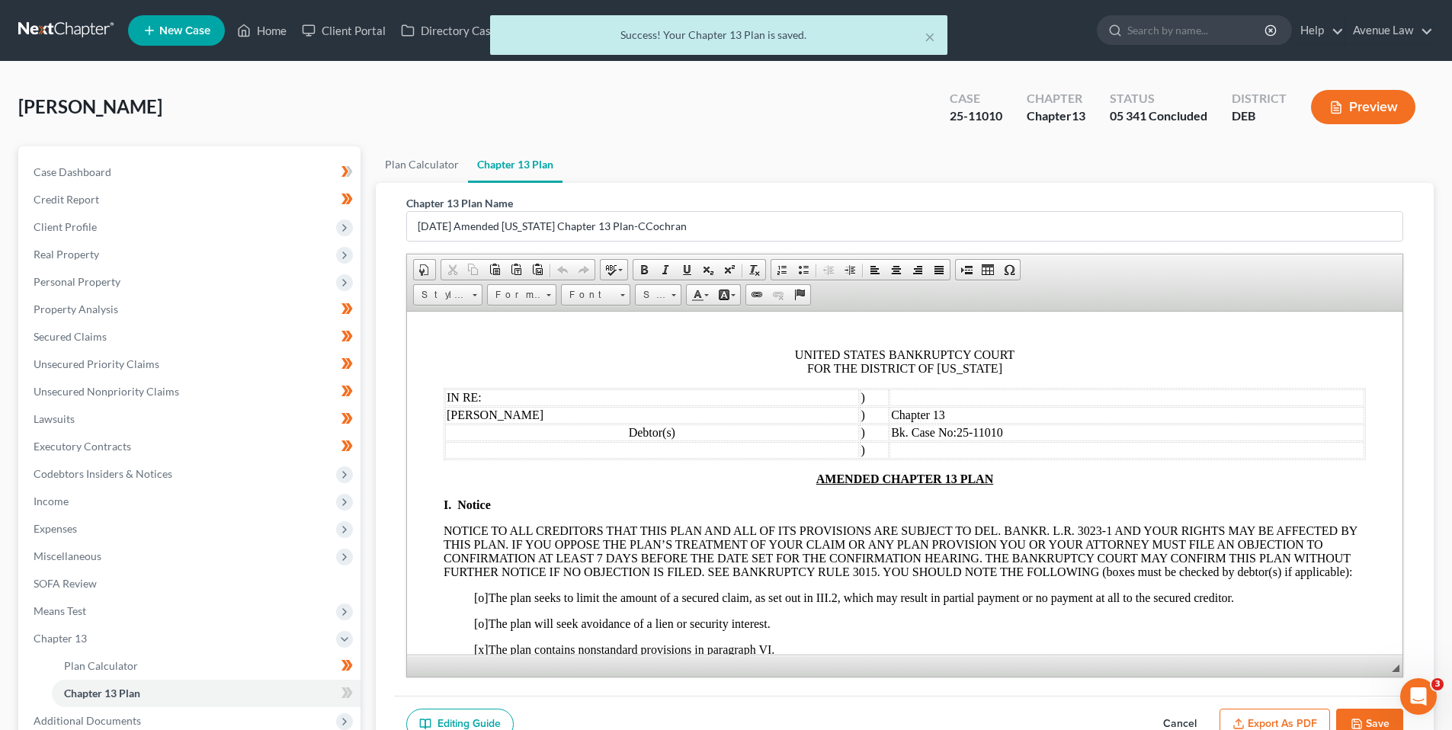
scroll to position [0, 0]
click at [1274, 719] on button "Export as PDF" at bounding box center [1274, 725] width 111 height 32
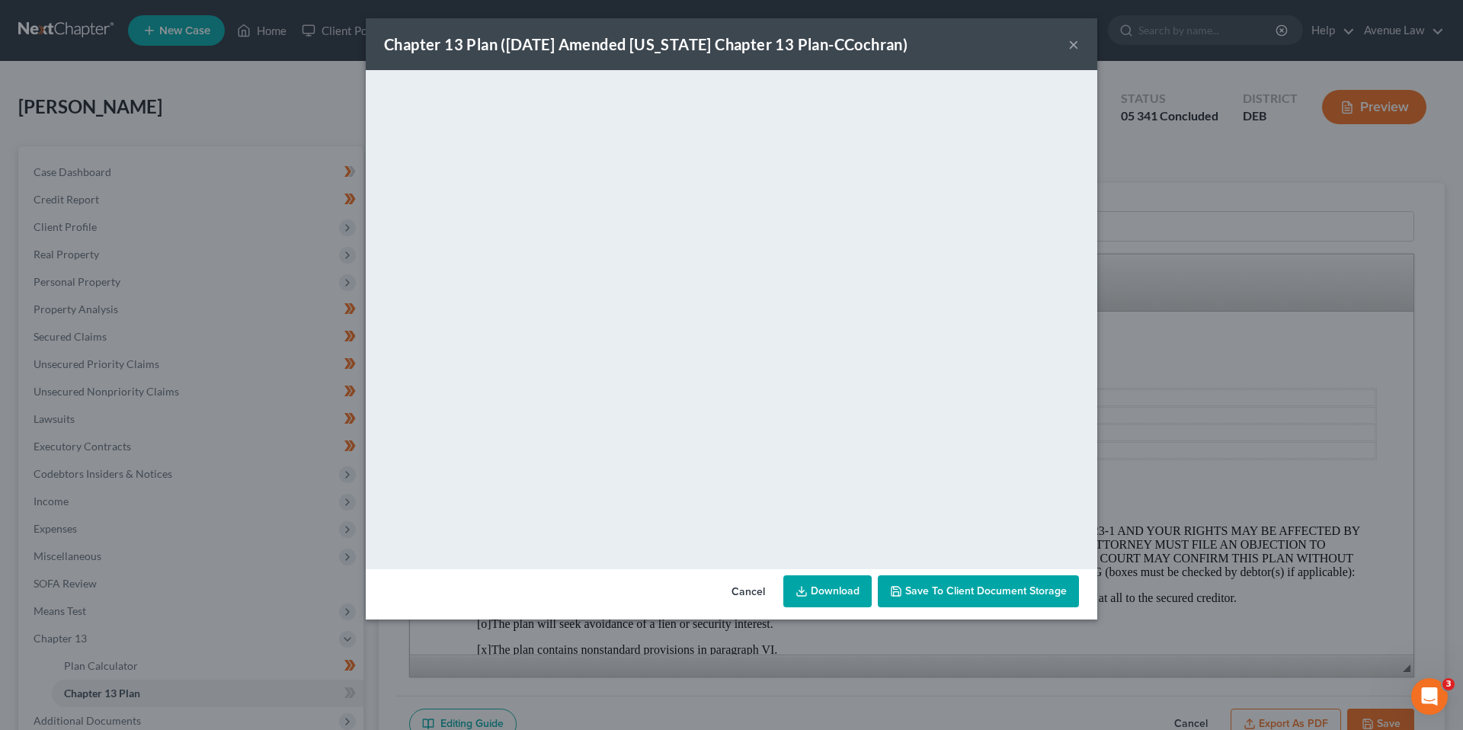
drag, startPoint x: 748, startPoint y: 591, endPoint x: 759, endPoint y: 564, distance: 29.7
click at [748, 591] on button "Cancel" at bounding box center [748, 592] width 58 height 30
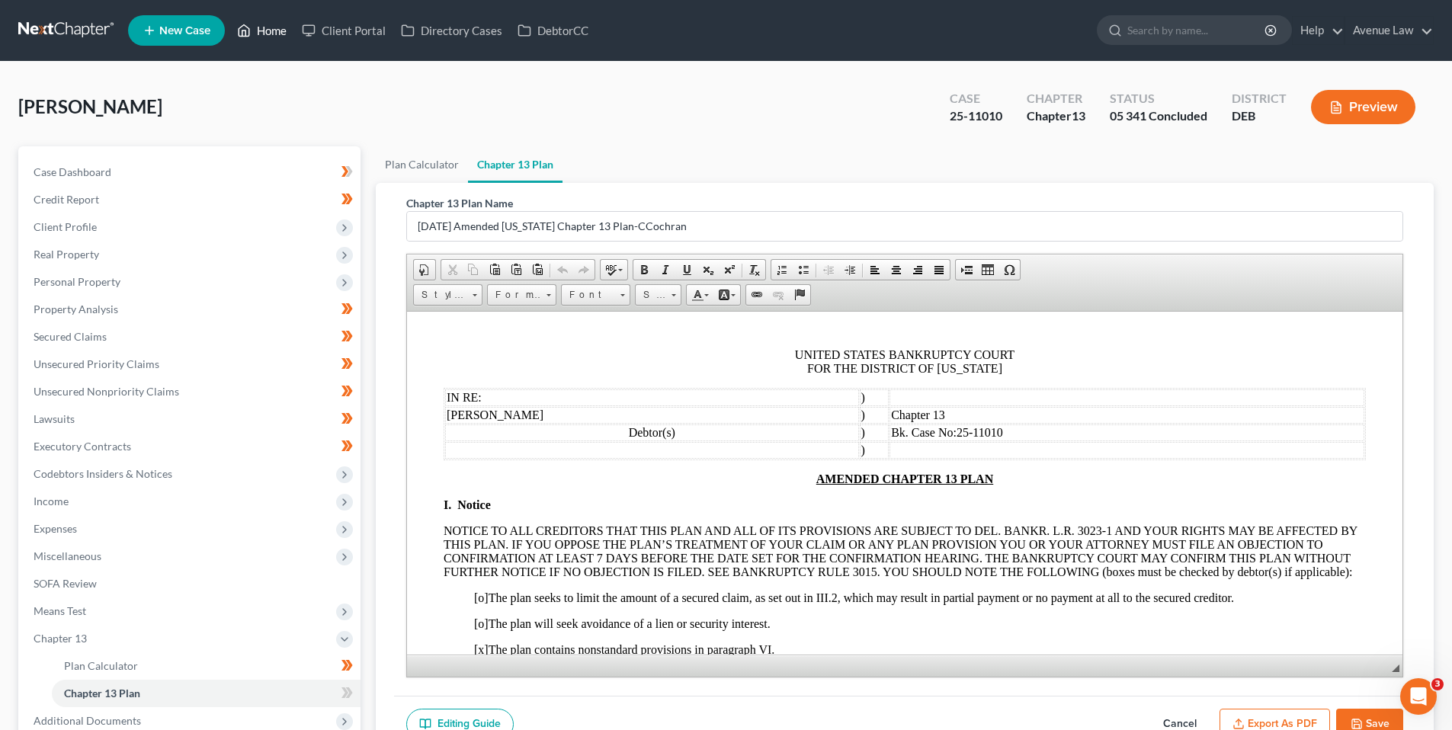
click at [268, 29] on link "Home" at bounding box center [261, 30] width 65 height 27
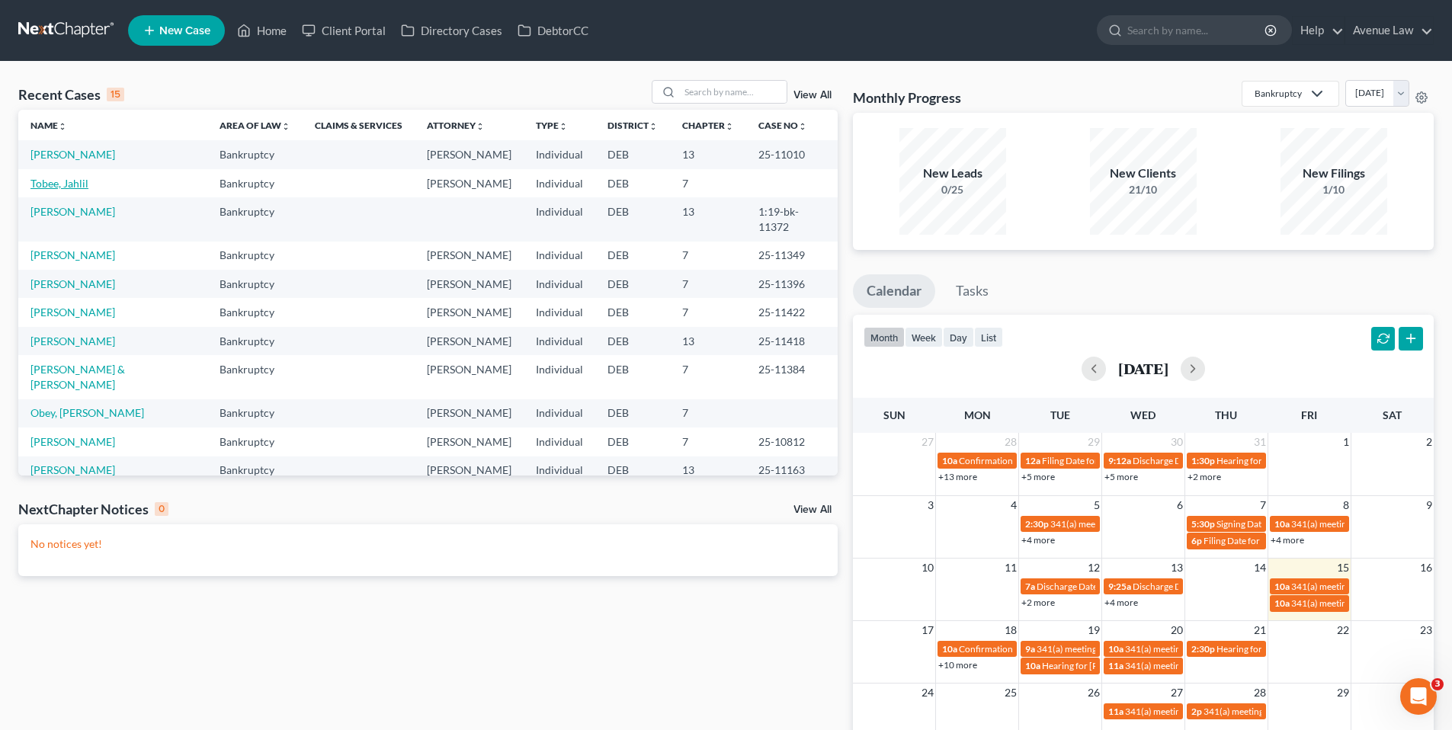
click at [74, 190] on link "Tobee, Jahlil" at bounding box center [59, 183] width 58 height 13
select select "0"
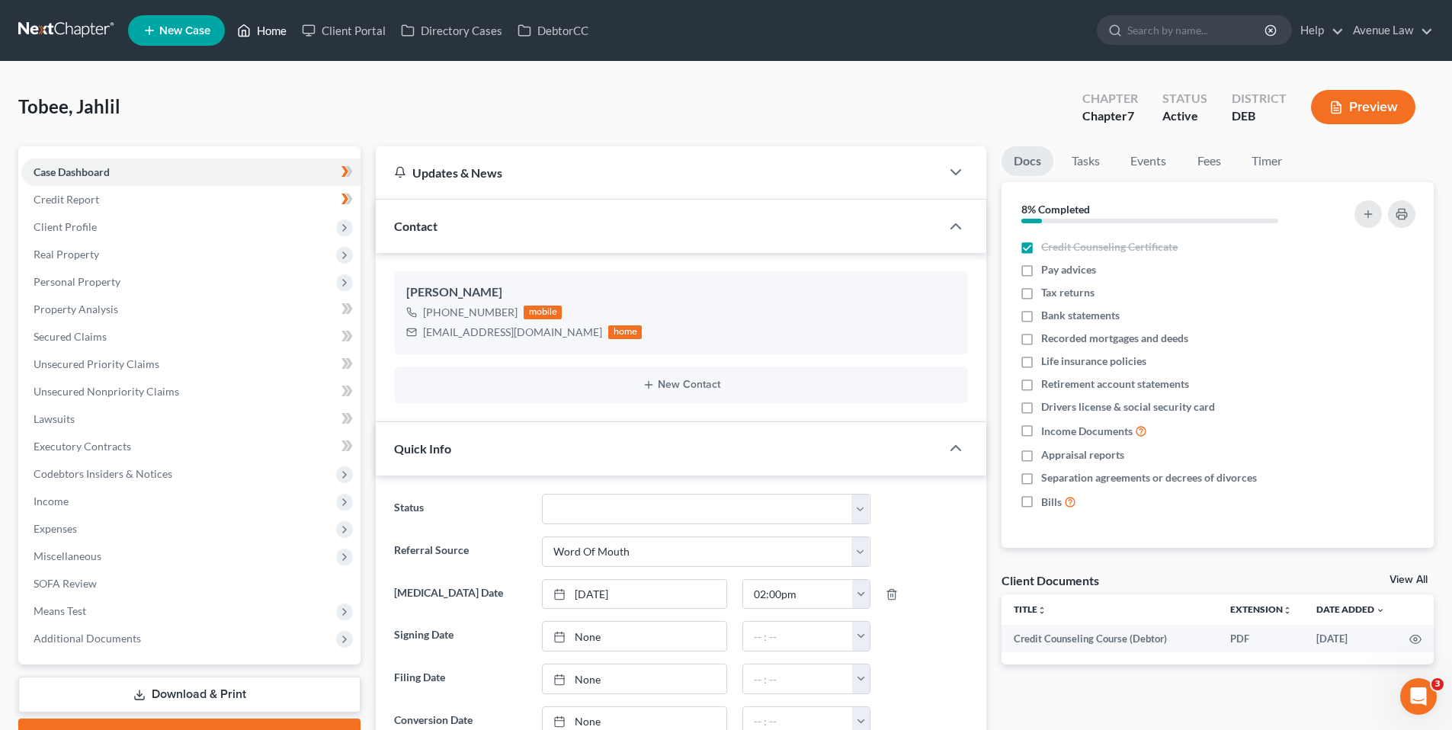
drag, startPoint x: 277, startPoint y: 34, endPoint x: 154, endPoint y: 0, distance: 127.2
click at [276, 34] on link "Home" at bounding box center [261, 30] width 65 height 27
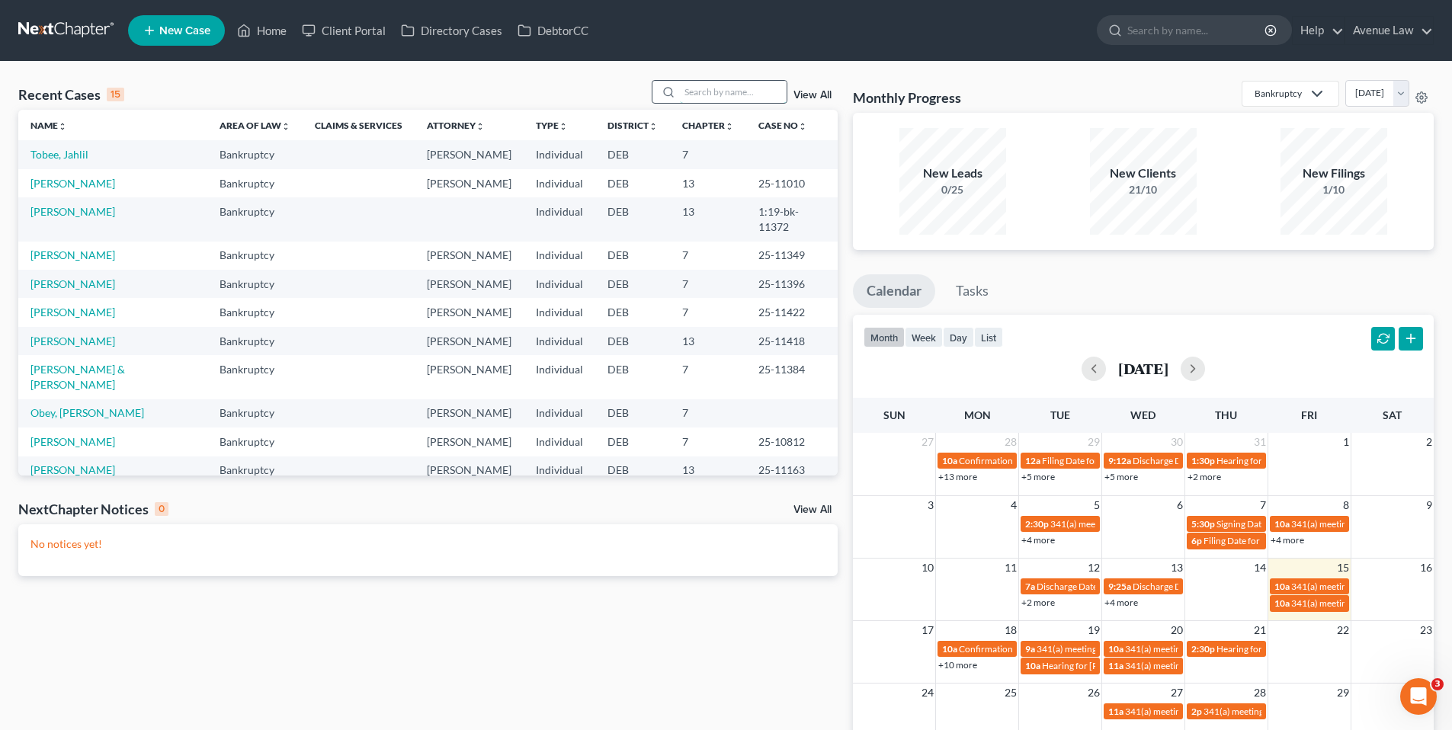
click at [738, 95] on input "search" at bounding box center [733, 92] width 107 height 22
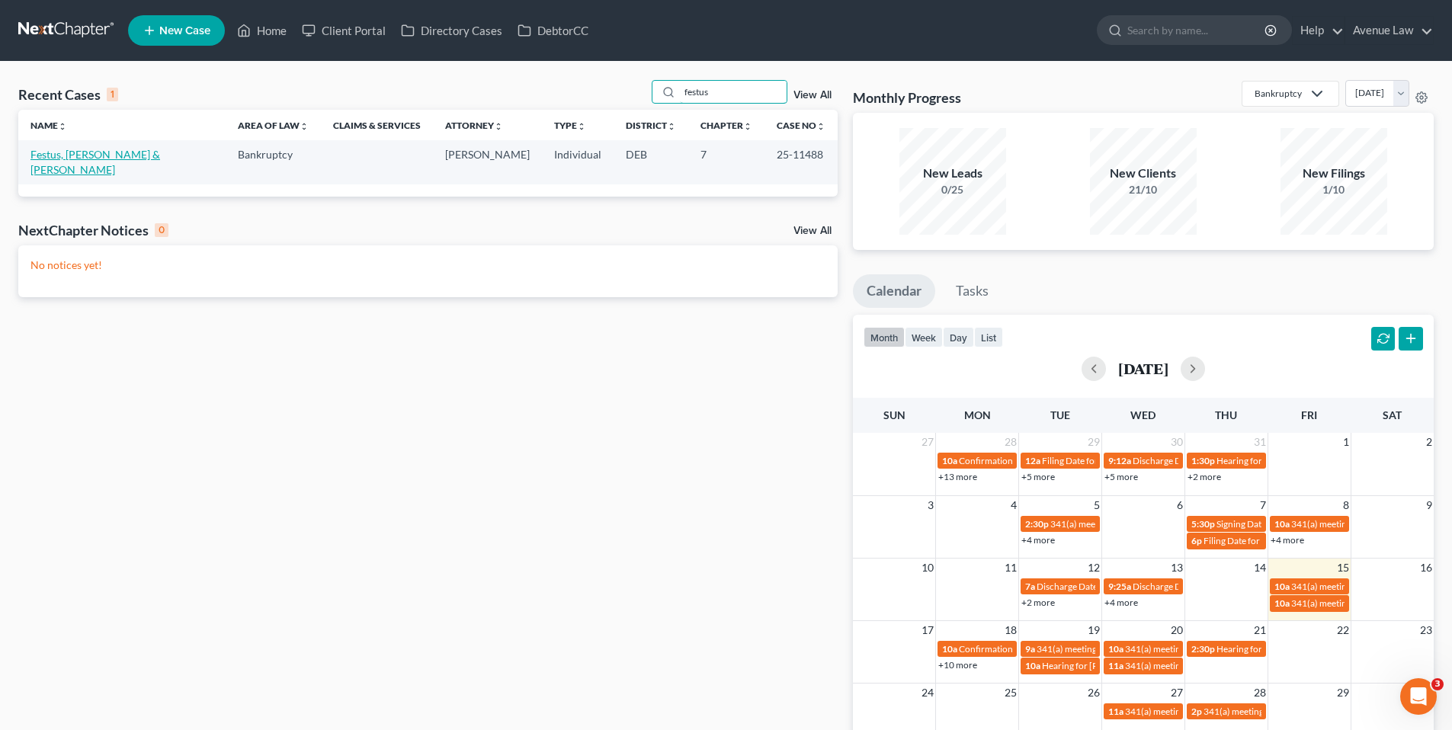
type input "festus"
click at [46, 153] on link "Festus, Michael & Sharon" at bounding box center [95, 162] width 130 height 28
select select "0"
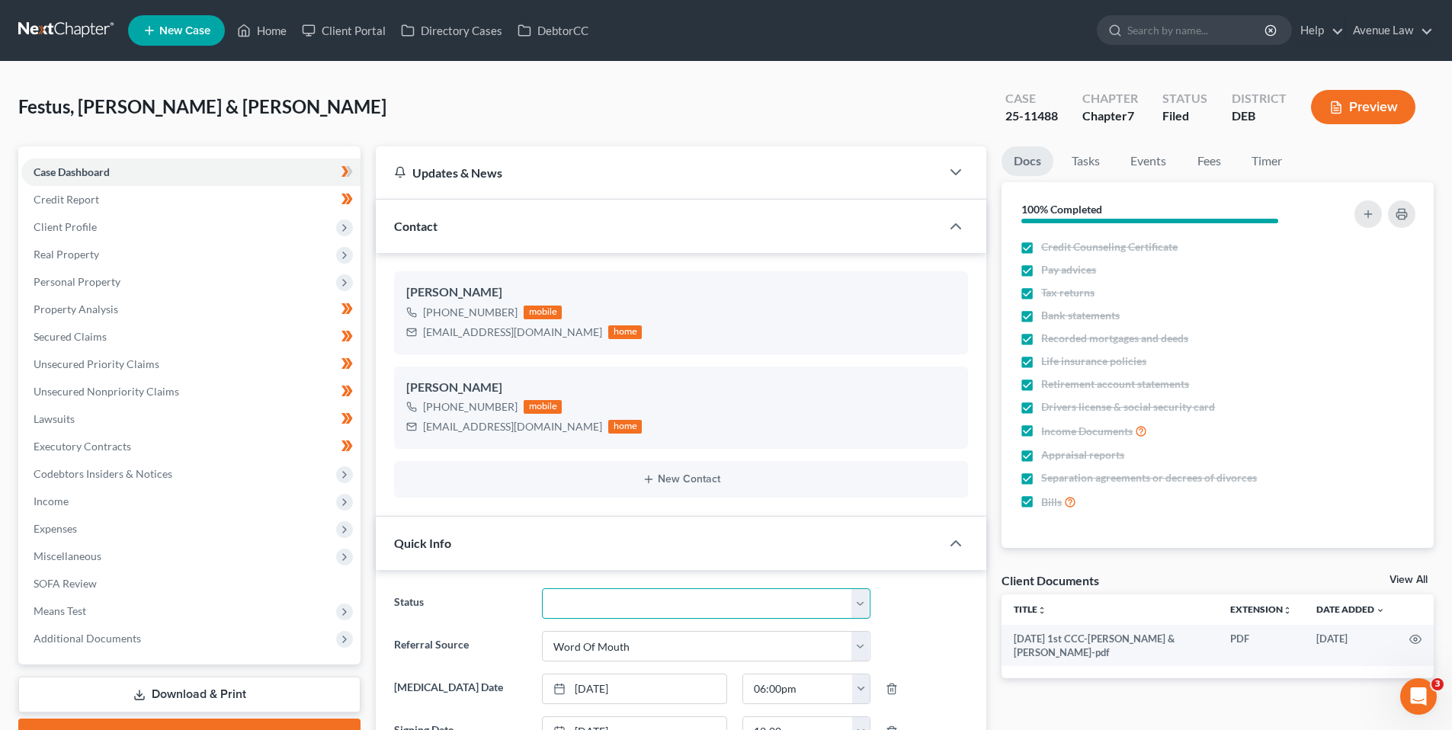
drag, startPoint x: 683, startPoint y: 610, endPoint x: 658, endPoint y: 586, distance: 34.5
click at [683, 610] on select "01 Data Entry 02 Ready for Review and File 03 Filed 04 341 Scheduled 05 341 Con…" at bounding box center [706, 603] width 328 height 30
select select "3"
click at [542, 588] on select "01 Data Entry 02 Ready for Review and File 03 Filed 04 341 Scheduled 05 341 Con…" at bounding box center [706, 603] width 328 height 30
click at [264, 27] on link "Home" at bounding box center [261, 30] width 65 height 27
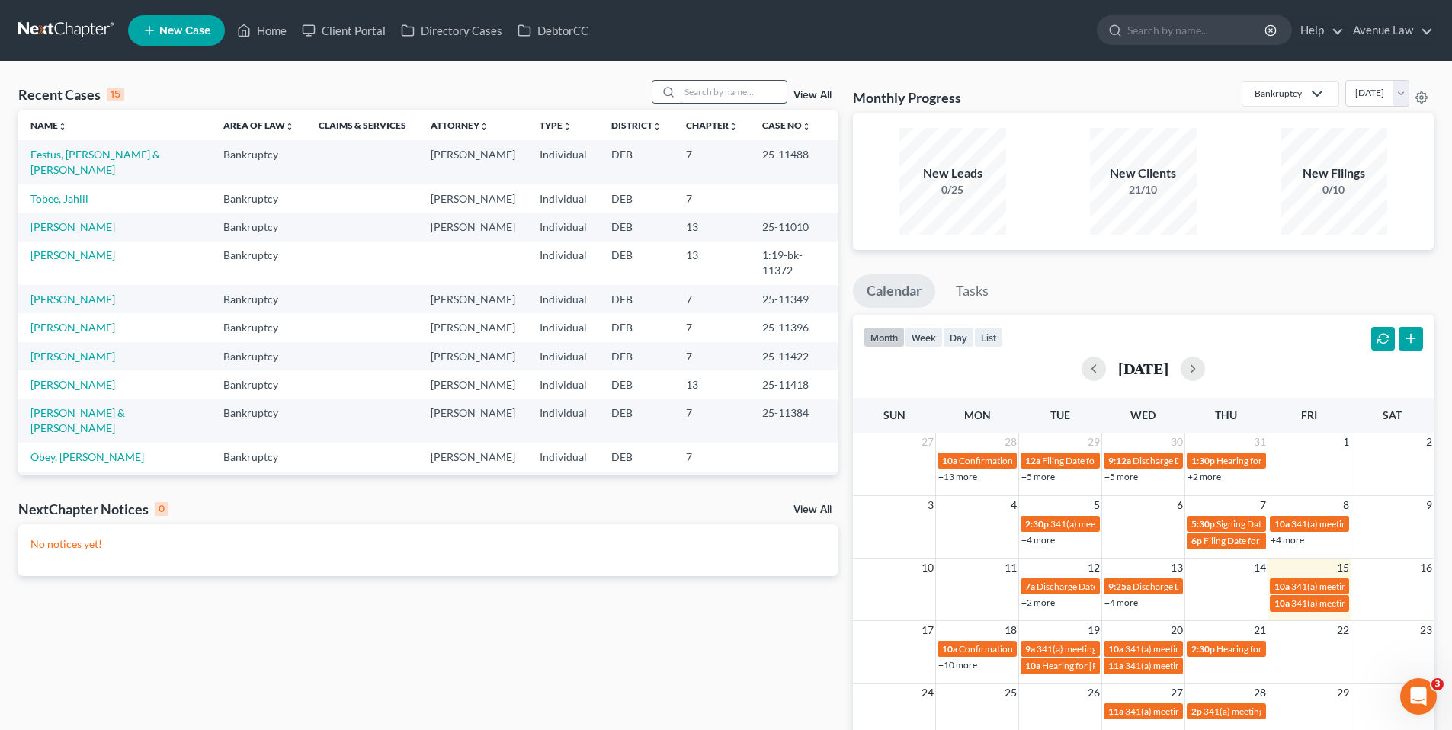
click at [700, 90] on input "search" at bounding box center [733, 92] width 107 height 22
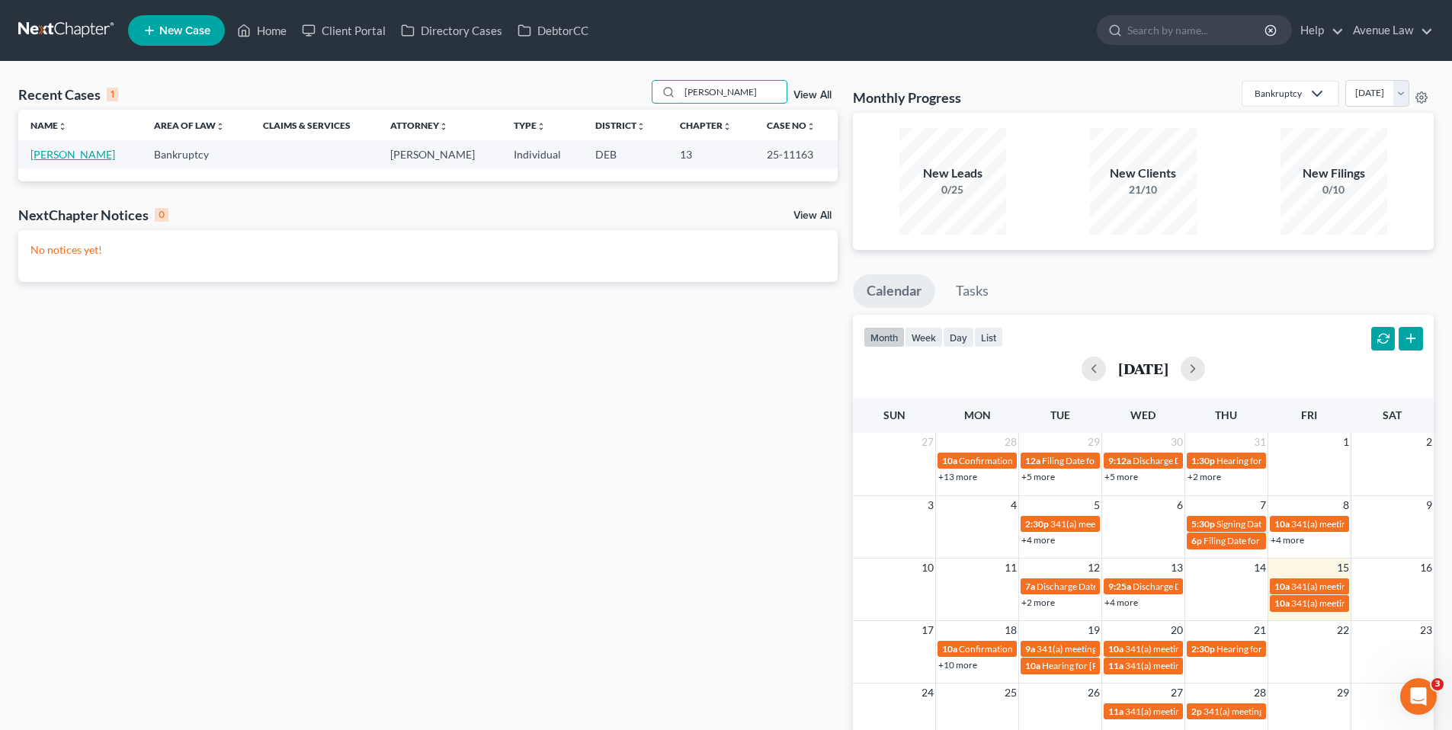
type input "hoyle"
click at [74, 159] on link "Hoyle, Jeffrey" at bounding box center [72, 154] width 85 height 13
select select "0"
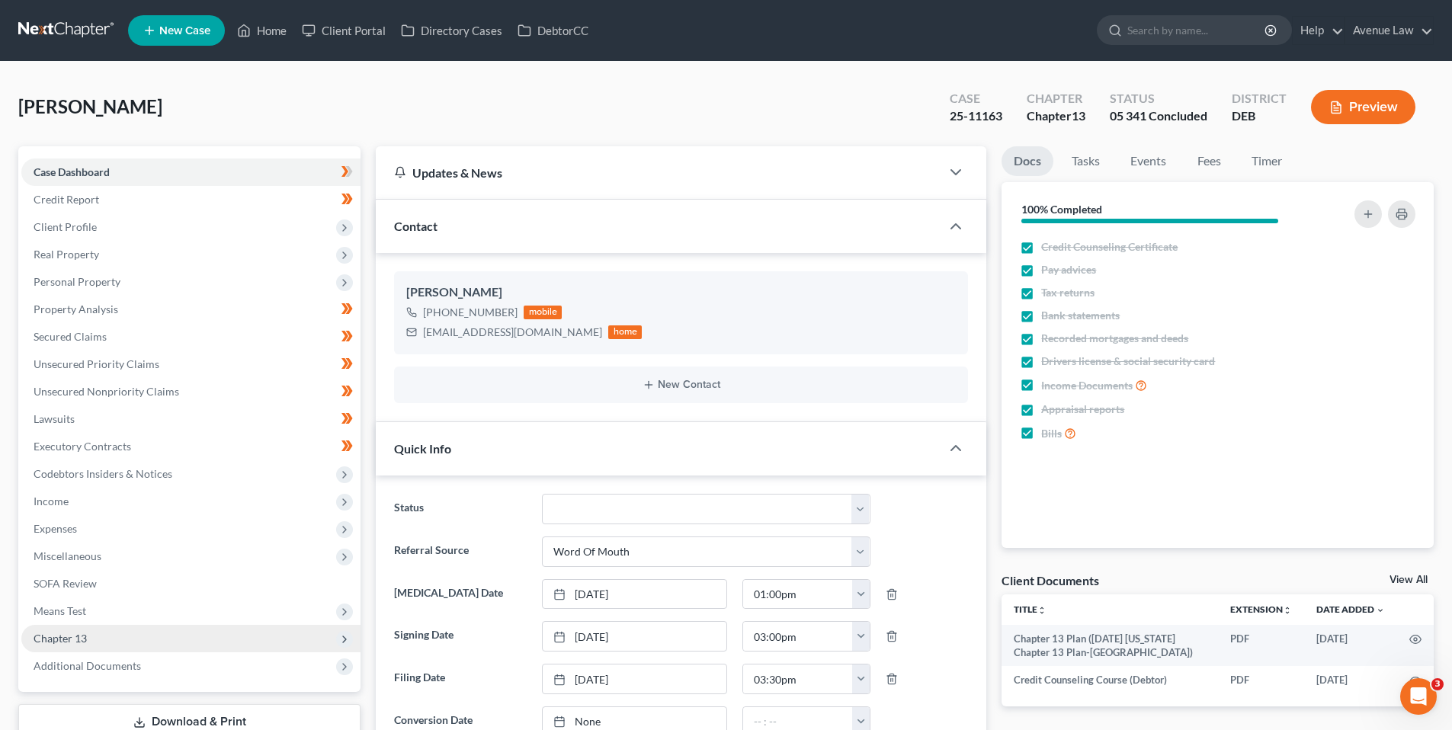
click at [69, 639] on span "Chapter 13" at bounding box center [60, 638] width 53 height 13
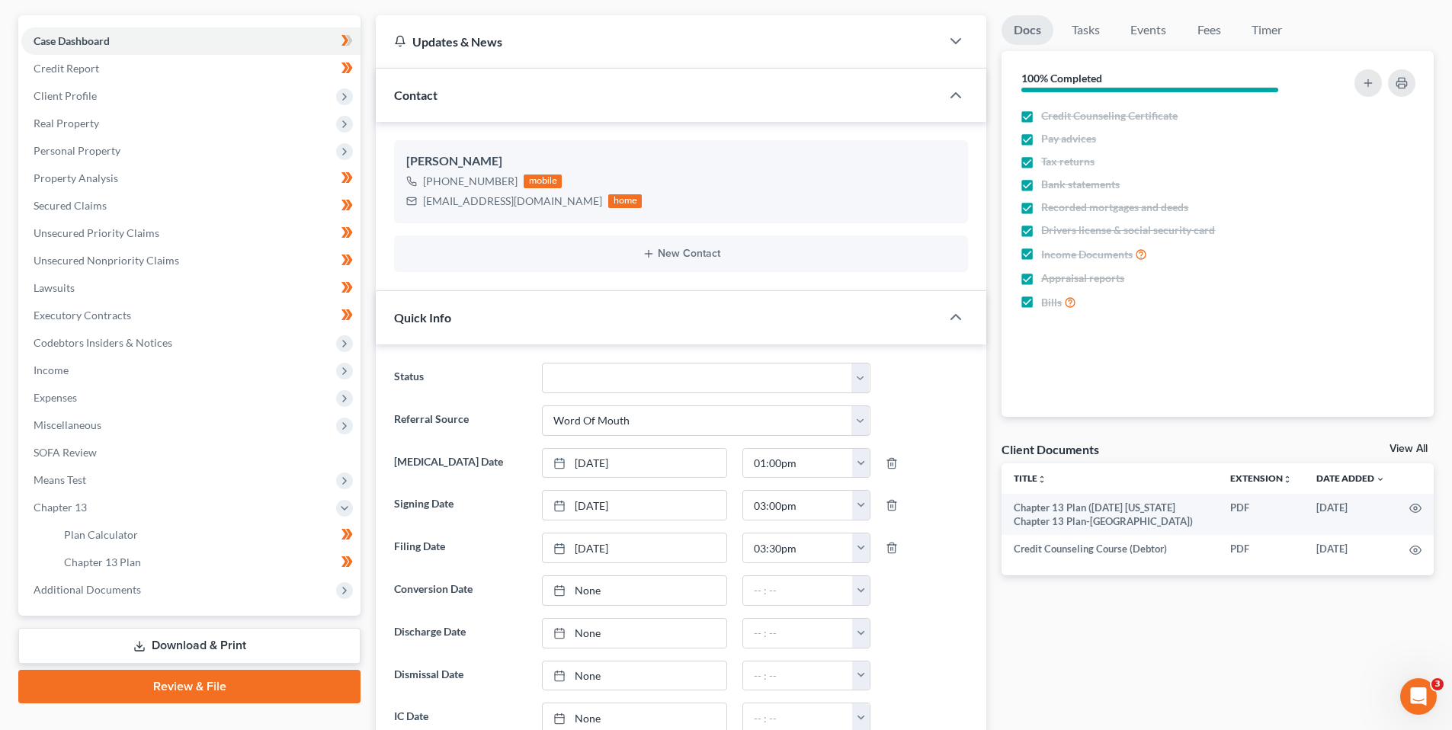
scroll to position [152, 0]
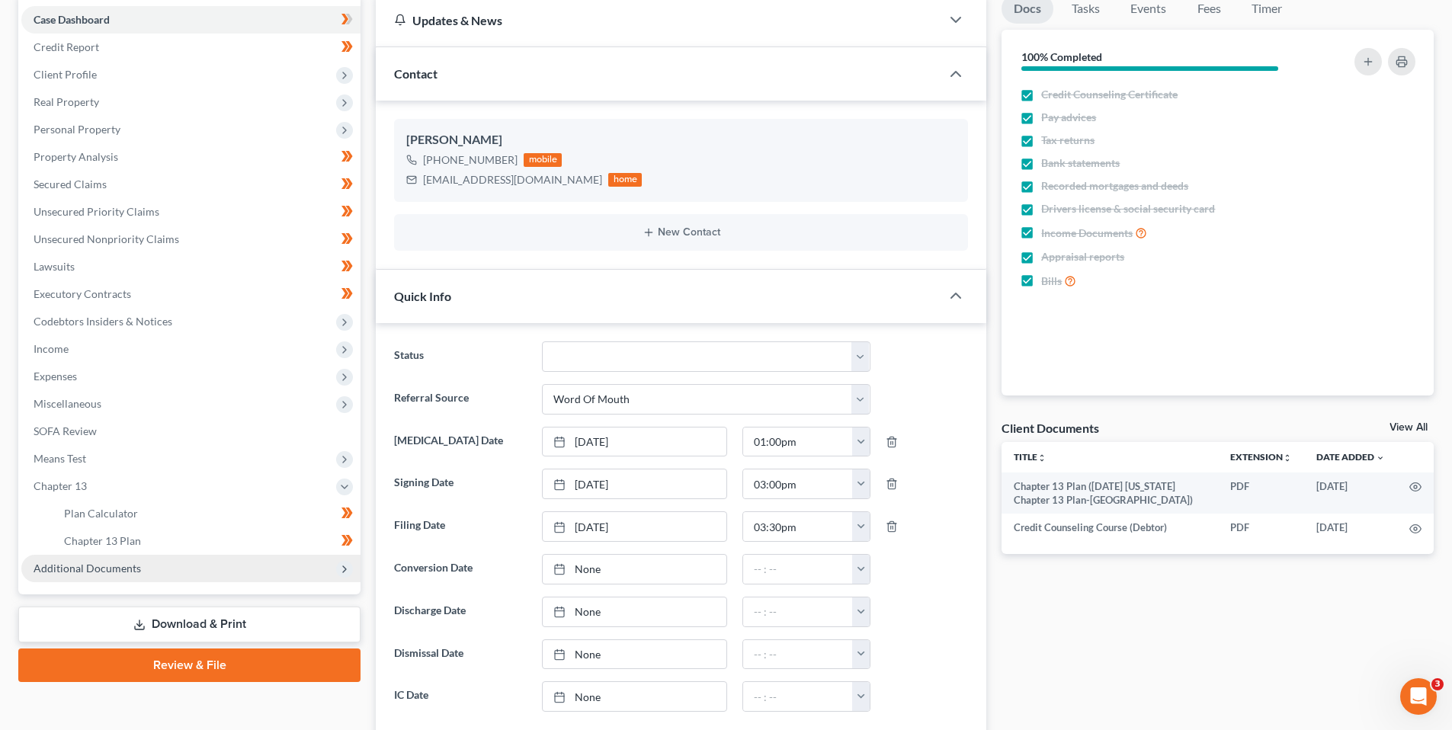
click at [95, 568] on span "Additional Documents" at bounding box center [87, 568] width 107 height 13
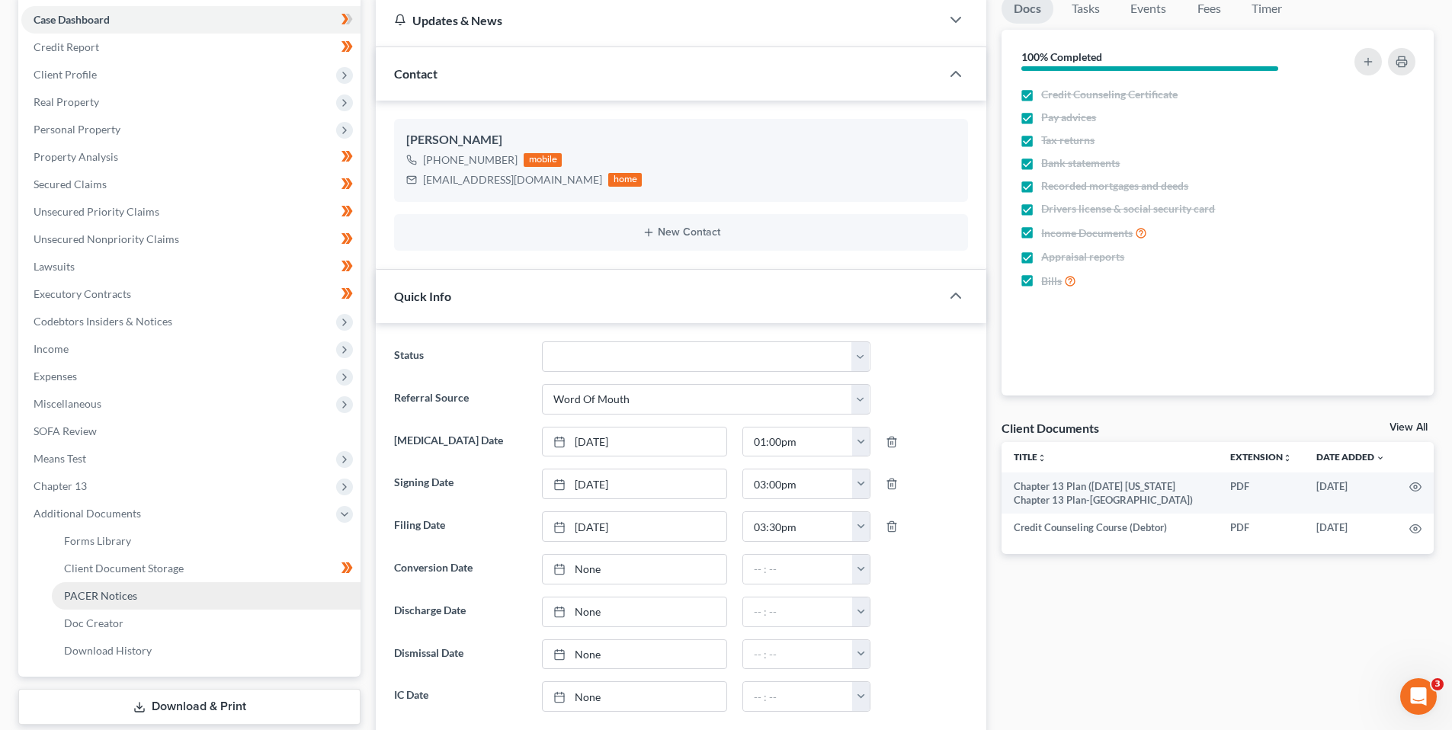
click at [107, 597] on span "PACER Notices" at bounding box center [100, 595] width 73 height 13
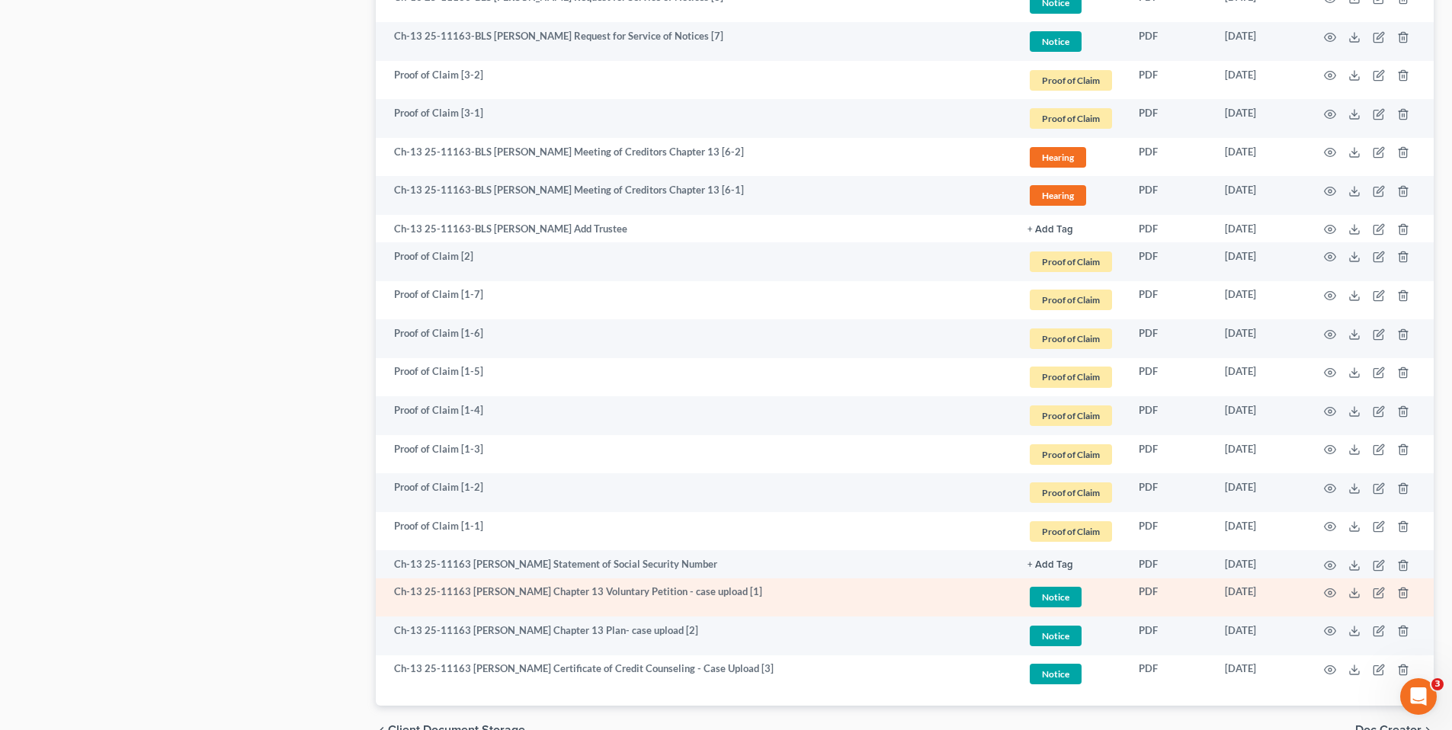
scroll to position [1067, 0]
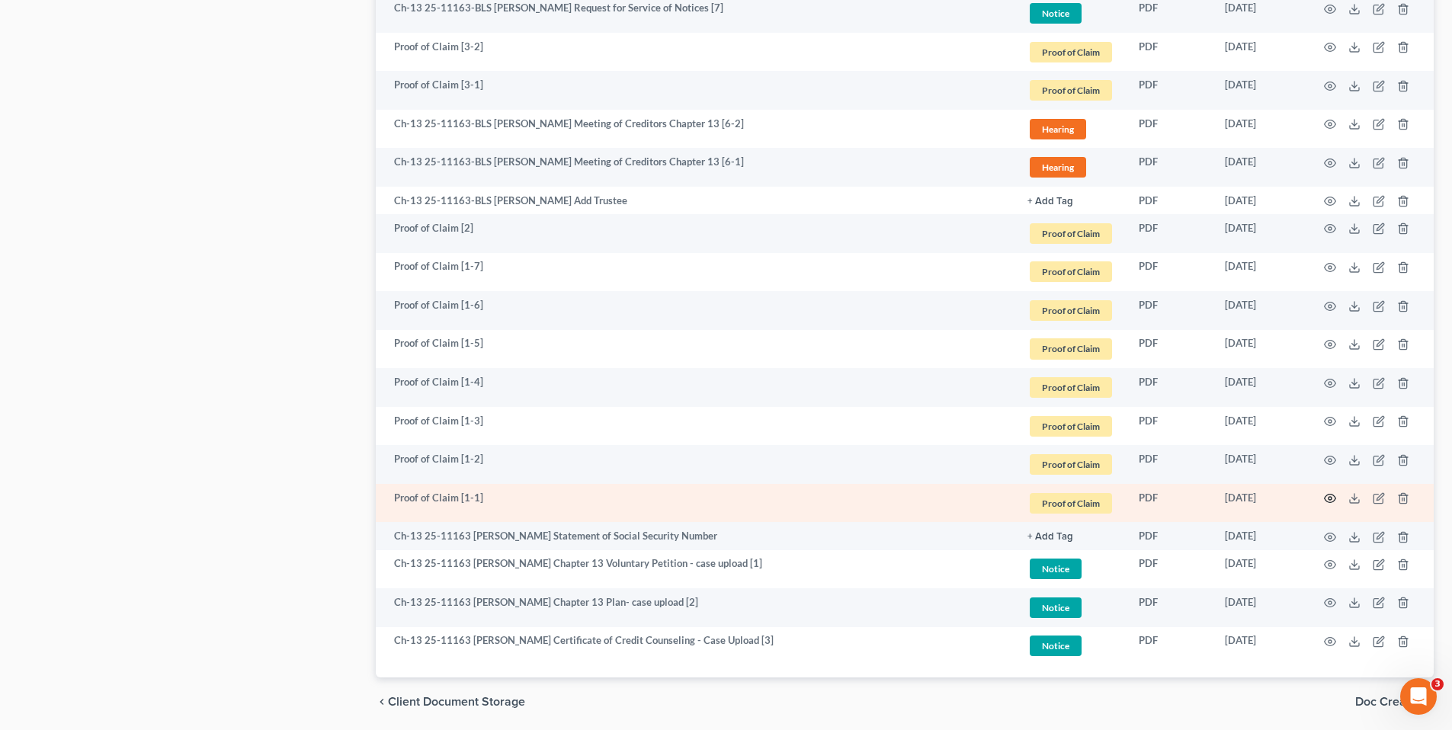
click at [1328, 498] on circle "button" at bounding box center [1329, 498] width 3 height 3
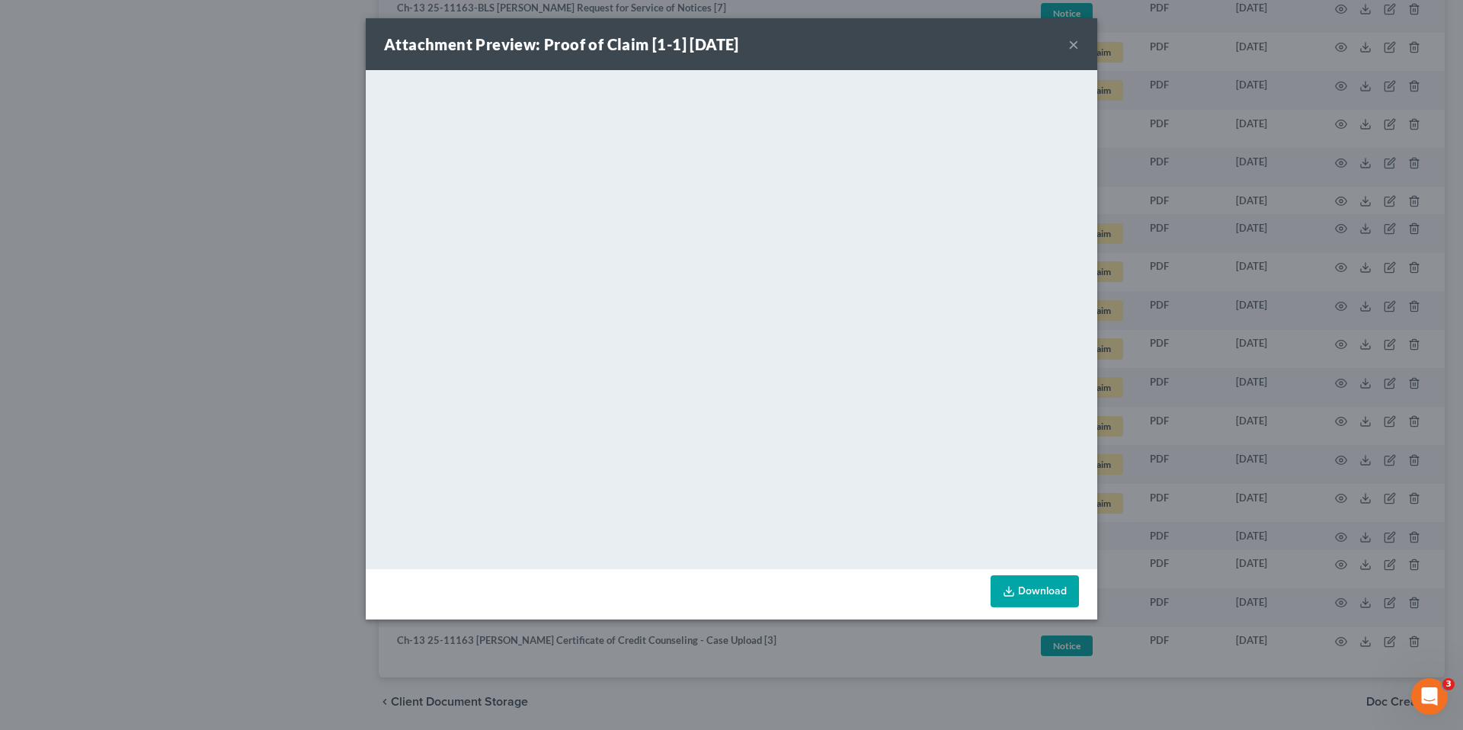
click at [1073, 42] on button "×" at bounding box center [1073, 44] width 11 height 18
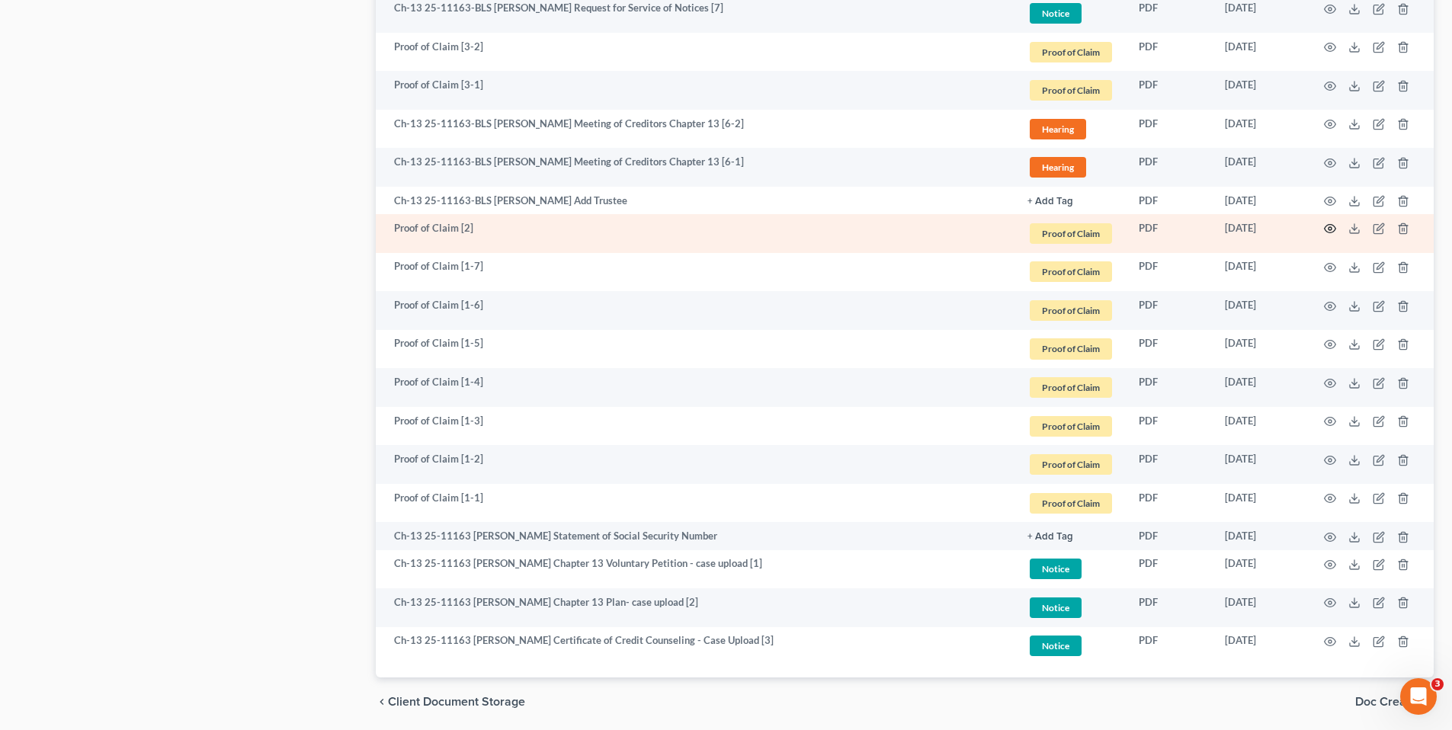
click at [1333, 226] on icon "button" at bounding box center [1330, 229] width 11 height 8
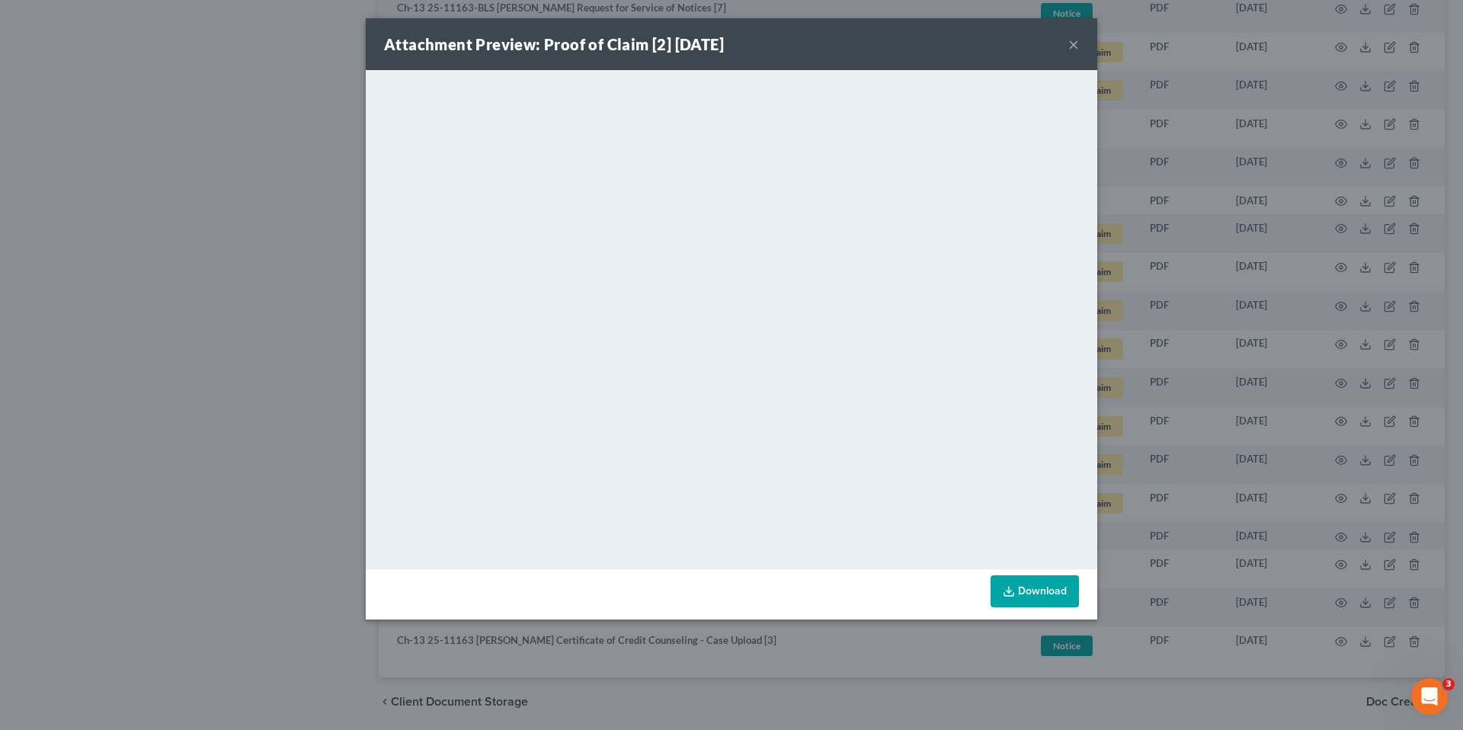
drag, startPoint x: 1081, startPoint y: 43, endPoint x: 990, endPoint y: 76, distance: 96.7
click at [1080, 43] on div "Attachment Preview: Proof of Claim [2] 06/17/2025 ×" at bounding box center [732, 44] width 732 height 52
click at [1072, 45] on button "×" at bounding box center [1073, 44] width 11 height 18
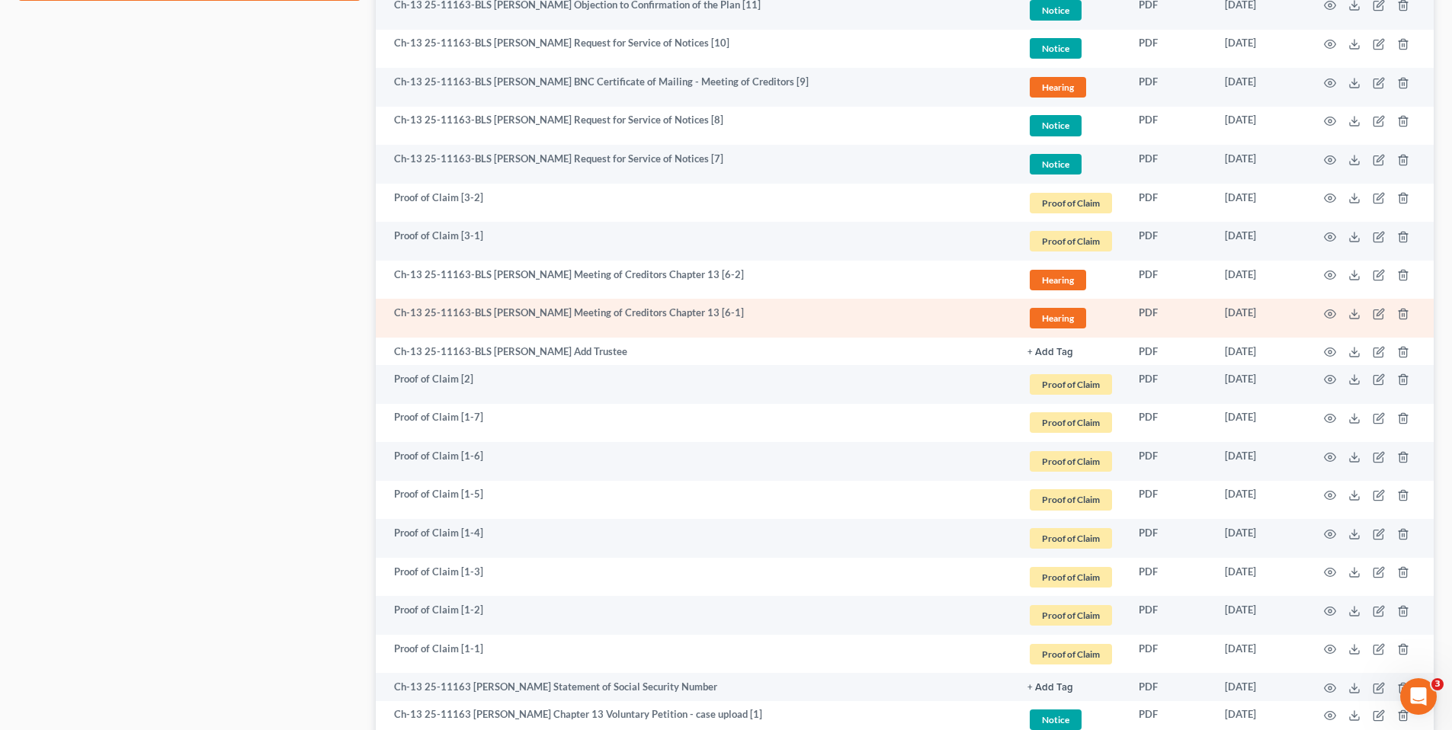
scroll to position [915, 0]
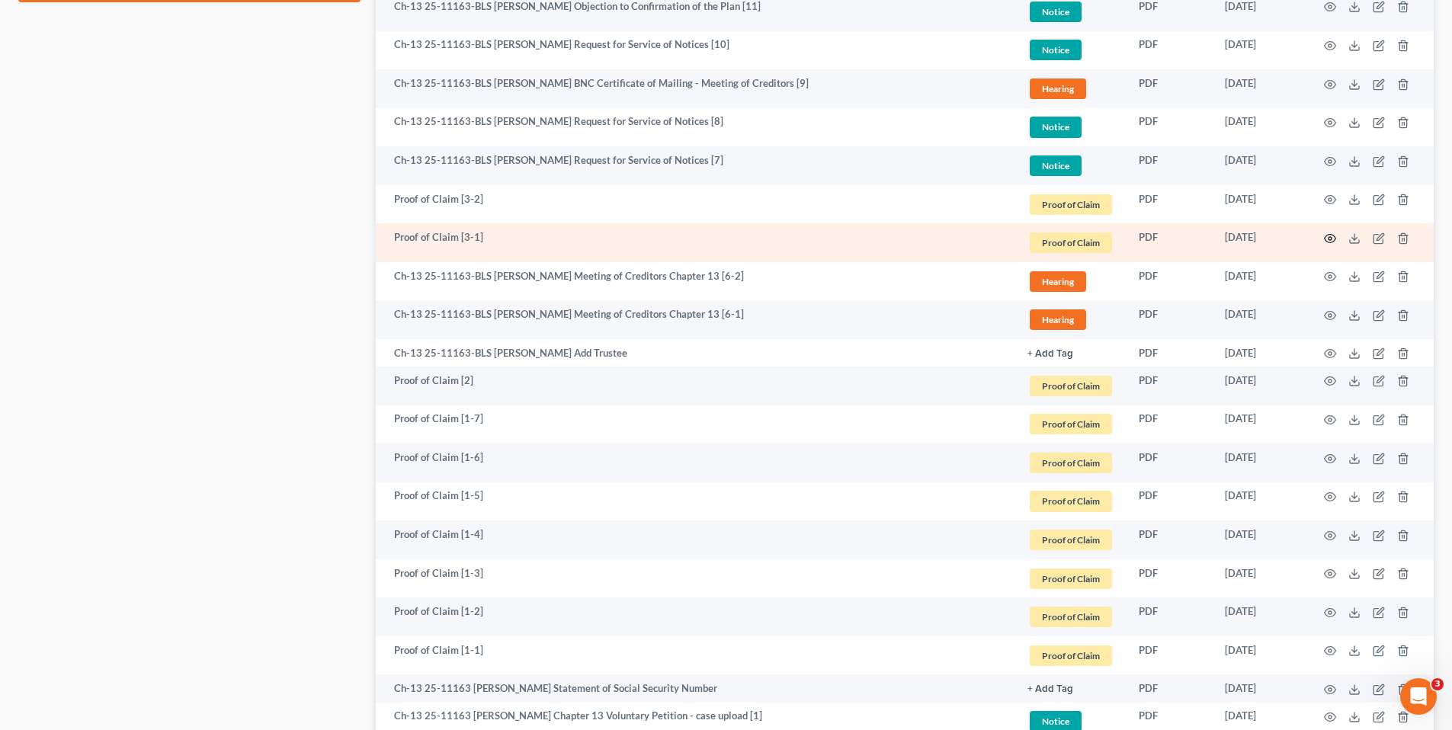
click at [1332, 235] on icon "button" at bounding box center [1330, 238] width 11 height 8
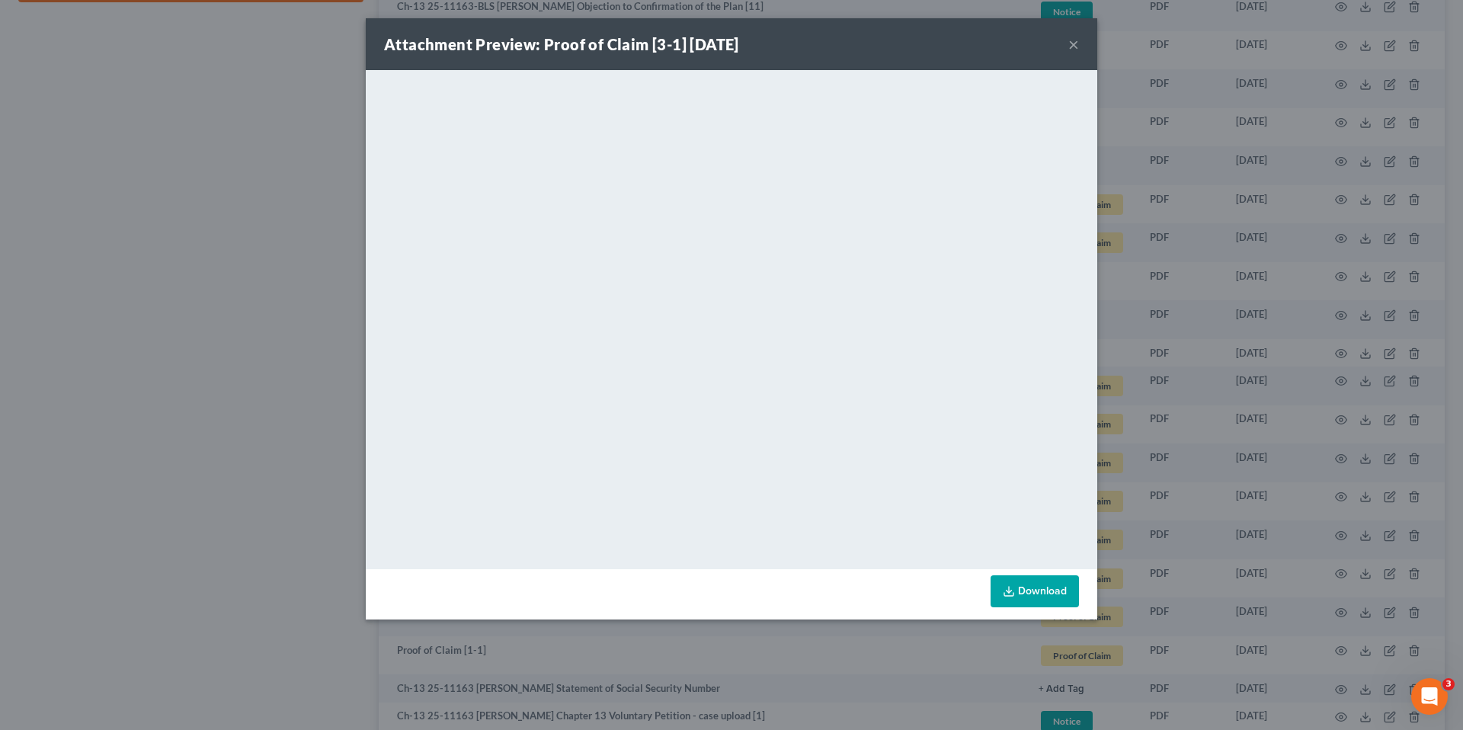
click at [1075, 42] on button "×" at bounding box center [1073, 44] width 11 height 18
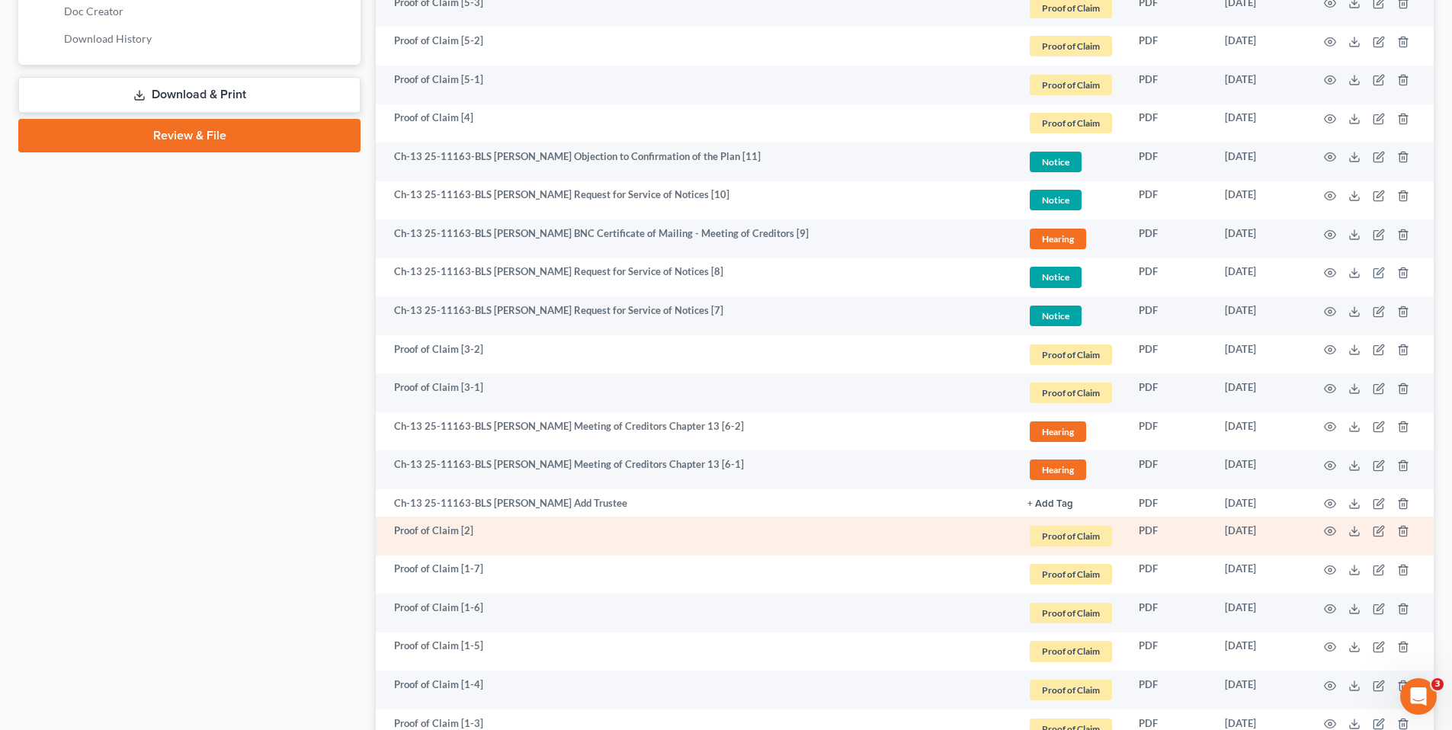
scroll to position [762, 0]
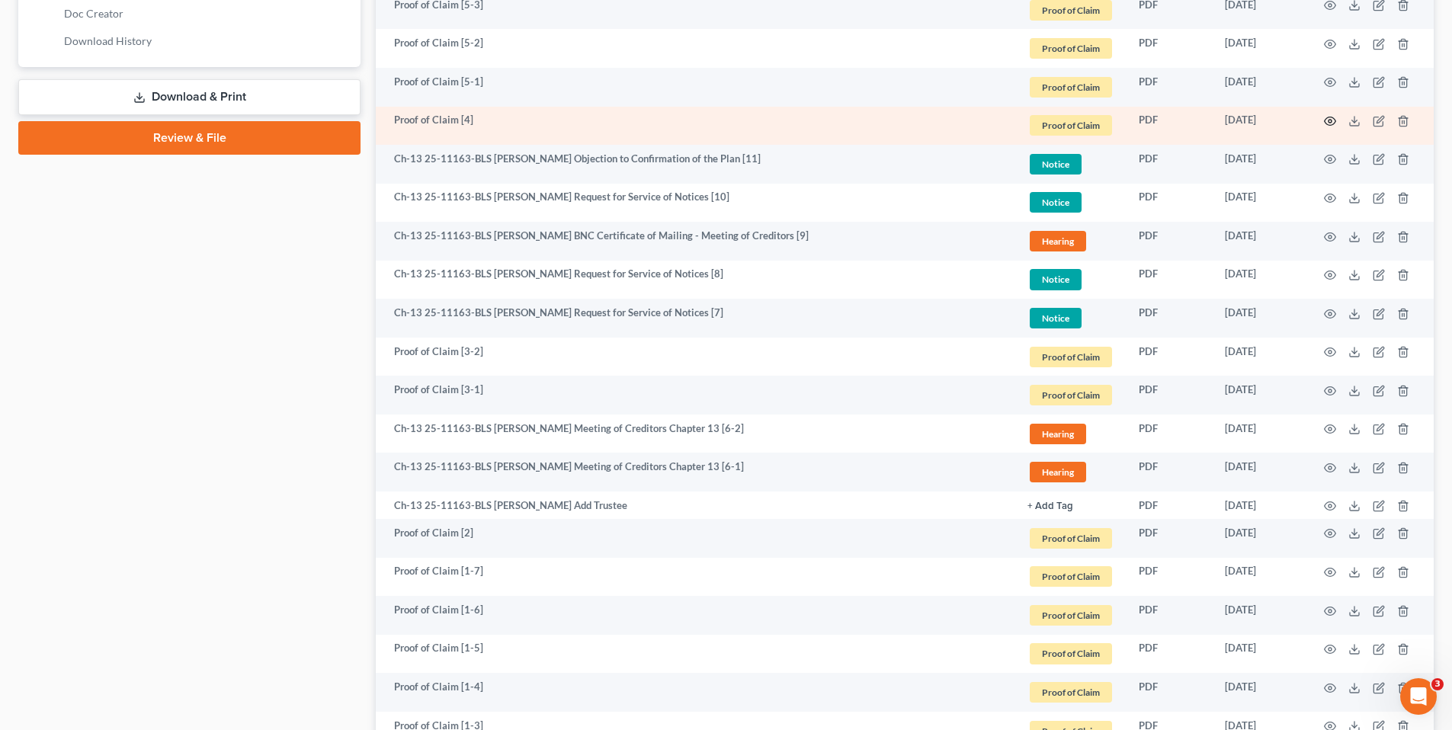
click at [1330, 115] on icon "button" at bounding box center [1330, 121] width 12 height 12
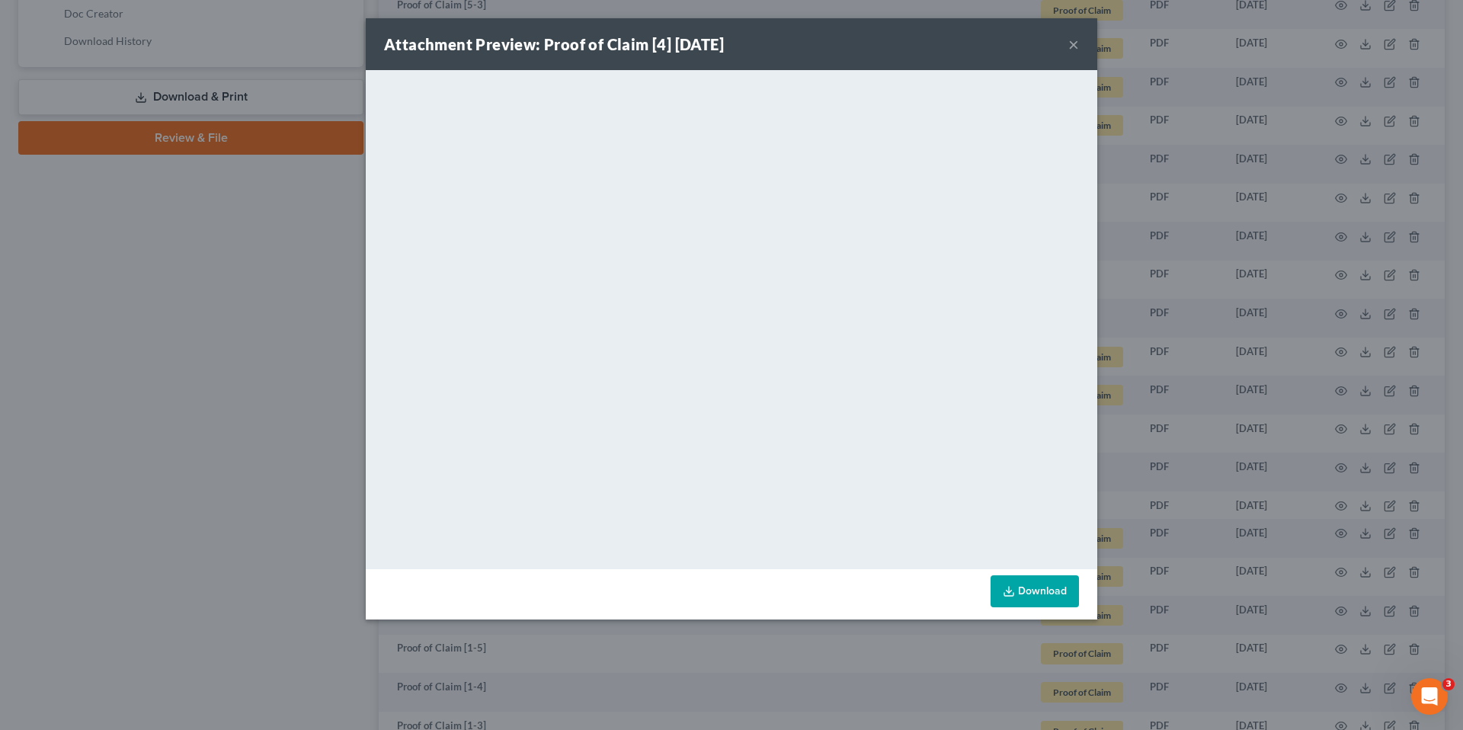
click at [1078, 43] on button "×" at bounding box center [1073, 44] width 11 height 18
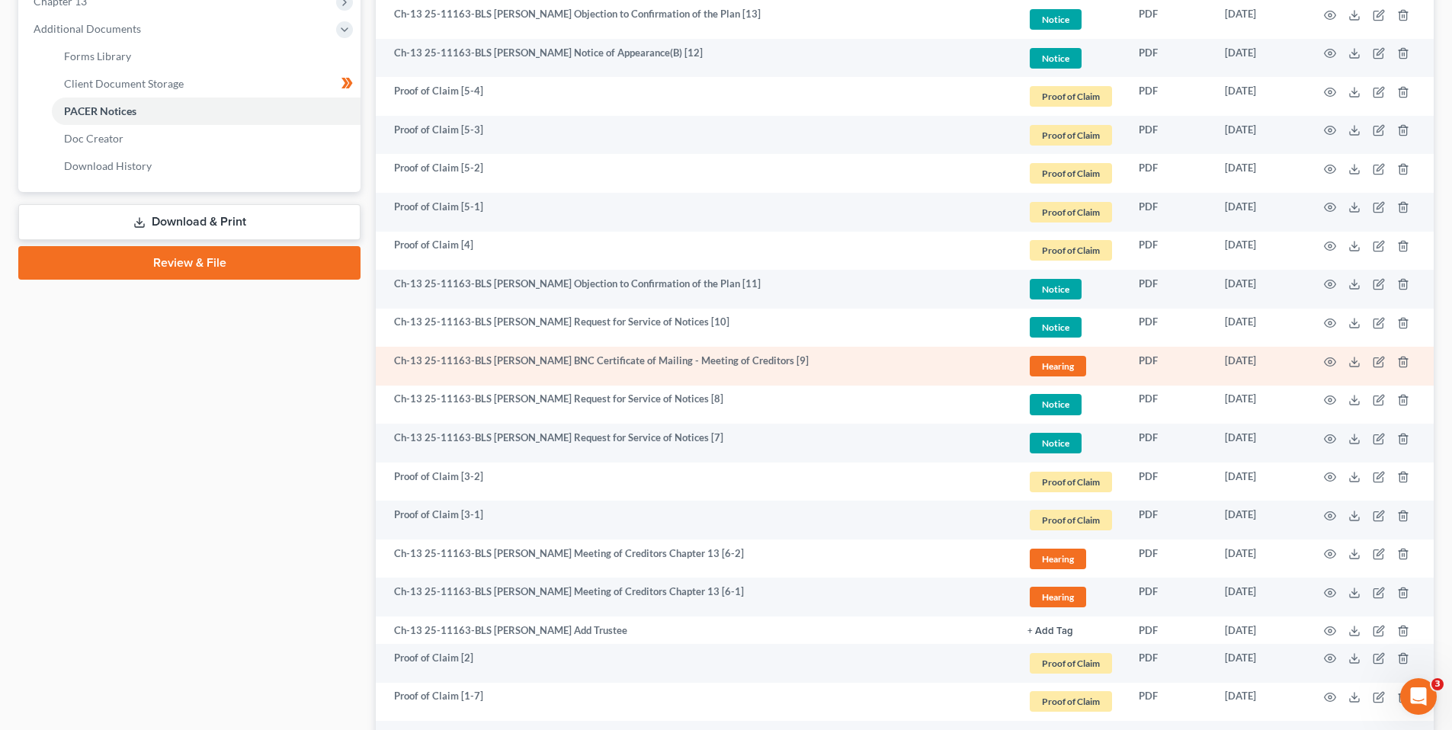
scroll to position [610, 0]
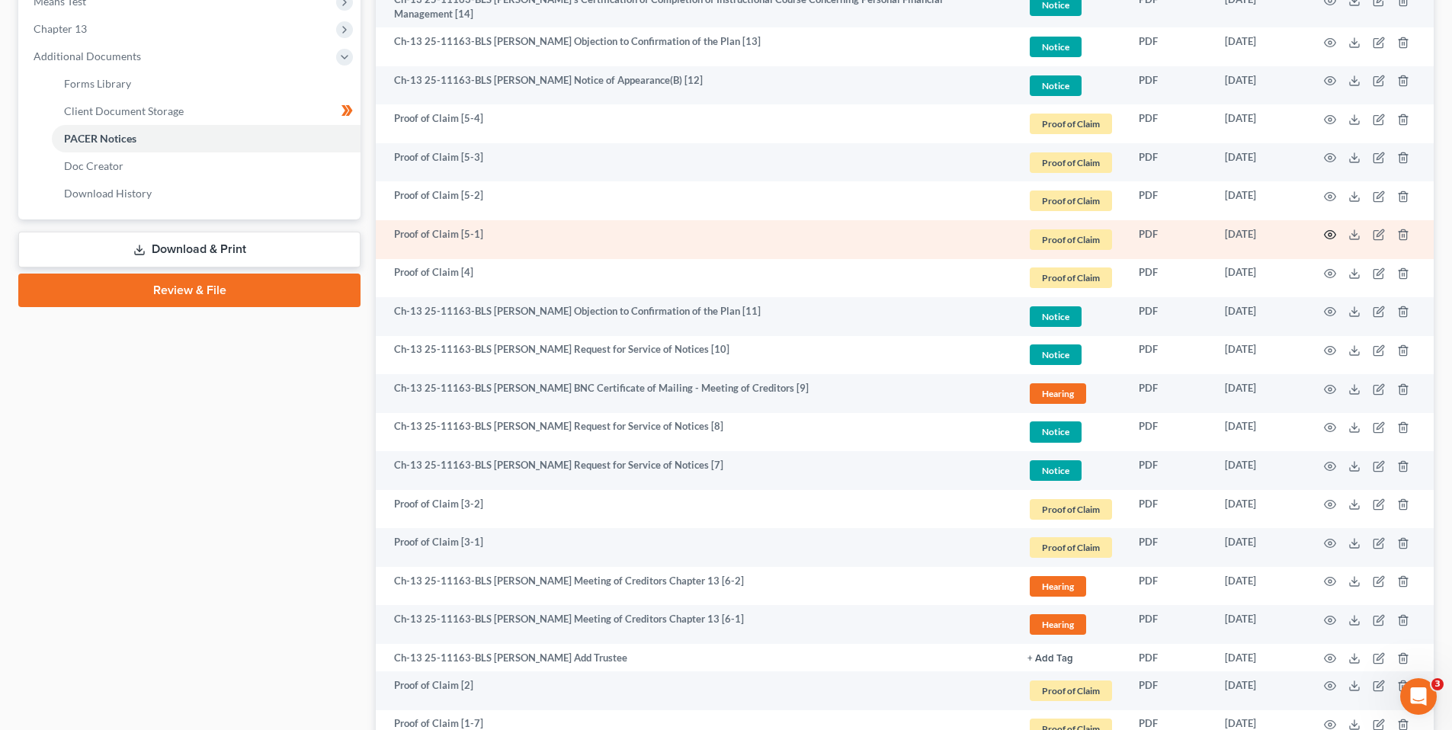
click at [1329, 235] on icon "button" at bounding box center [1330, 235] width 12 height 12
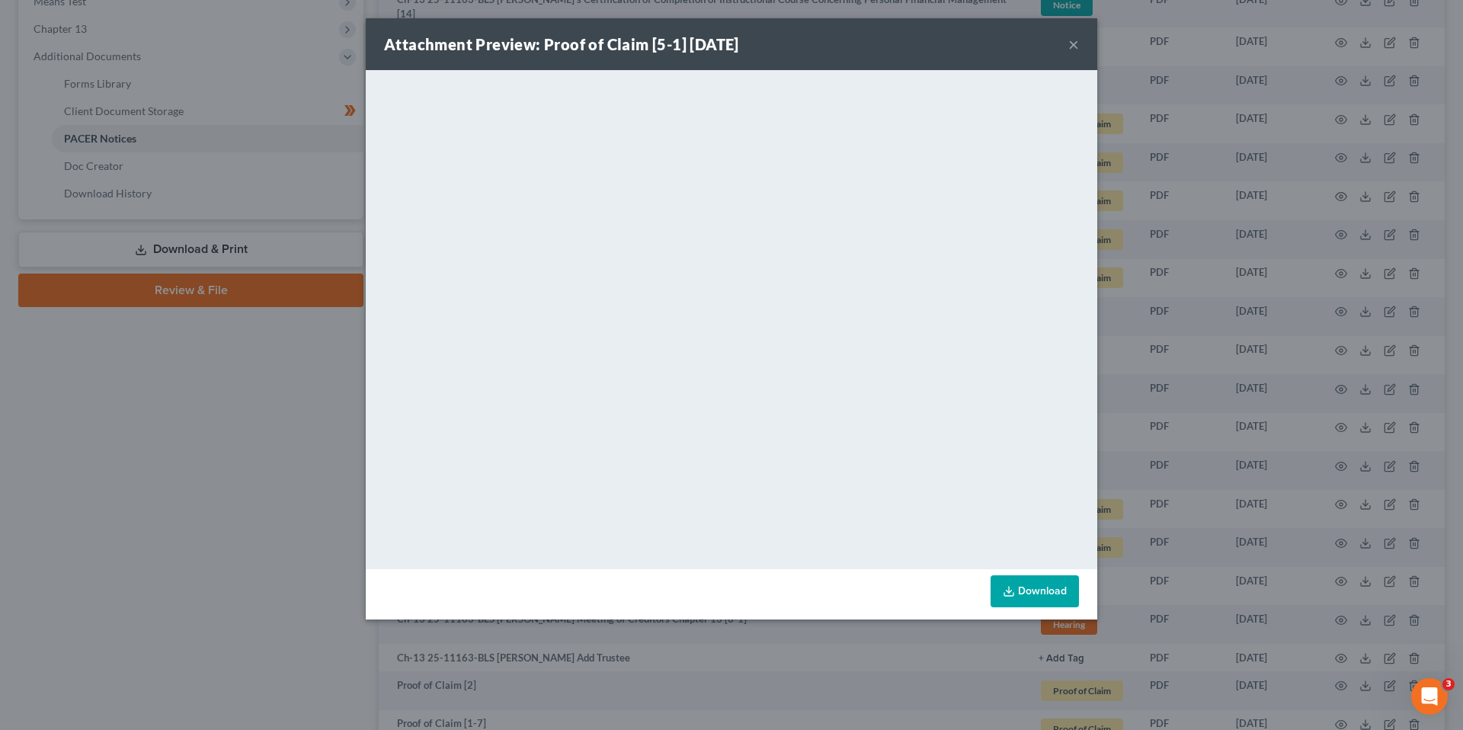
click at [1072, 43] on button "×" at bounding box center [1073, 44] width 11 height 18
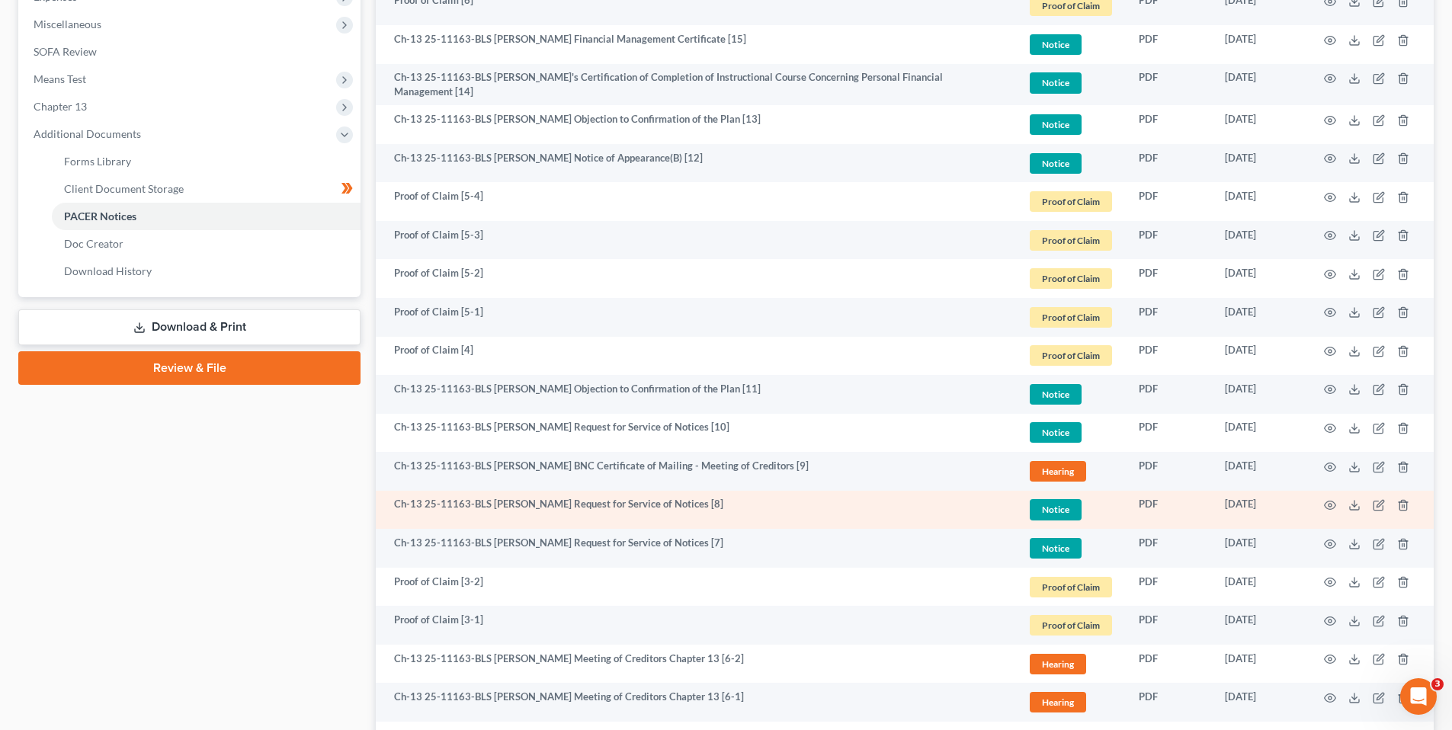
scroll to position [533, 0]
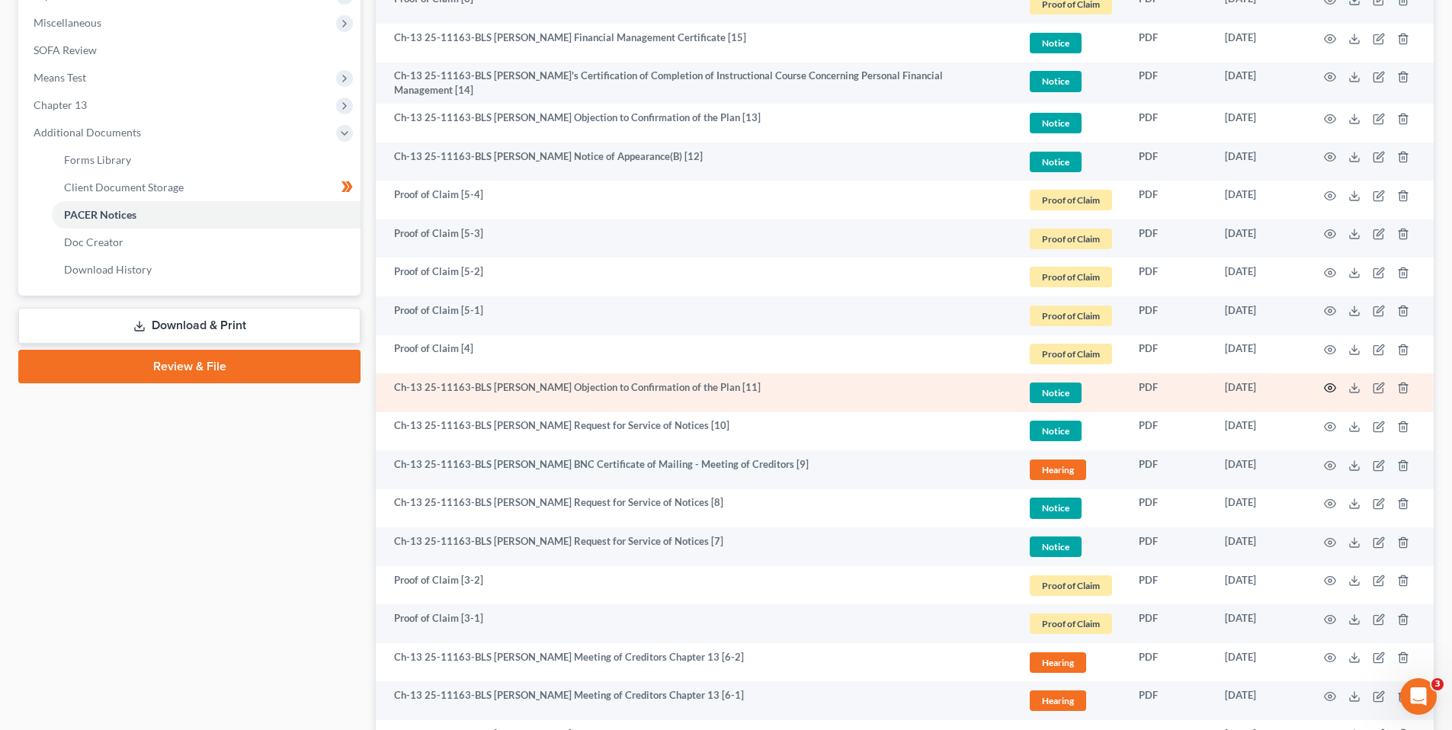
click at [1329, 388] on icon "button" at bounding box center [1330, 388] width 12 height 12
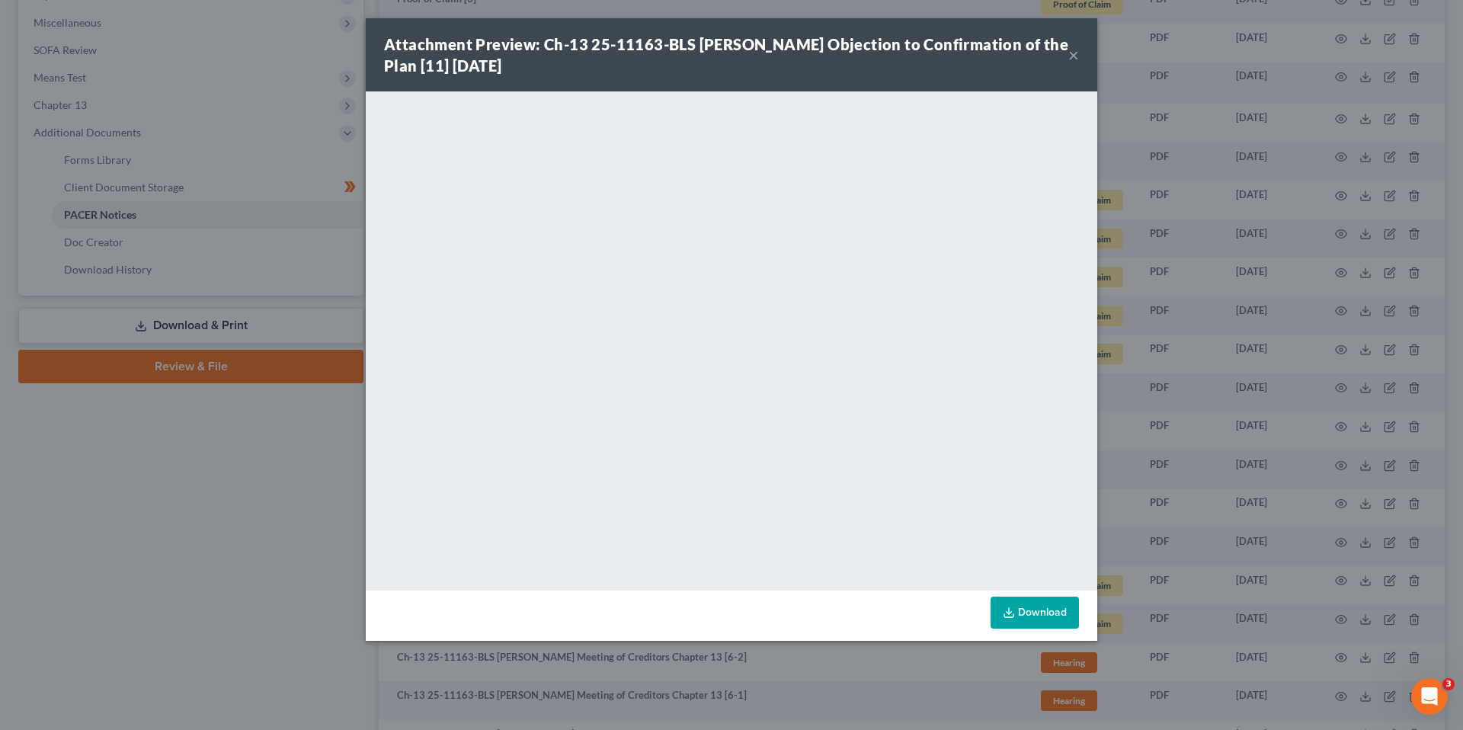
click at [1075, 54] on button "×" at bounding box center [1073, 55] width 11 height 18
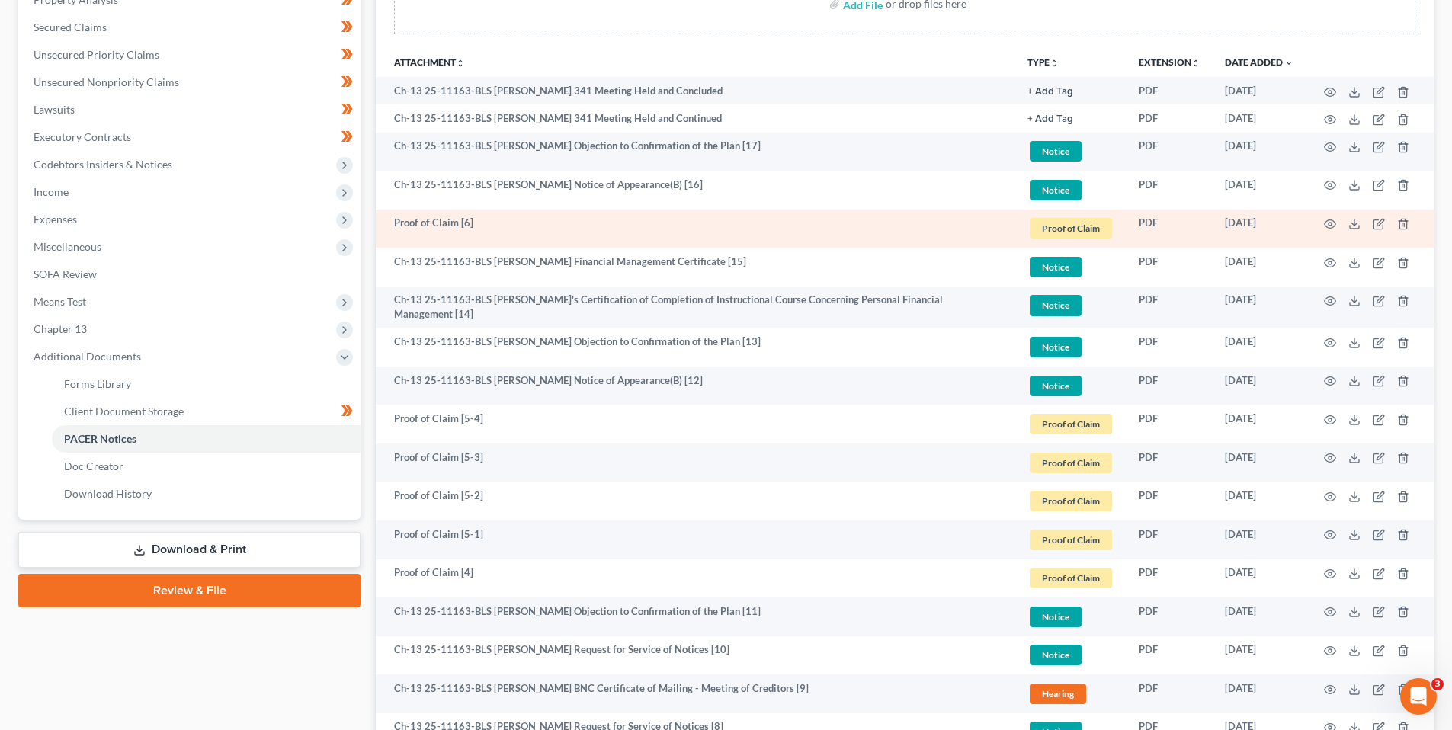
scroll to position [305, 0]
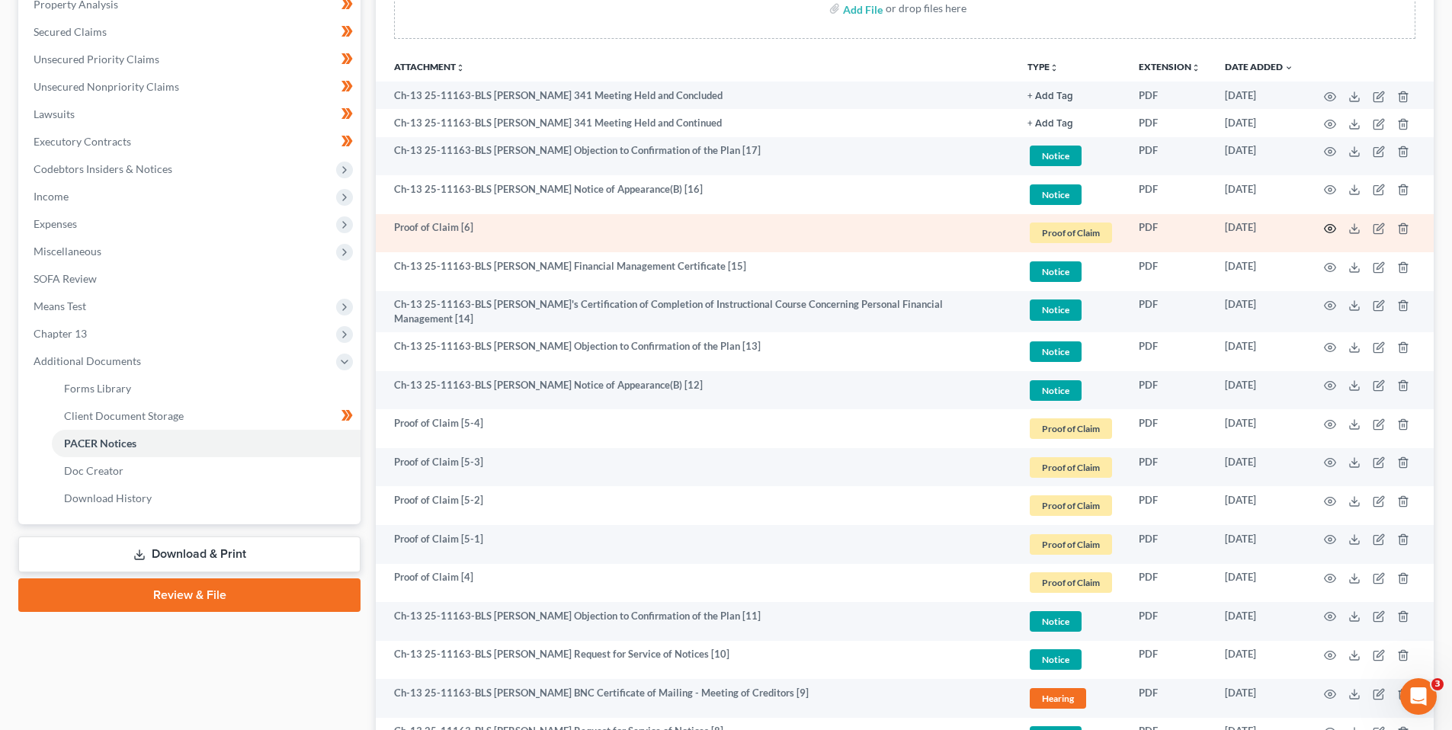
click at [1329, 229] on icon "button" at bounding box center [1330, 229] width 12 height 12
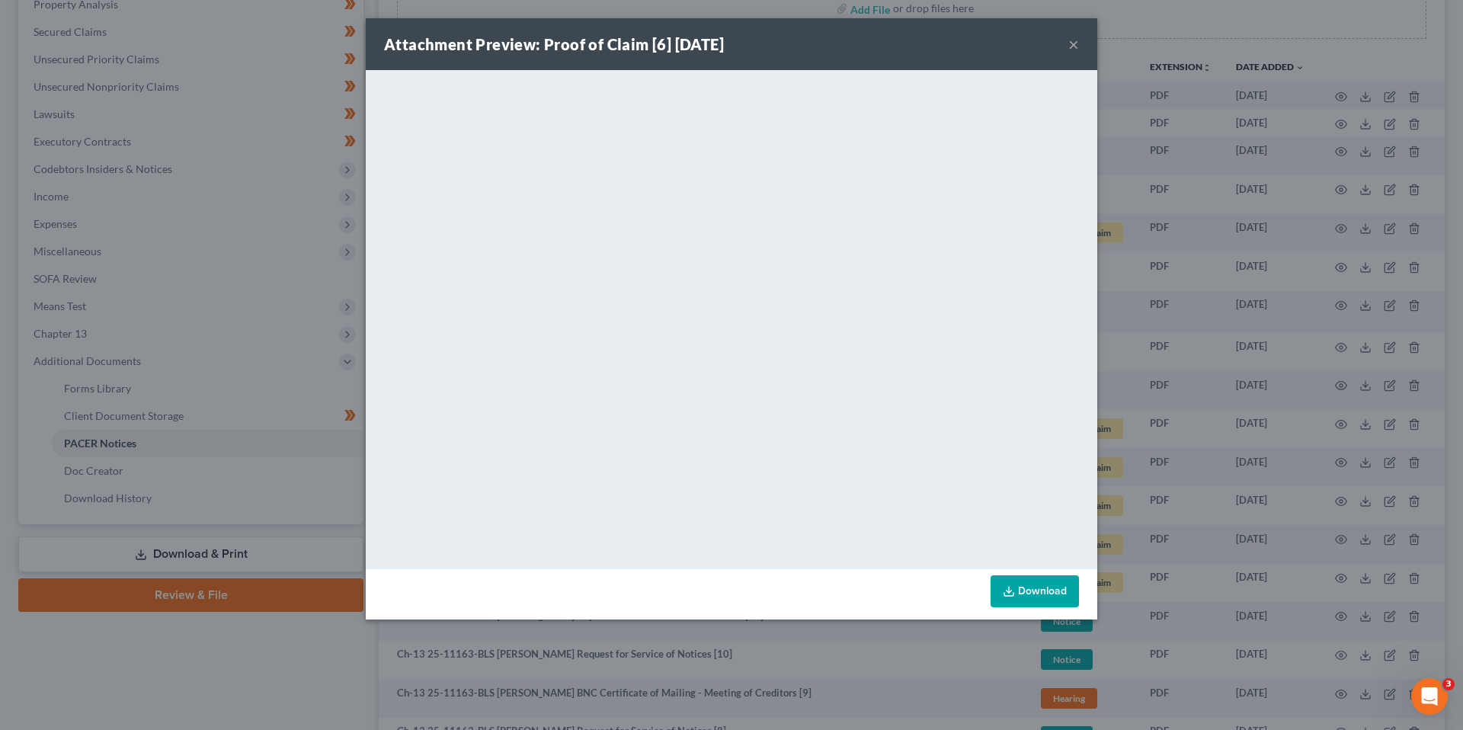
click at [1071, 43] on button "×" at bounding box center [1073, 44] width 11 height 18
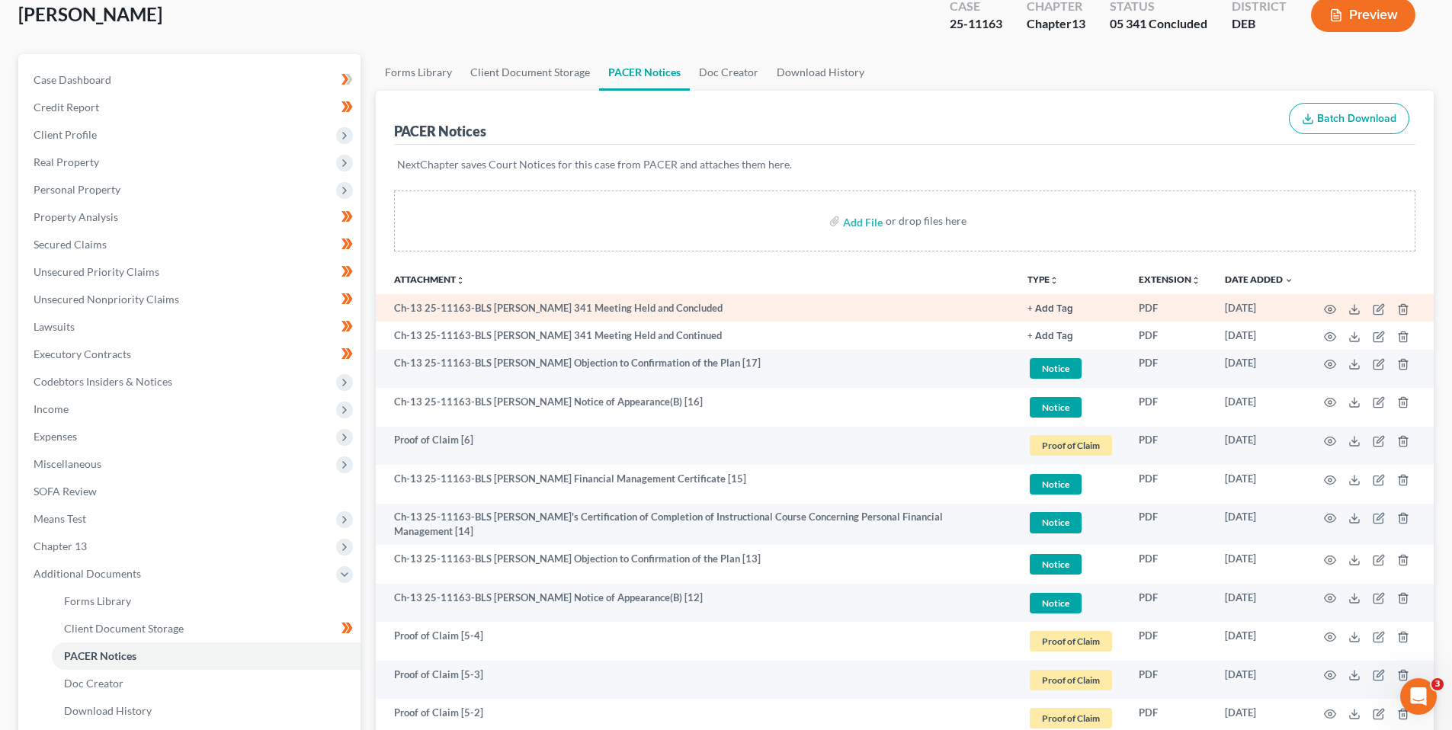
scroll to position [0, 0]
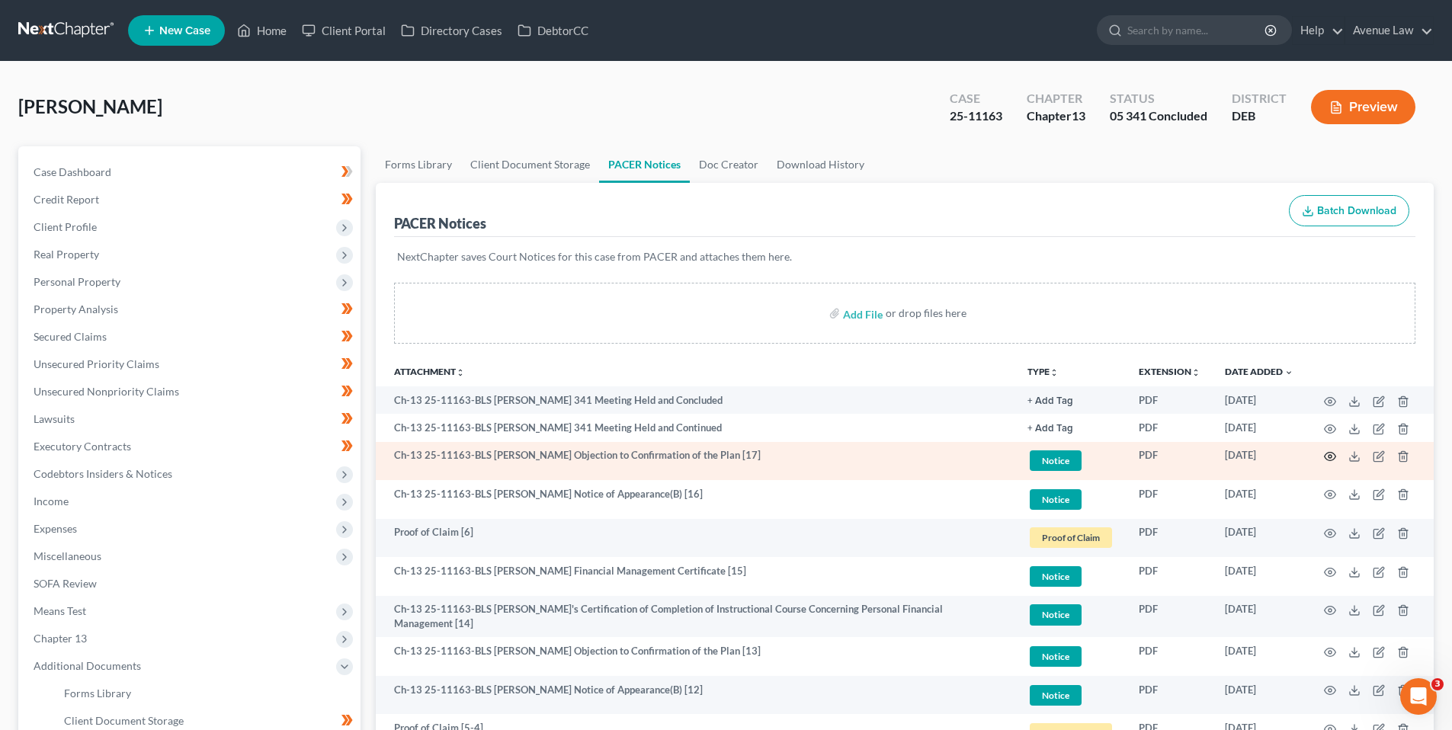
click at [1331, 458] on circle "button" at bounding box center [1329, 456] width 3 height 3
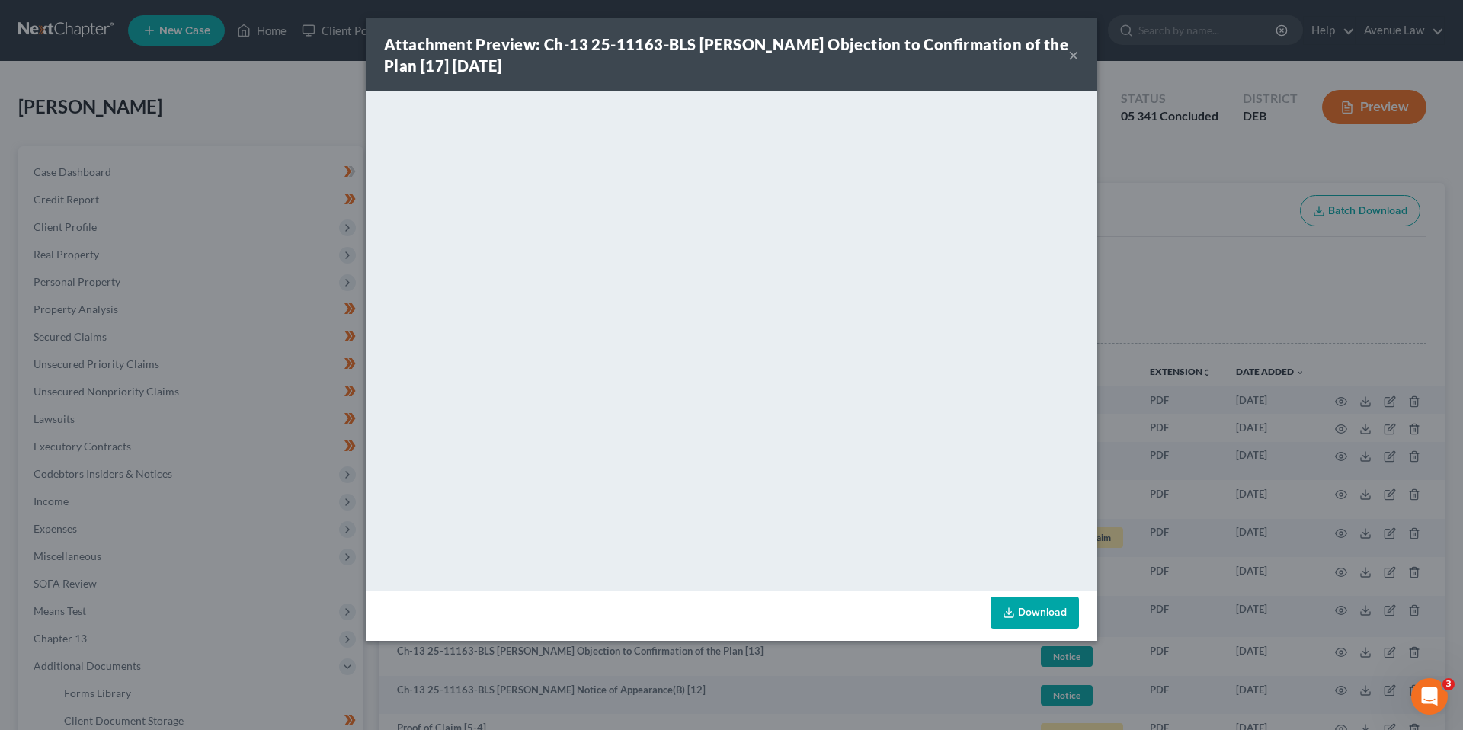
click at [1072, 51] on button "×" at bounding box center [1073, 55] width 11 height 18
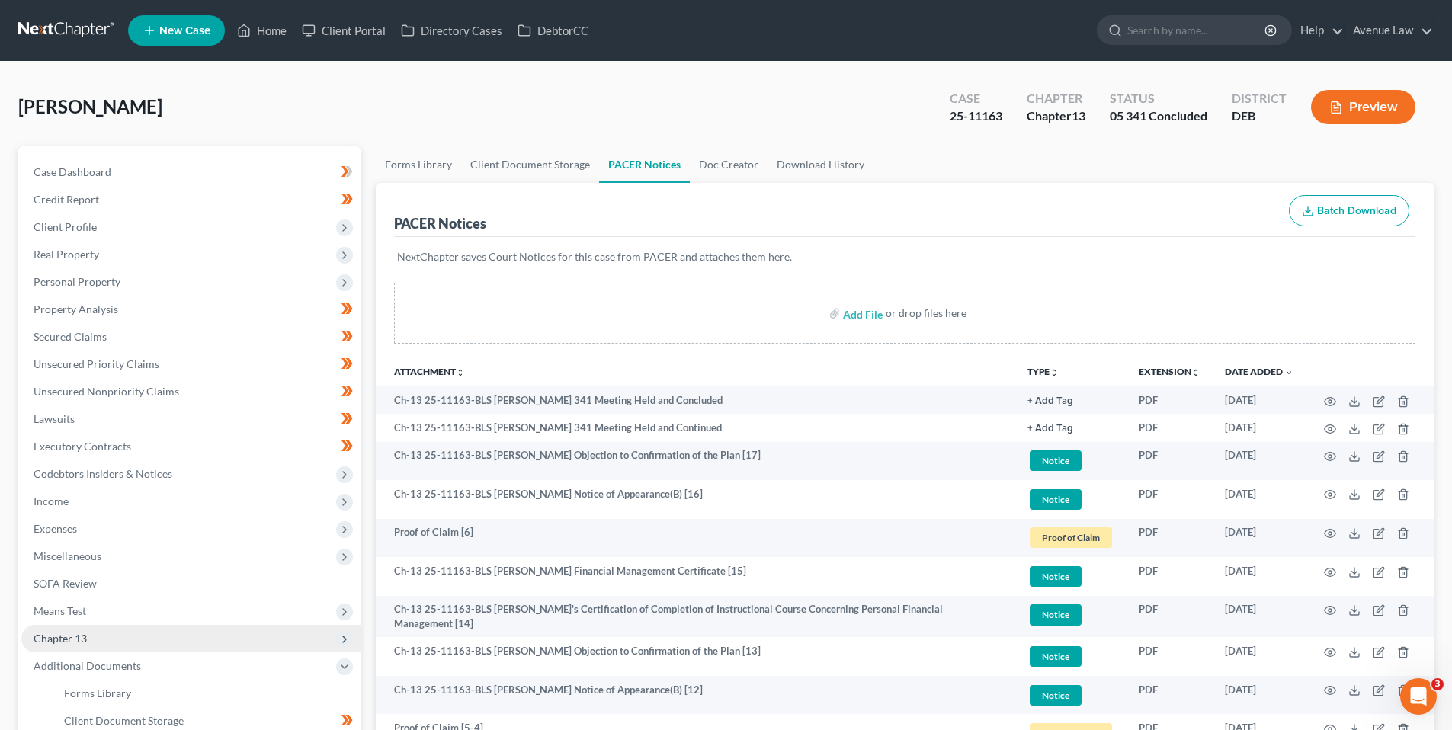
click at [66, 637] on span "Chapter 13" at bounding box center [60, 638] width 53 height 13
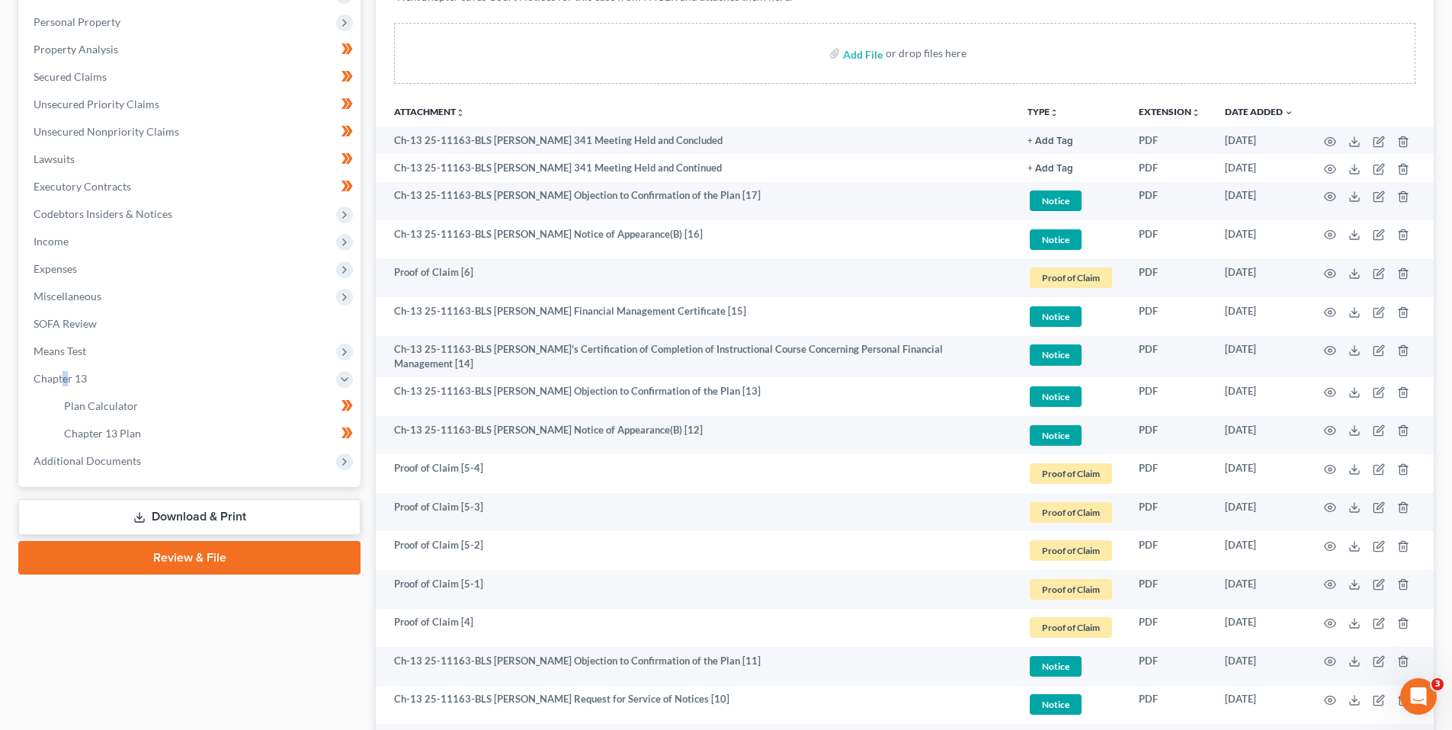
scroll to position [305, 0]
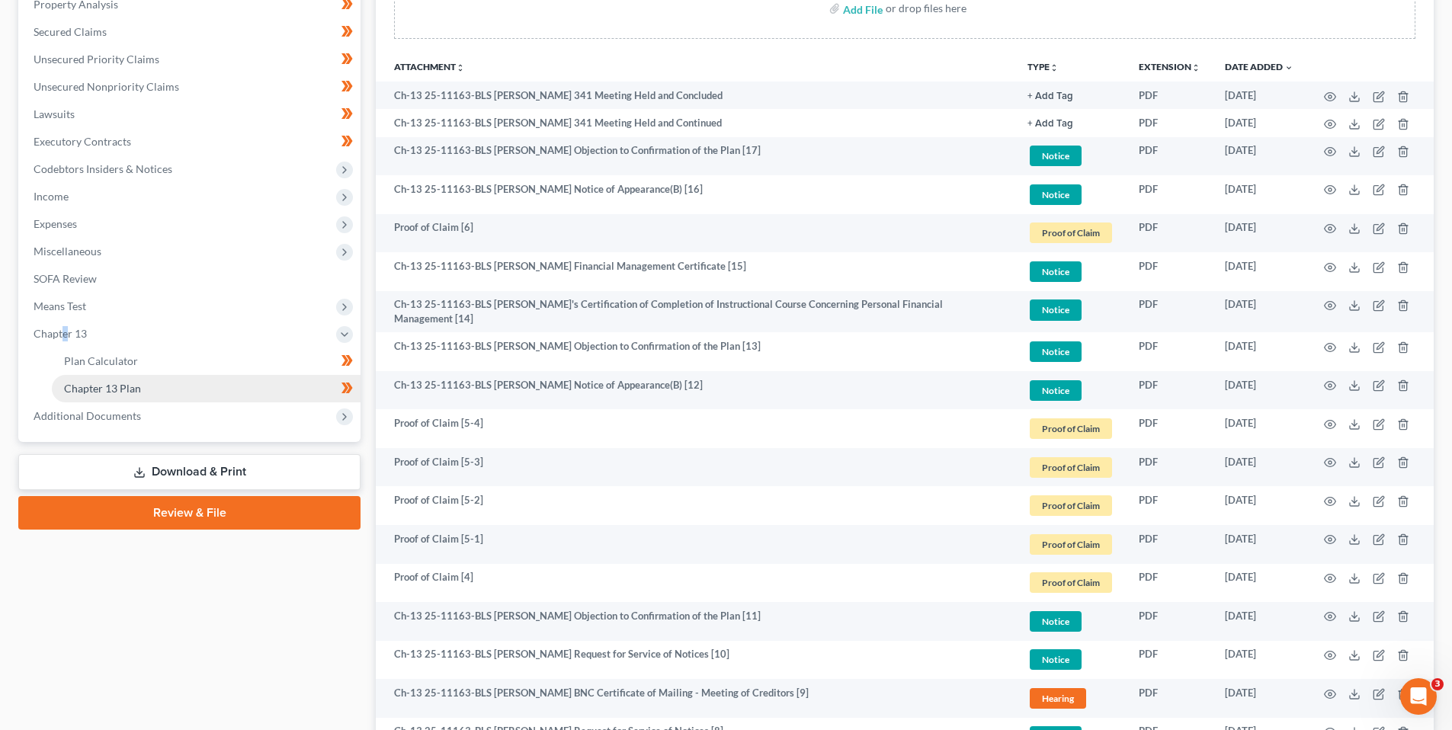
click at [107, 382] on span "Chapter 13 Plan" at bounding box center [102, 388] width 77 height 13
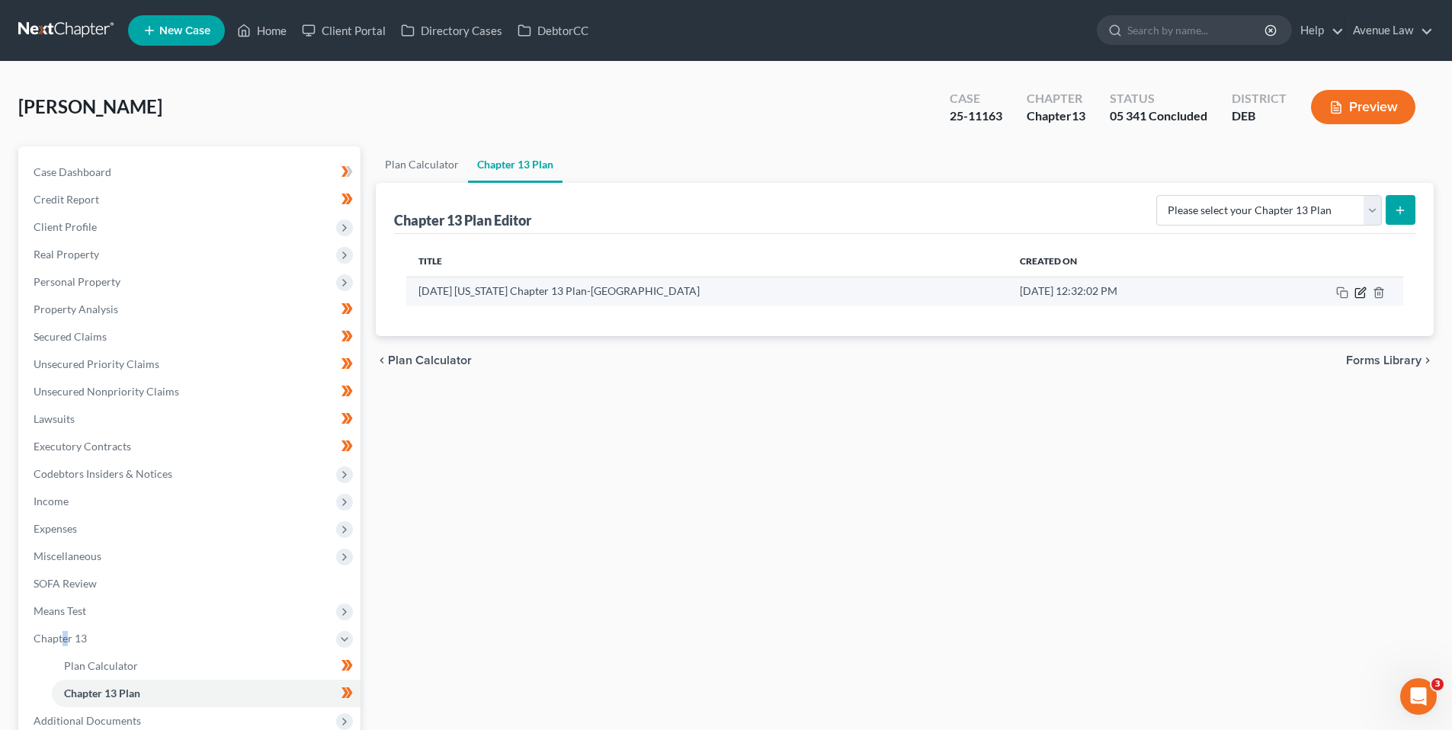
click at [1360, 289] on icon "button" at bounding box center [1360, 293] width 12 height 12
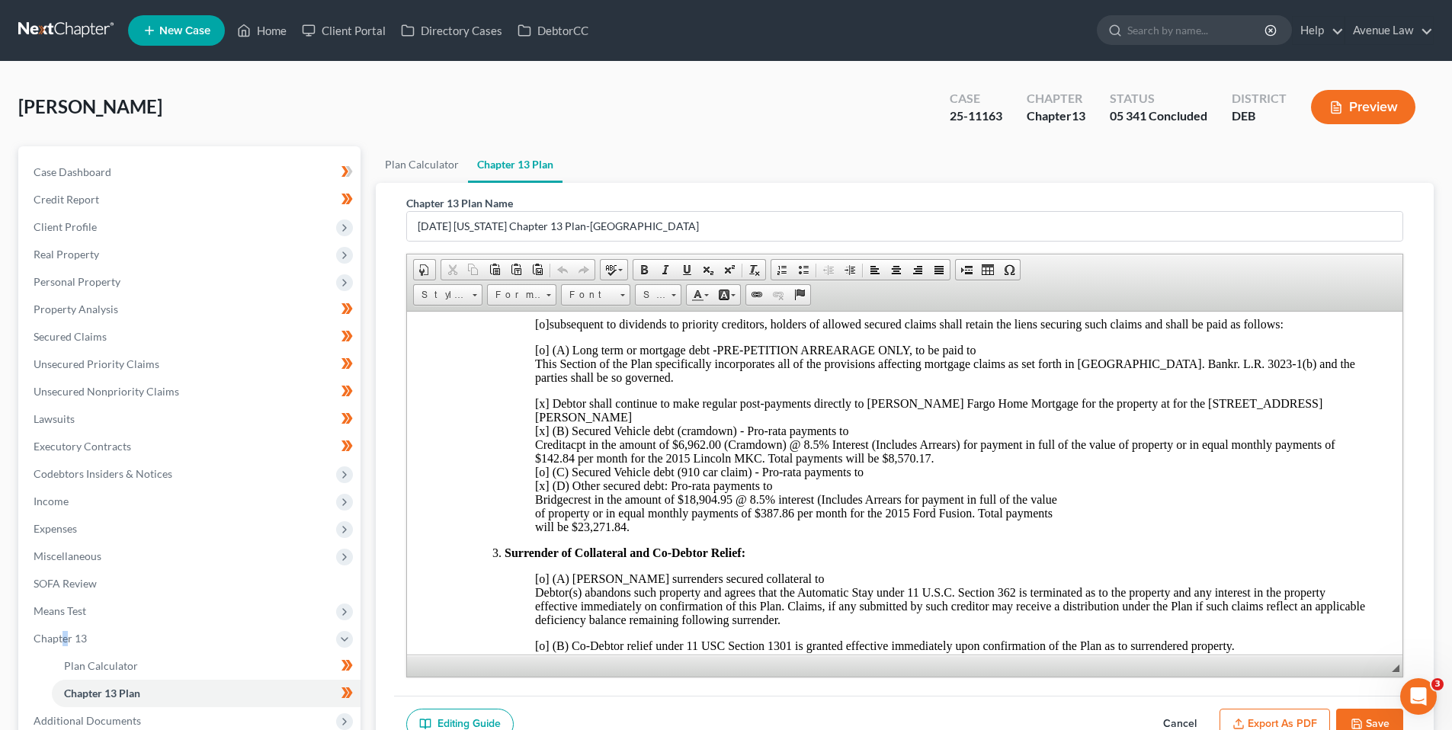
scroll to position [305, 0]
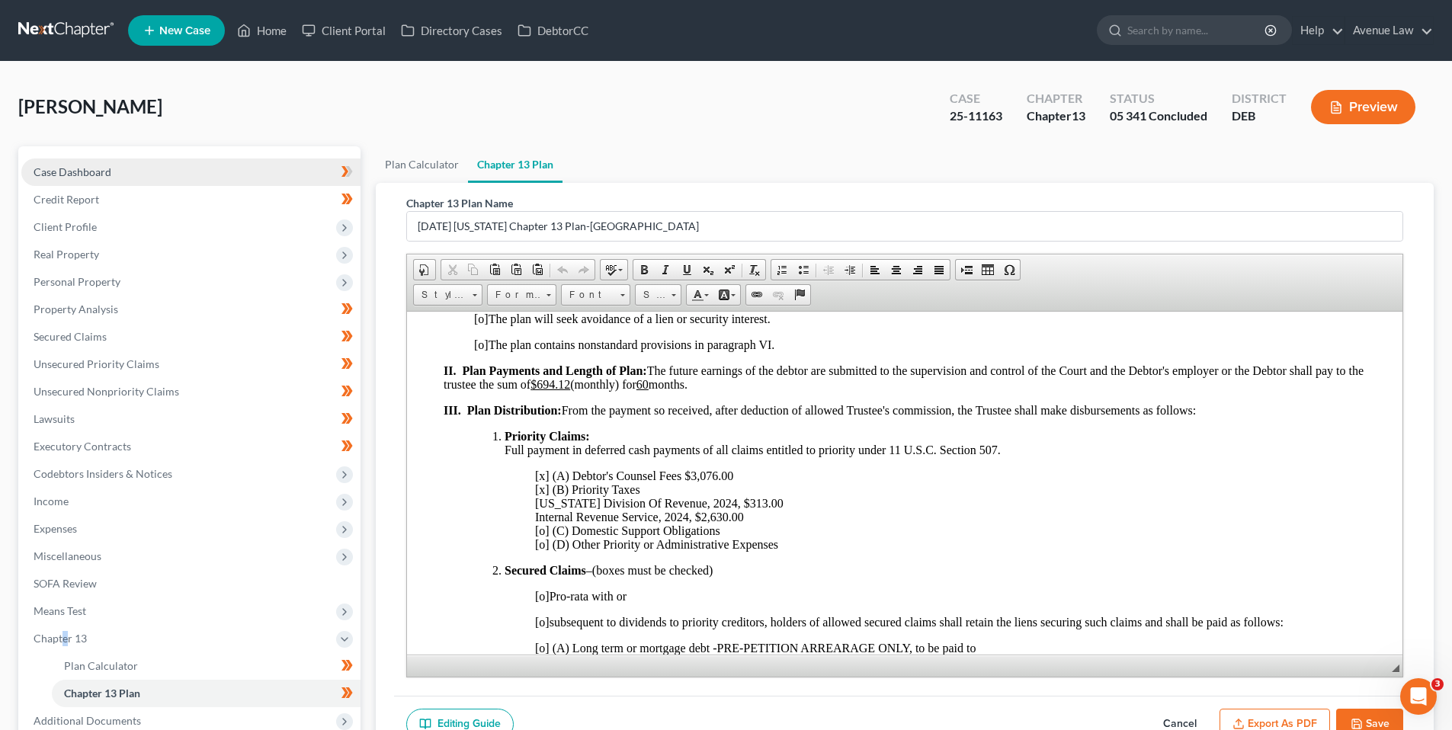
click at [82, 168] on span "Case Dashboard" at bounding box center [73, 171] width 78 height 13
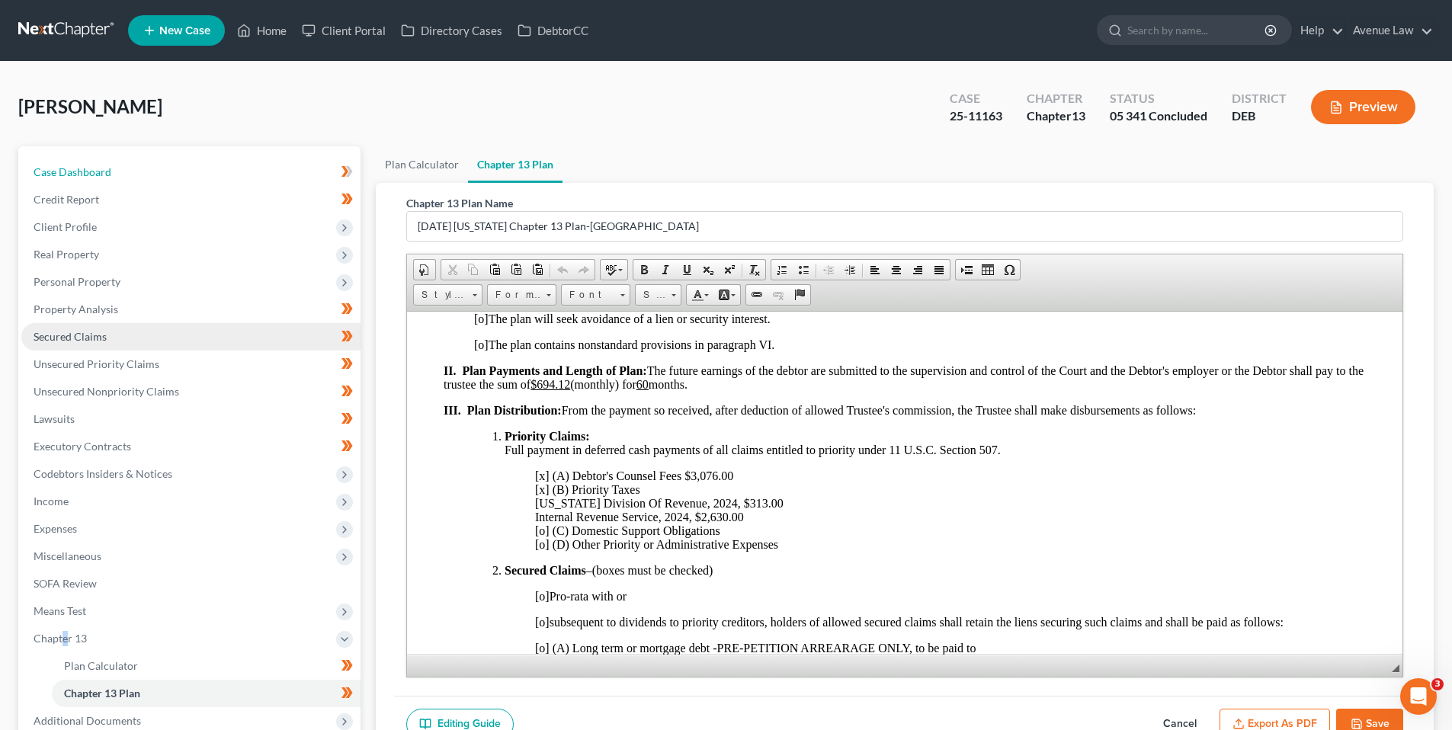
select select "0"
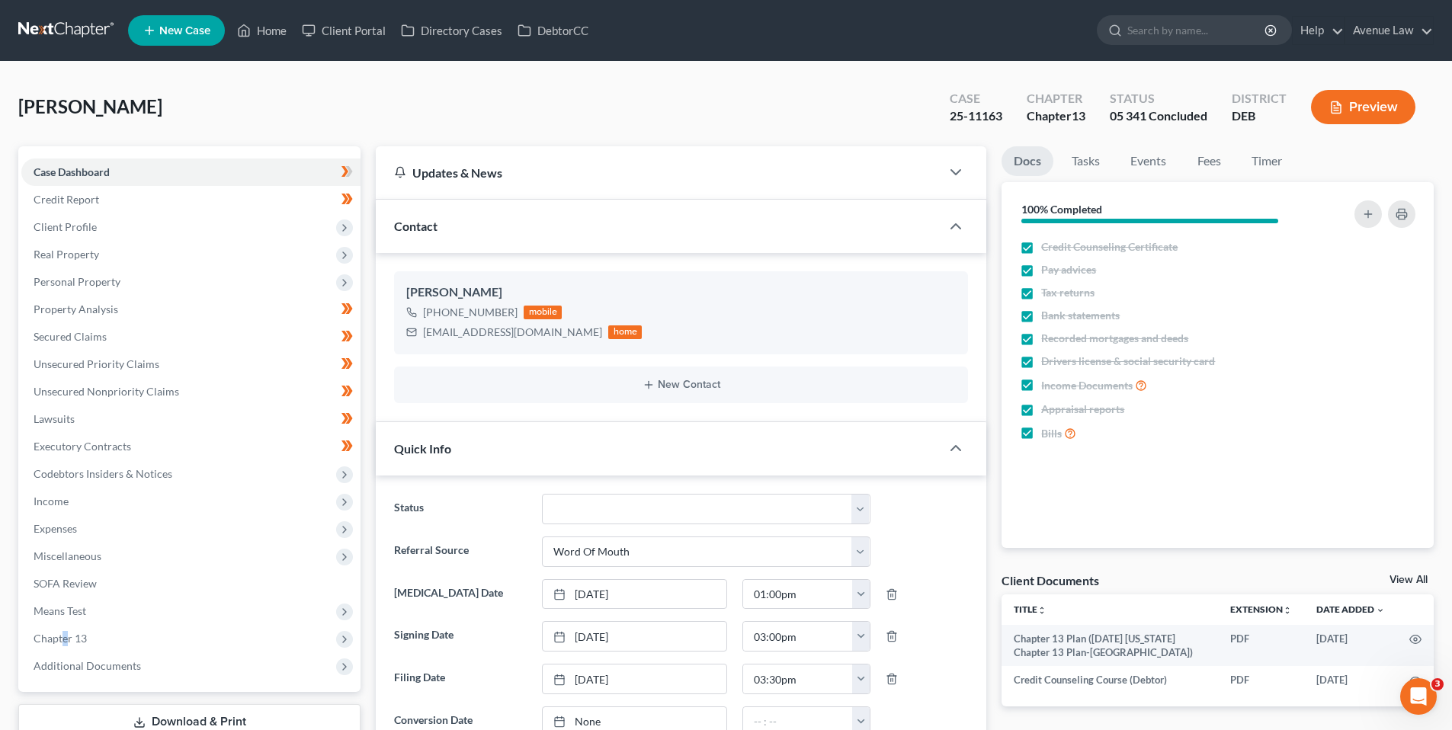
drag, startPoint x: 69, startPoint y: 635, endPoint x: 414, endPoint y: 548, distance: 355.3
click at [69, 635] on span "Chapter 13" at bounding box center [60, 638] width 53 height 13
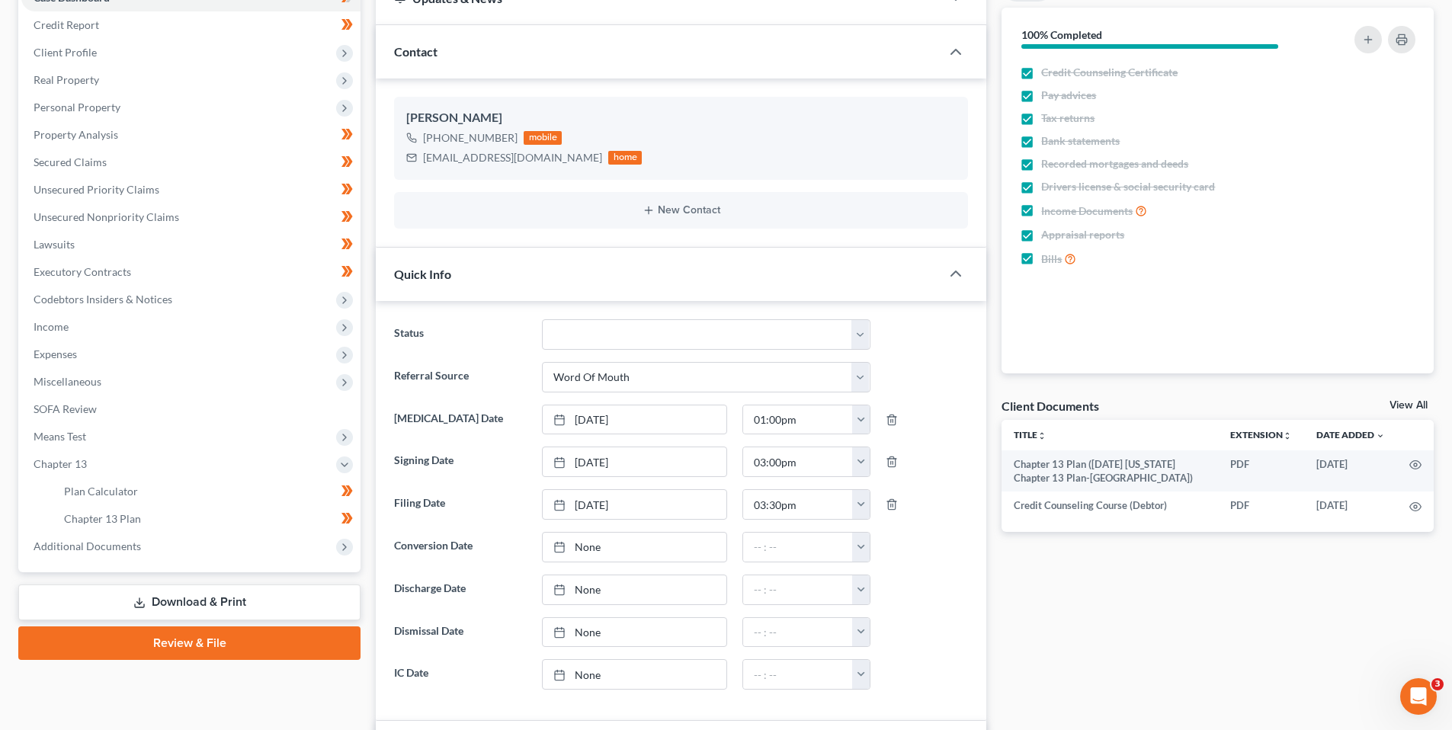
scroll to position [229, 0]
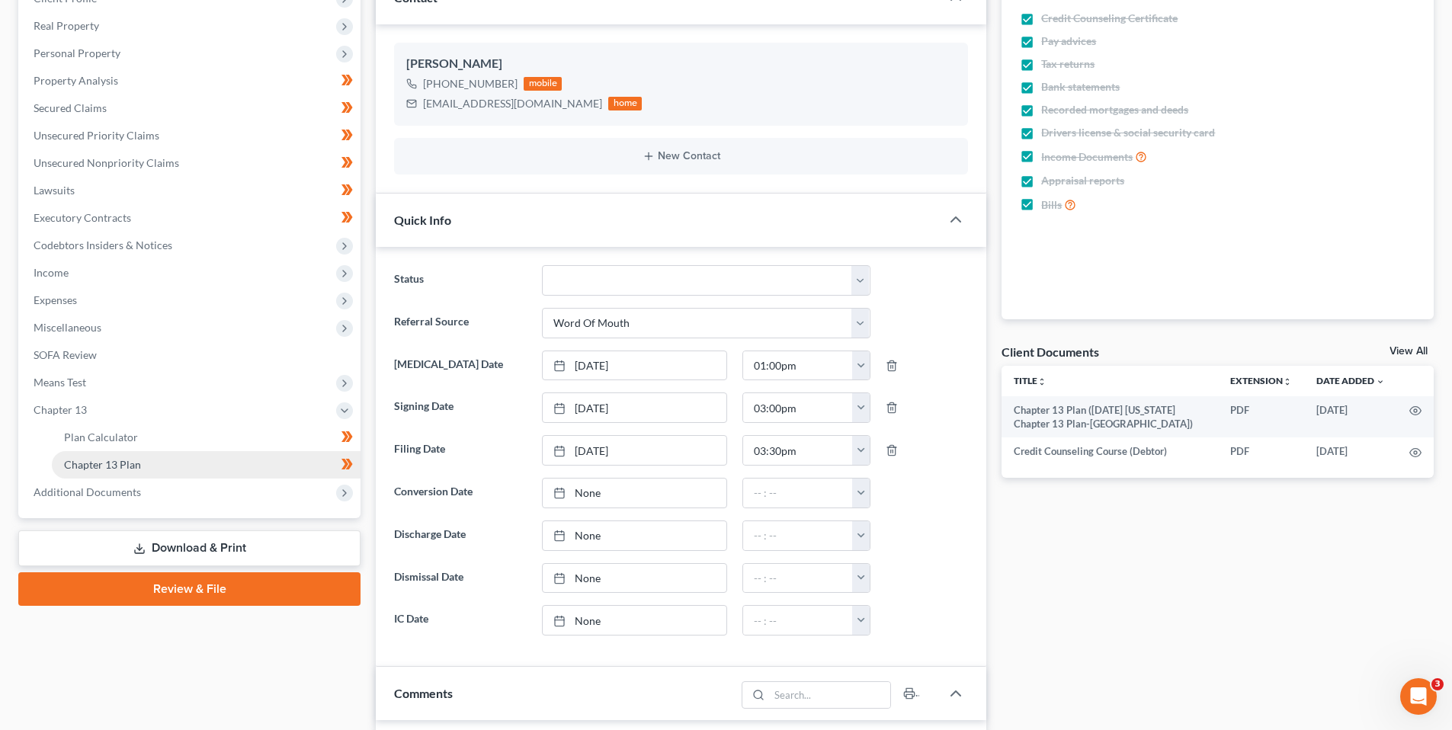
drag, startPoint x: 126, startPoint y: 461, endPoint x: 1070, endPoint y: 332, distance: 953.0
click at [126, 460] on span "Chapter 13 Plan" at bounding box center [102, 464] width 77 height 13
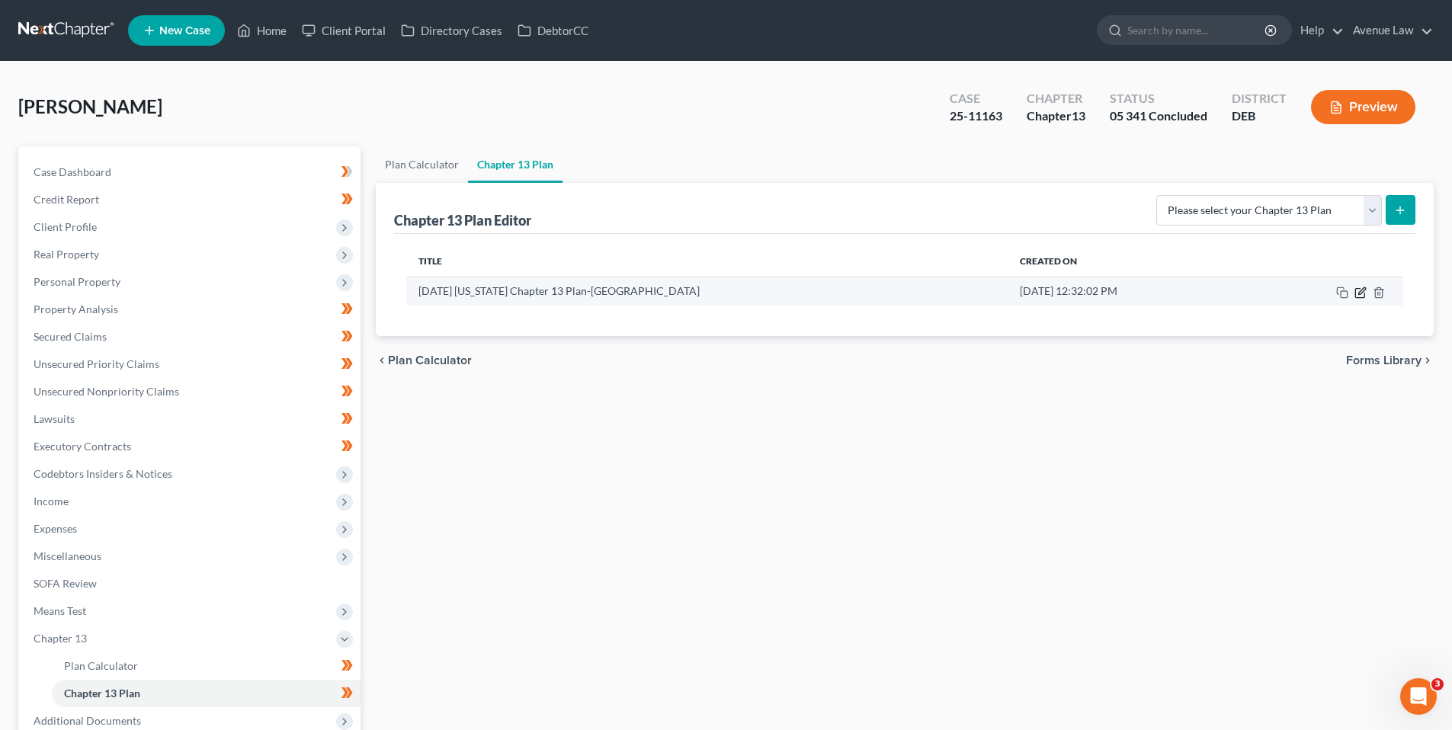
click at [1361, 290] on icon "button" at bounding box center [1361, 290] width 7 height 7
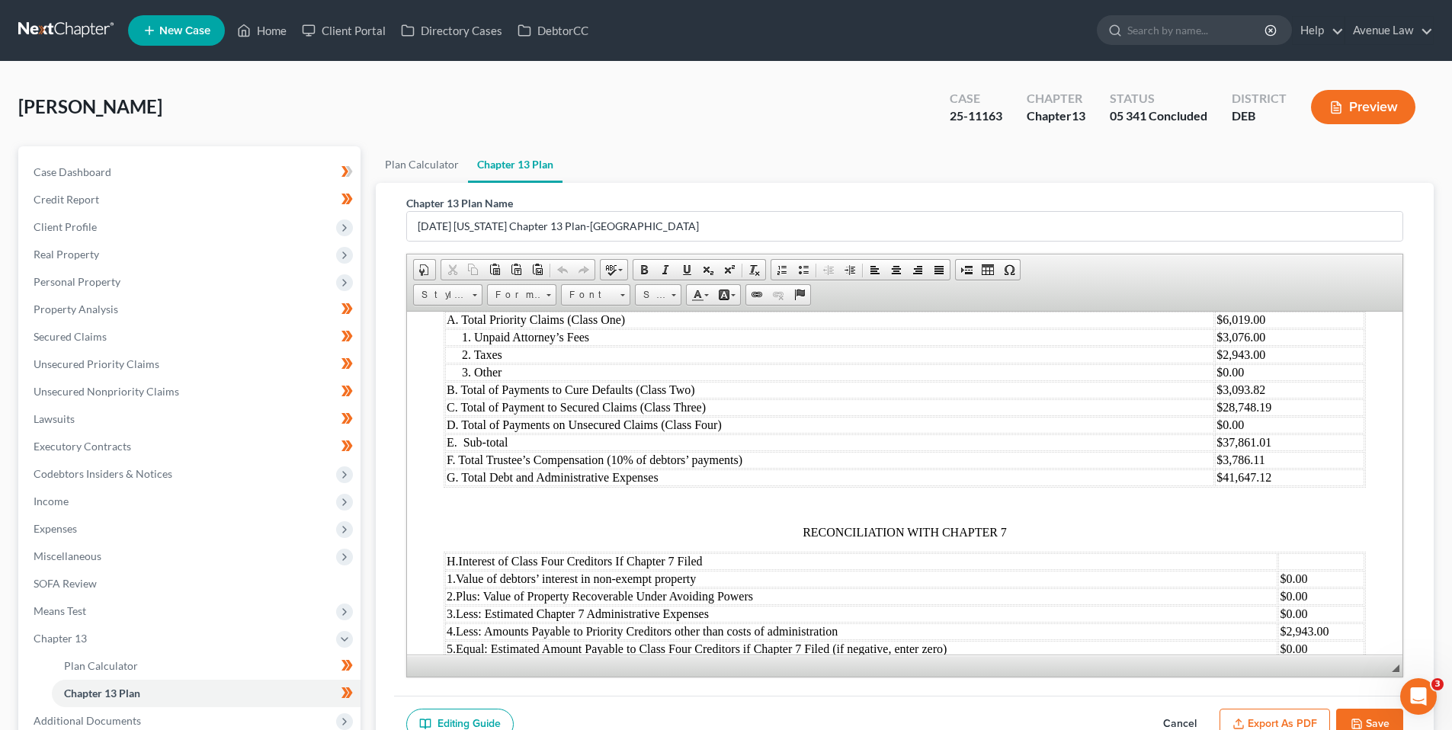
scroll to position [1829, 0]
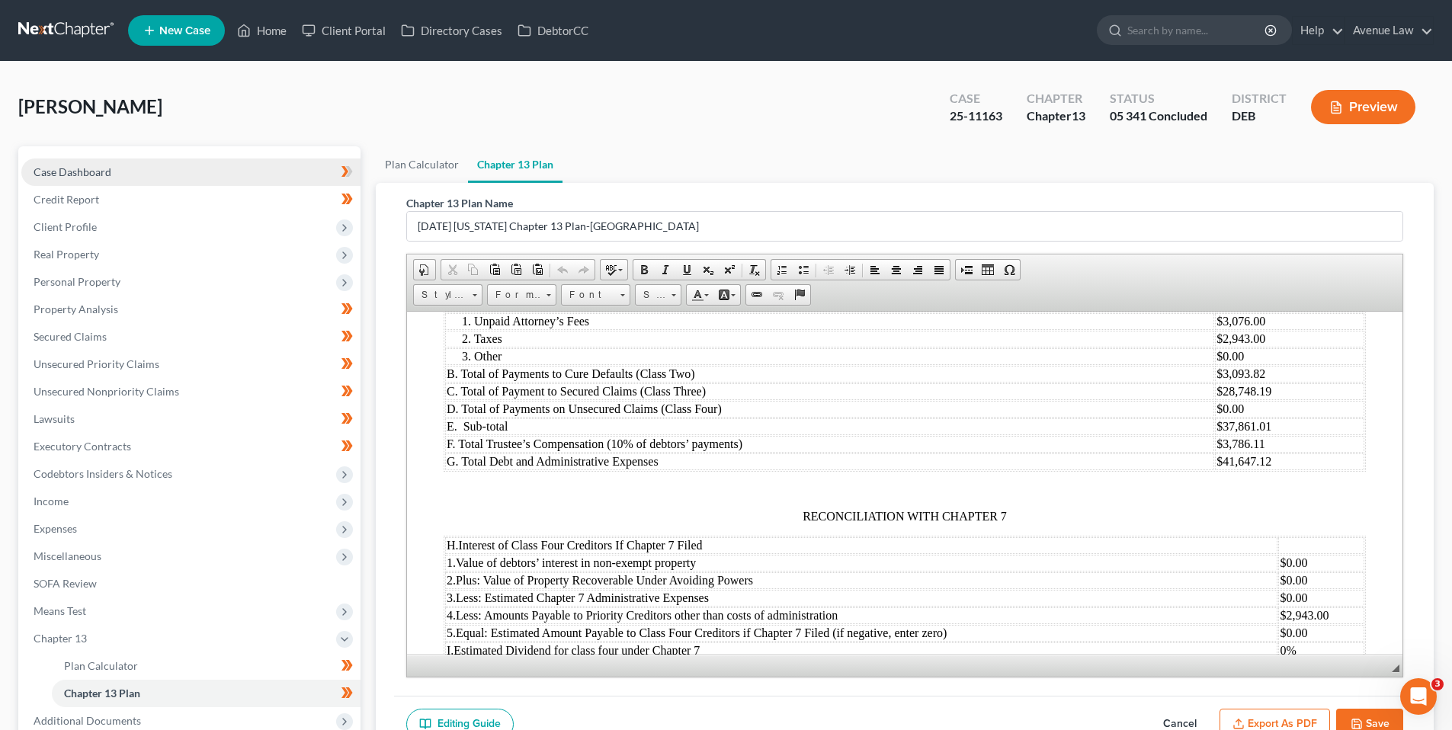
click at [97, 173] on span "Case Dashboard" at bounding box center [73, 171] width 78 height 13
select select "0"
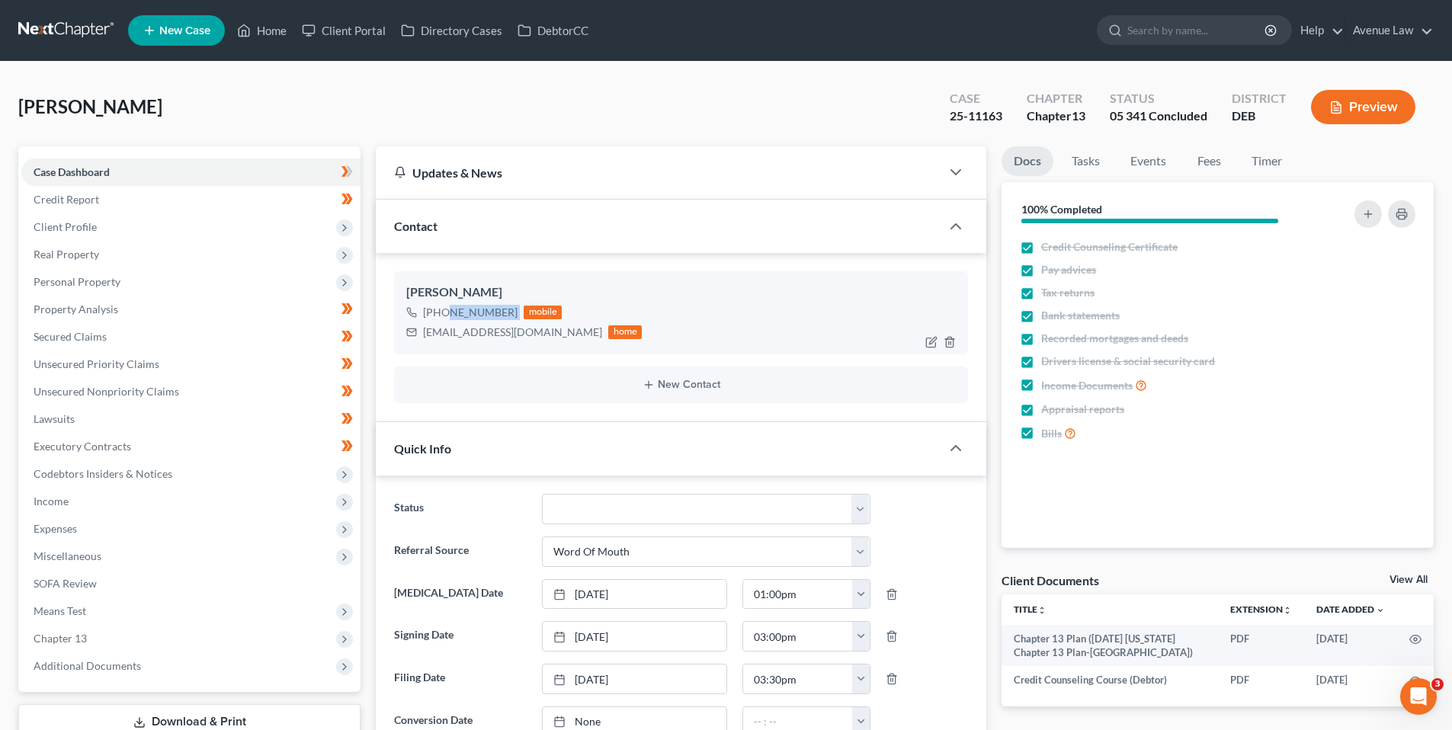
drag, startPoint x: 517, startPoint y: 312, endPoint x: 440, endPoint y: 312, distance: 77.0
click at [440, 312] on div "+1 (302) 409-2922 mobile" at bounding box center [523, 313] width 235 height 20
copy div "302) 409-2922"
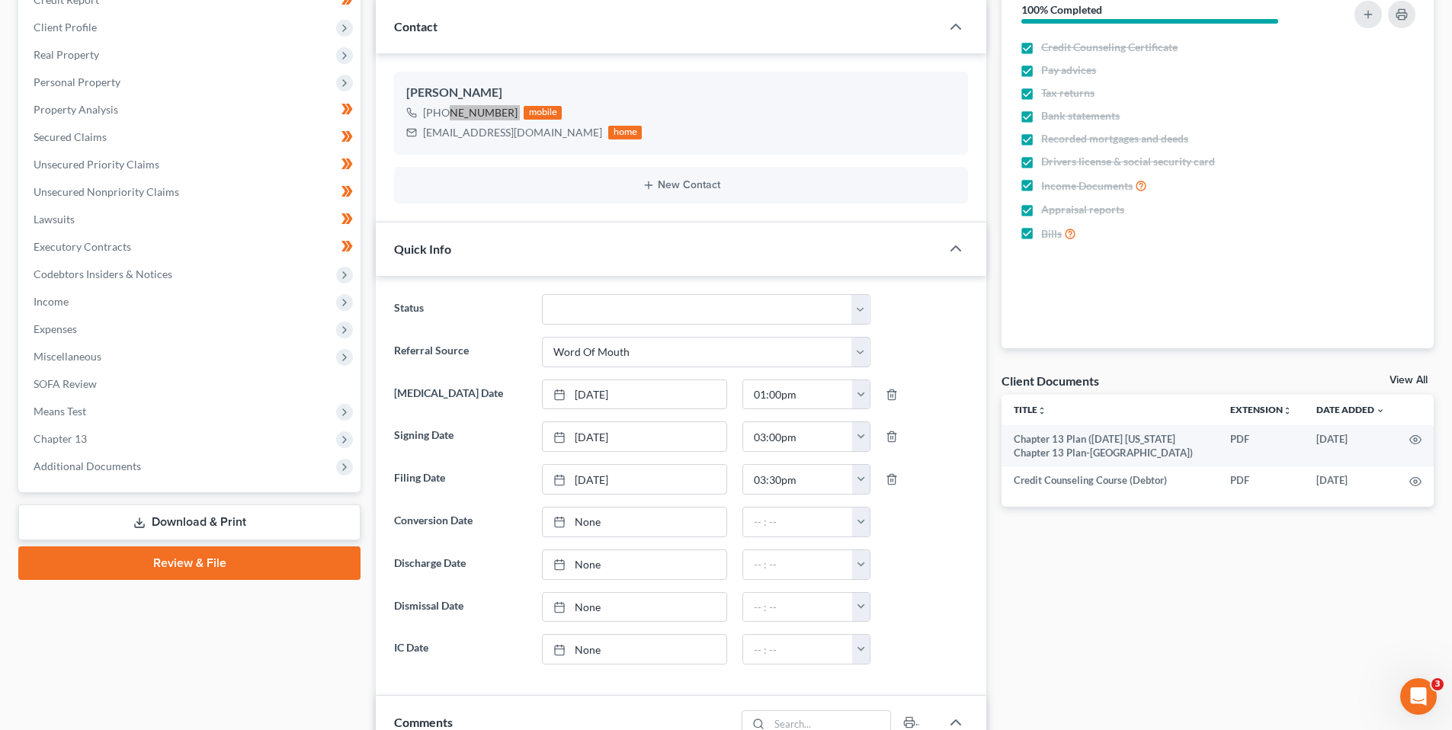
scroll to position [229, 0]
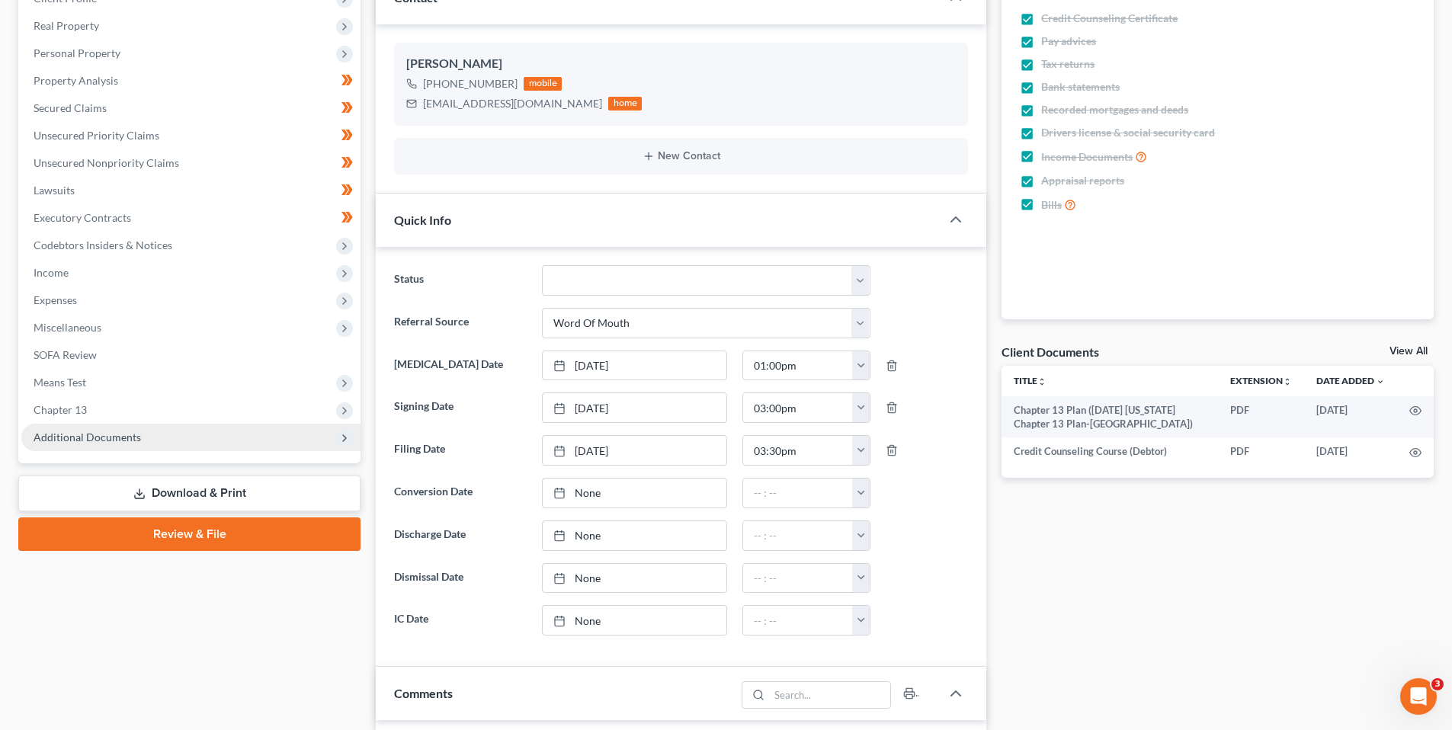
click at [66, 431] on span "Additional Documents" at bounding box center [87, 437] width 107 height 13
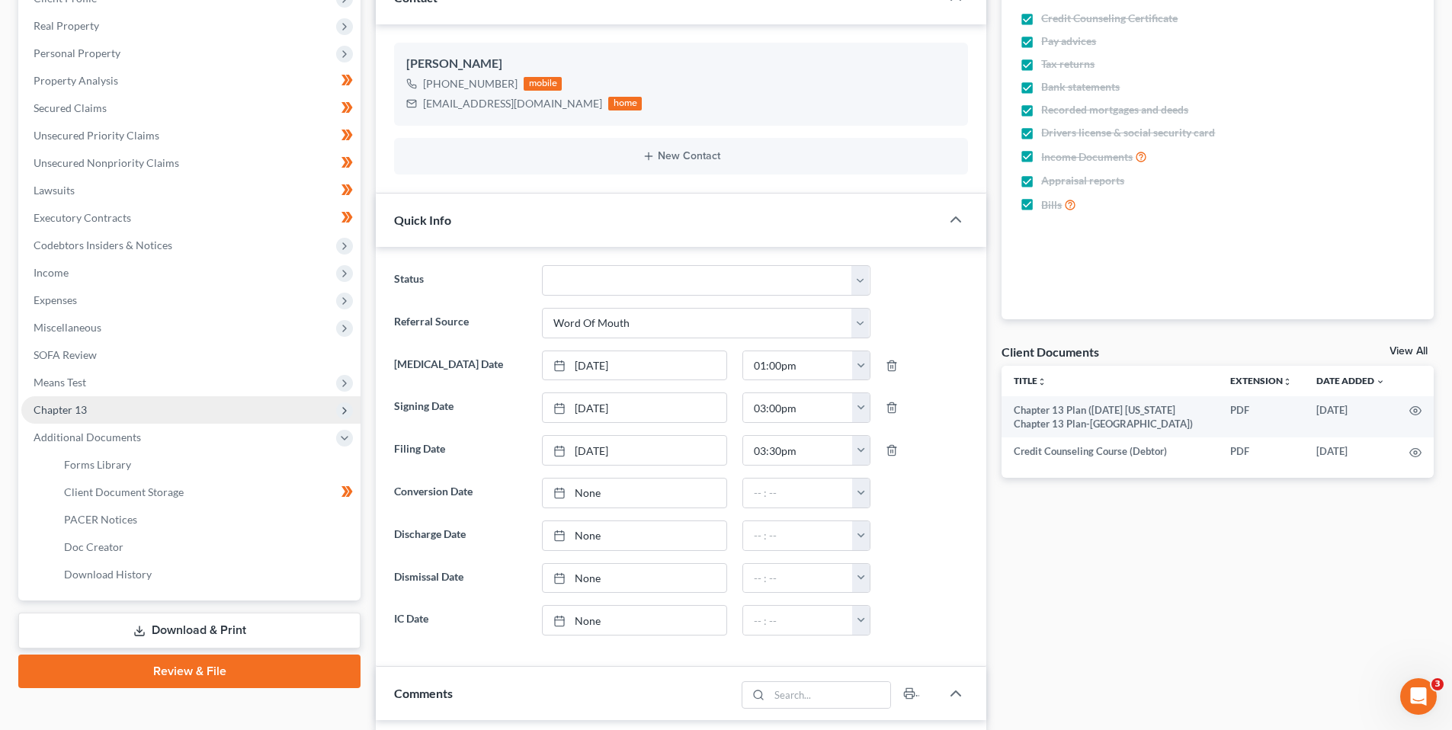
click at [78, 412] on span "Chapter 13" at bounding box center [60, 409] width 53 height 13
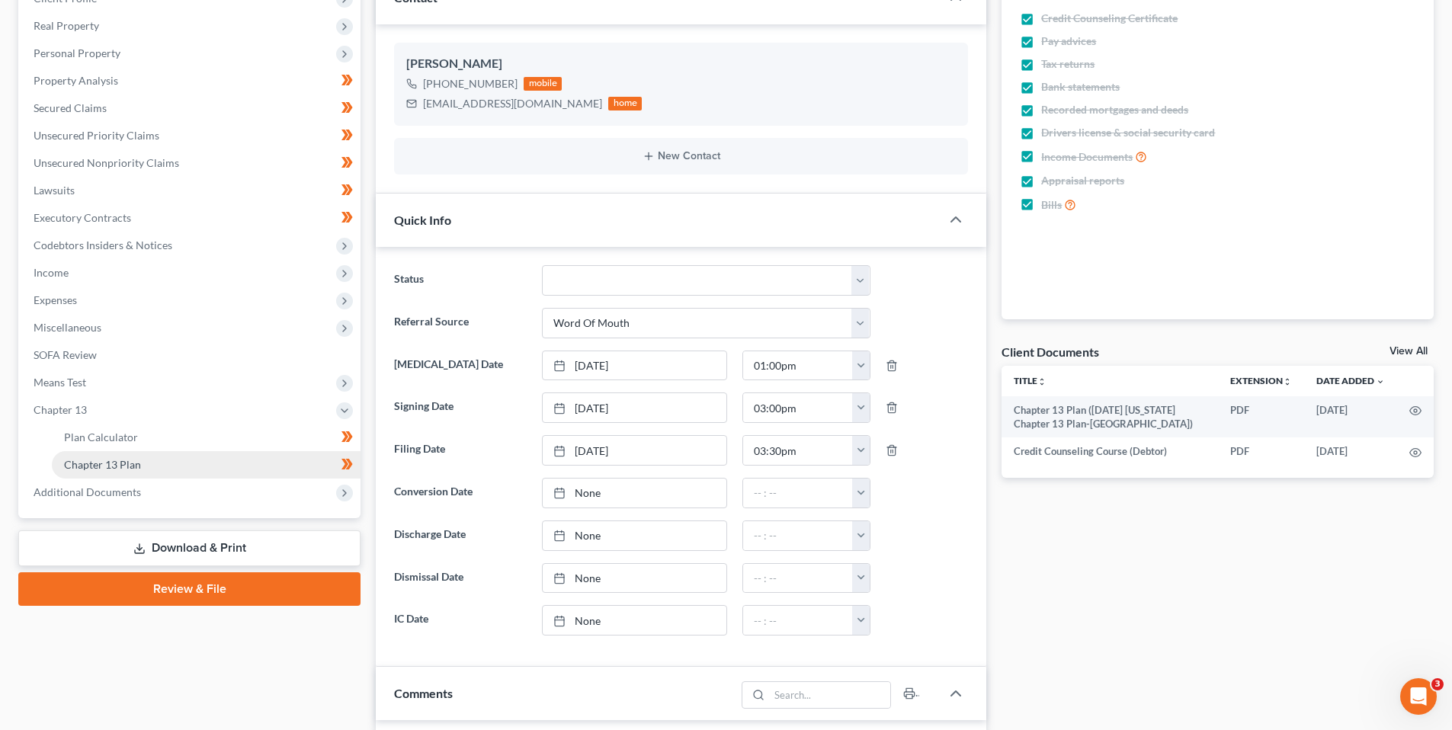
drag, startPoint x: 104, startPoint y: 459, endPoint x: 274, endPoint y: 445, distance: 170.5
click at [104, 458] on span "Chapter 13 Plan" at bounding box center [102, 464] width 77 height 13
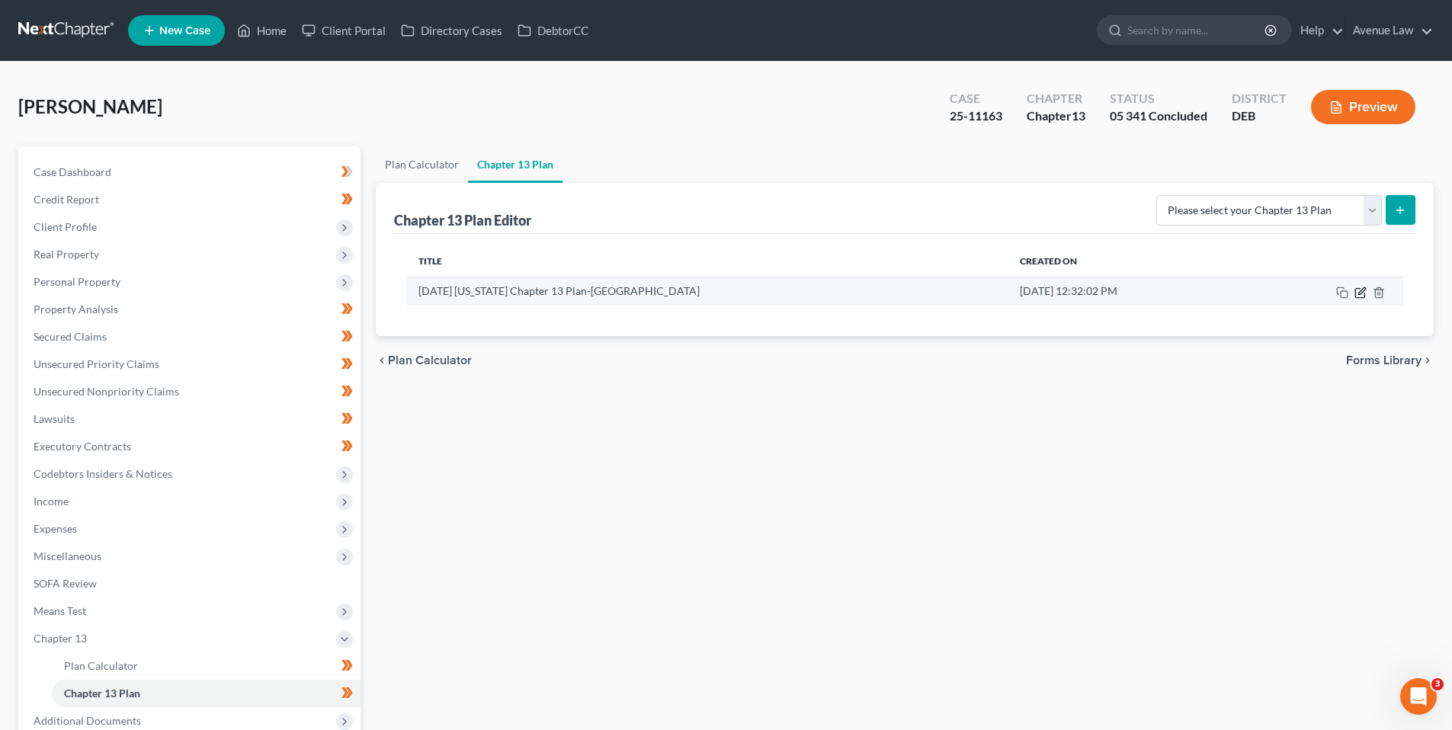
click at [1360, 291] on icon "button" at bounding box center [1361, 290] width 7 height 7
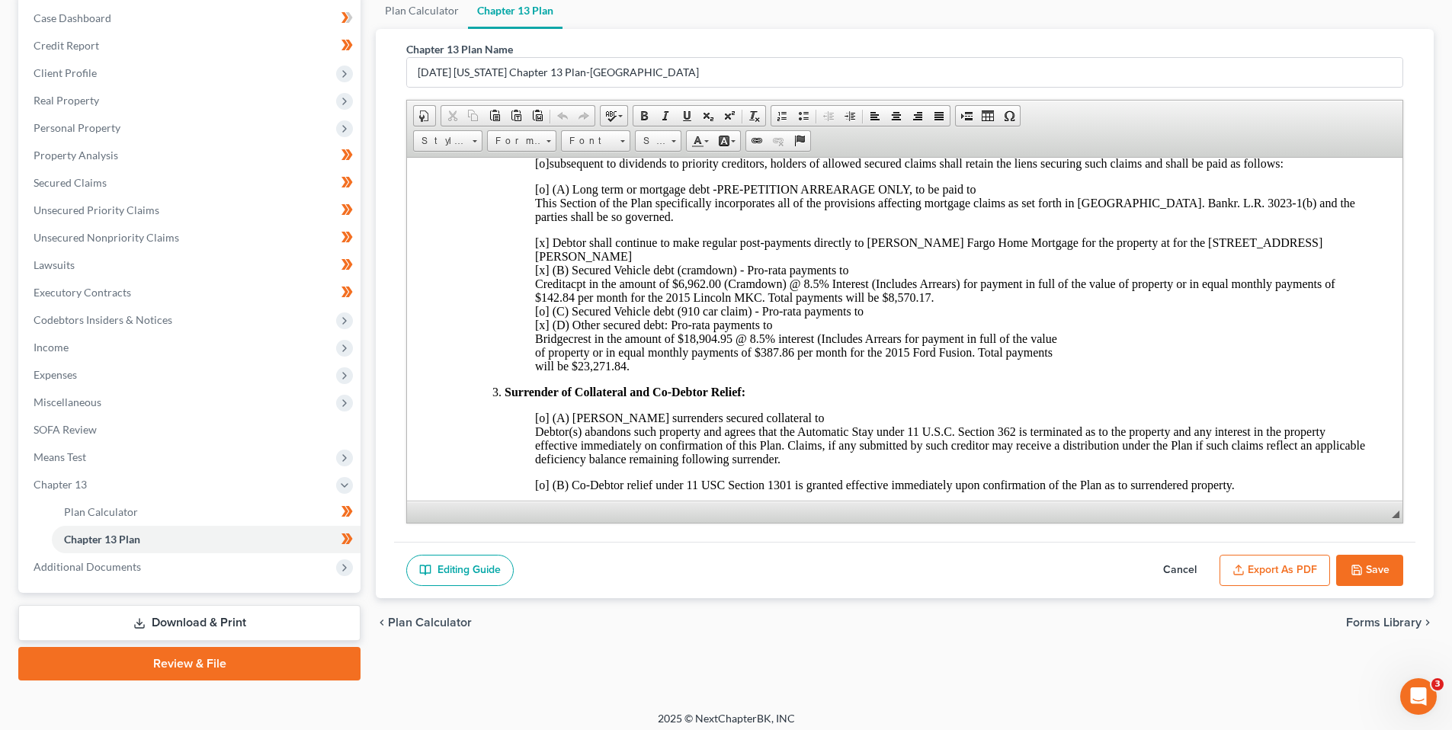
scroll to position [162, 0]
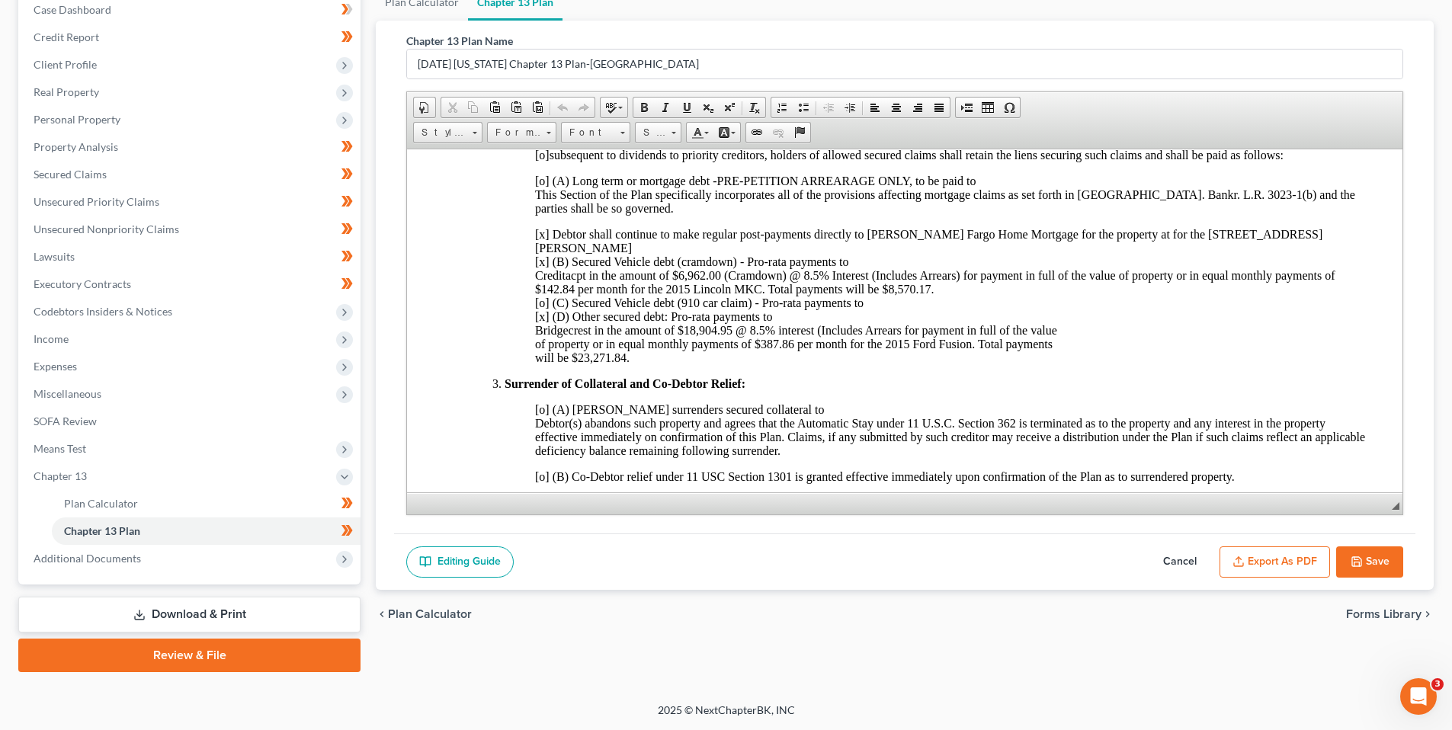
click at [1382, 558] on button "Save" at bounding box center [1369, 562] width 67 height 32
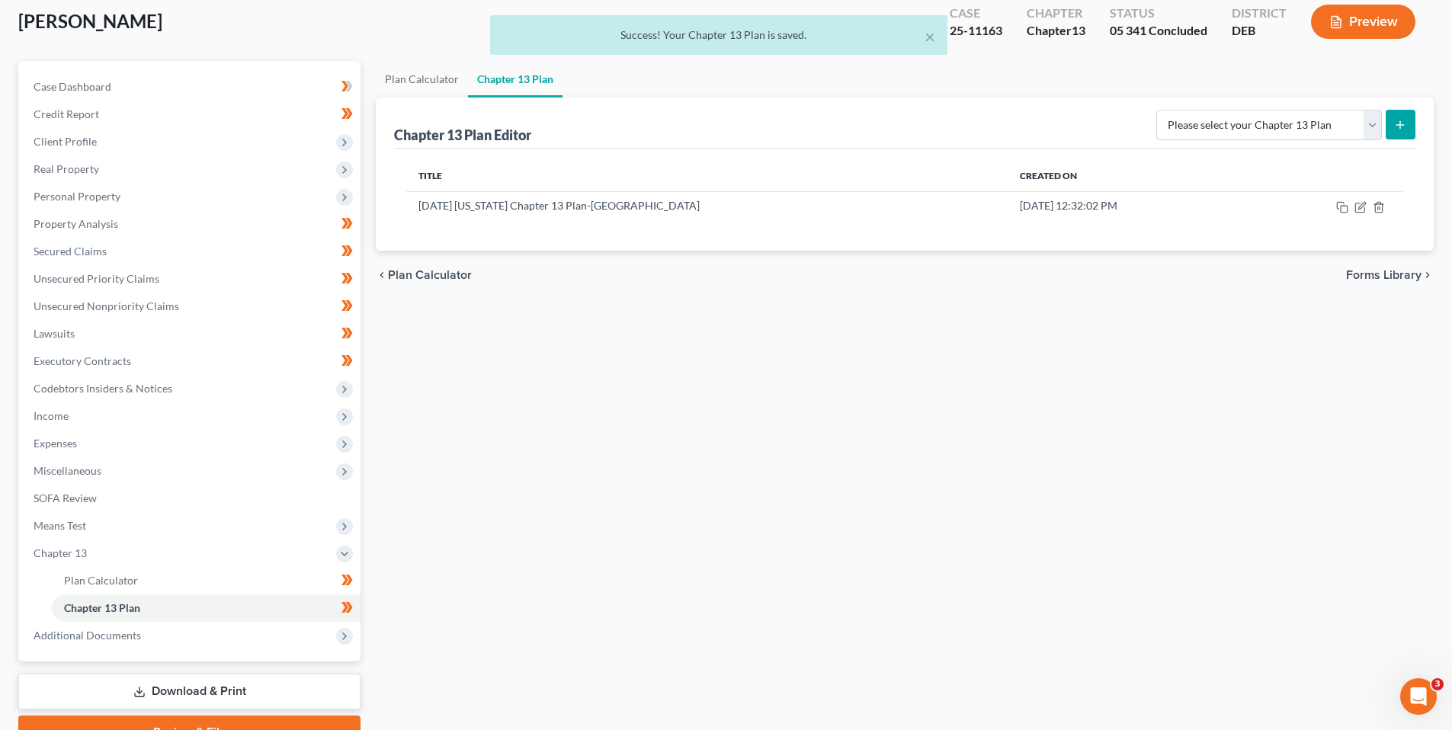
scroll to position [0, 0]
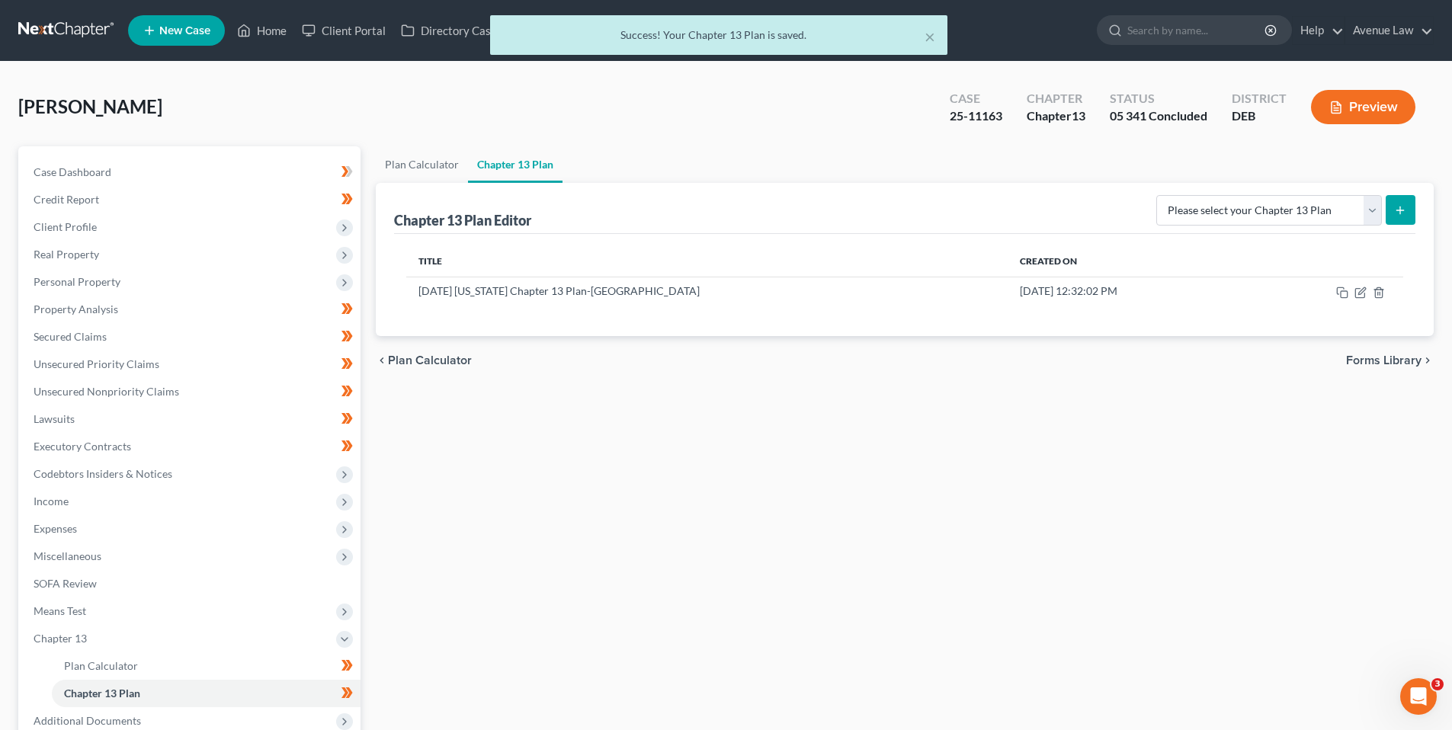
click at [271, 33] on div "× Success! Your Chapter 13 Plan is saved." at bounding box center [718, 38] width 1452 height 47
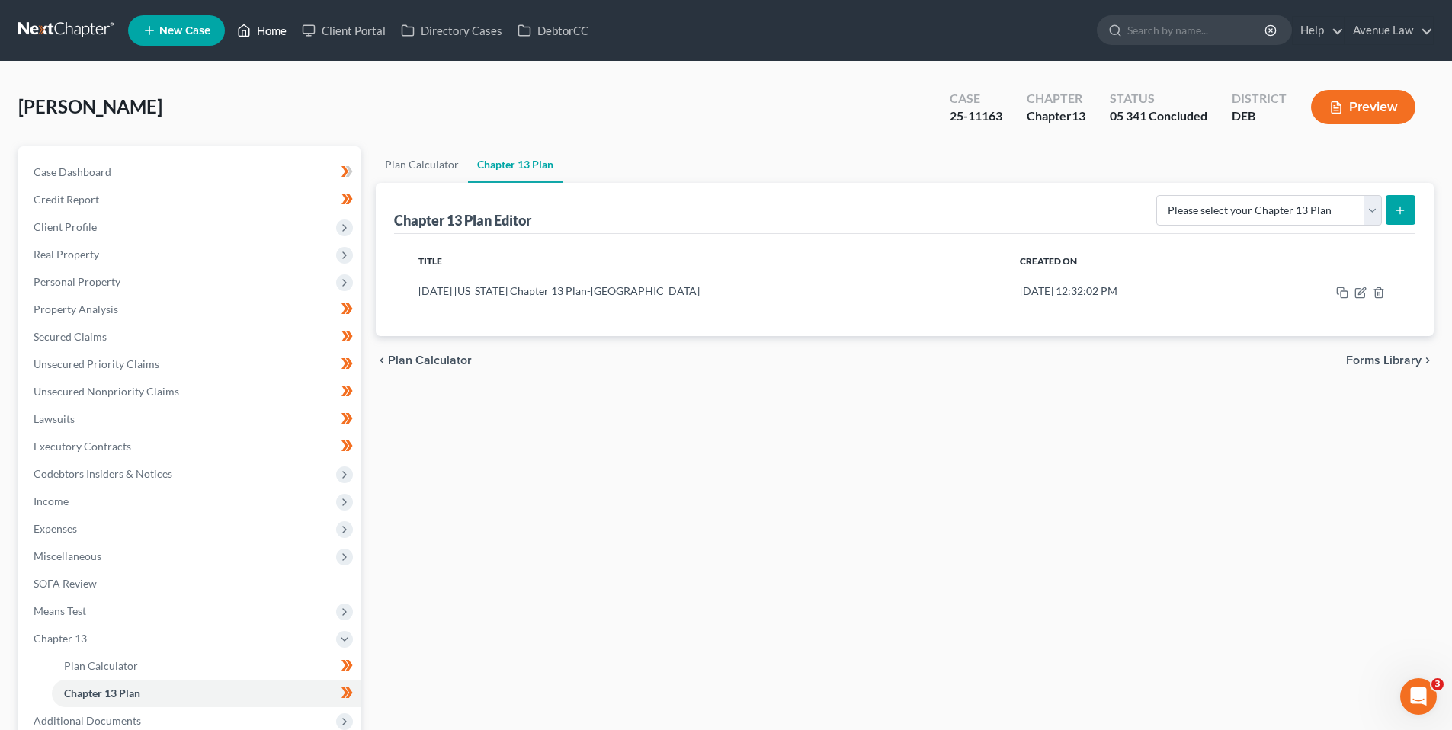
click at [269, 22] on link "Home" at bounding box center [261, 30] width 65 height 27
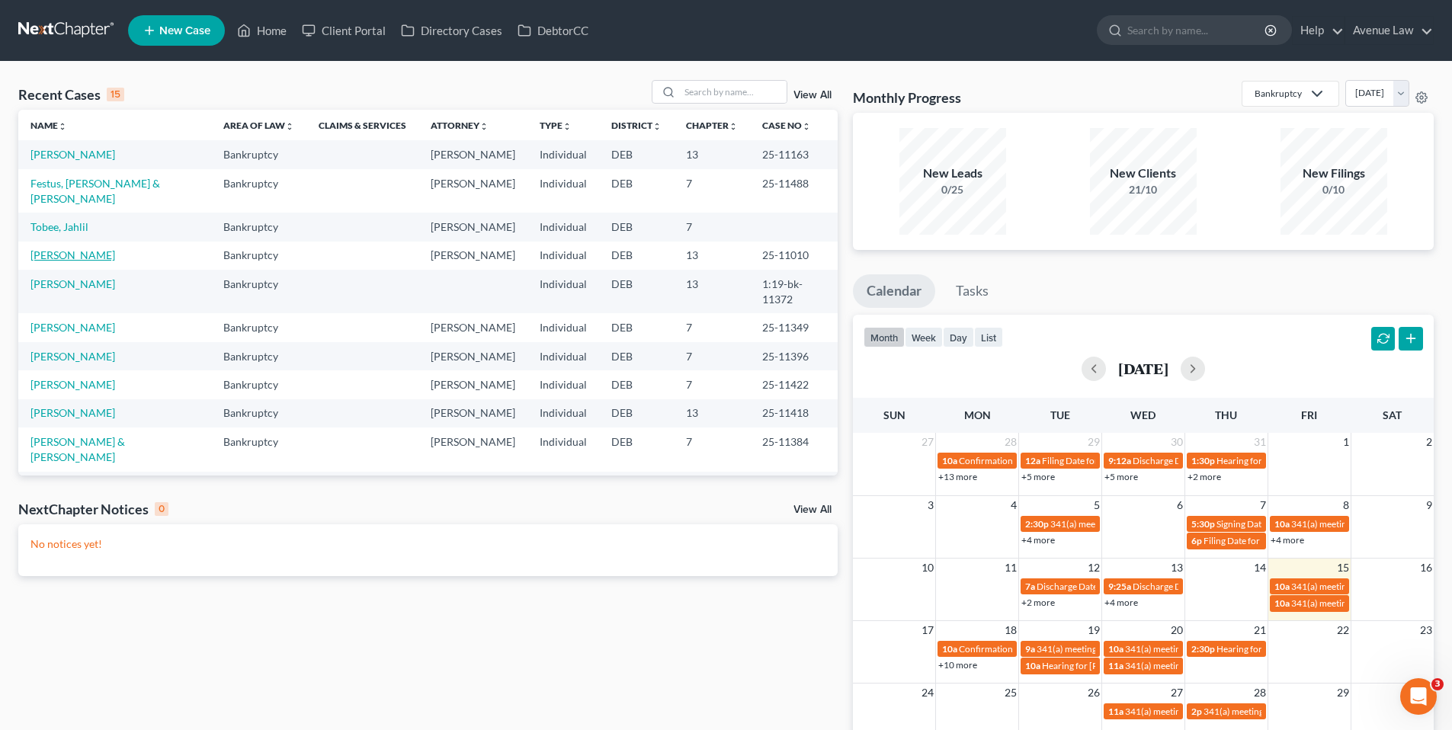
click at [75, 261] on link "Cochran, Callie" at bounding box center [72, 254] width 85 height 13
select select "0"
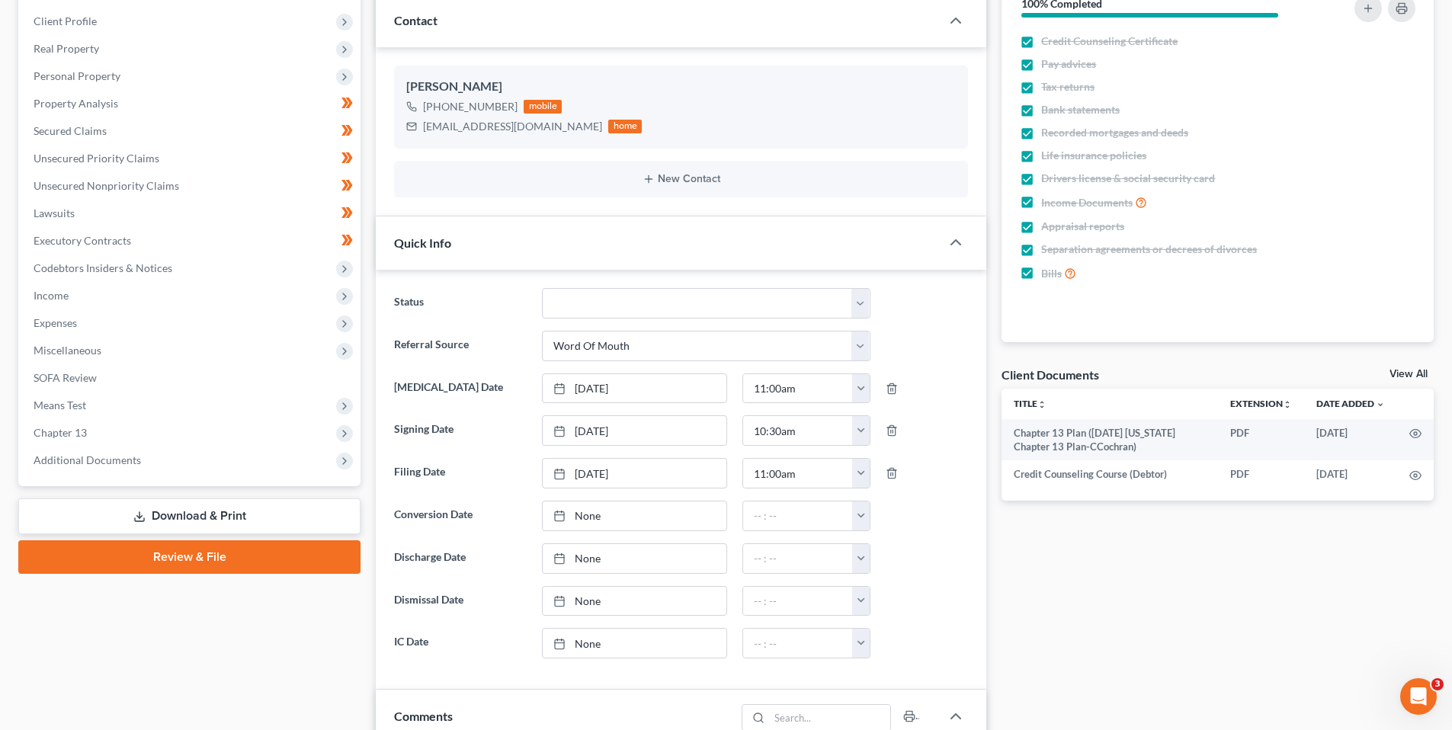
scroll to position [229, 0]
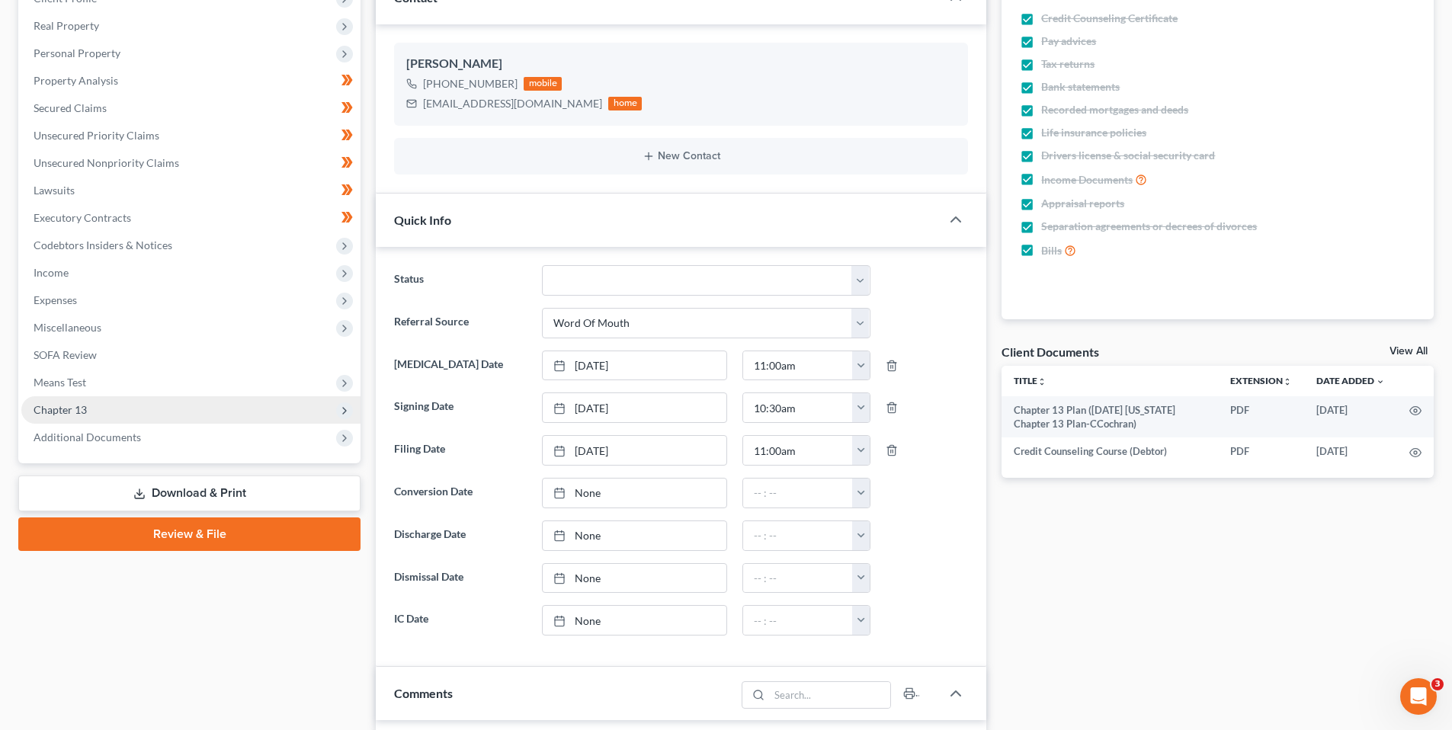
click at [78, 408] on span "Chapter 13" at bounding box center [60, 409] width 53 height 13
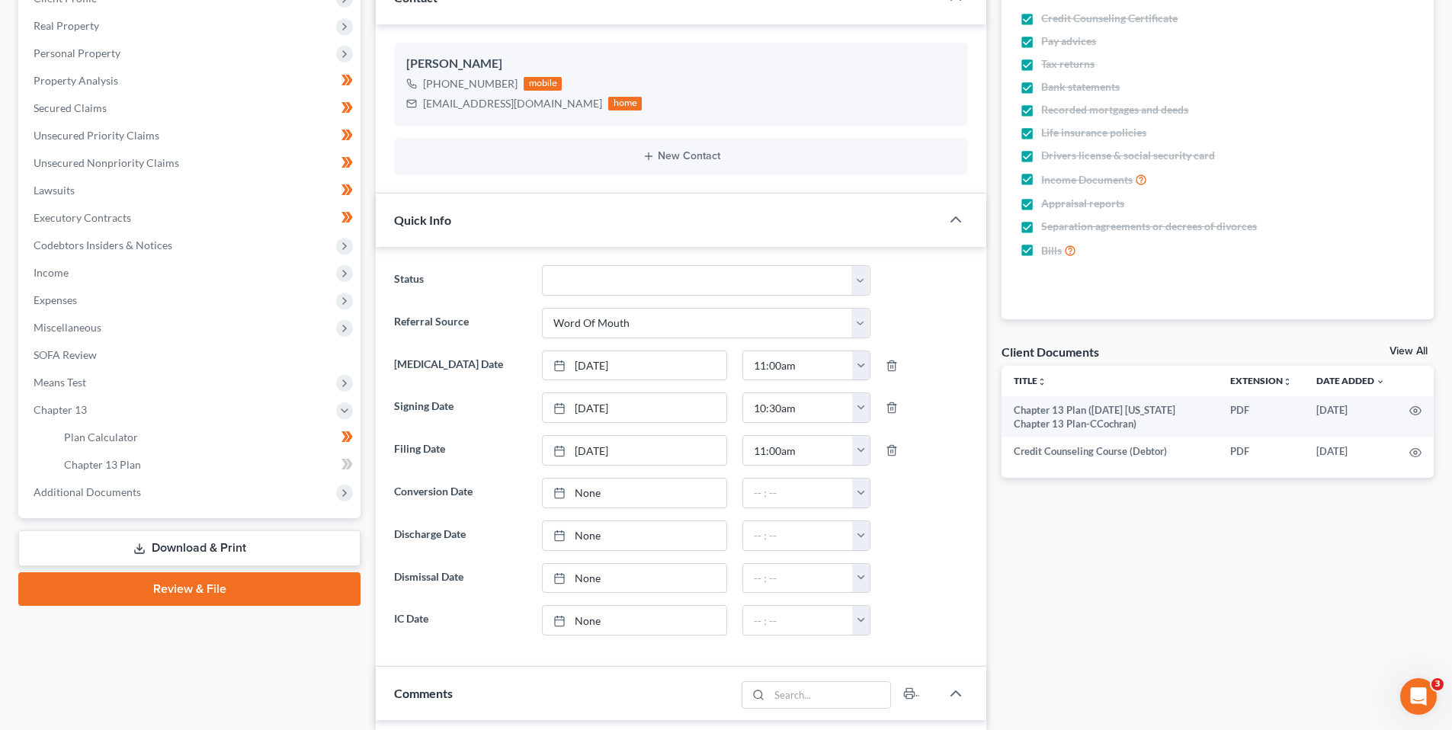
drag, startPoint x: 105, startPoint y: 492, endPoint x: 114, endPoint y: 506, distance: 16.7
click at [105, 492] on span "Additional Documents" at bounding box center [87, 491] width 107 height 13
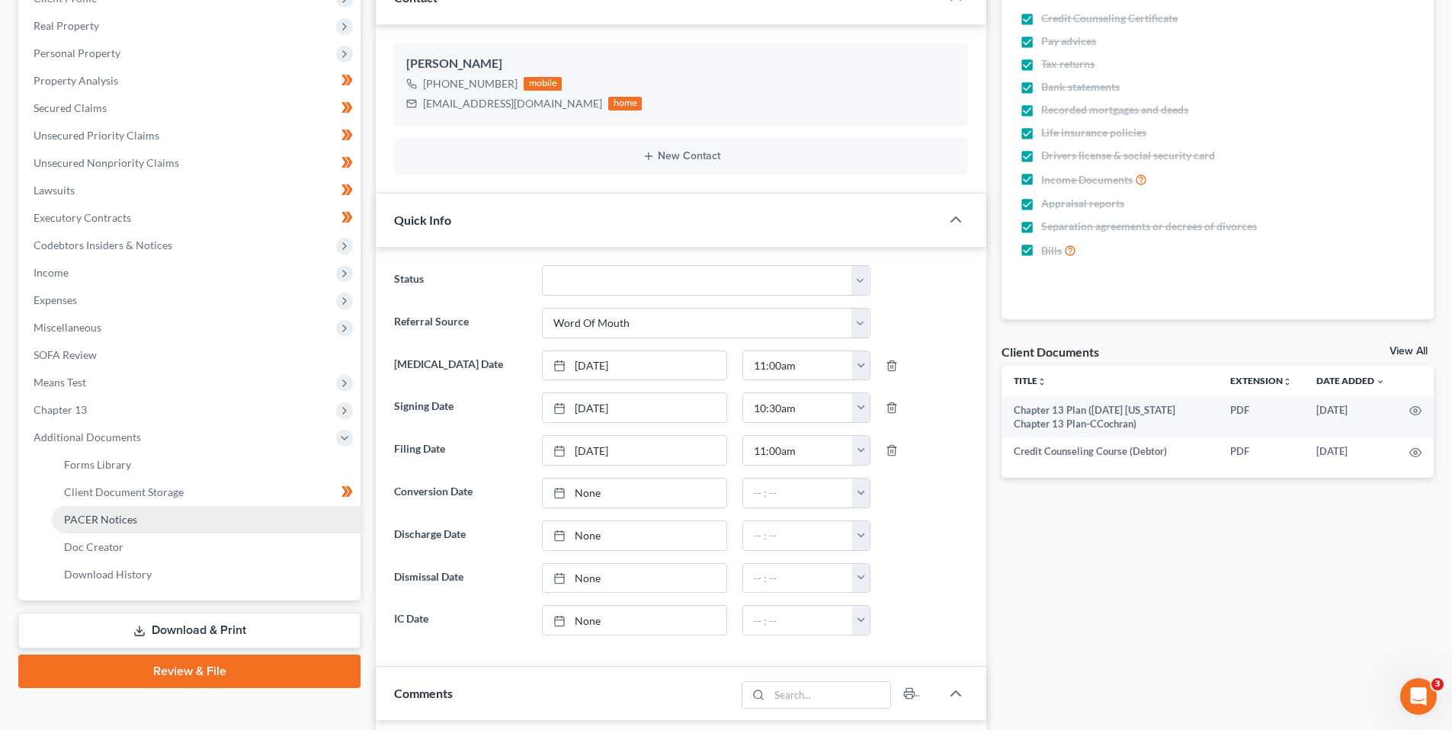
click at [110, 515] on span "PACER Notices" at bounding box center [100, 519] width 73 height 13
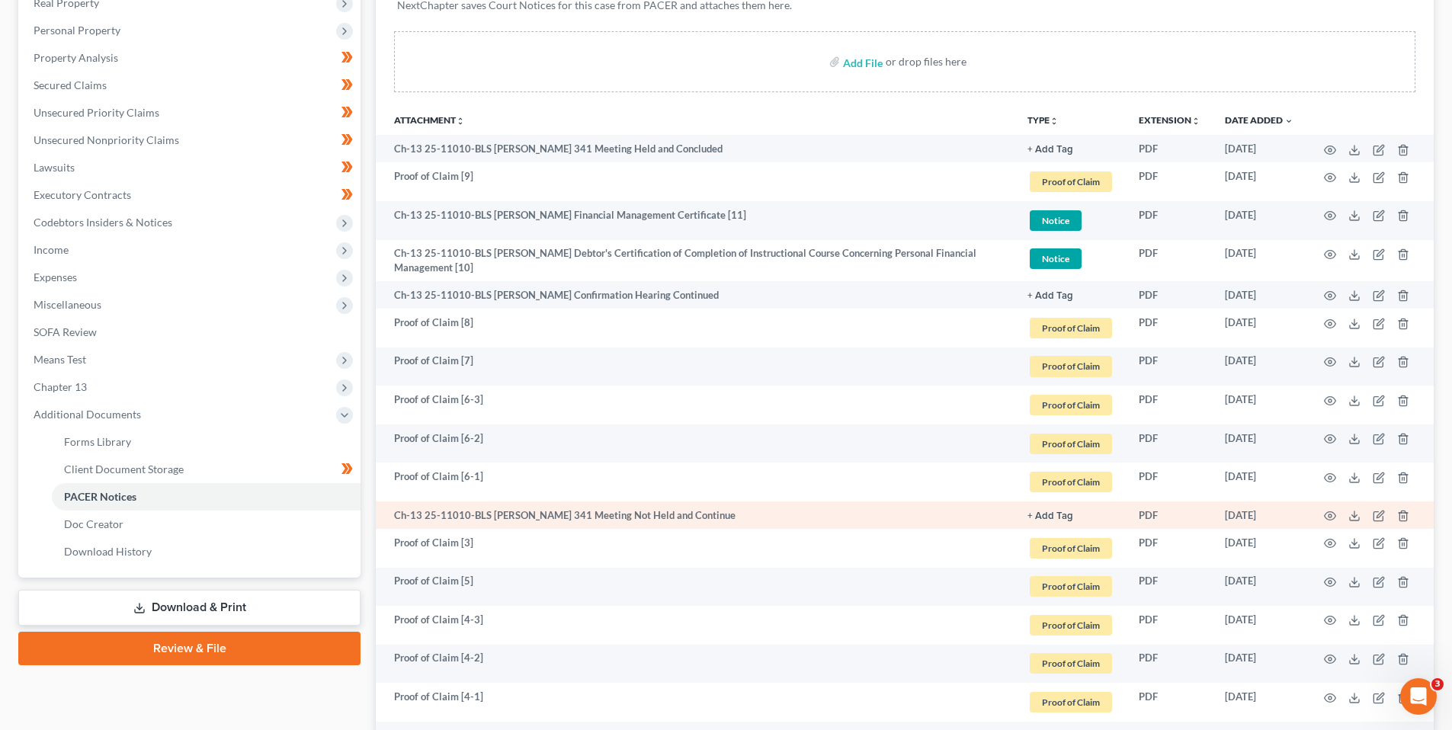
scroll to position [305, 0]
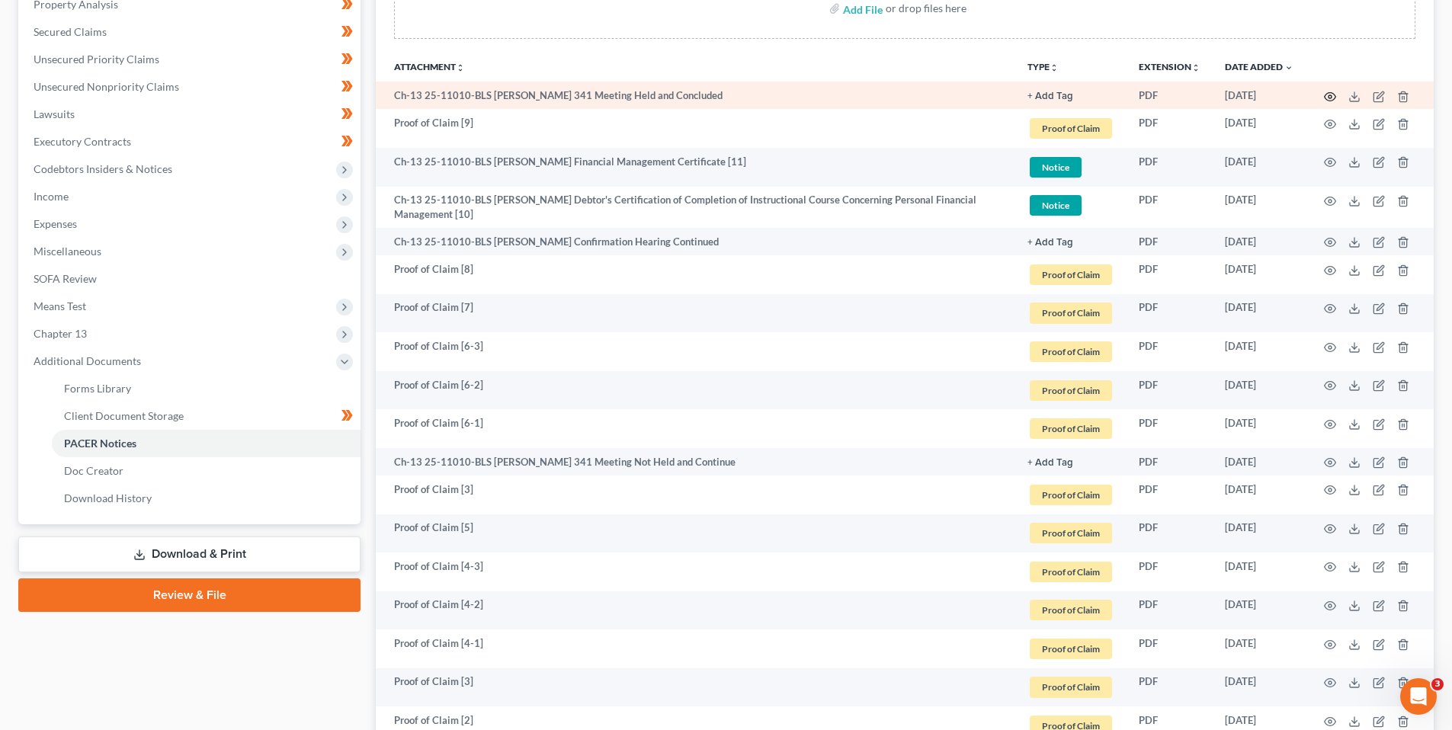
click at [1331, 96] on icon "button" at bounding box center [1330, 97] width 12 height 12
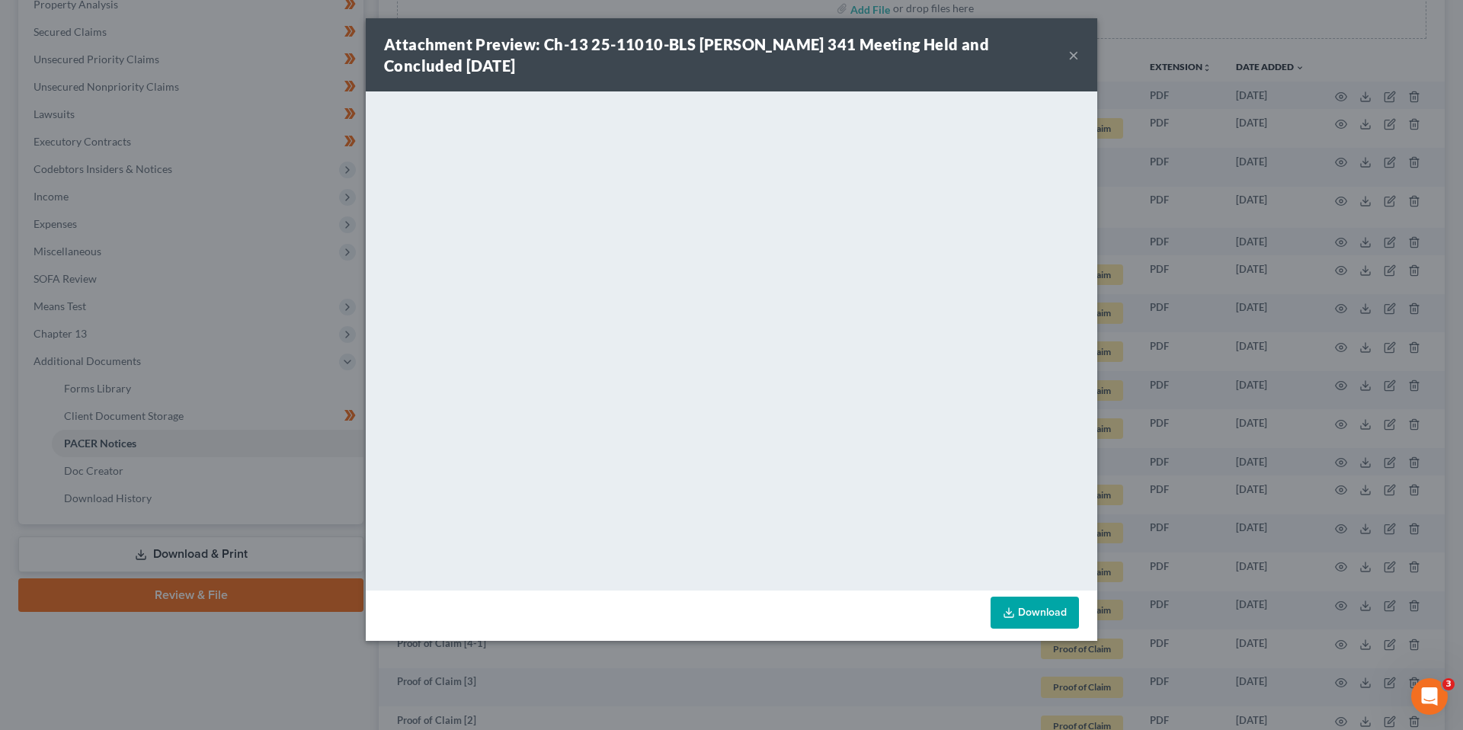
drag, startPoint x: 1076, startPoint y: 55, endPoint x: 919, endPoint y: 43, distance: 157.5
click at [1075, 56] on button "×" at bounding box center [1073, 55] width 11 height 18
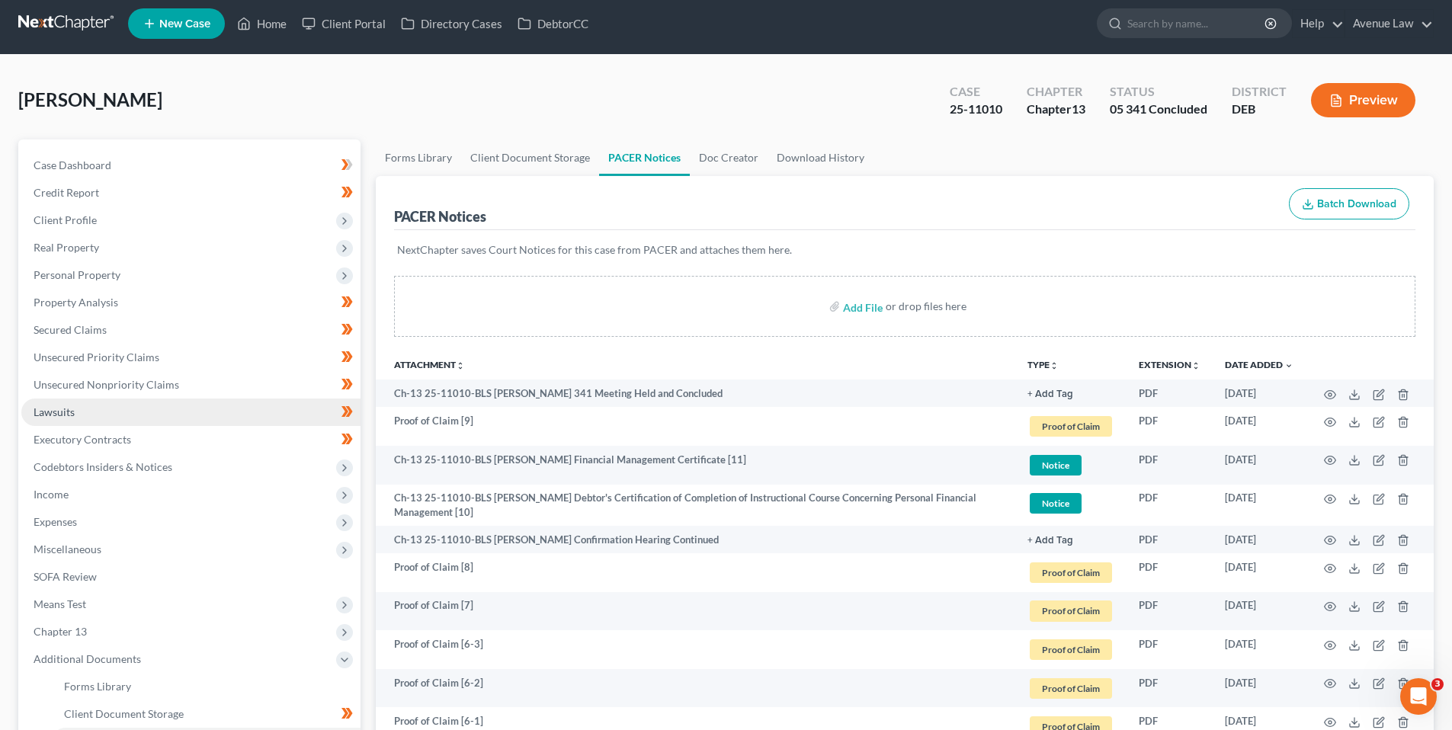
scroll to position [0, 0]
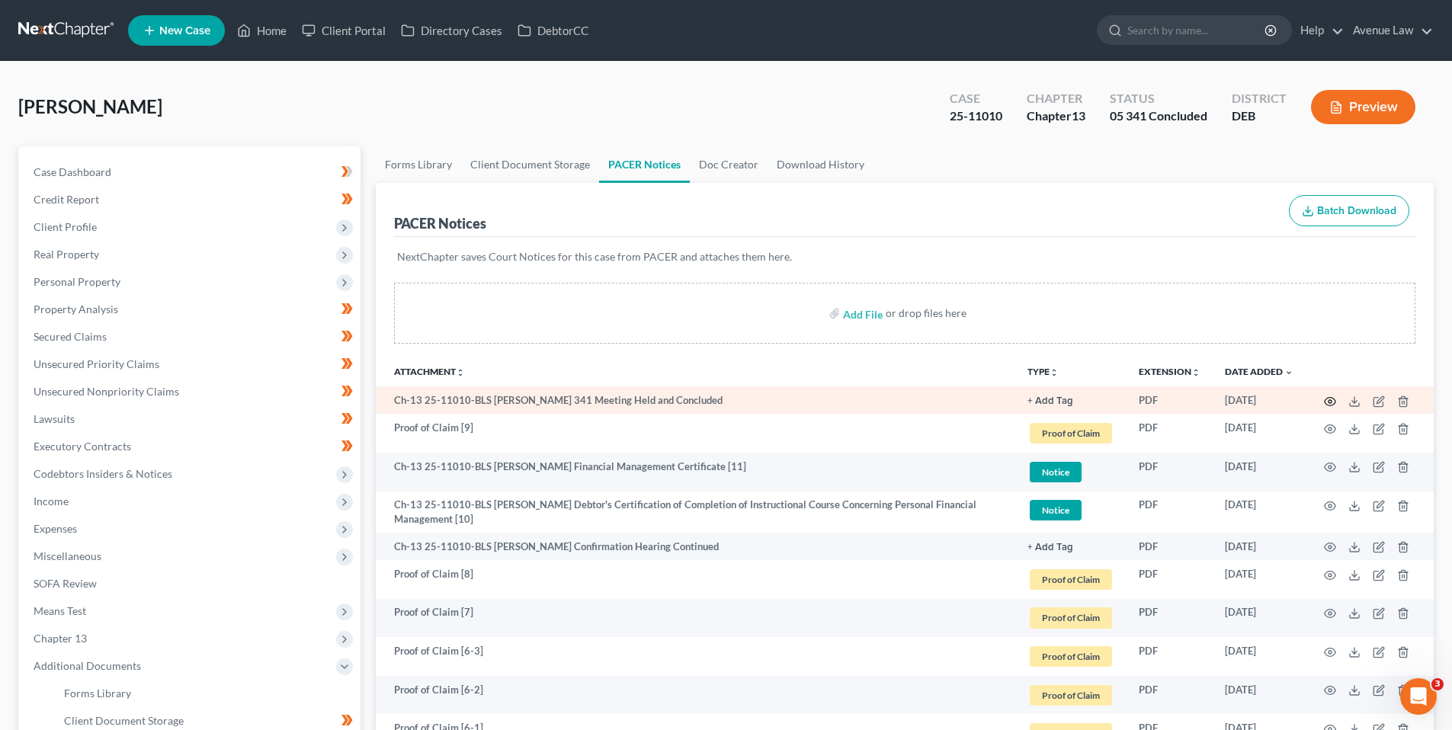
click at [1325, 401] on icon "button" at bounding box center [1330, 402] width 12 height 12
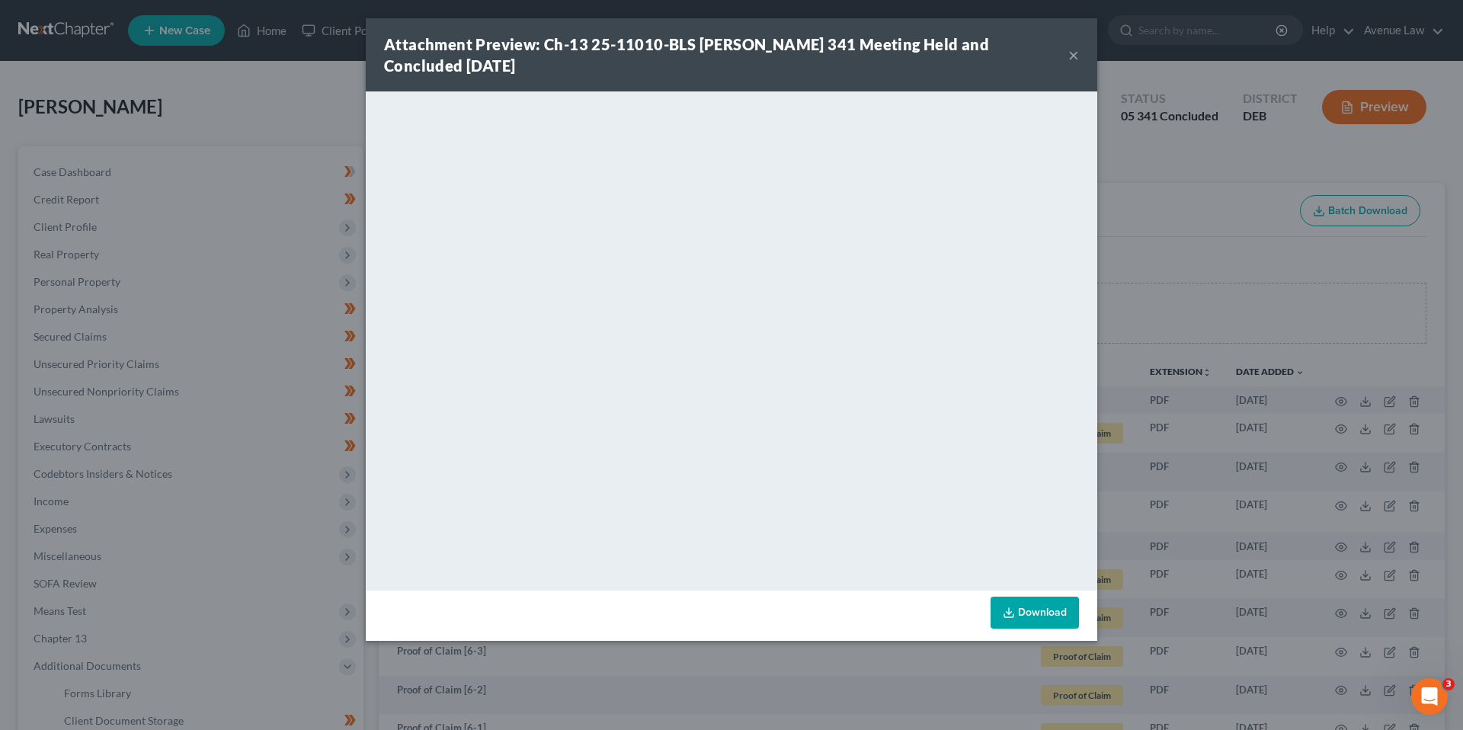
click at [1072, 46] on button "×" at bounding box center [1073, 55] width 11 height 18
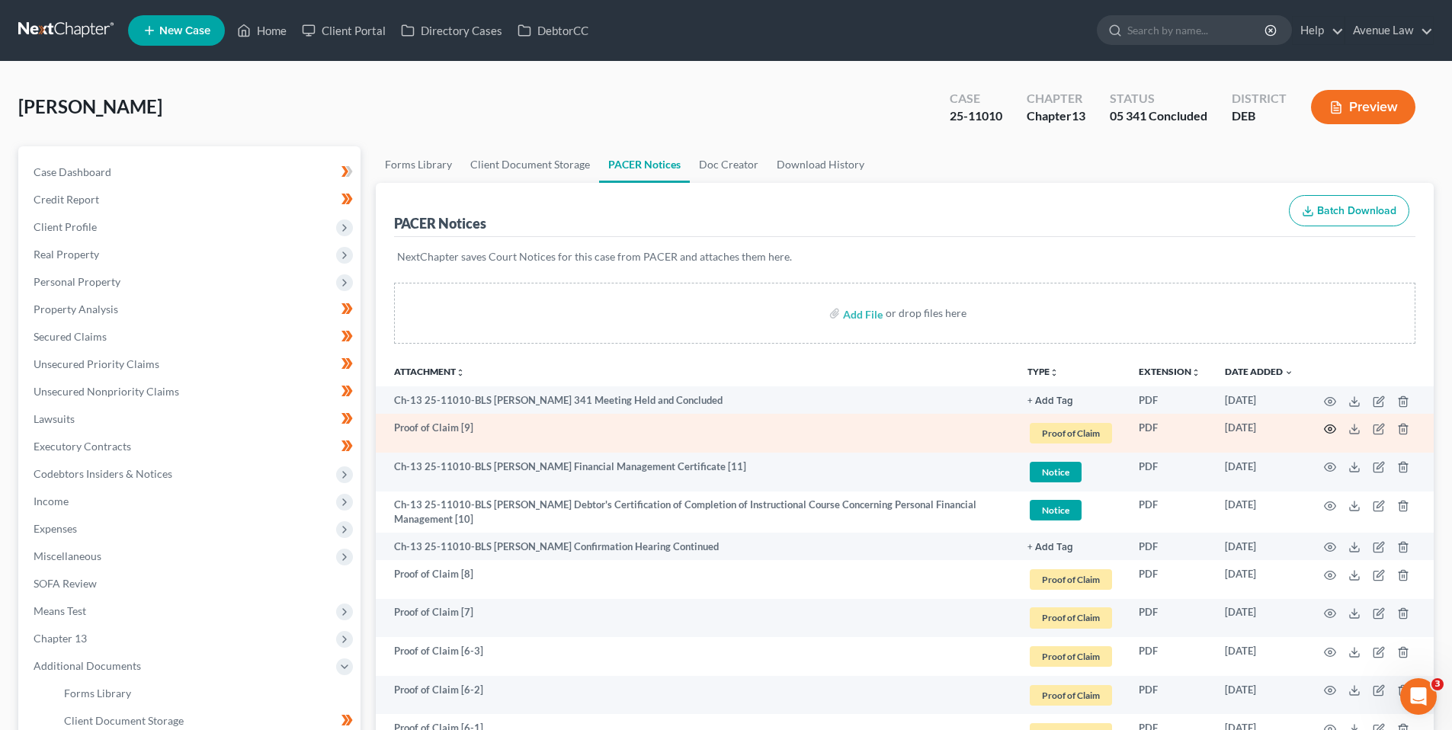
click at [1331, 426] on icon "button" at bounding box center [1330, 429] width 12 height 12
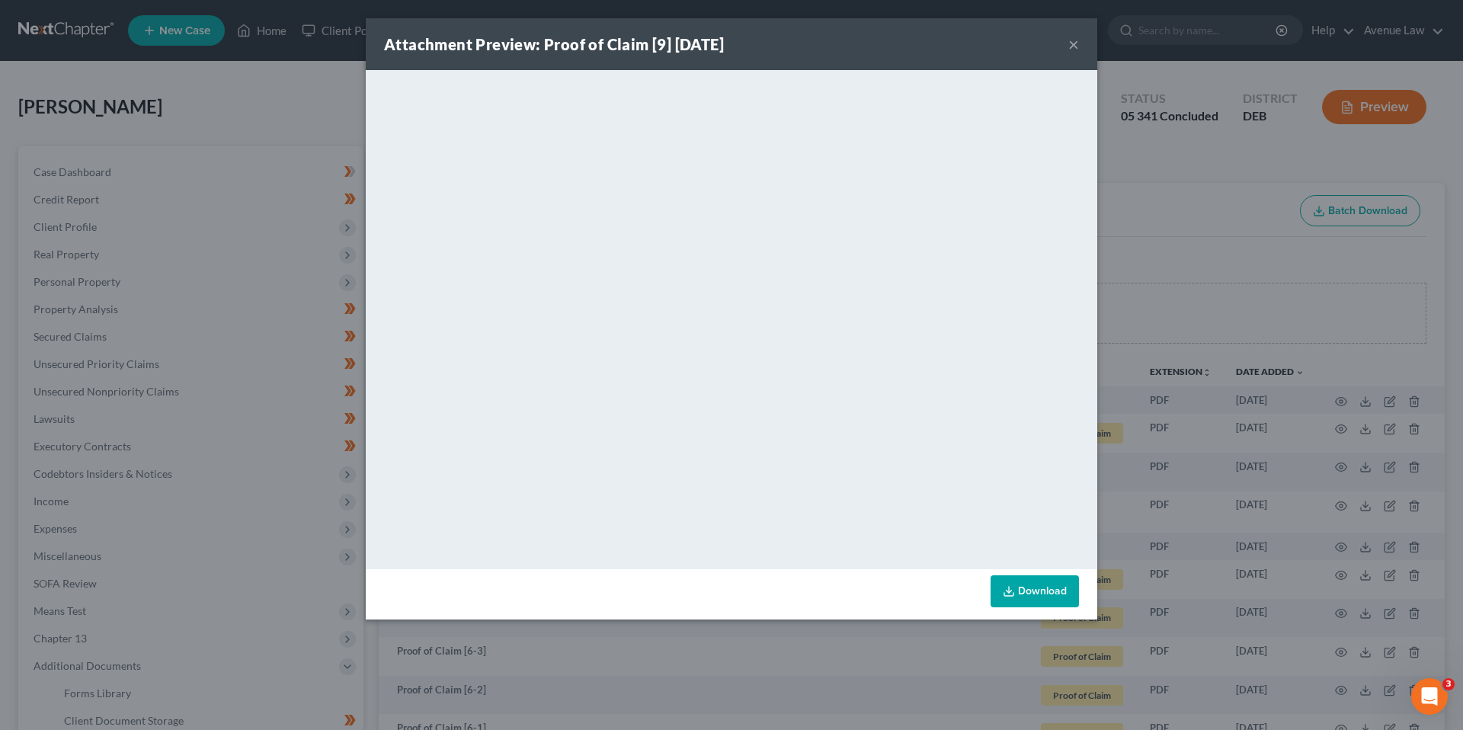
click at [1072, 40] on button "×" at bounding box center [1073, 44] width 11 height 18
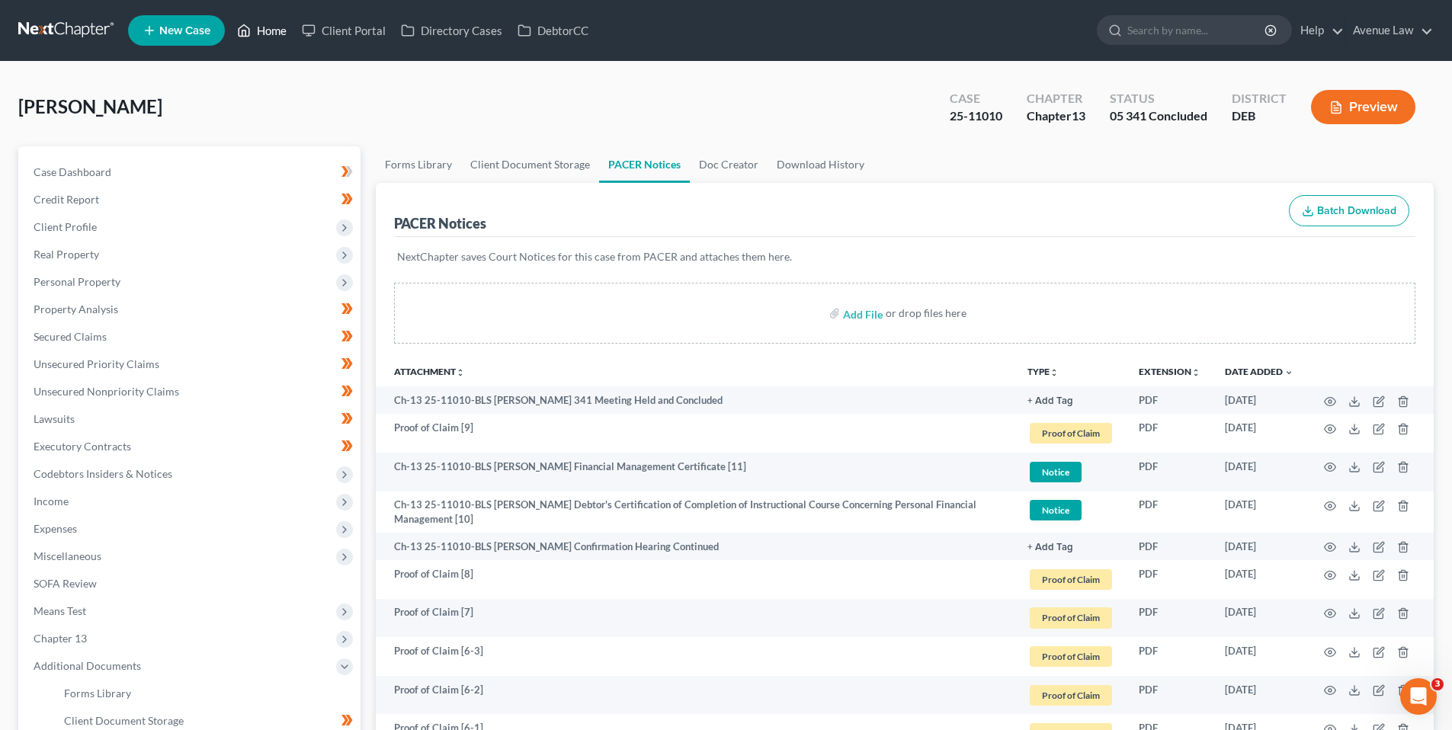
drag, startPoint x: 271, startPoint y: 29, endPoint x: 24, endPoint y: 93, distance: 255.8
click at [271, 29] on link "Home" at bounding box center [261, 30] width 65 height 27
